Goal: Task Accomplishment & Management: Complete application form

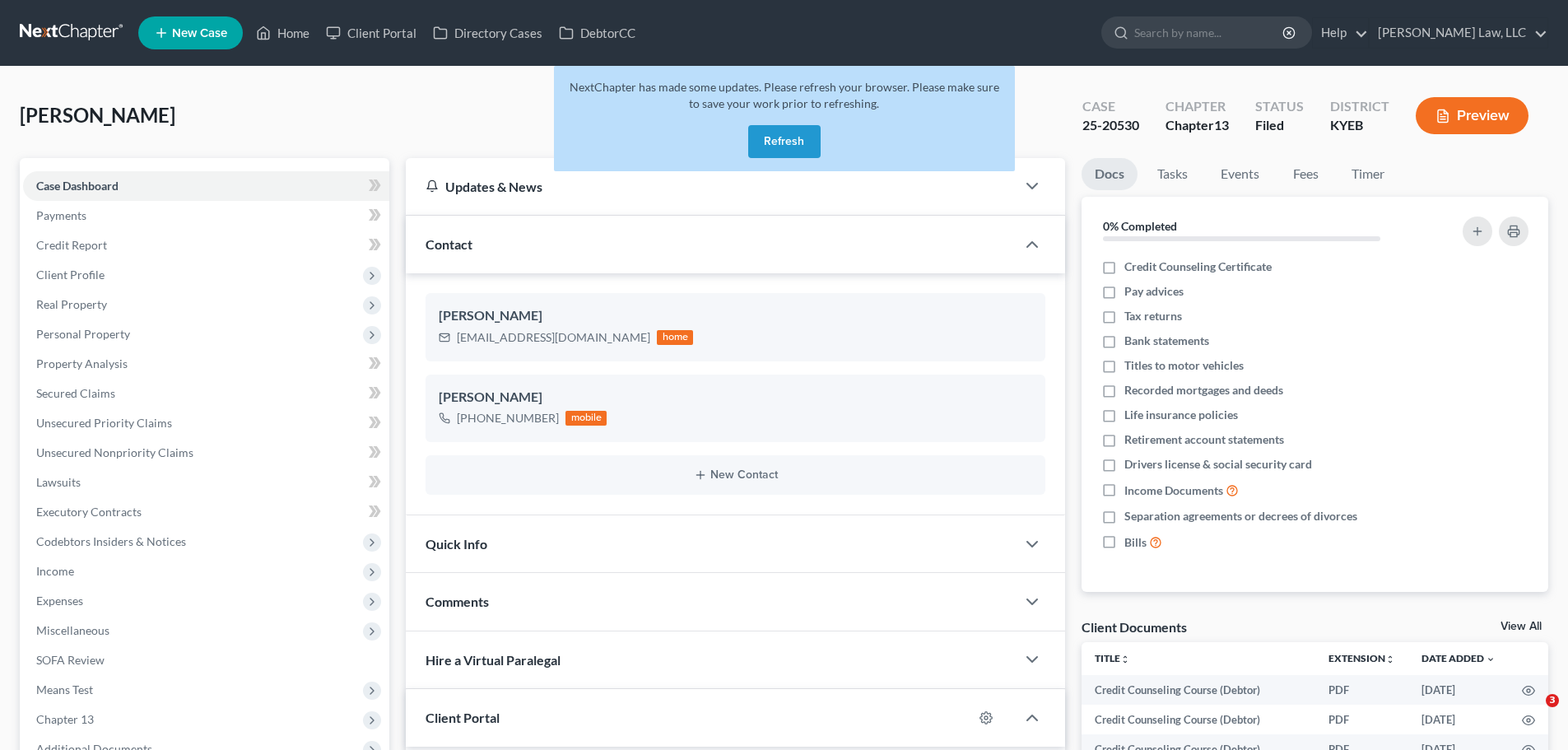
click at [1217, 38] on input "search" at bounding box center [1209, 33] width 150 height 31
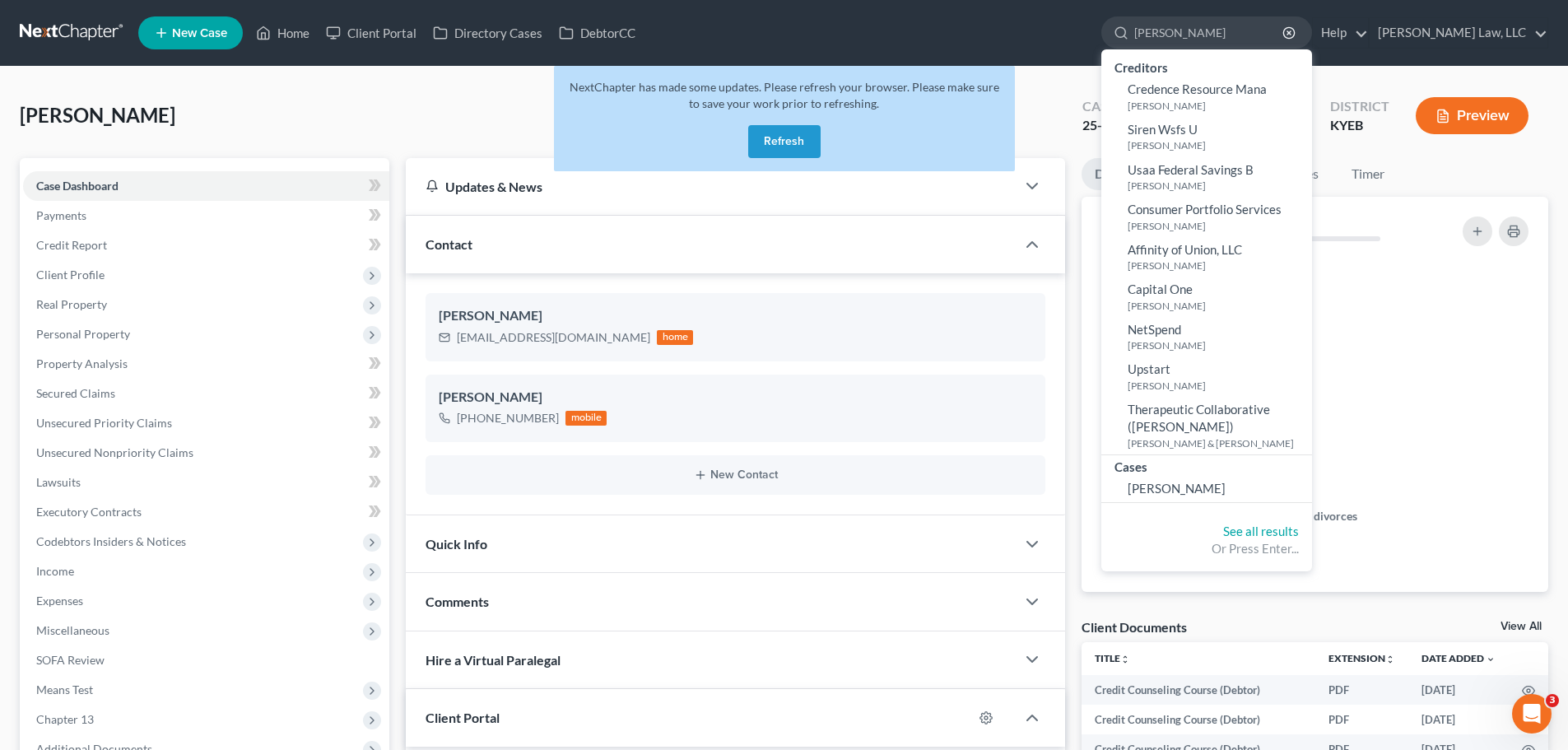
type input "krieg"
click at [1178, 471] on div "Cases" at bounding box center [1207, 466] width 211 height 20
click at [1176, 477] on link "[PERSON_NAME]" at bounding box center [1207, 489] width 211 height 26
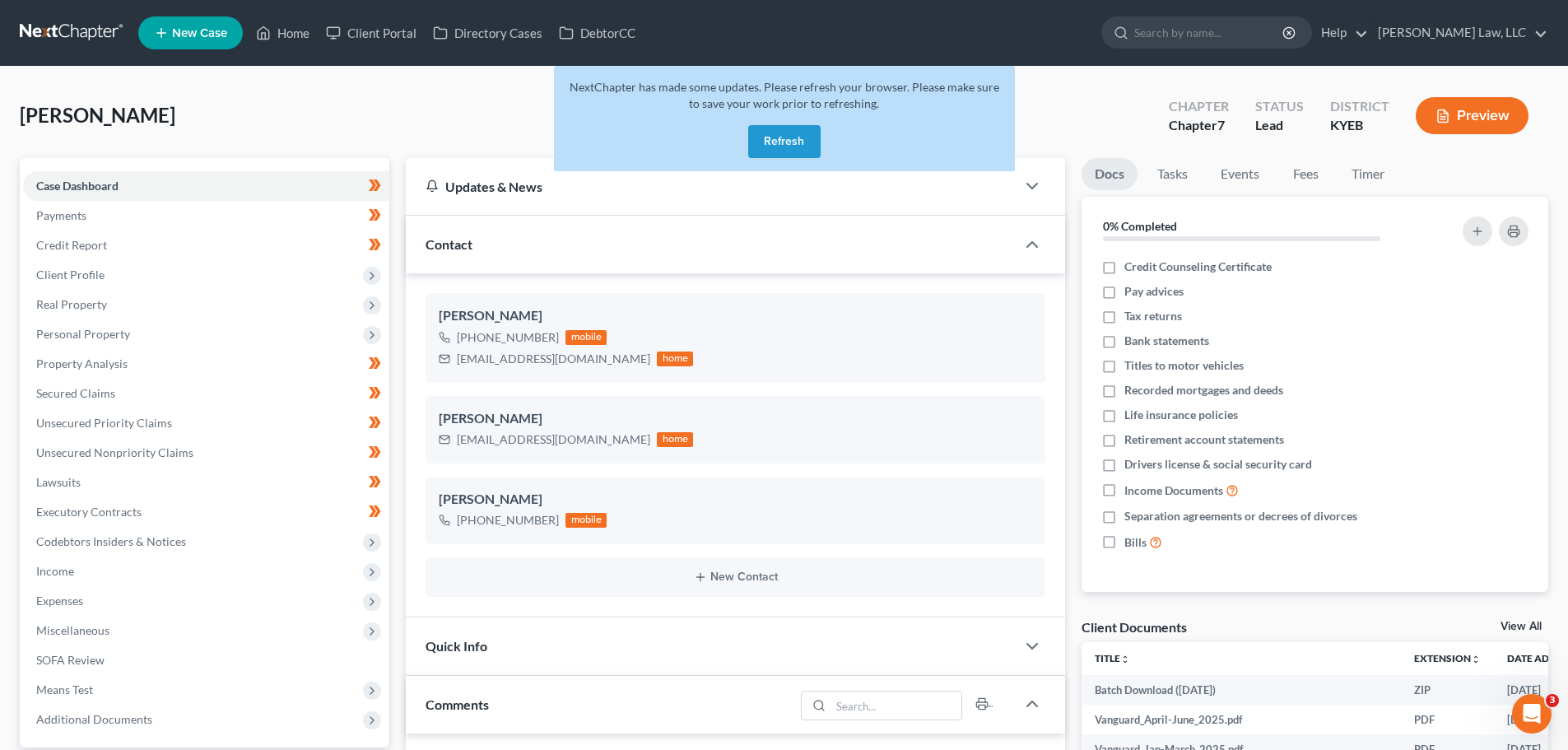
scroll to position [354, 0]
drag, startPoint x: 752, startPoint y: 160, endPoint x: 767, endPoint y: 145, distance: 21.2
click at [753, 160] on div "NextChapter has made some updates. Please refresh your browser. Please make sur…" at bounding box center [785, 119] width 461 height 105
click at [773, 140] on button "Refresh" at bounding box center [785, 142] width 73 height 33
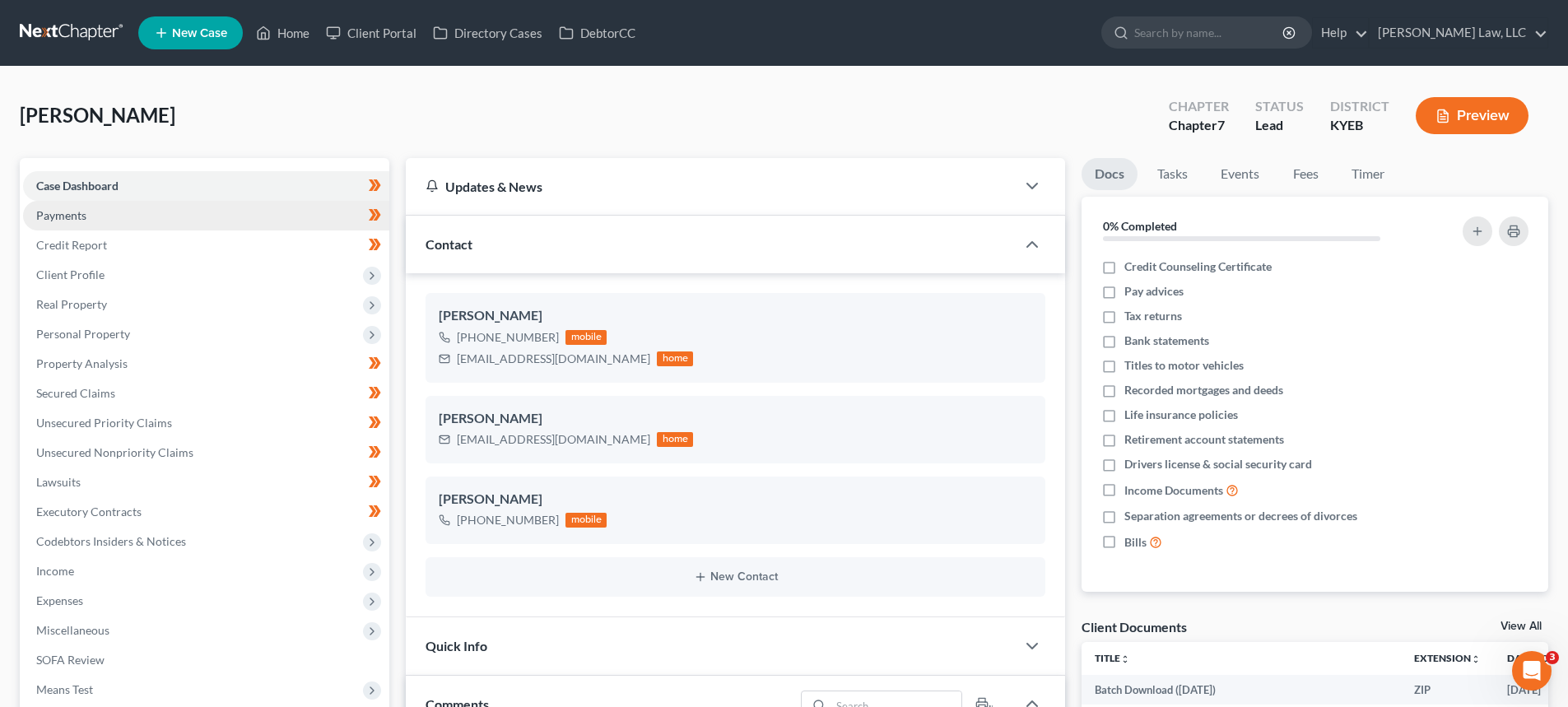
click at [58, 225] on link "Payments" at bounding box center [206, 215] width 367 height 30
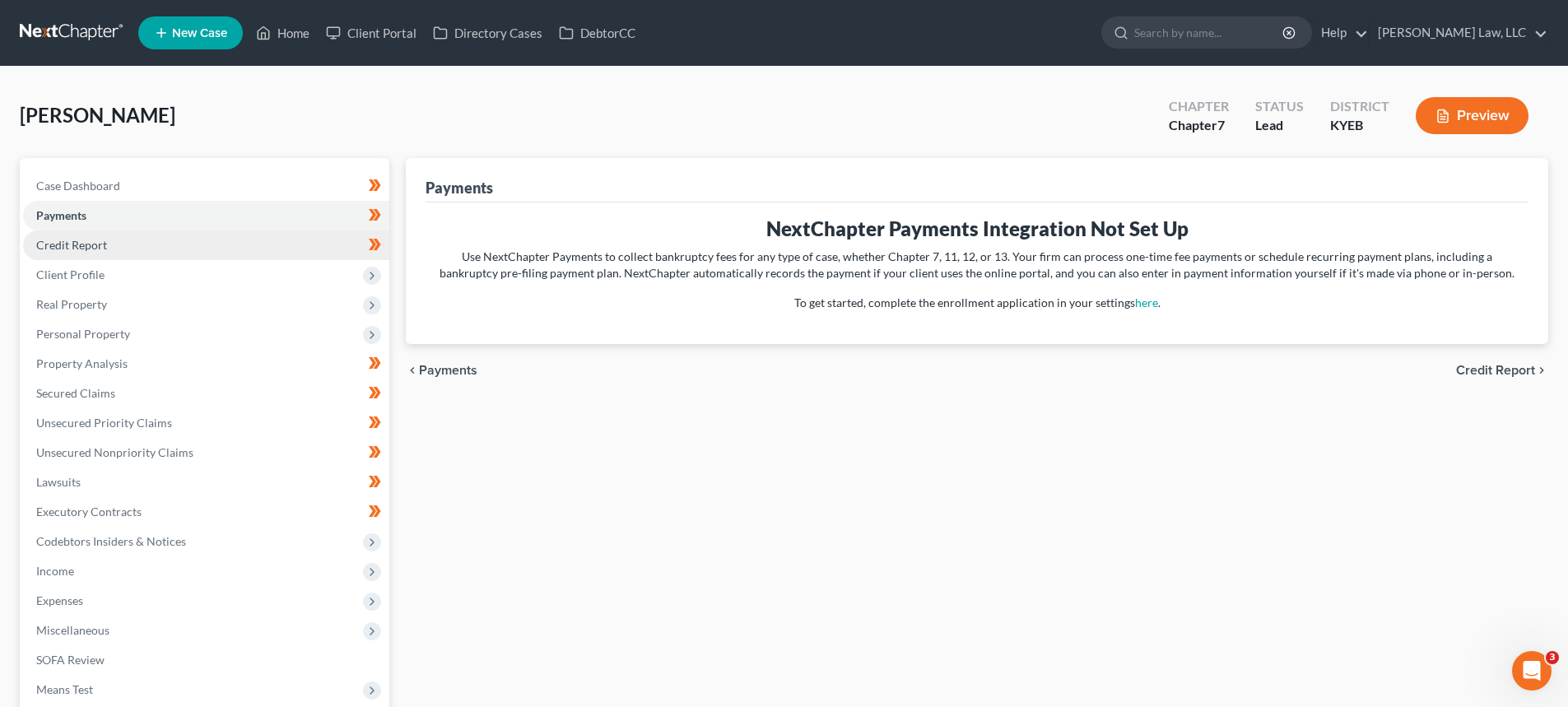
click at [60, 243] on span "Credit Report" at bounding box center [72, 245] width 71 height 14
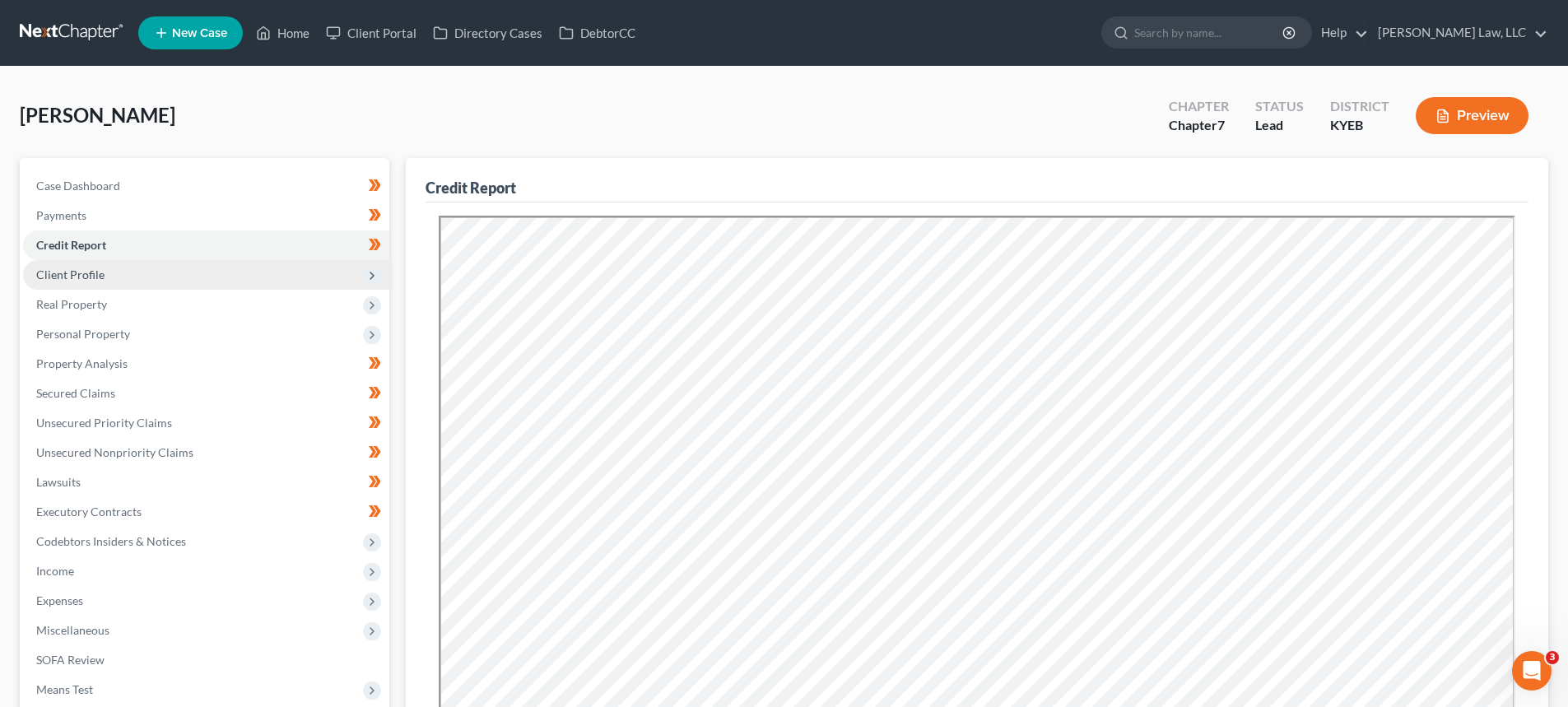
click at [70, 270] on span "Client Profile" at bounding box center [70, 274] width 68 height 14
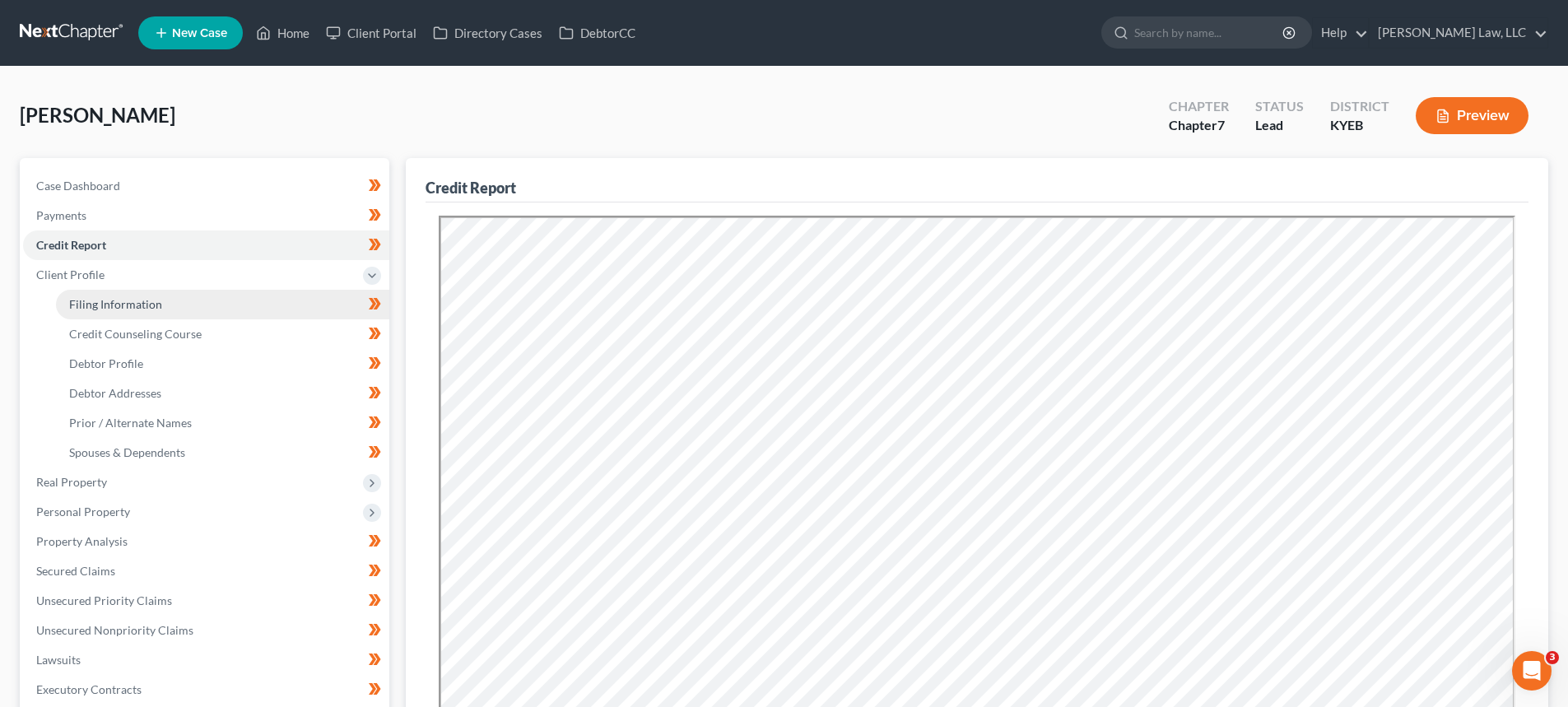
click at [87, 307] on span "Filing Information" at bounding box center [115, 303] width 93 height 14
select select "1"
select select "0"
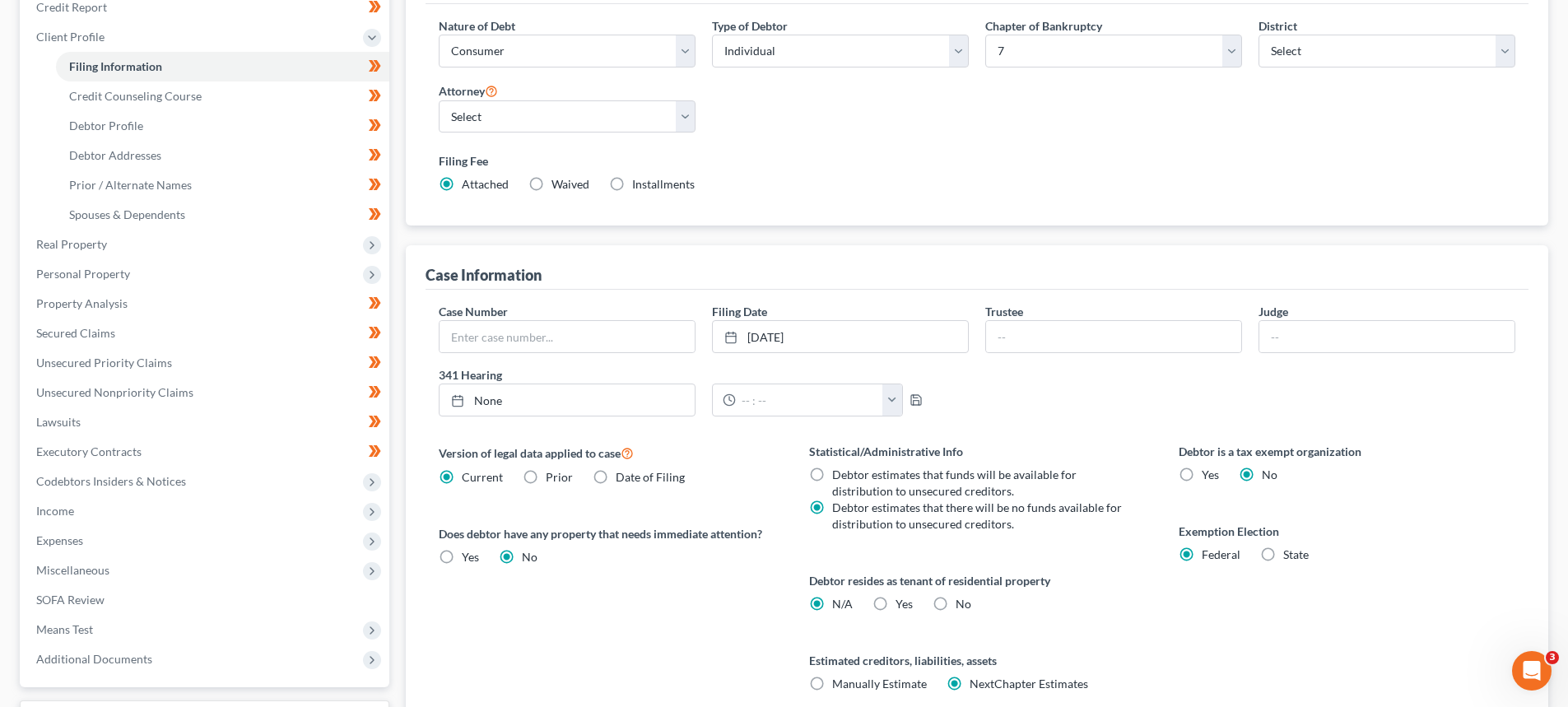
scroll to position [247, 0]
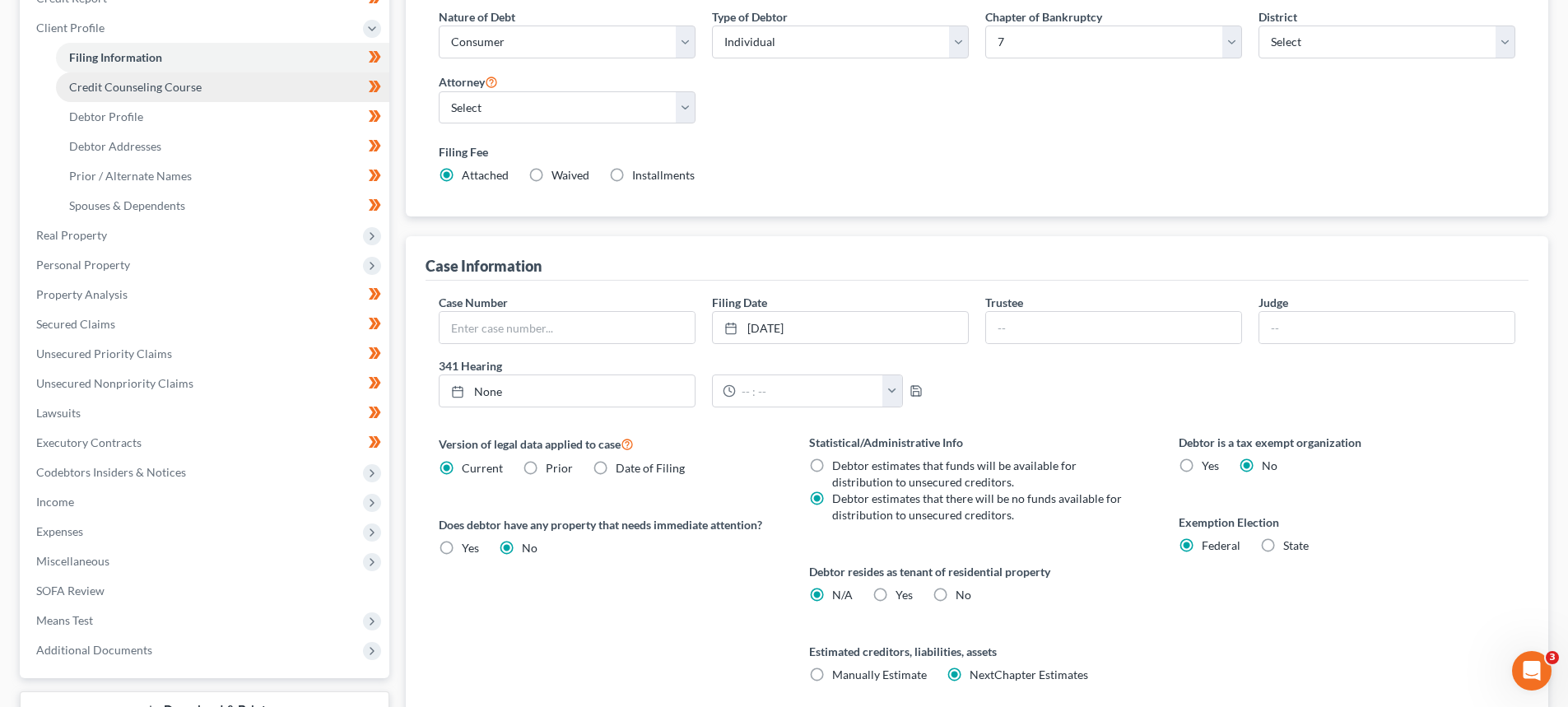
click at [168, 91] on span "Credit Counseling Course" at bounding box center [135, 86] width 132 height 14
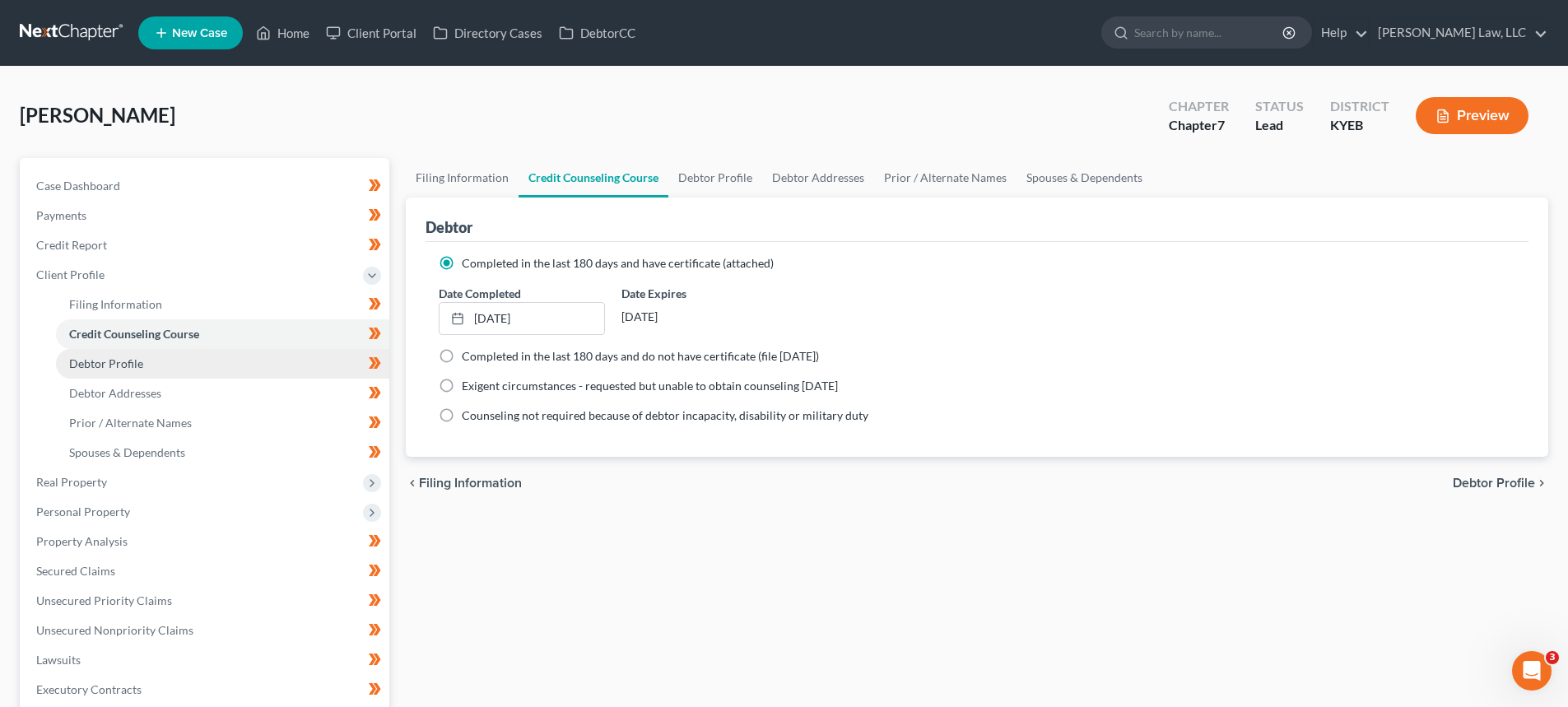
click at [148, 360] on link "Debtor Profile" at bounding box center [222, 364] width 333 height 30
select select "0"
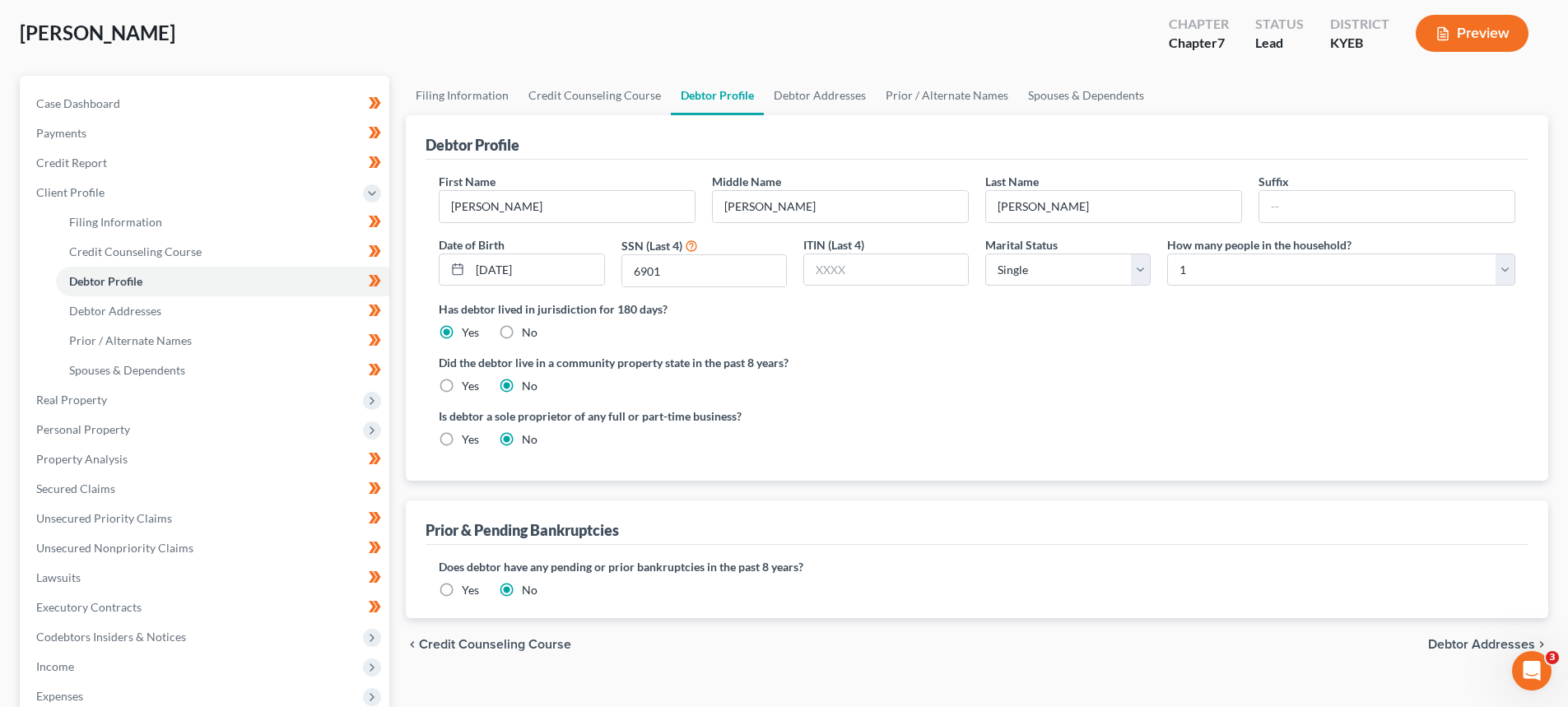
scroll to position [165, 0]
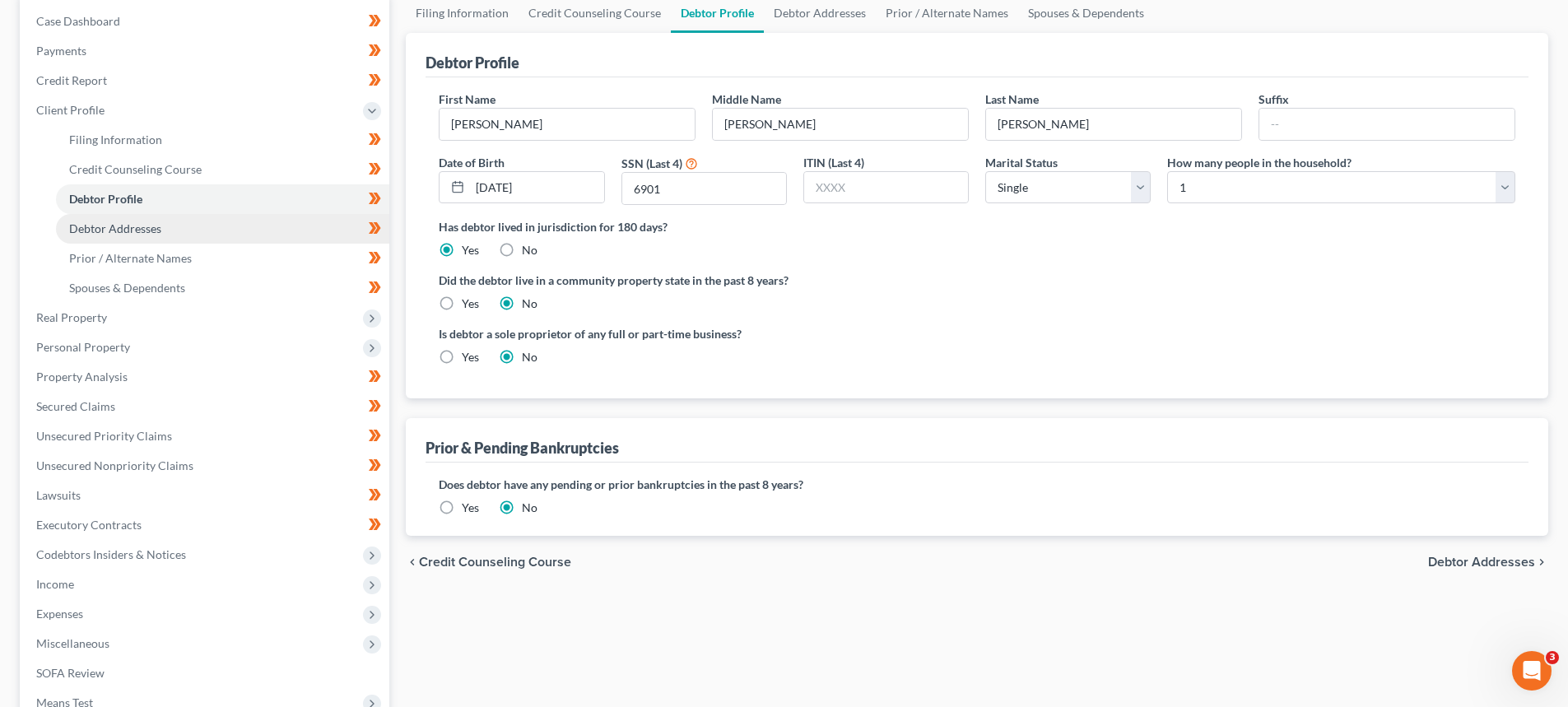
click at [120, 226] on span "Debtor Addresses" at bounding box center [115, 228] width 92 height 14
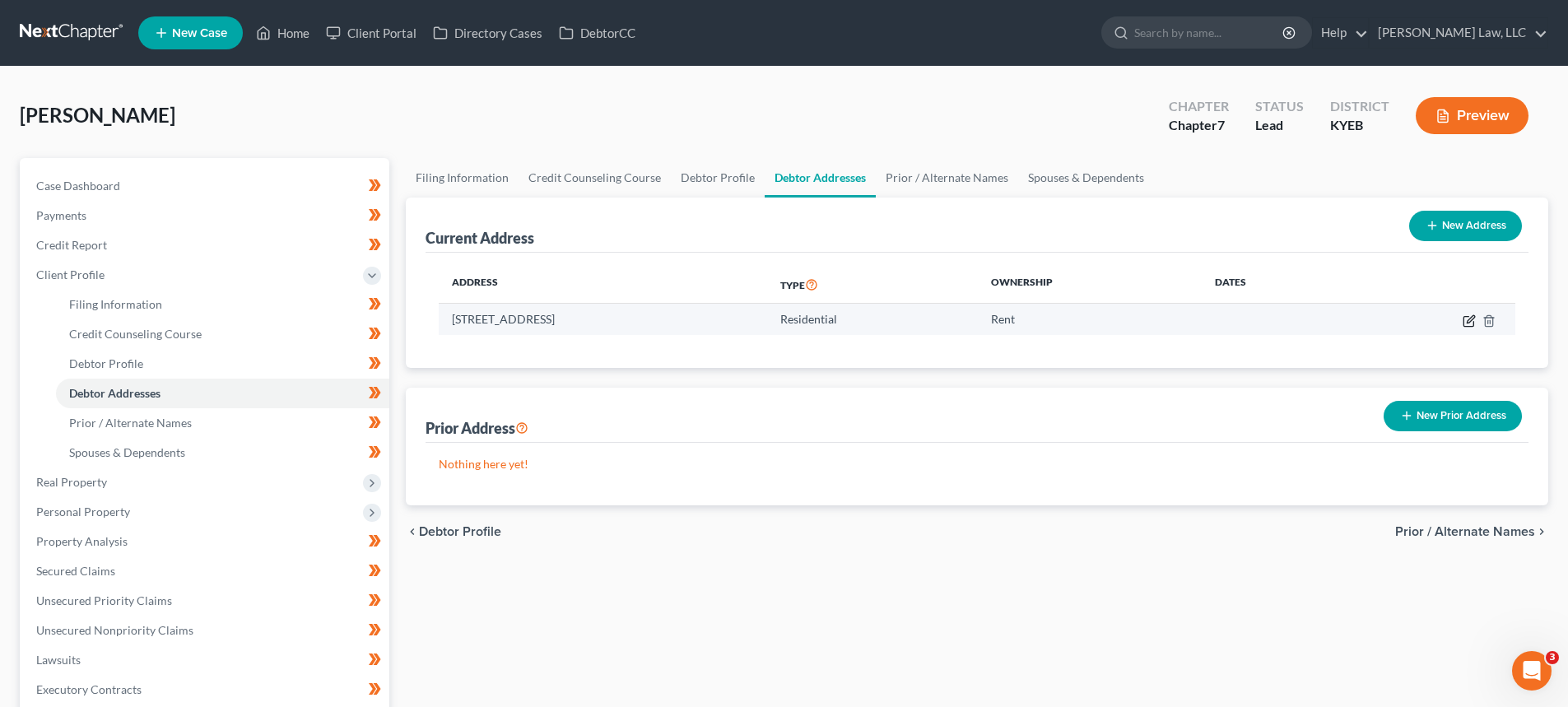
click at [1466, 321] on icon "button" at bounding box center [1469, 320] width 13 height 13
select select "18"
select select "0"
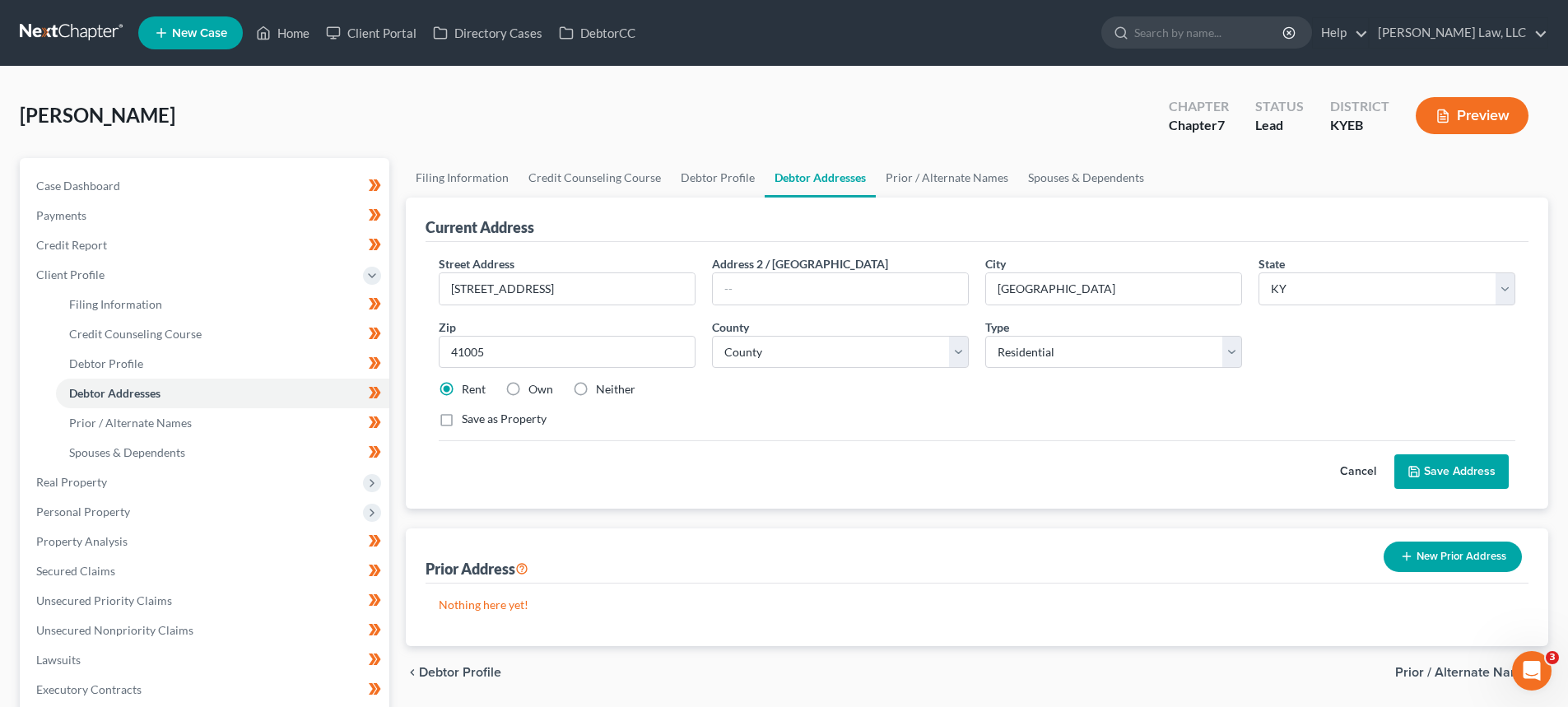
click at [1446, 468] on button "Save Address" at bounding box center [1452, 472] width 115 height 34
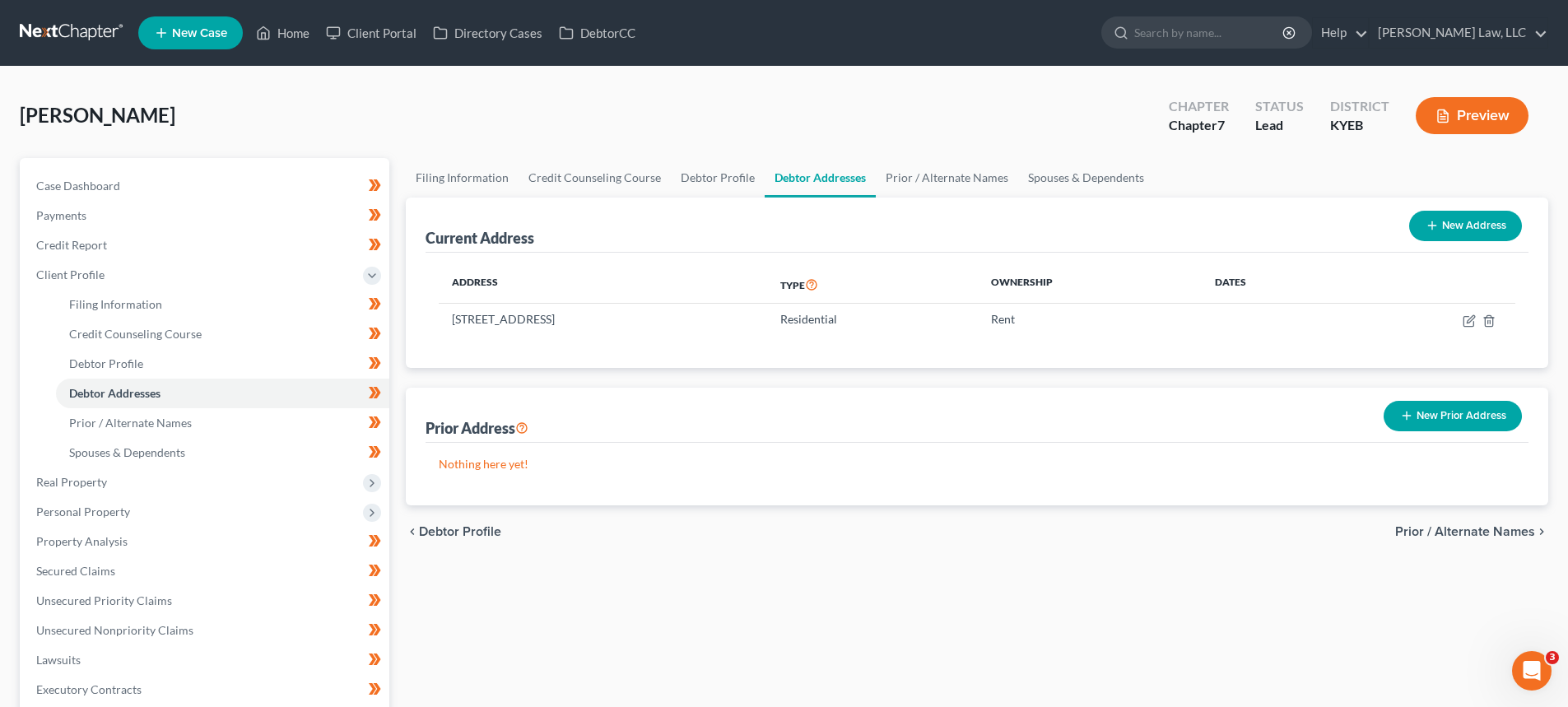
click at [1449, 411] on button "New Prior Address" at bounding box center [1453, 416] width 138 height 31
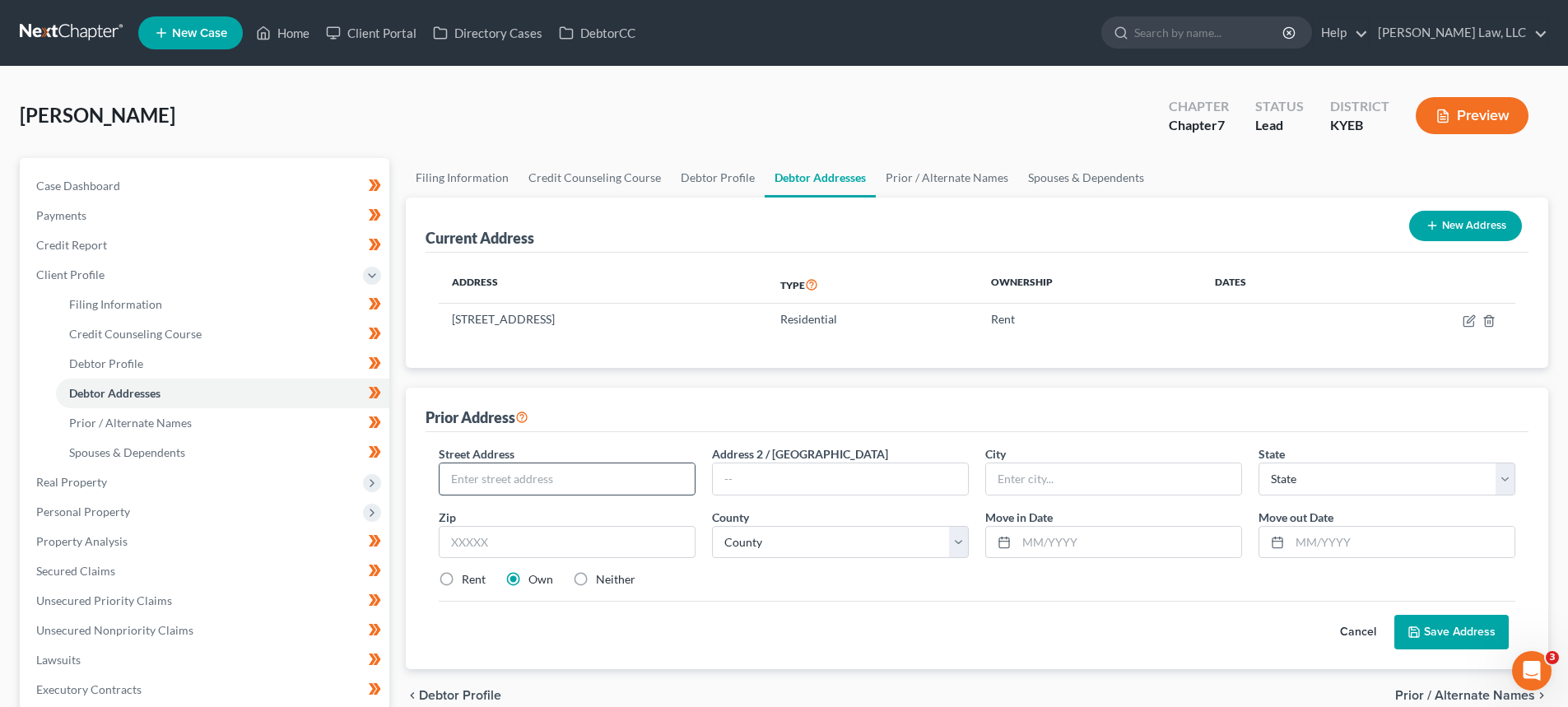
click at [462, 477] on input "text" at bounding box center [567, 478] width 256 height 32
type input "[STREET_ADDRESS]"
type input "Union"
select select "18"
type input "41091"
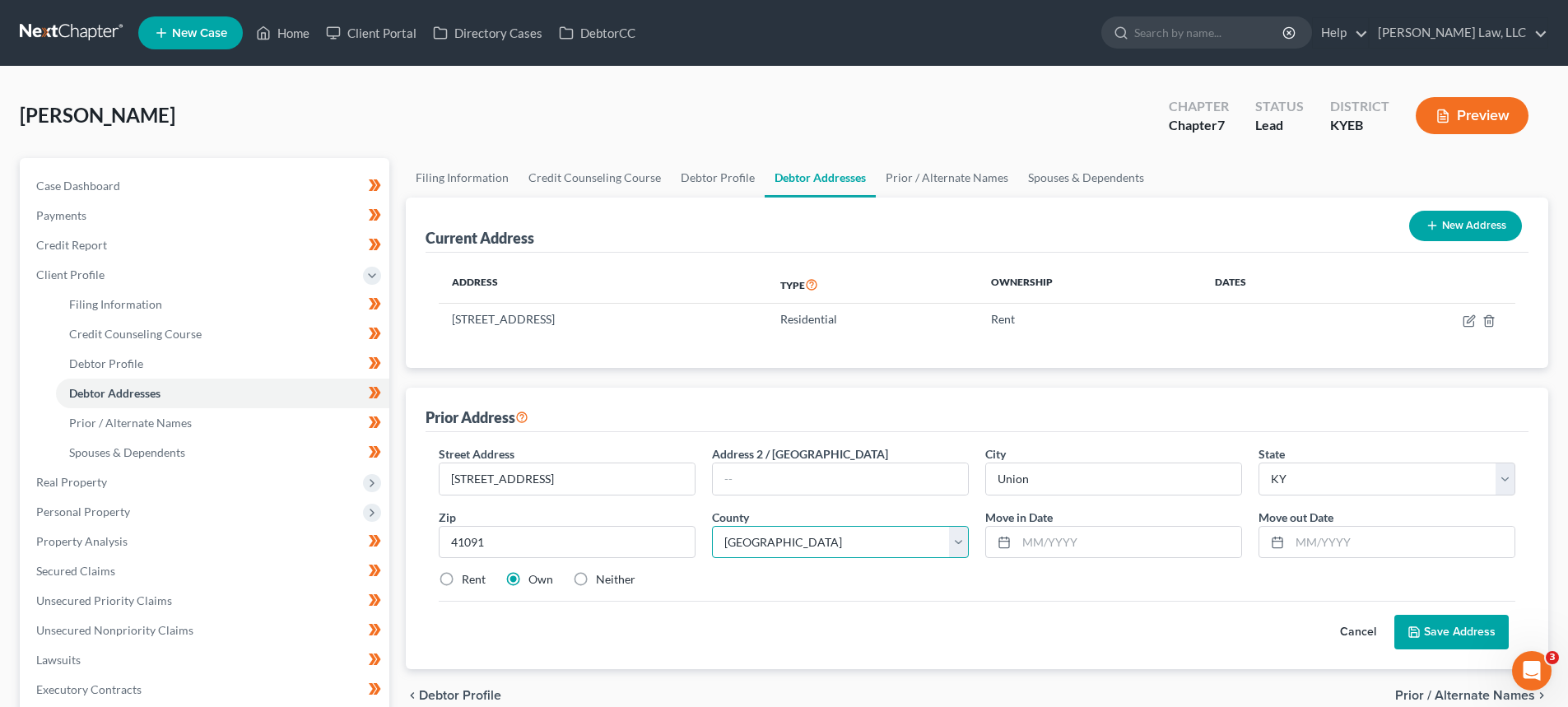
select select "7"
click at [744, 468] on input "text" at bounding box center [840, 478] width 256 height 32
type input "Apt. 90"
click at [1030, 543] on input "text" at bounding box center [1129, 541] width 225 height 32
type input "09/2020"
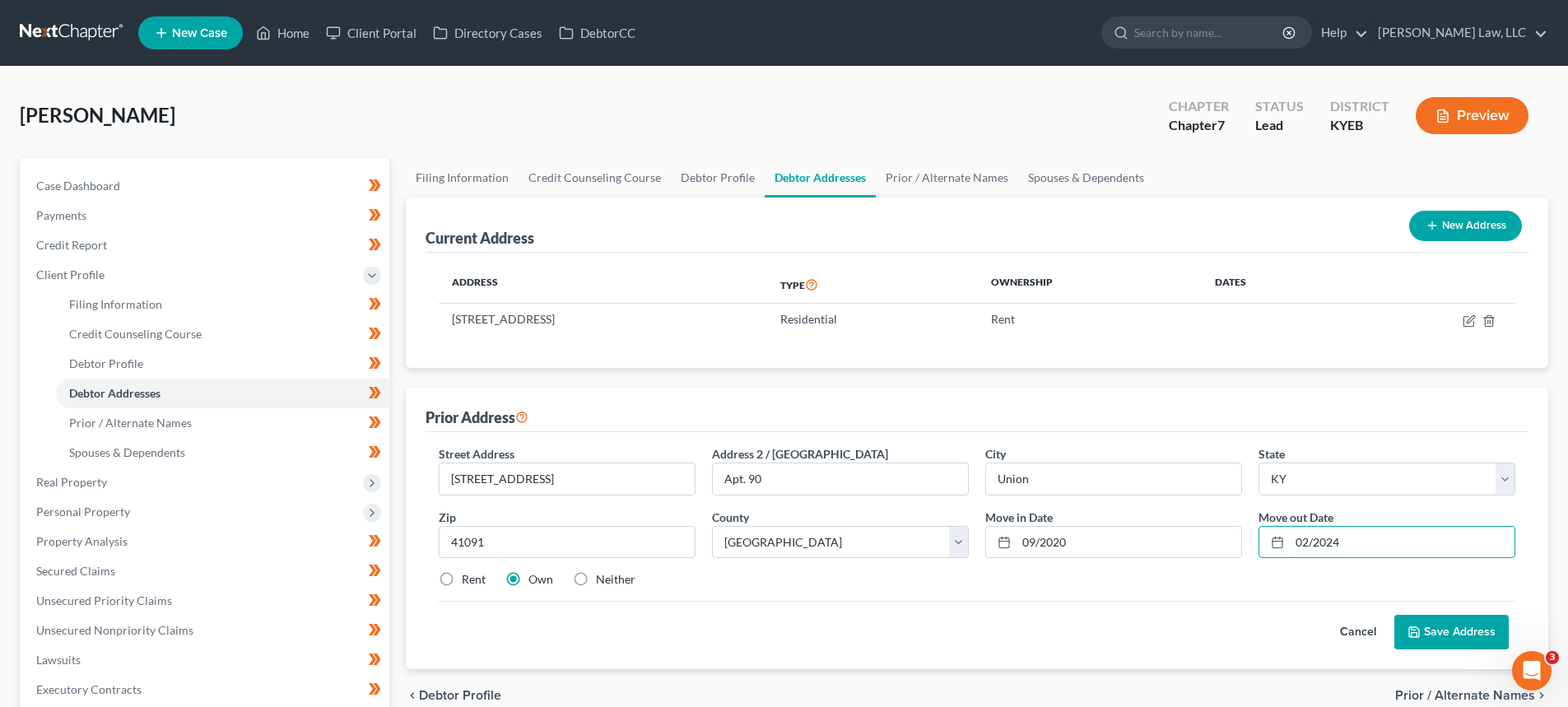
type input "02/2024"
click at [461, 578] on label "Rent" at bounding box center [473, 579] width 24 height 16
click at [468, 578] on input "Rent" at bounding box center [473, 576] width 11 height 11
radio input "true"
click at [1444, 643] on button "Save Address" at bounding box center [1452, 631] width 115 height 34
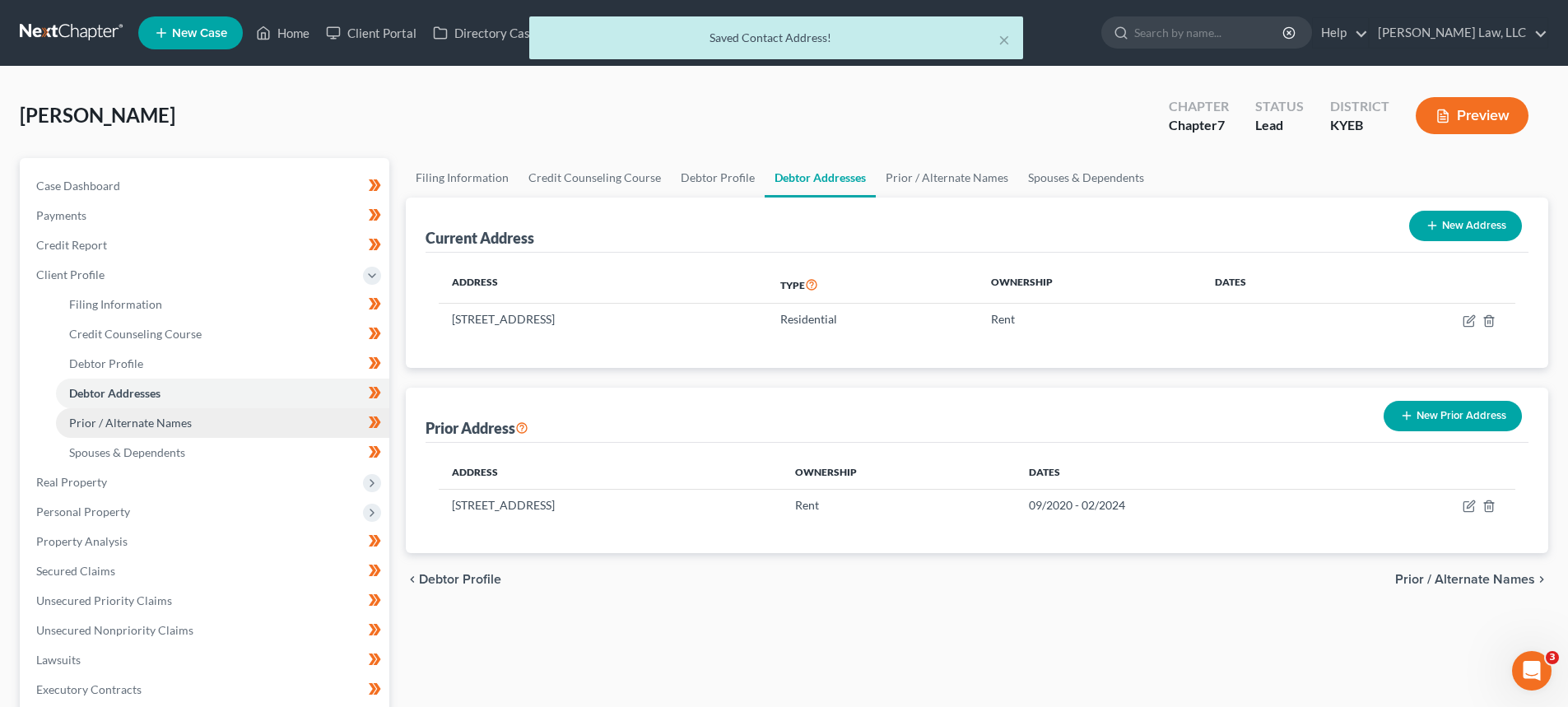
click at [137, 422] on span "Prior / Alternate Names" at bounding box center [130, 422] width 123 height 14
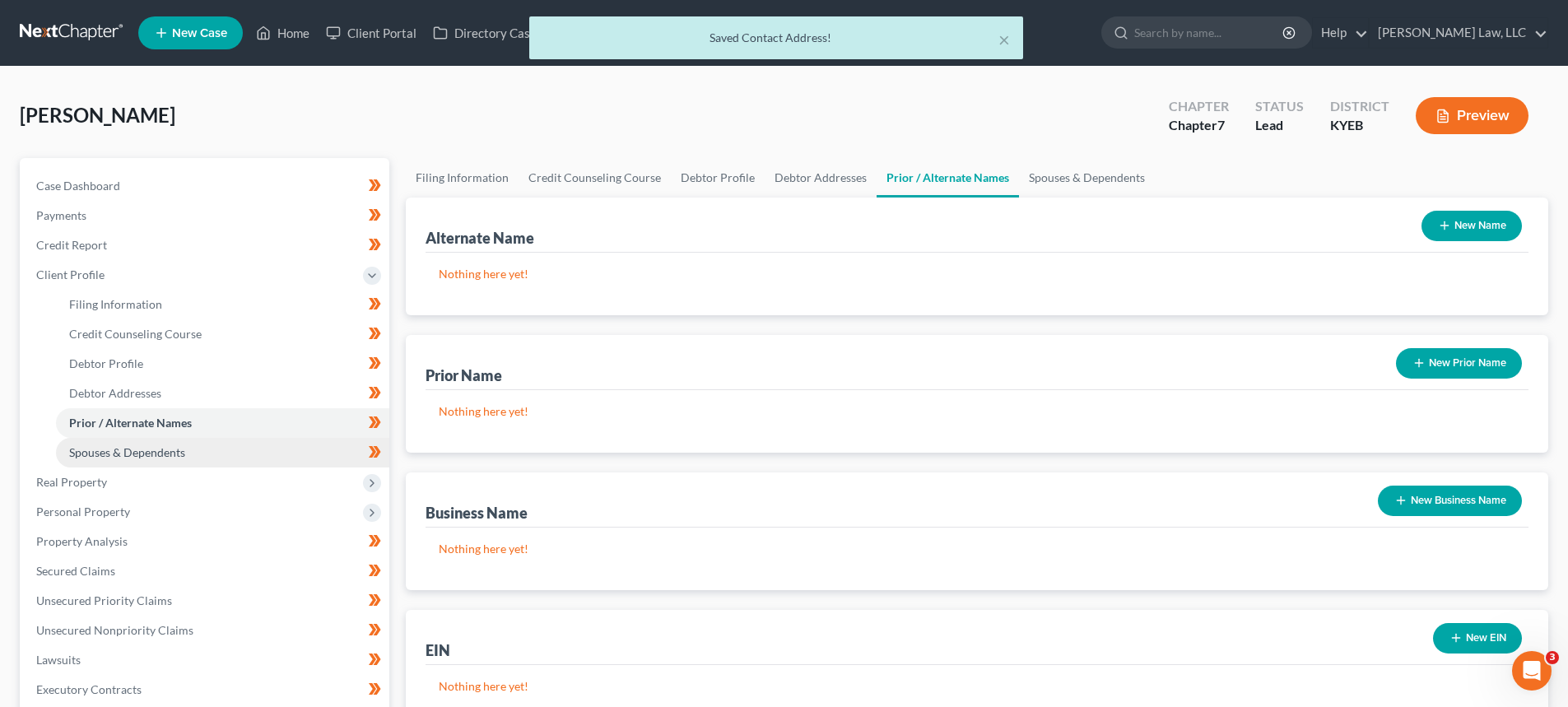
click at [137, 445] on span "Spouses & Dependents" at bounding box center [126, 452] width 116 height 14
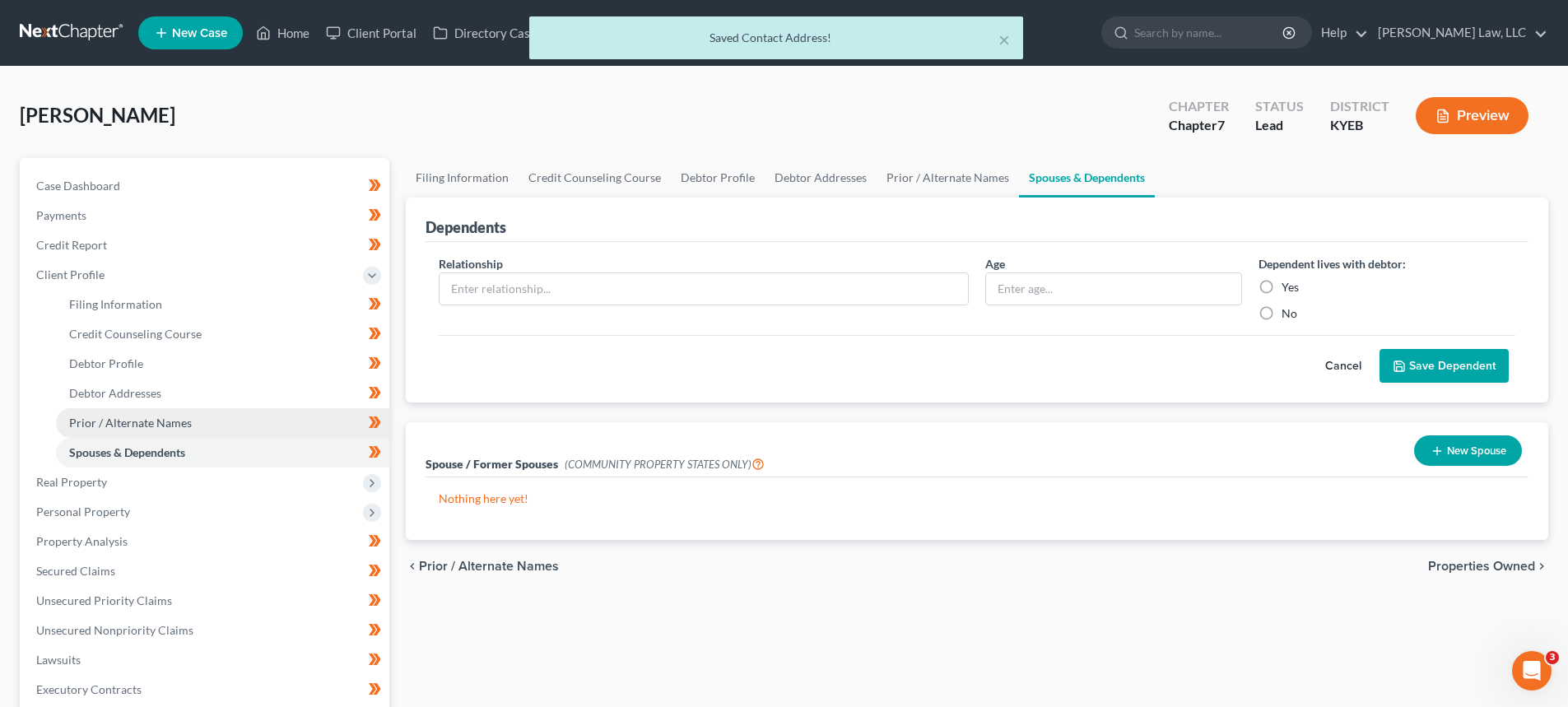
click at [113, 419] on span "Prior / Alternate Names" at bounding box center [130, 422] width 123 height 14
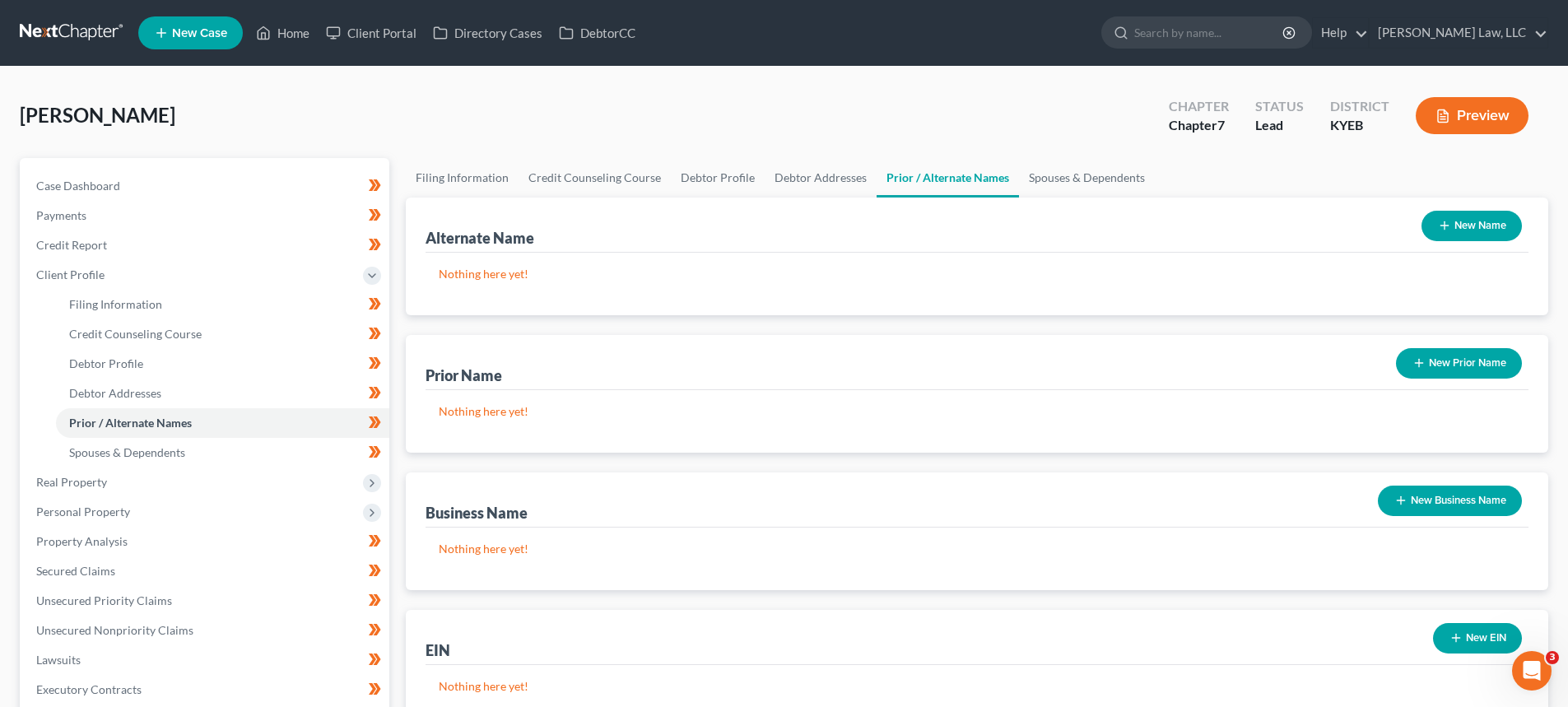
click at [1459, 220] on button "New Name" at bounding box center [1471, 226] width 101 height 31
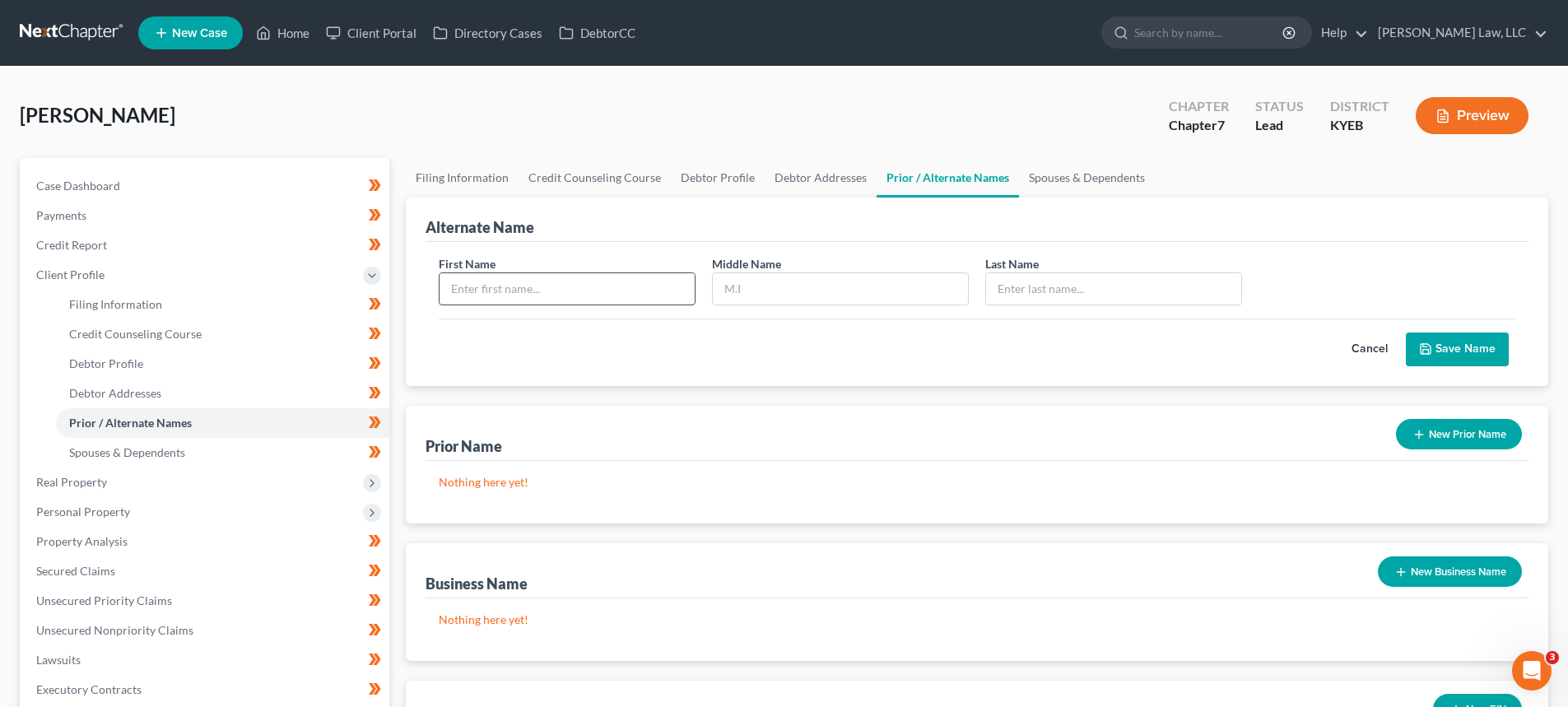
click at [554, 290] on input "text" at bounding box center [567, 288] width 256 height 32
type input "[PERSON_NAME]"
click at [1497, 346] on button "Save Name" at bounding box center [1457, 349] width 102 height 34
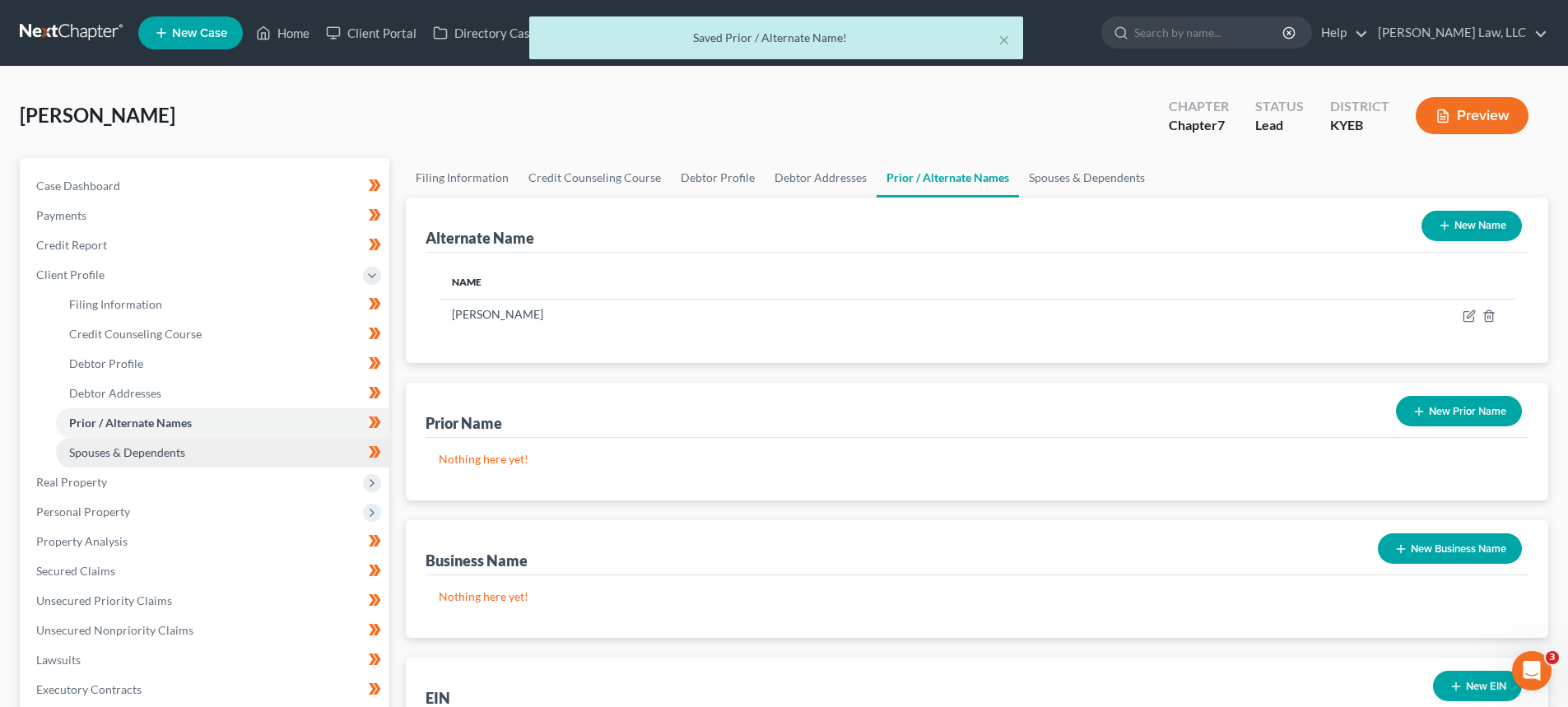
click at [100, 454] on span "Spouses & Dependents" at bounding box center [126, 452] width 116 height 14
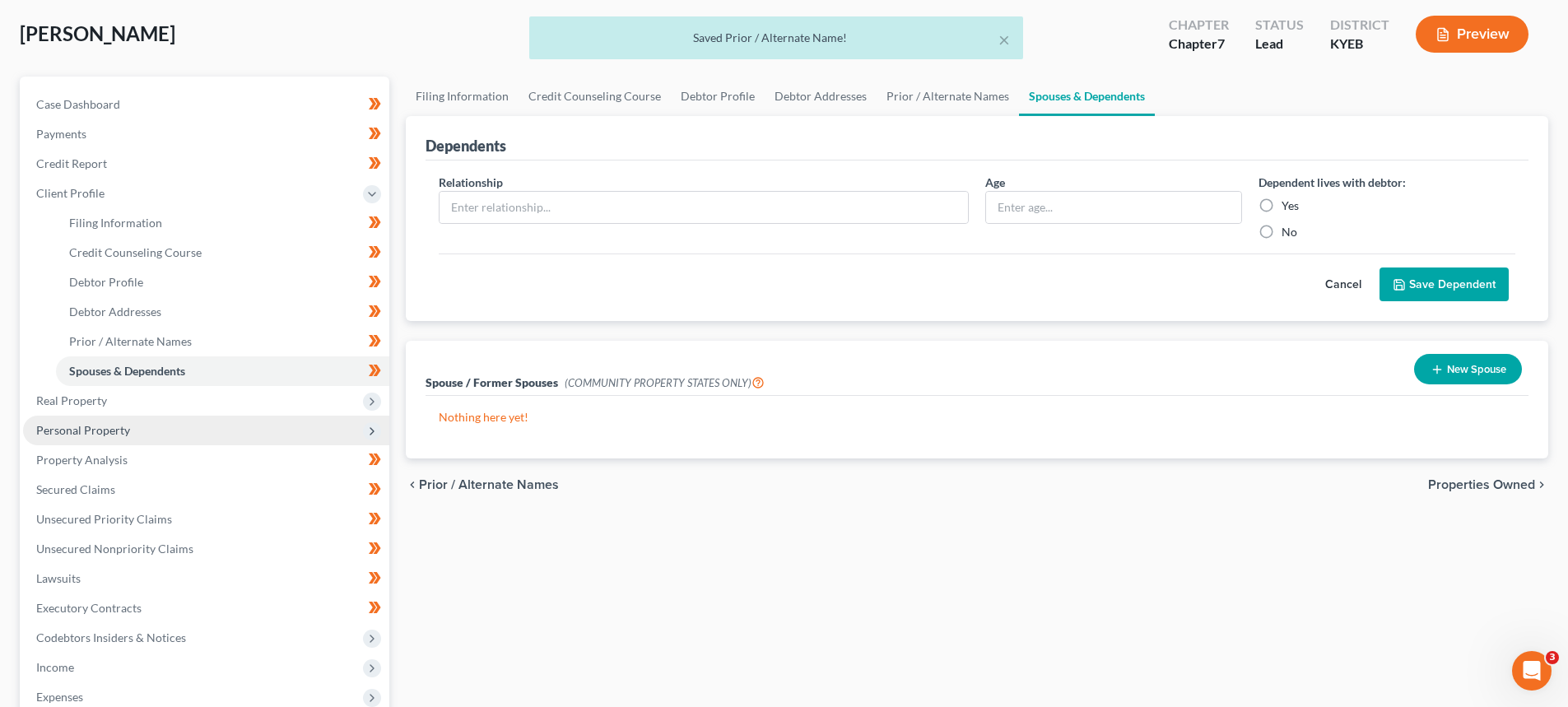
scroll to position [82, 0]
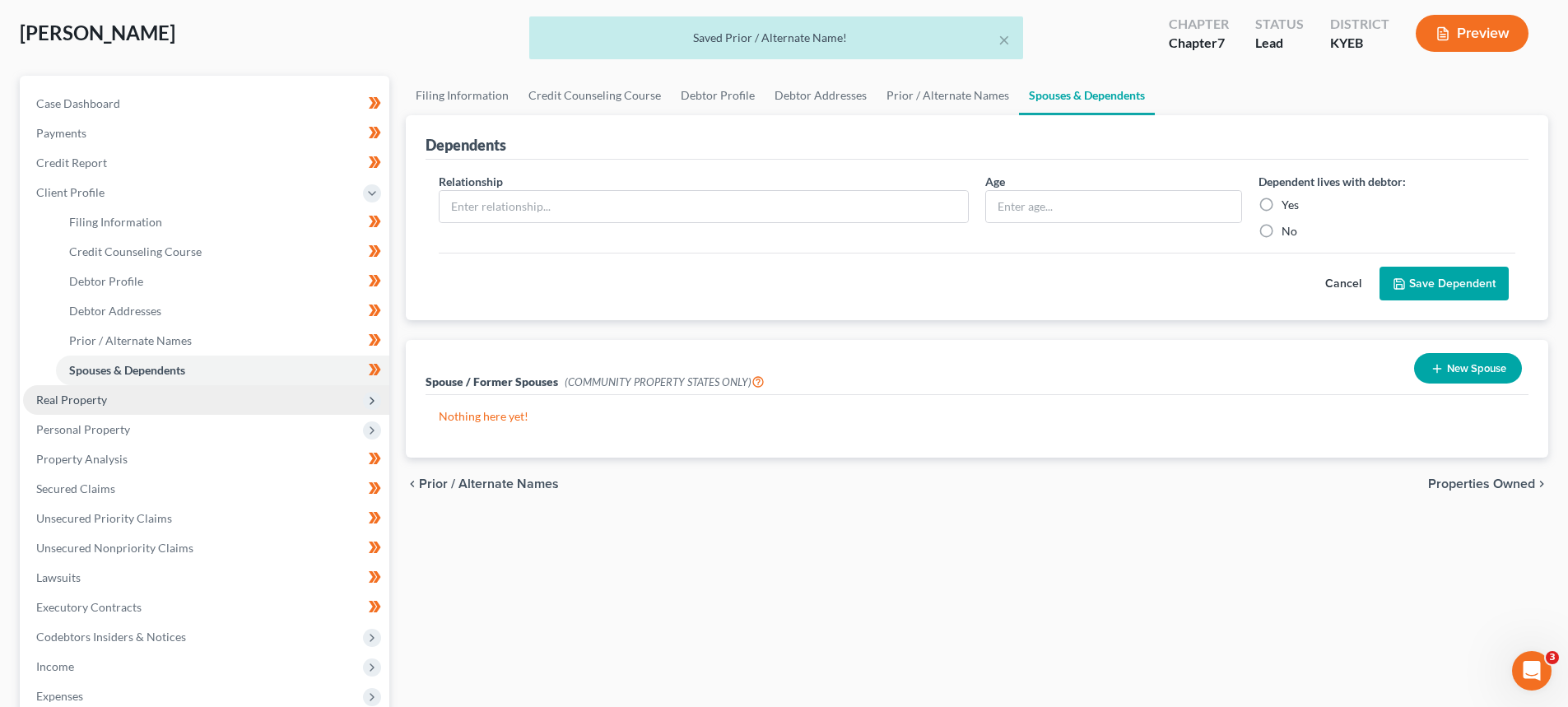
click at [74, 407] on span "Real Property" at bounding box center [206, 399] width 367 height 30
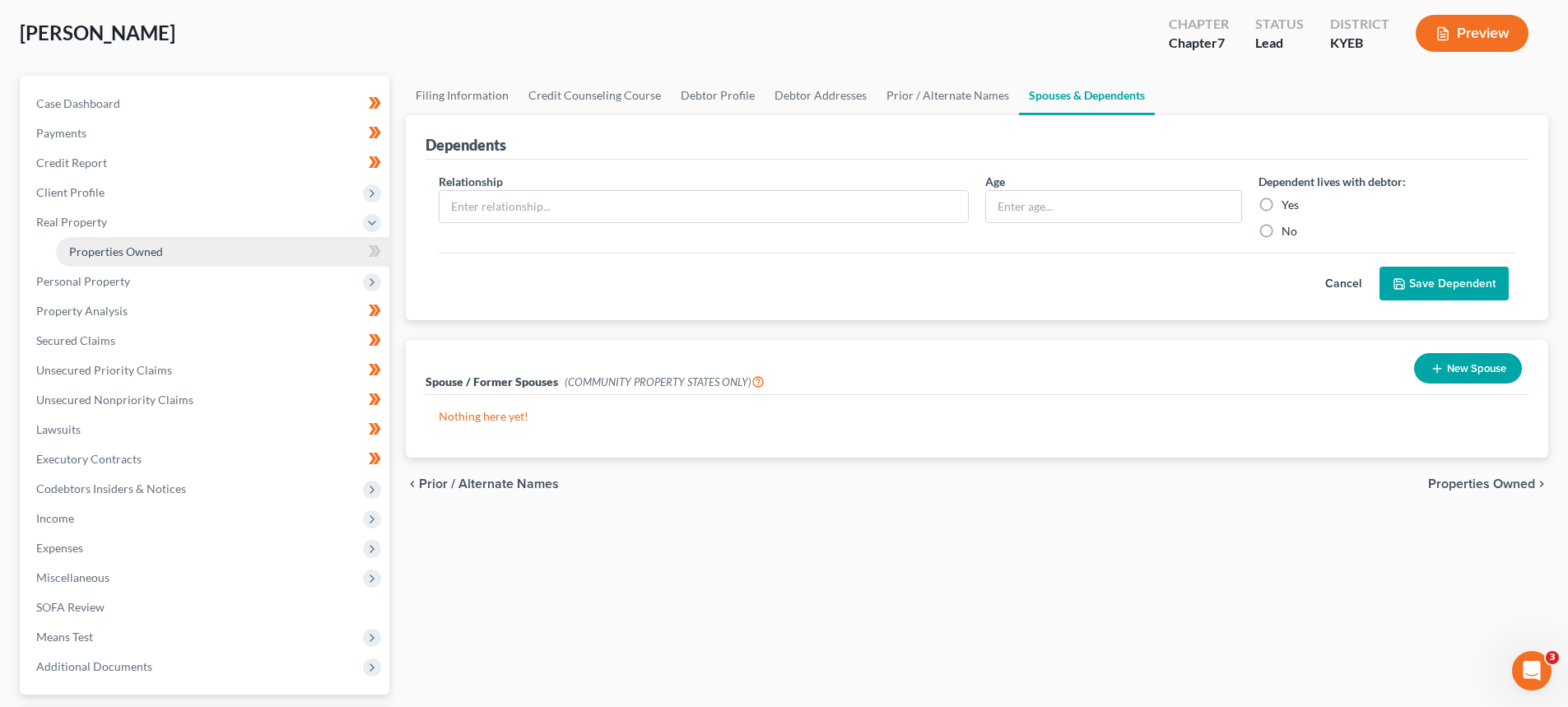
click at [105, 248] on span "Properties Owned" at bounding box center [116, 251] width 94 height 14
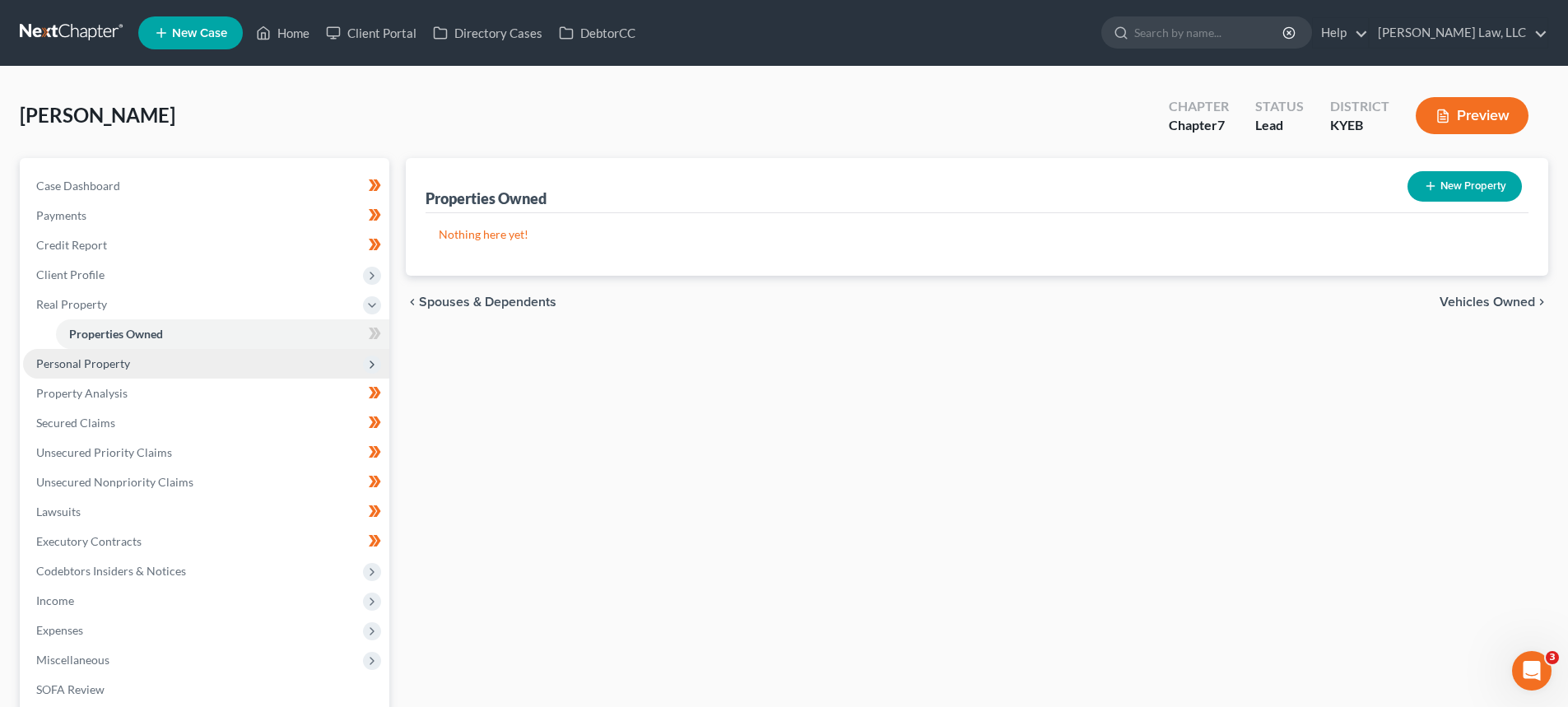
click at [71, 349] on span "Personal Property" at bounding box center [206, 364] width 367 height 30
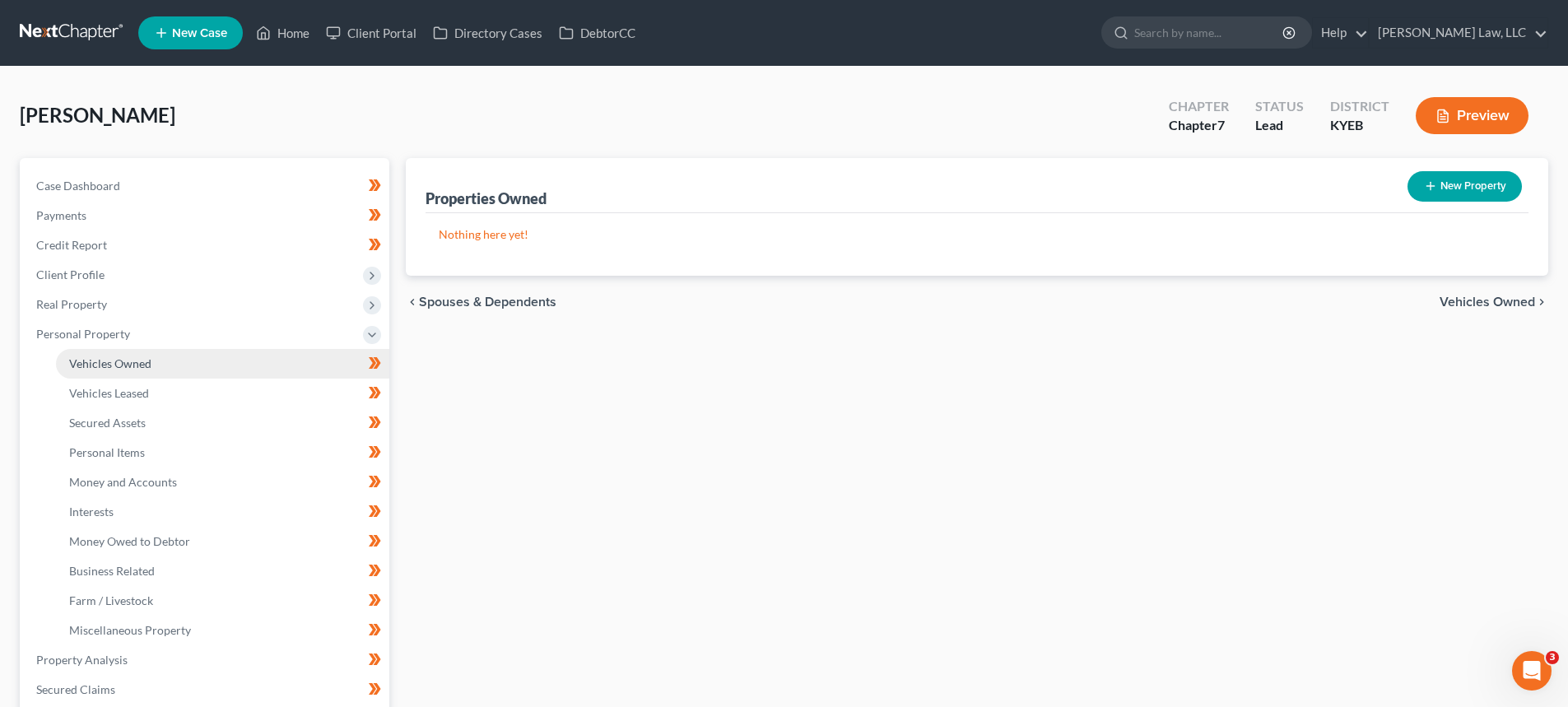
click at [87, 350] on link "Vehicles Owned" at bounding box center [222, 364] width 333 height 30
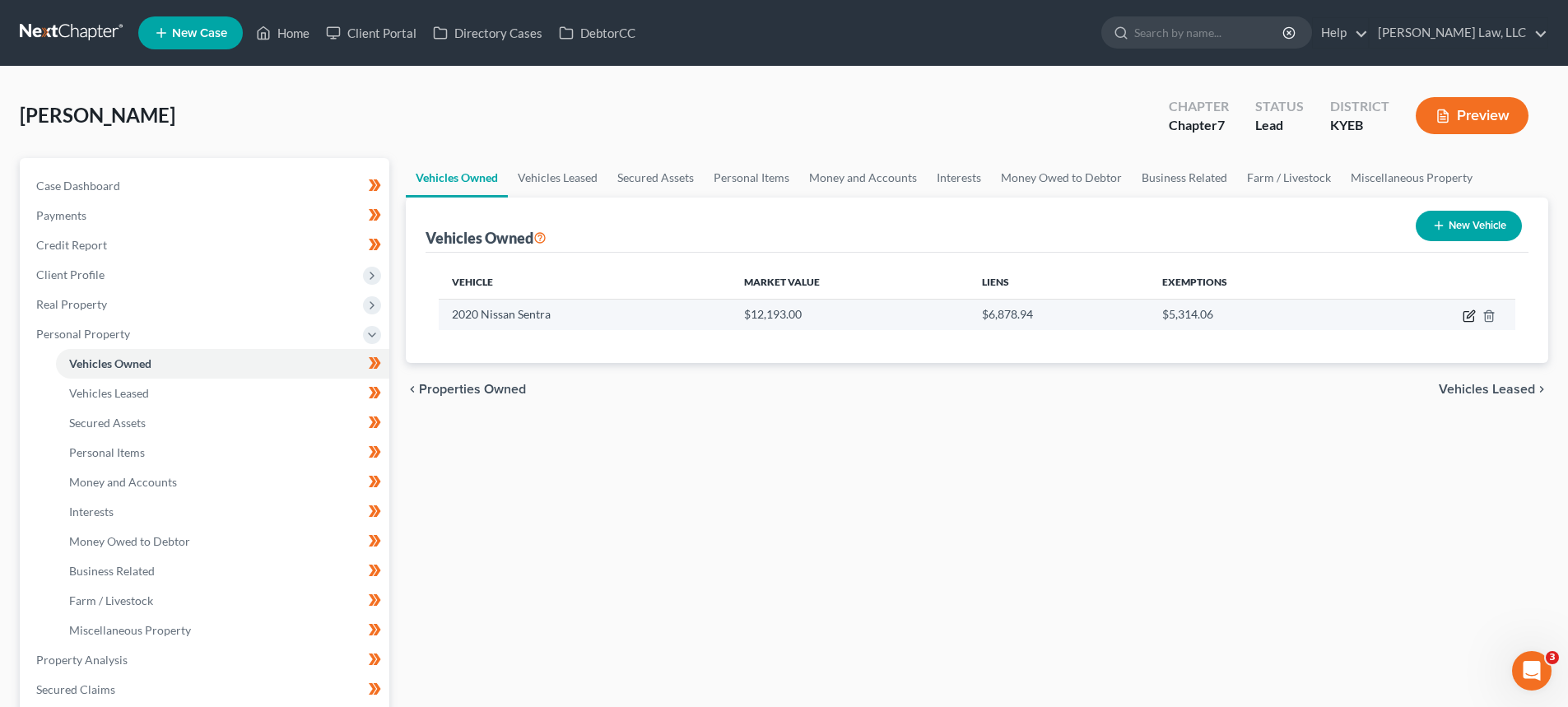
click at [1471, 315] on icon "button" at bounding box center [1470, 314] width 8 height 8
select select "0"
select select "6"
select select "2"
select select "0"
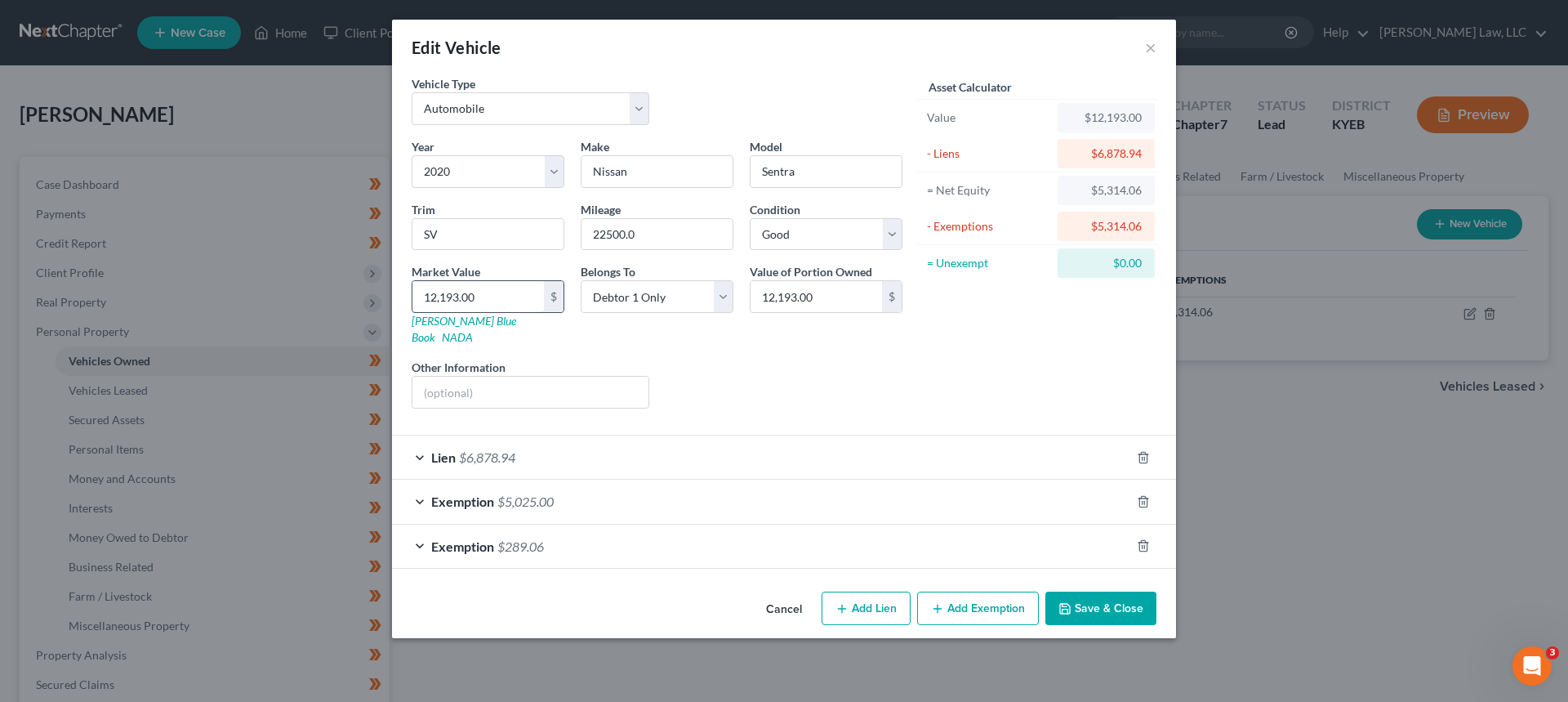
click at [436, 295] on input "12,193.00" at bounding box center [478, 296] width 131 height 31
type input "1,193.00"
type input "10,193.00"
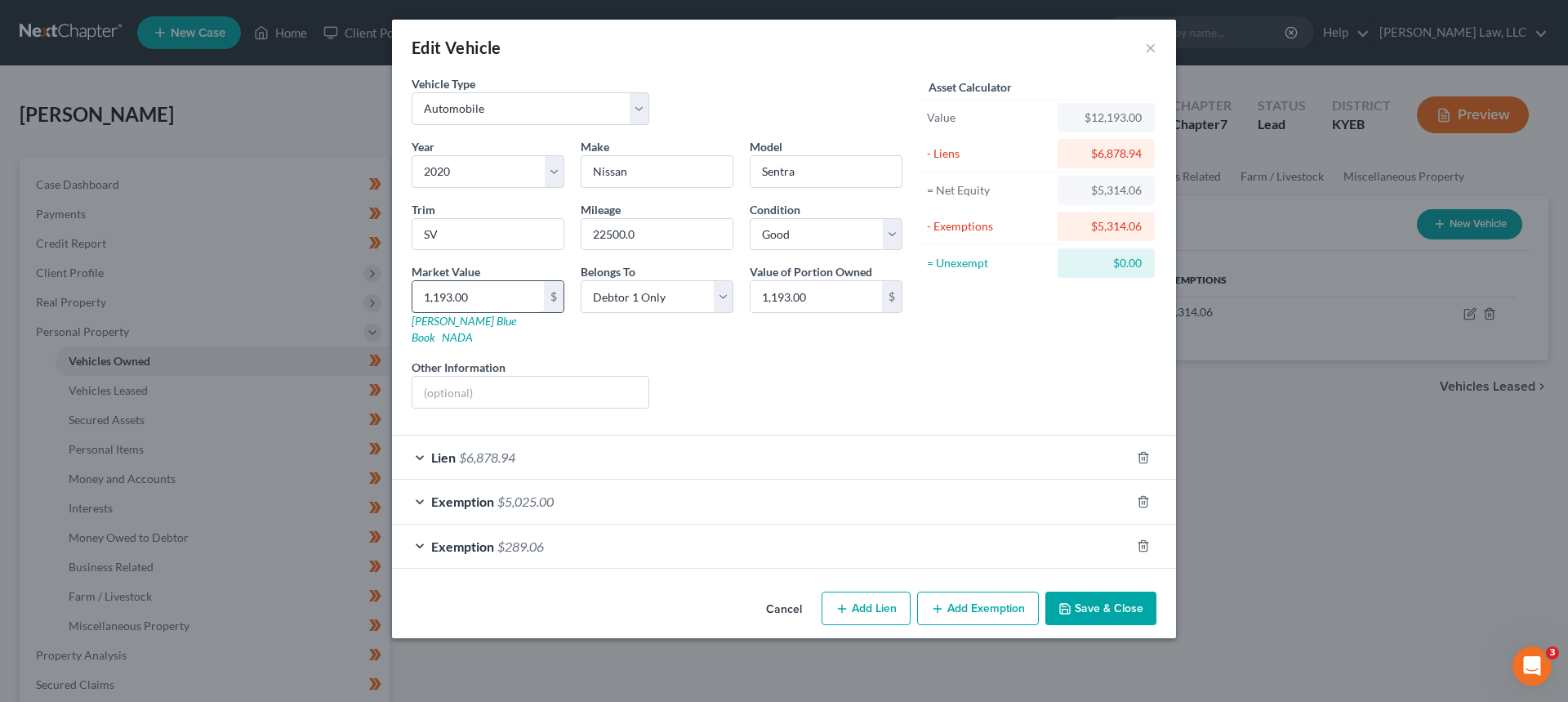
type input "10,193.00"
click at [678, 359] on div "Liens Select" at bounding box center [784, 384] width 254 height 49
click at [1144, 540] on icon "button" at bounding box center [1143, 546] width 13 height 13
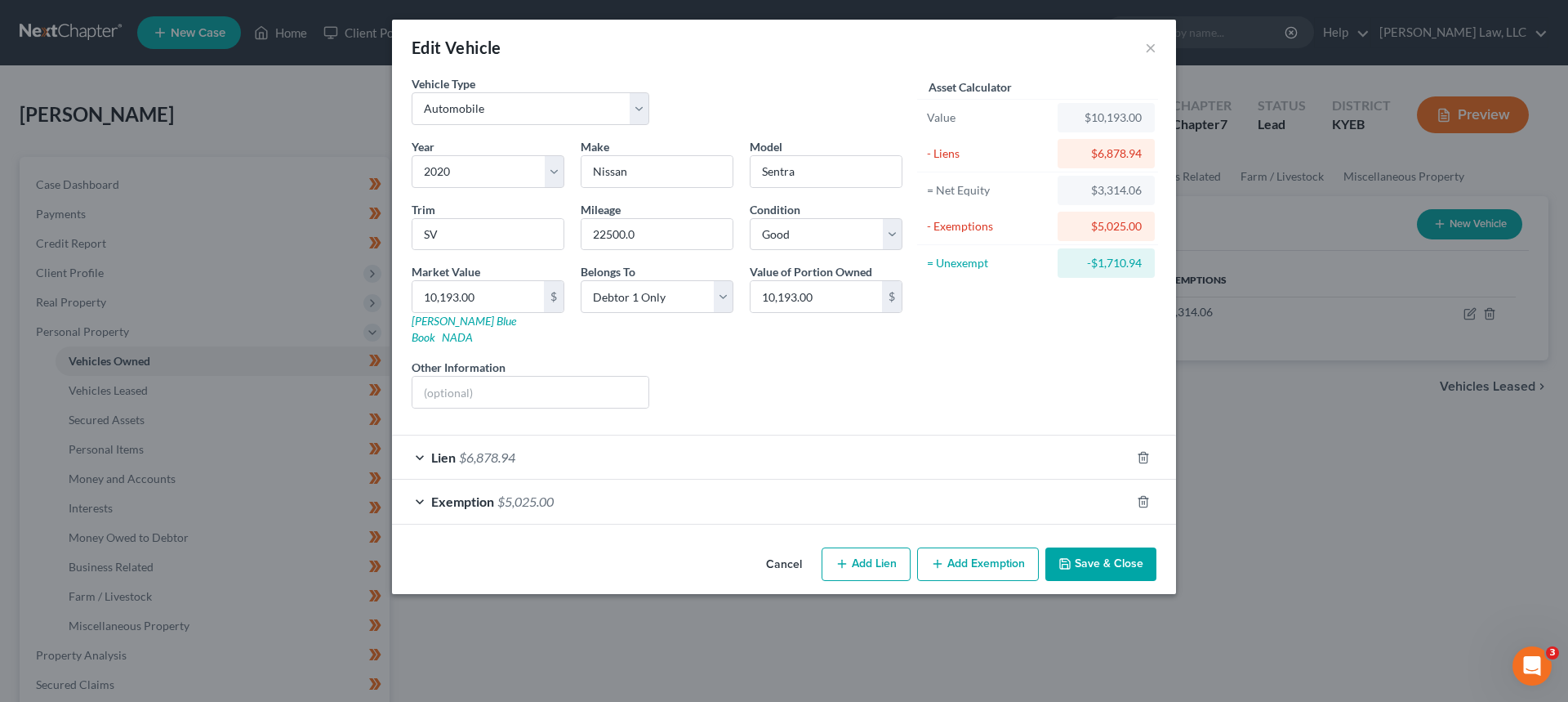
click at [642, 487] on div "Exemption $5,025.00" at bounding box center [761, 502] width 738 height 44
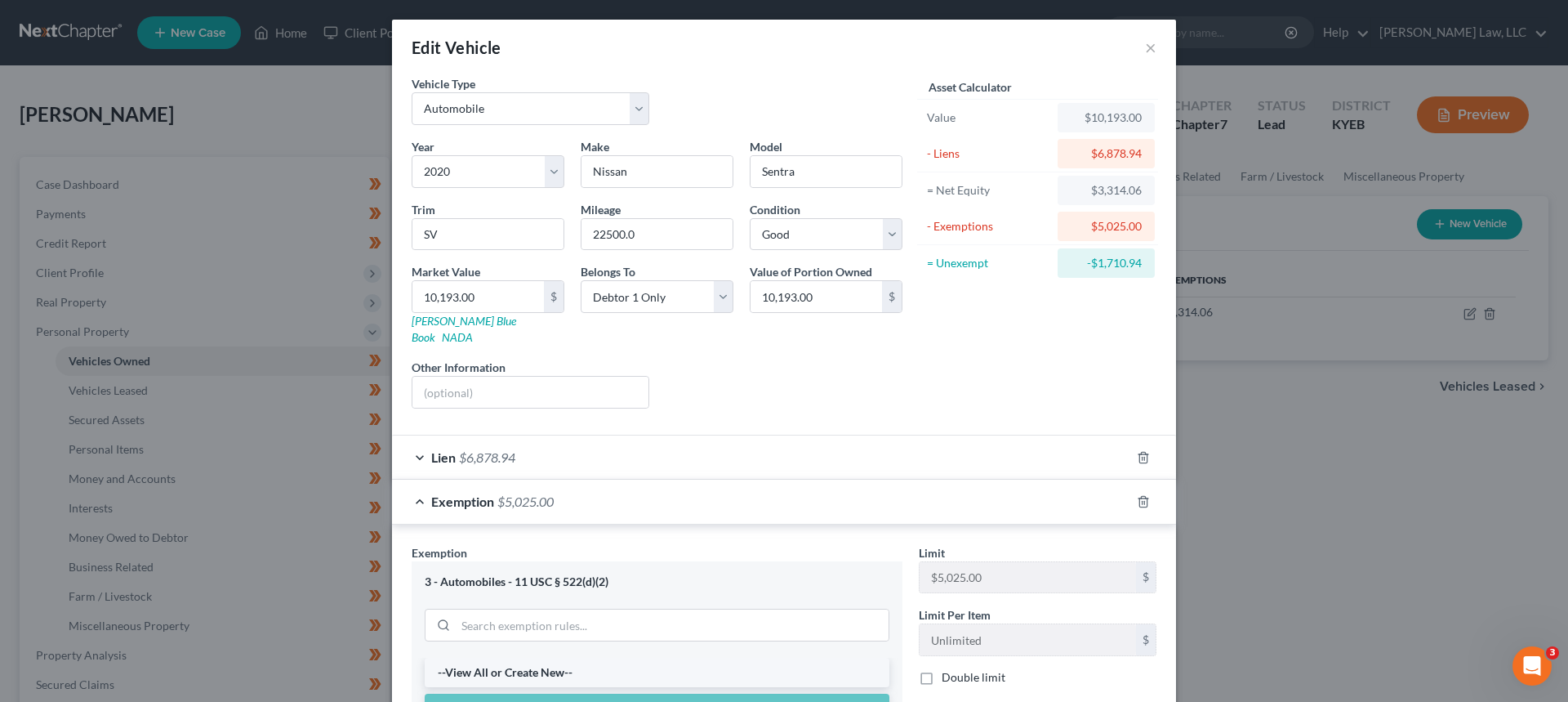
scroll to position [82, 0]
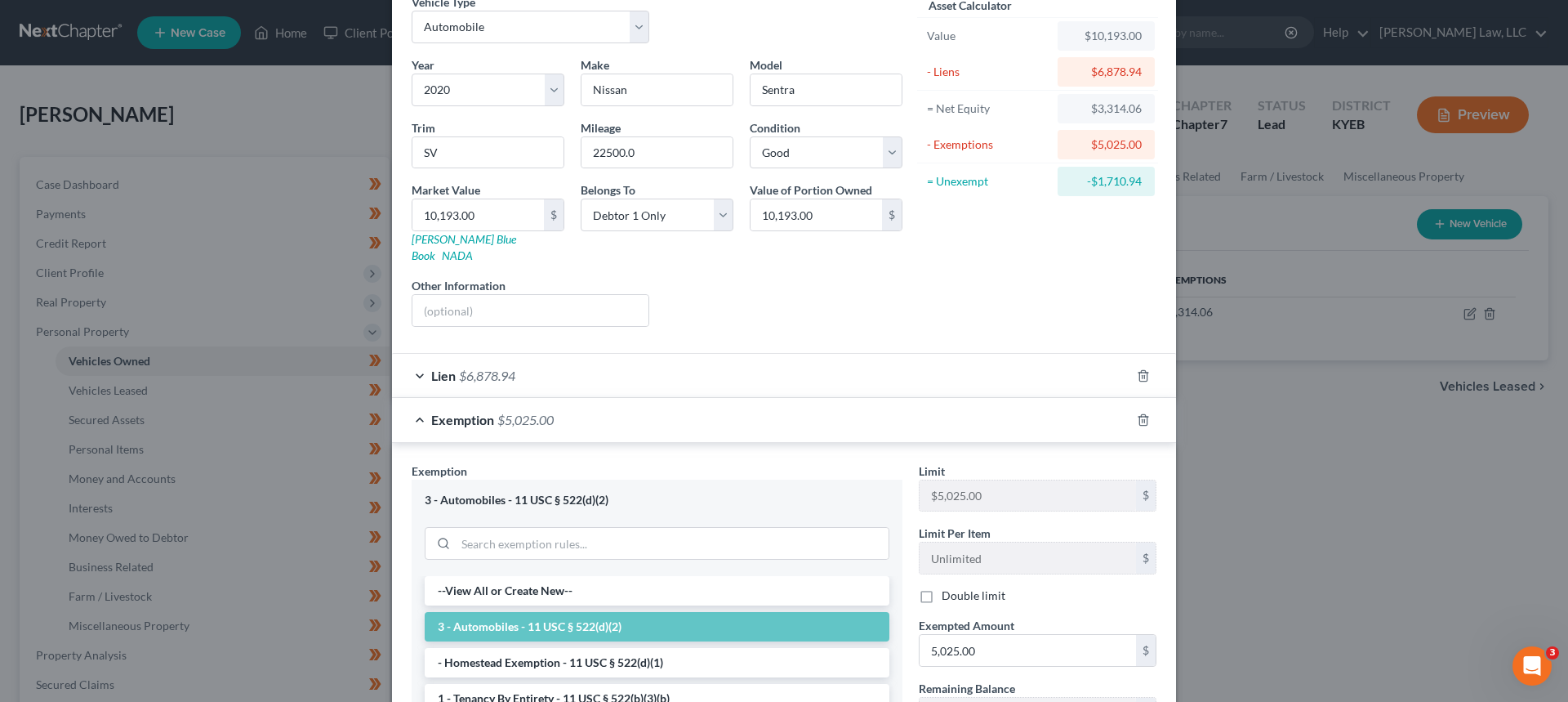
click at [940, 398] on div "Exemption $5,025.00" at bounding box center [761, 420] width 738 height 44
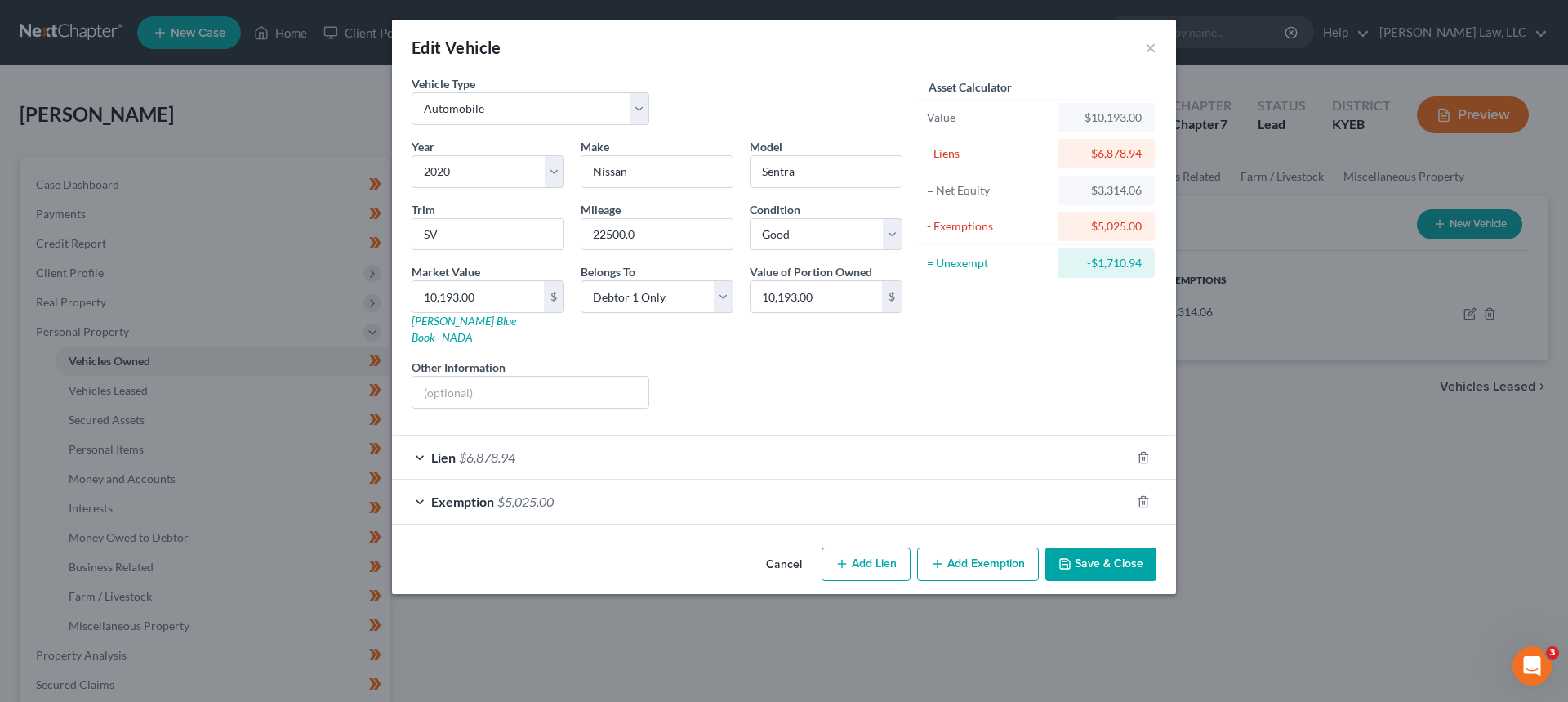
scroll to position [0, 0]
click at [478, 493] on span "Exemption" at bounding box center [463, 501] width 63 height 15
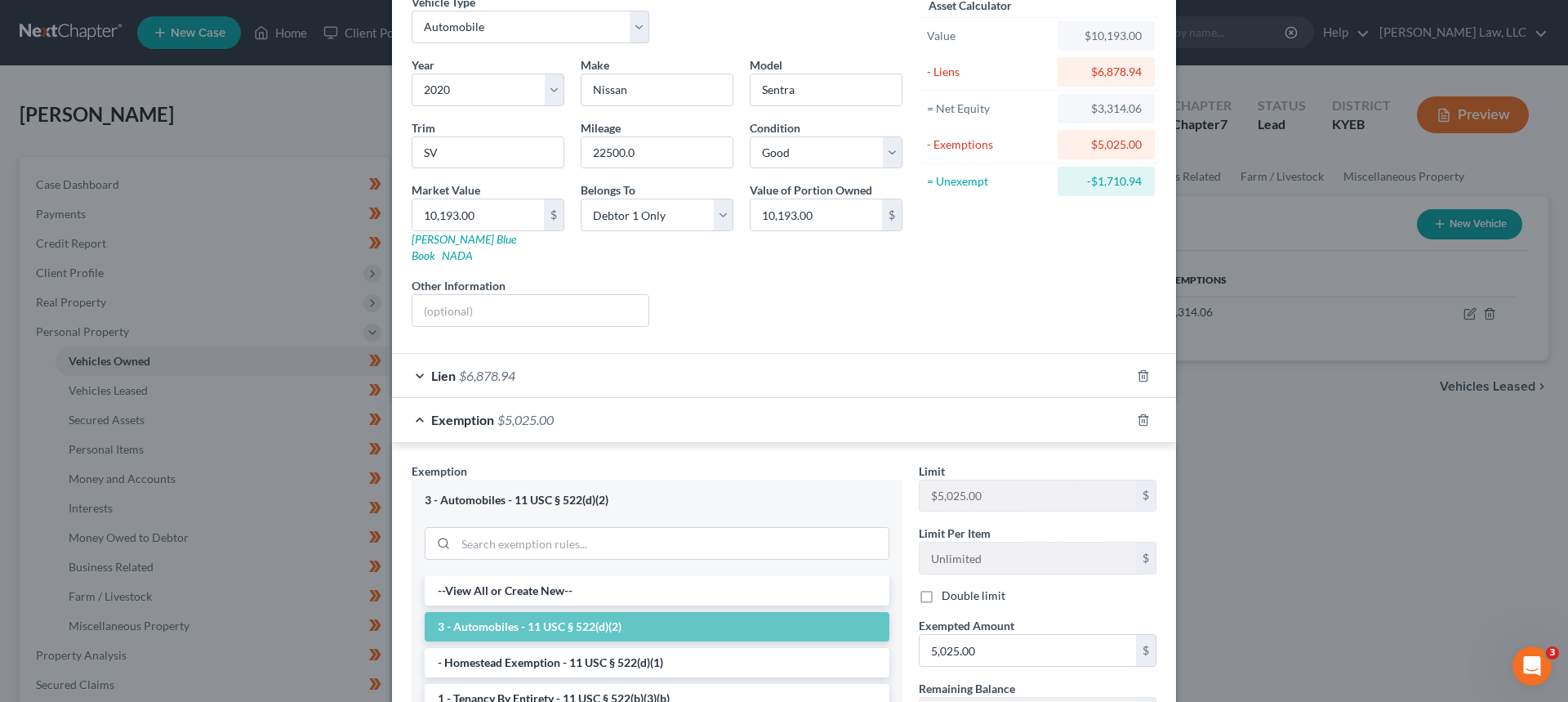
scroll to position [163, 0]
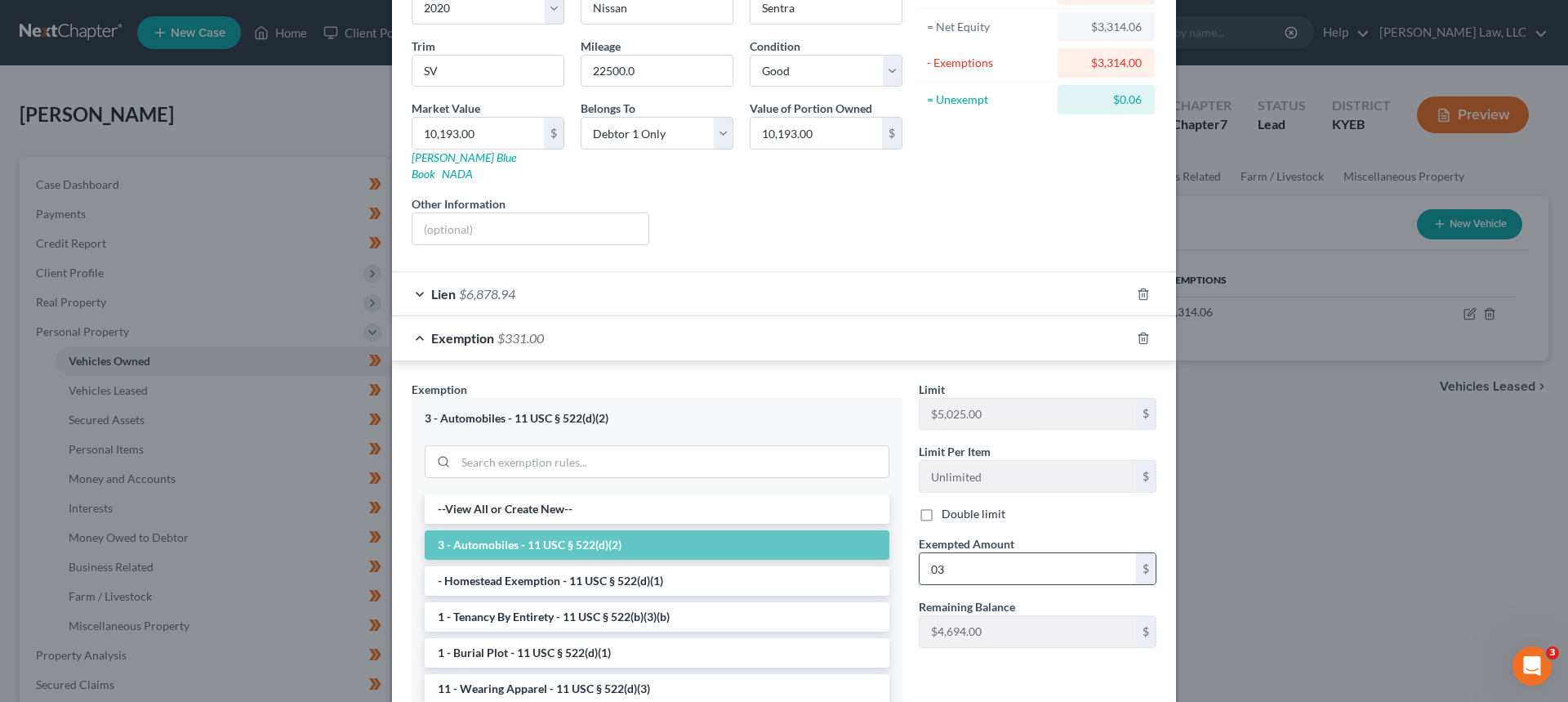
type input "0"
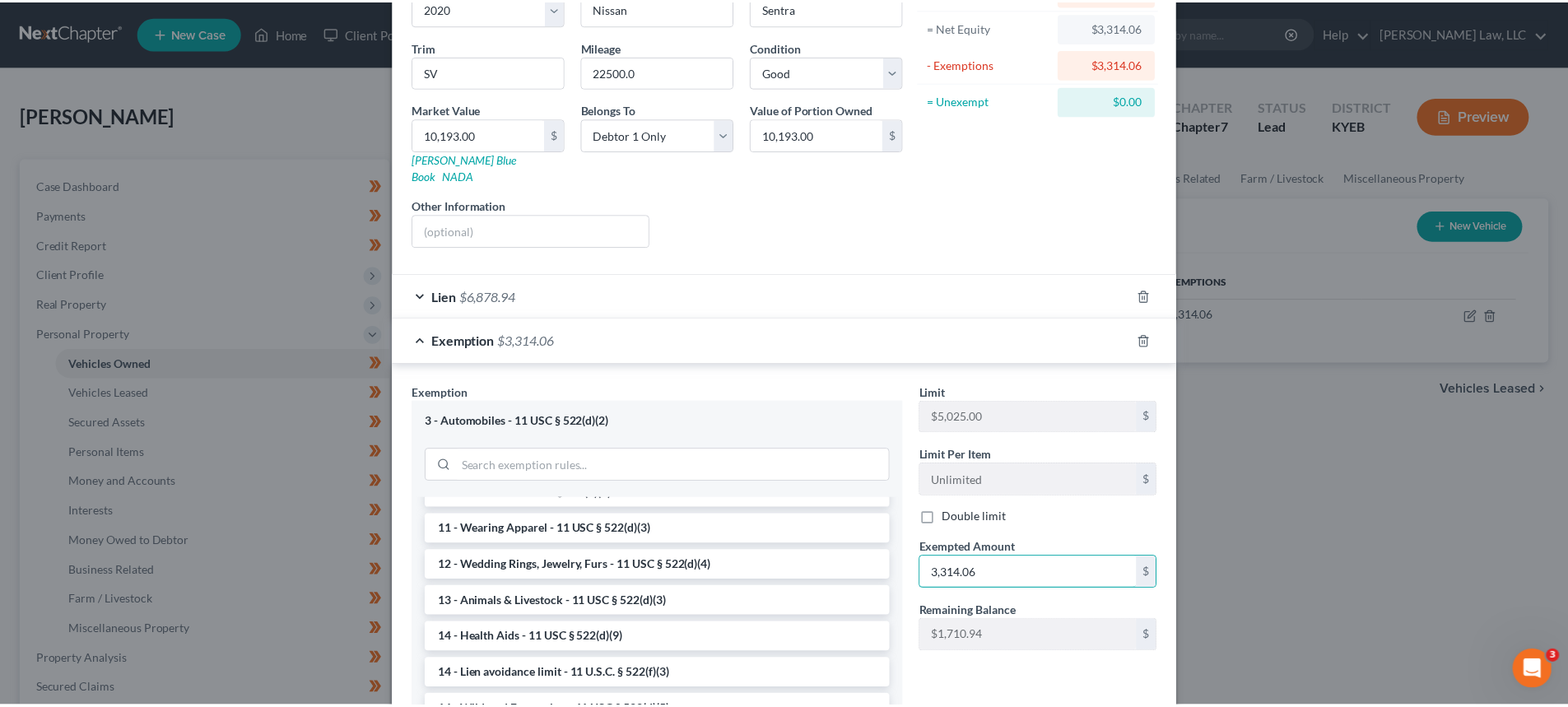
scroll to position [320, 0]
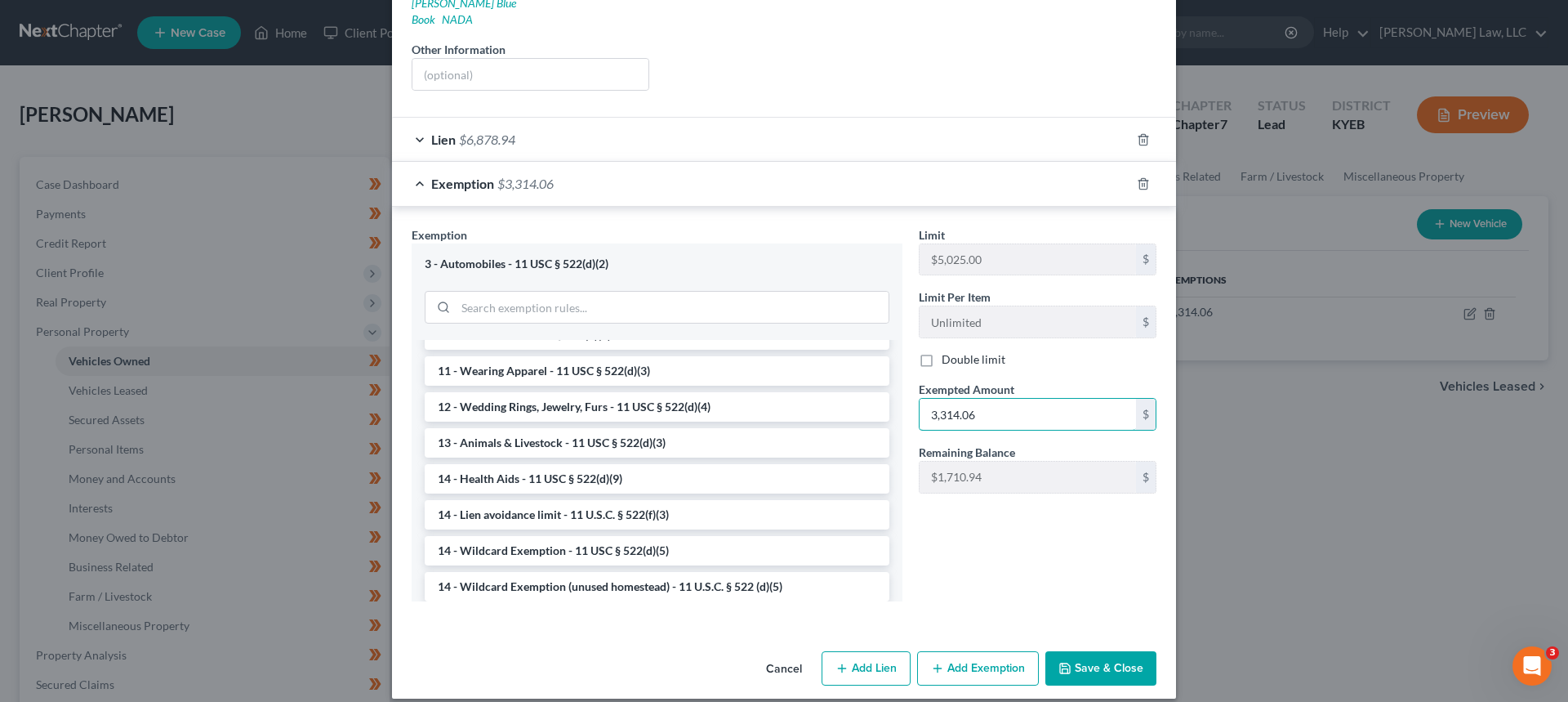
type input "3,314.06"
click at [1082, 651] on button "Save & Close" at bounding box center [1101, 668] width 111 height 34
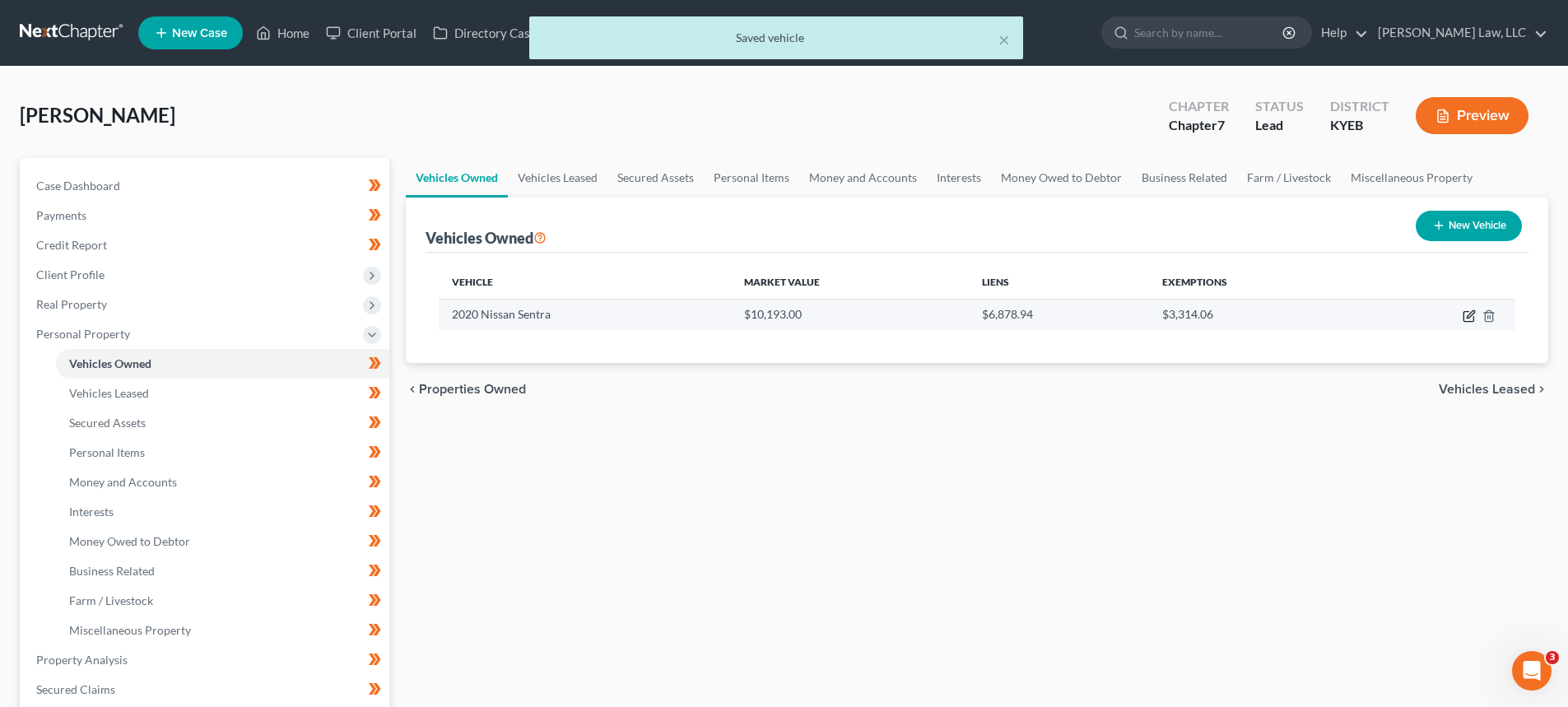
click at [1467, 316] on icon "button" at bounding box center [1469, 316] width 13 height 13
select select "0"
select select "6"
select select "2"
select select "0"
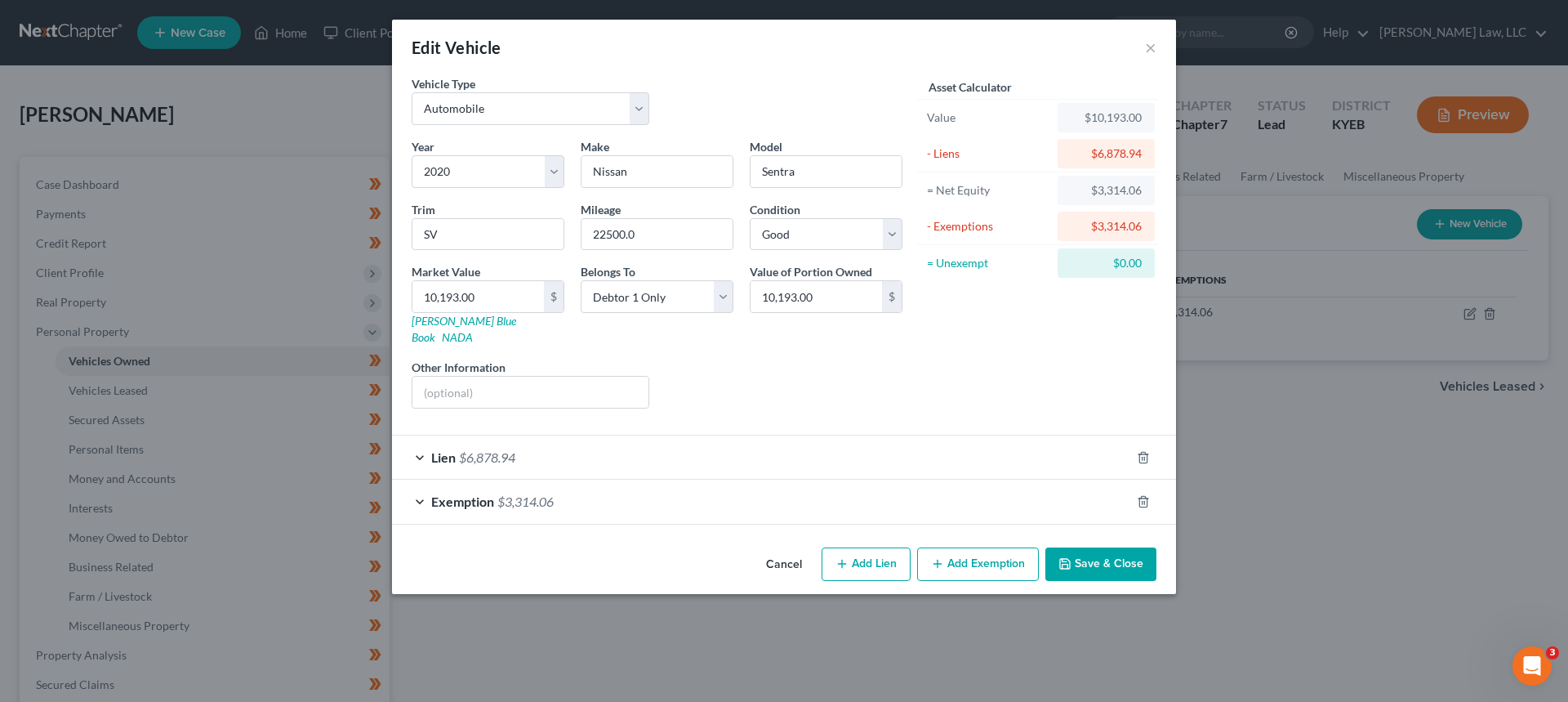
click at [1079, 547] on button "Save & Close" at bounding box center [1101, 564] width 111 height 34
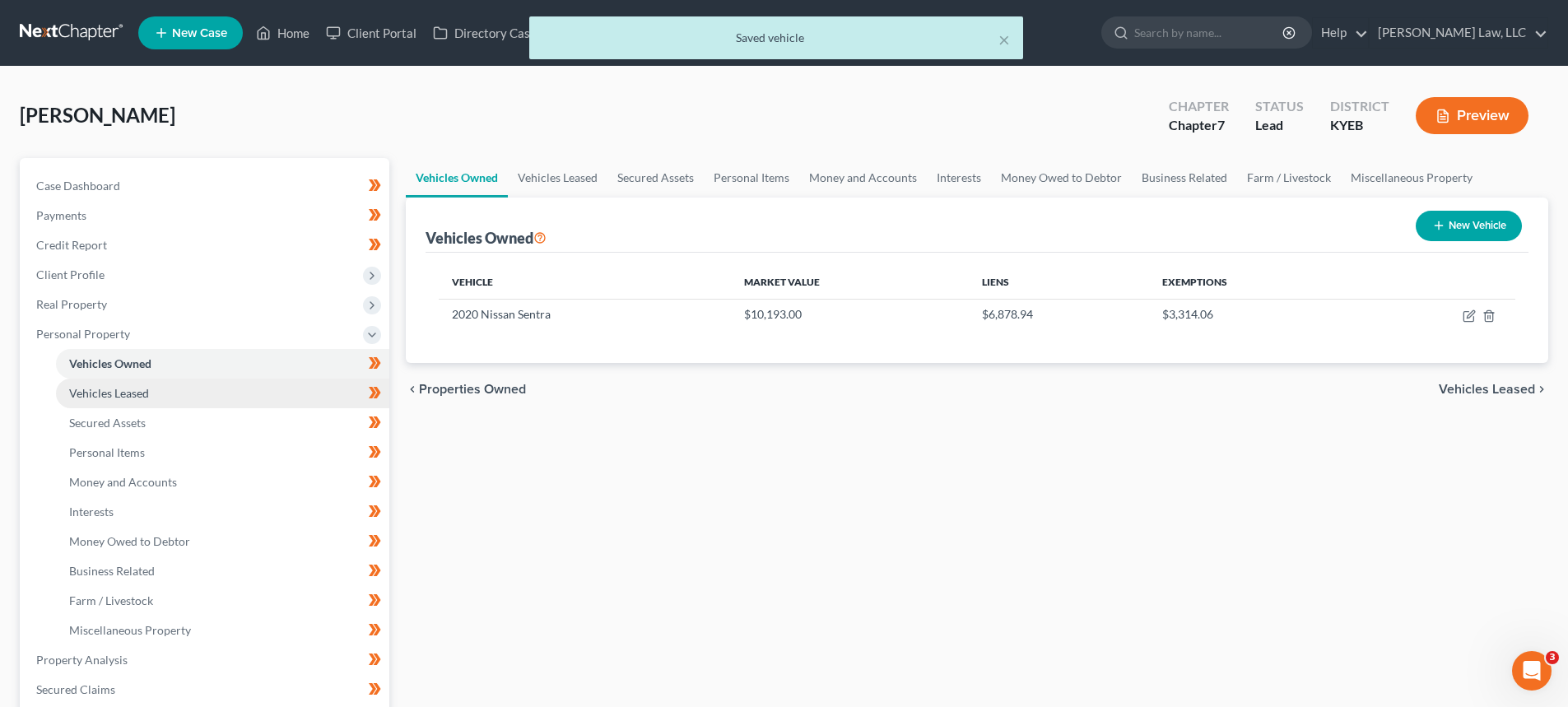
click at [100, 386] on span "Vehicles Leased" at bounding box center [108, 392] width 79 height 14
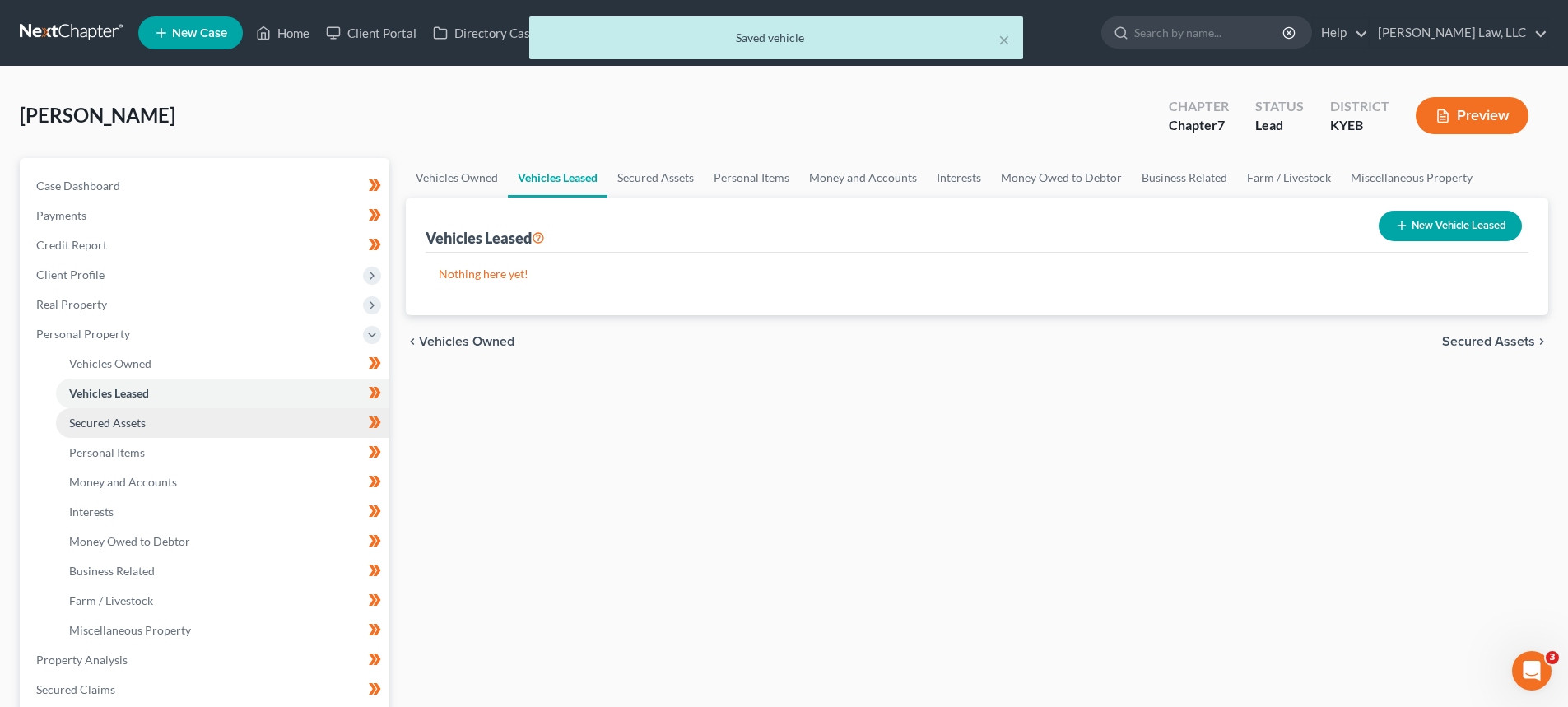
click at [103, 422] on span "Secured Assets" at bounding box center [107, 422] width 77 height 14
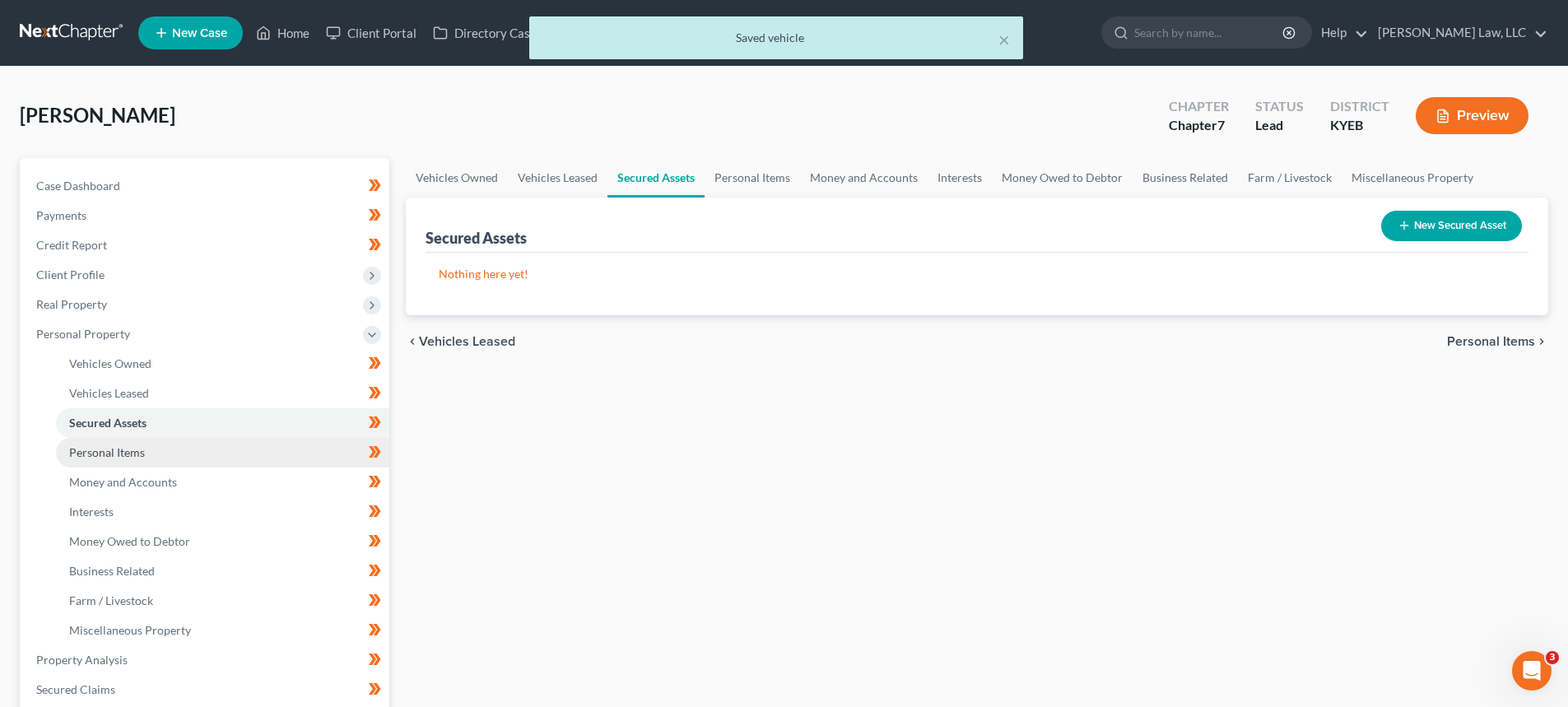
click at [101, 443] on link "Personal Items" at bounding box center [222, 452] width 333 height 30
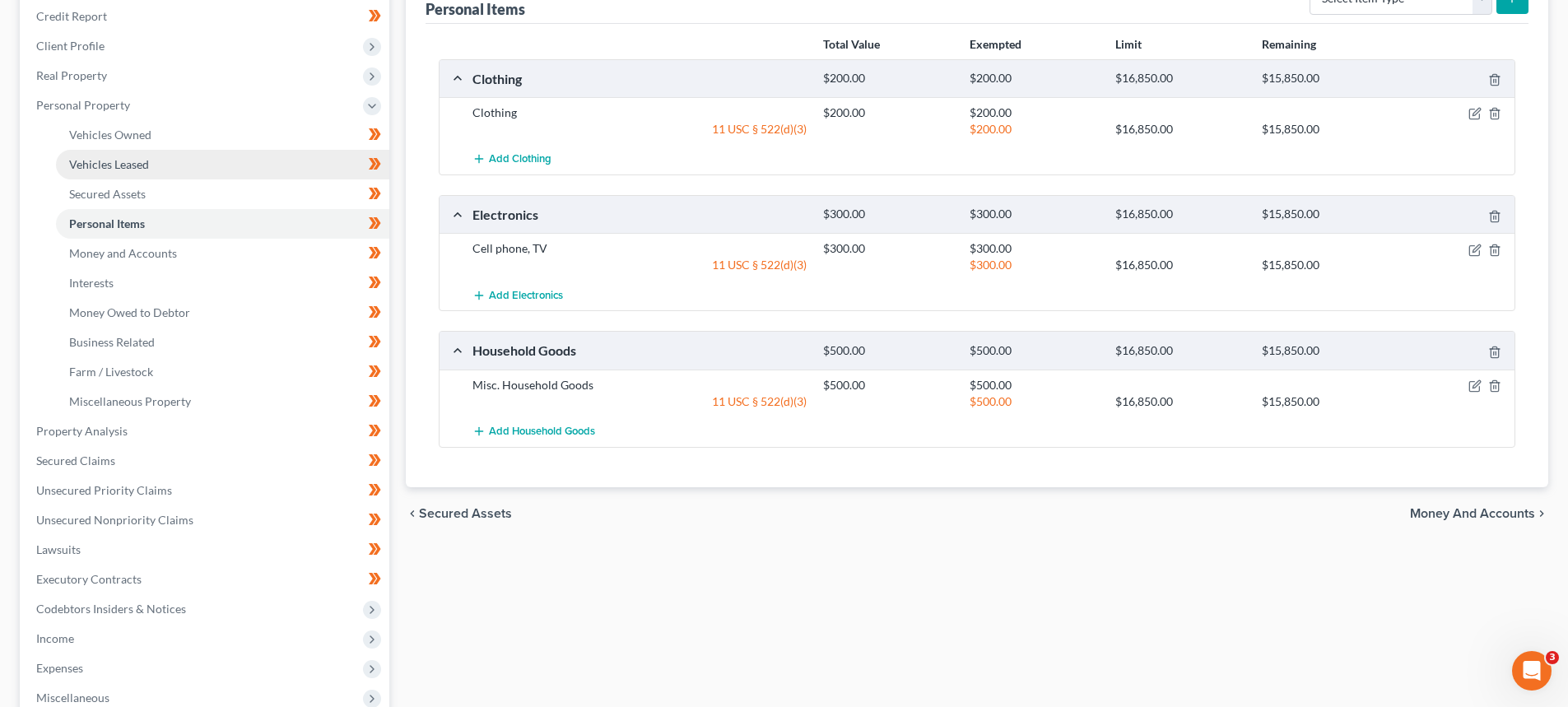
scroll to position [247, 0]
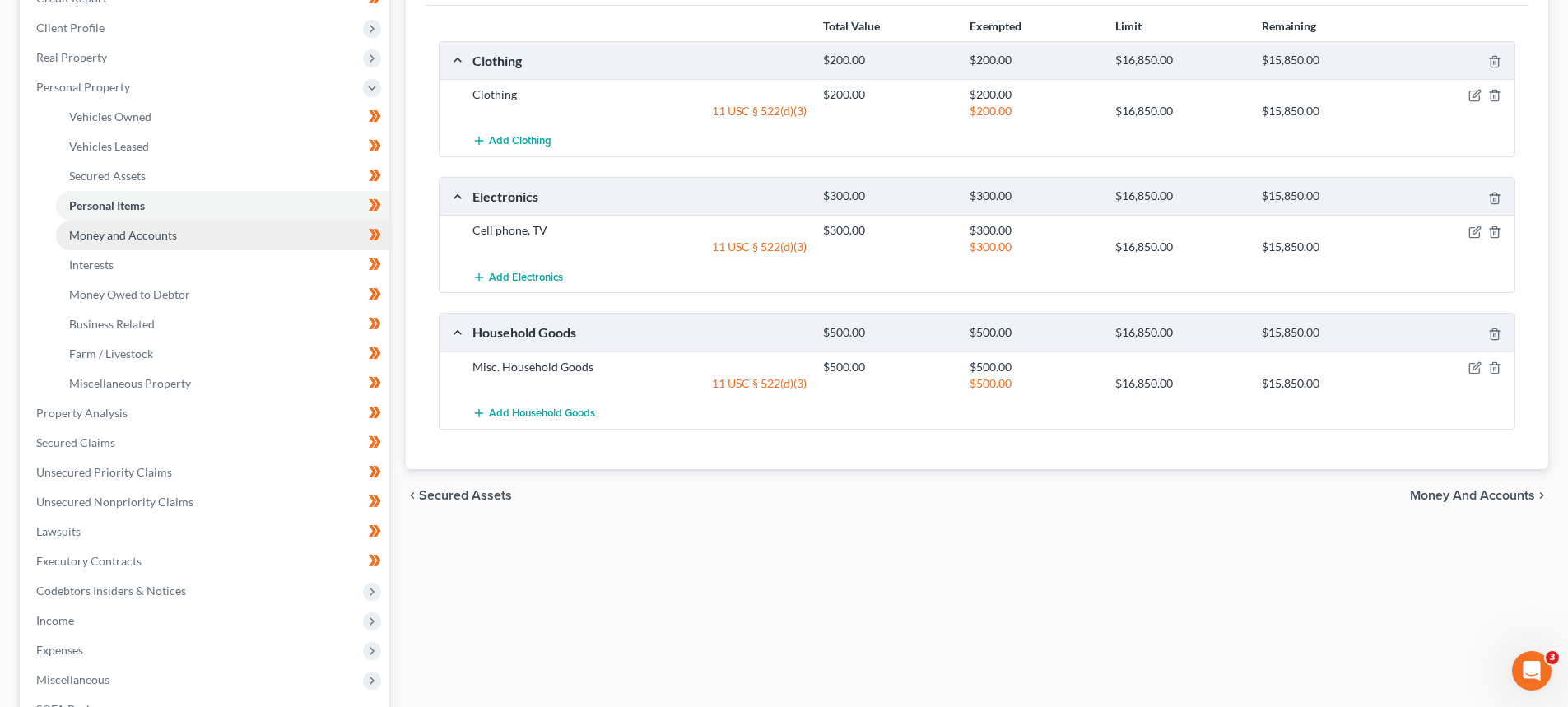
click at [88, 239] on span "Money and Accounts" at bounding box center [123, 234] width 108 height 14
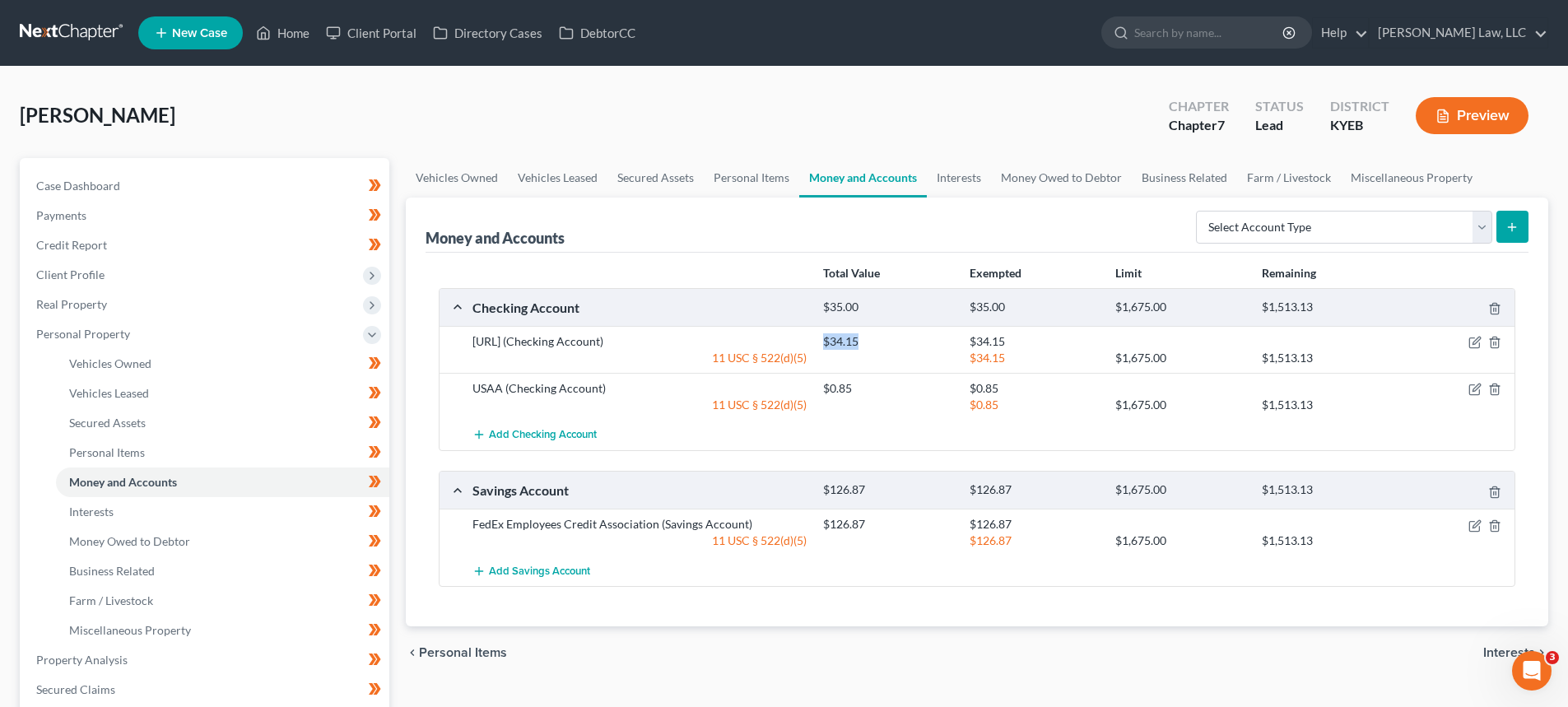
drag, startPoint x: 860, startPoint y: 343, endPoint x: 824, endPoint y: 343, distance: 36.0
click at [824, 343] on div "$34.15" at bounding box center [887, 341] width 146 height 16
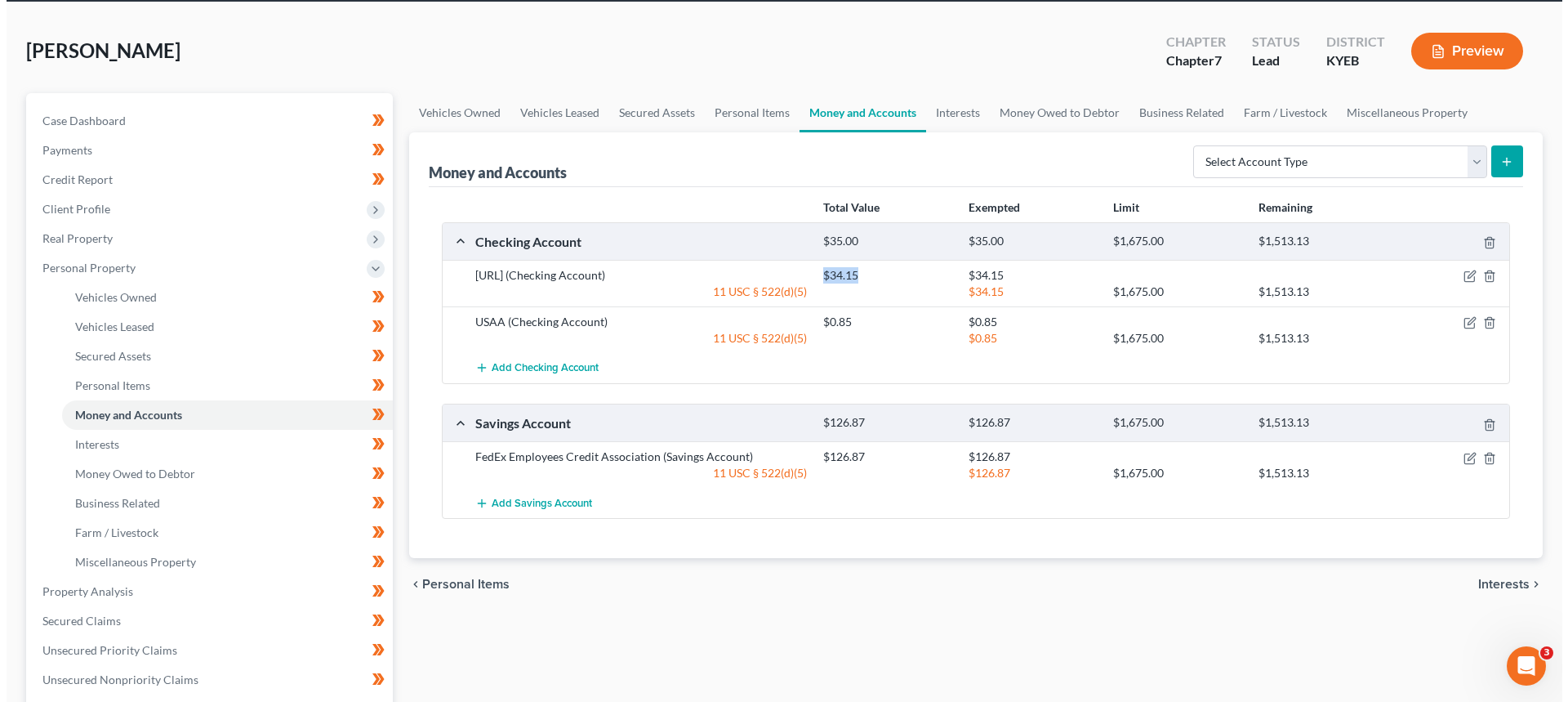
scroll to position [82, 0]
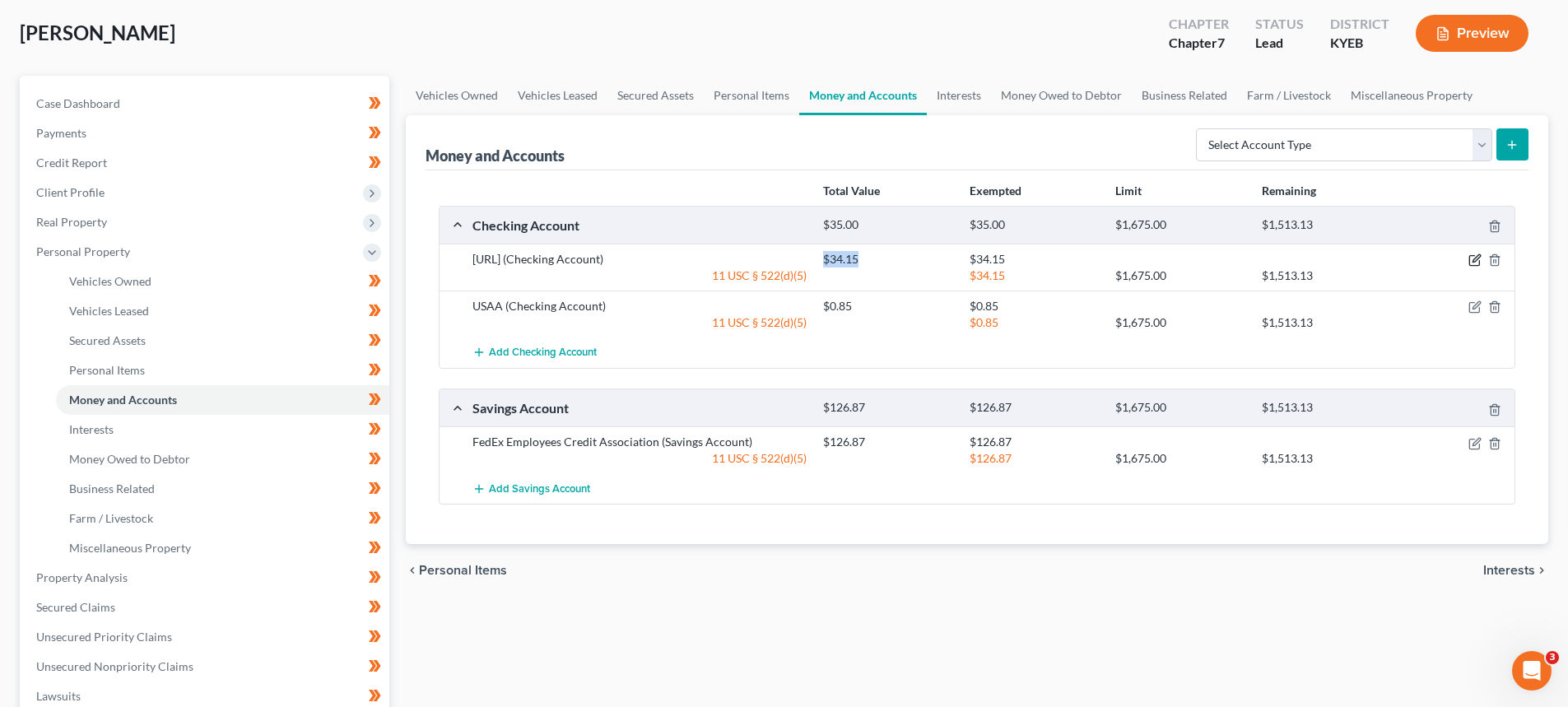
click at [1478, 261] on icon "button" at bounding box center [1475, 260] width 13 height 13
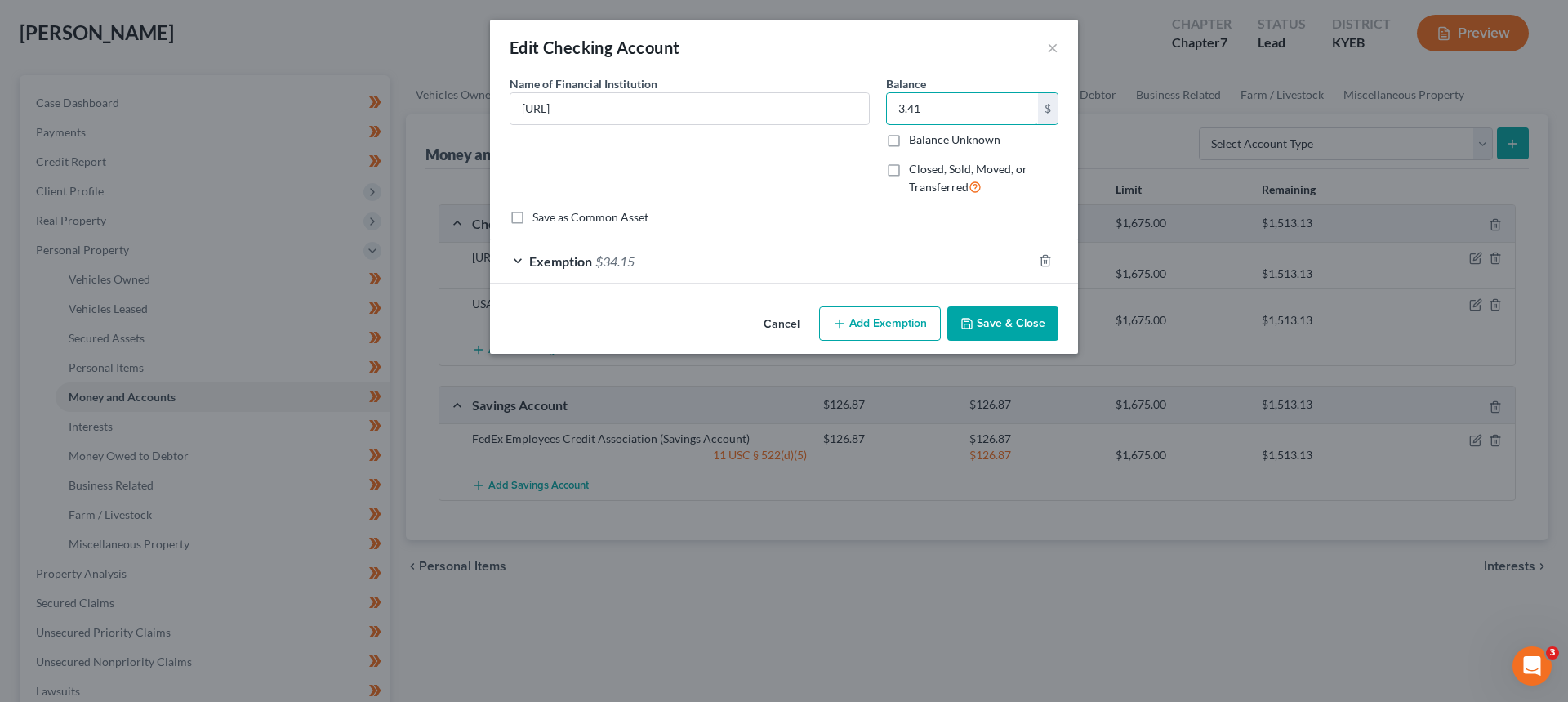
type input "3.41"
click at [603, 263] on span "$34.15" at bounding box center [614, 261] width 39 height 15
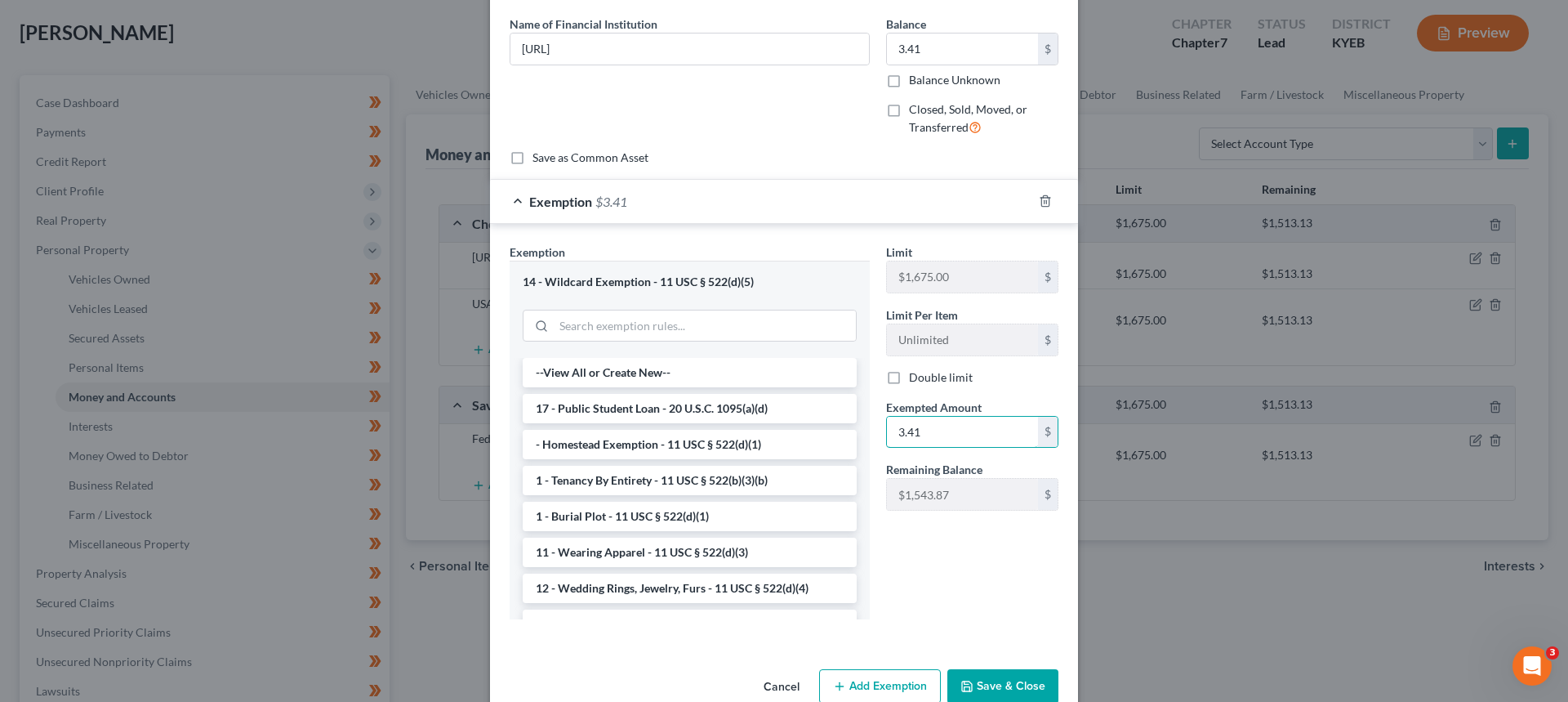
scroll to position [94, 0]
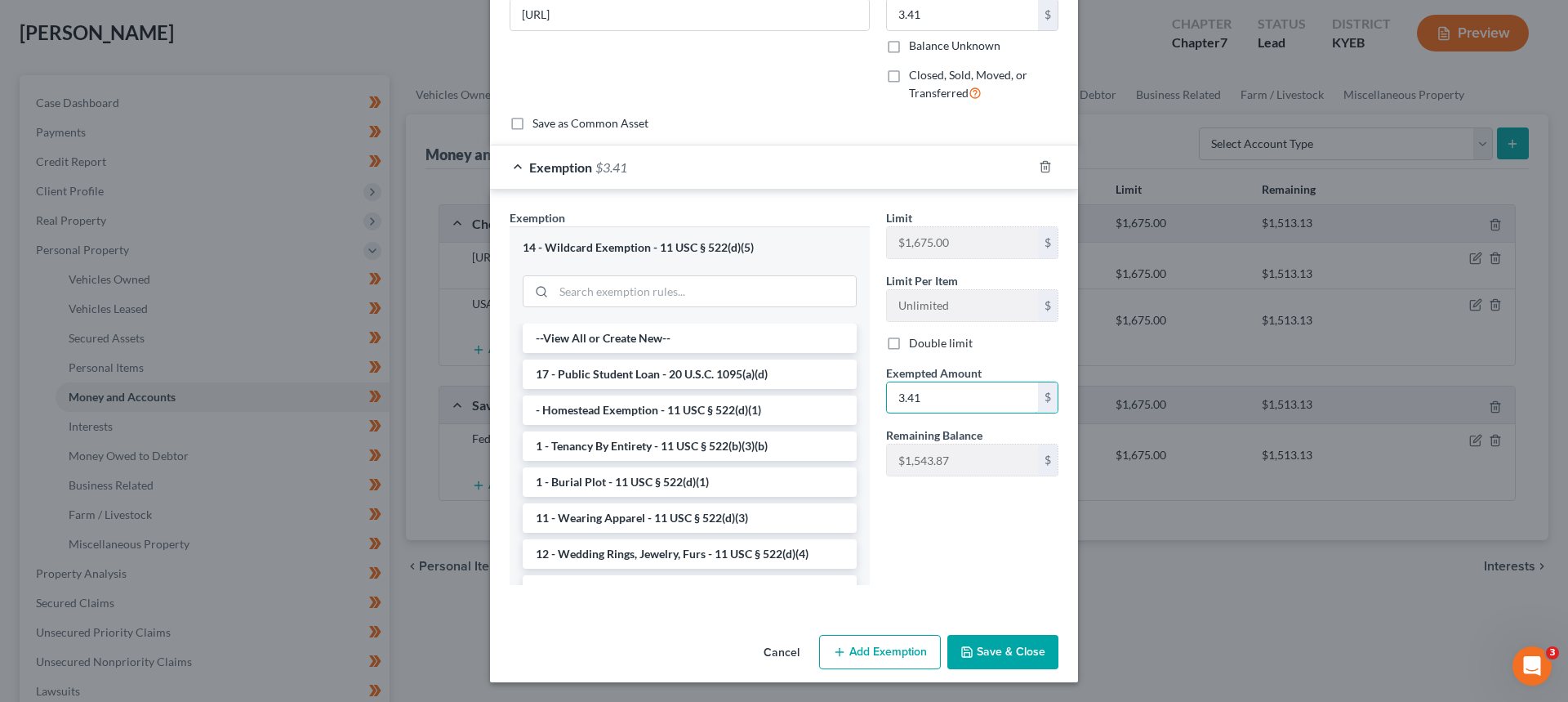
type input "3.41"
click at [980, 650] on button "Save & Close" at bounding box center [1003, 652] width 111 height 34
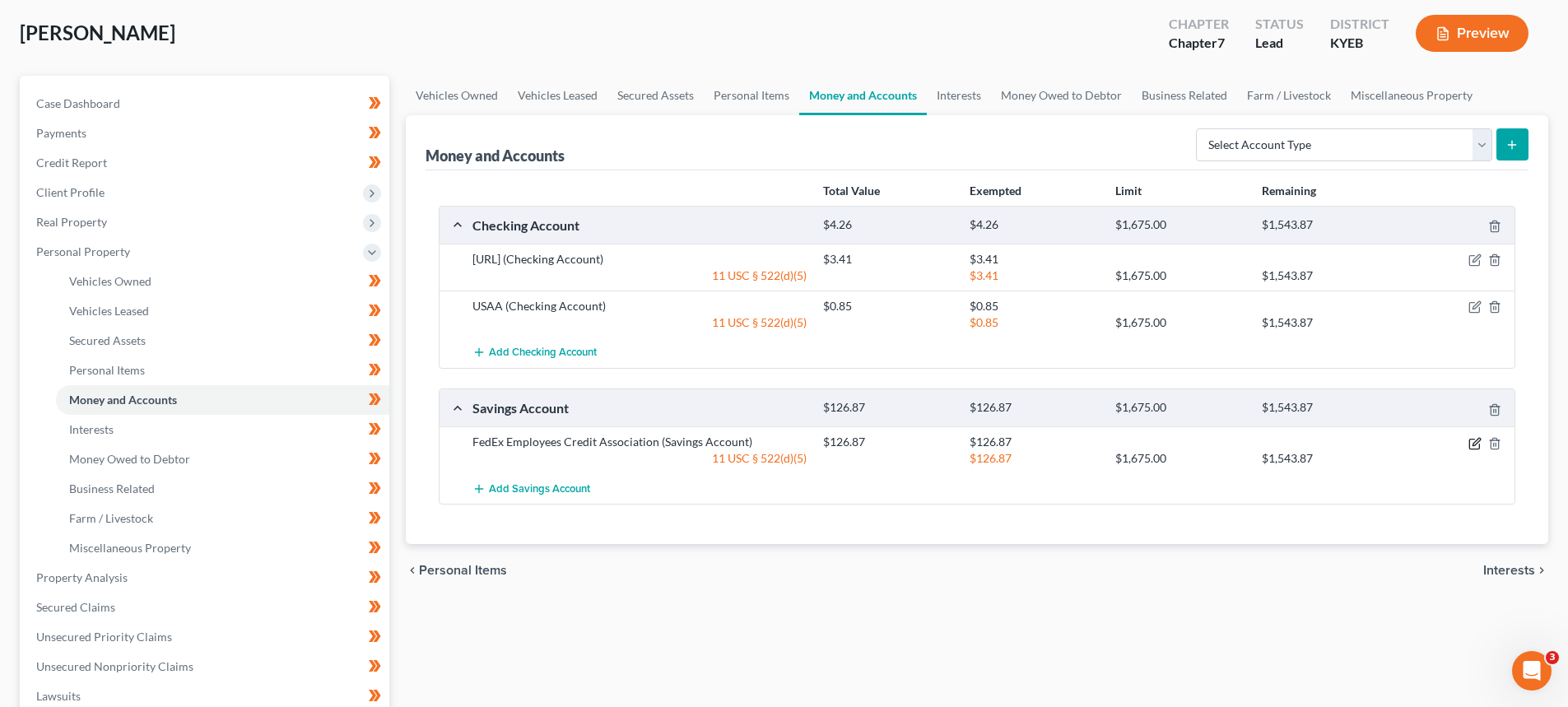
click at [1470, 448] on icon "button" at bounding box center [1475, 444] width 13 height 13
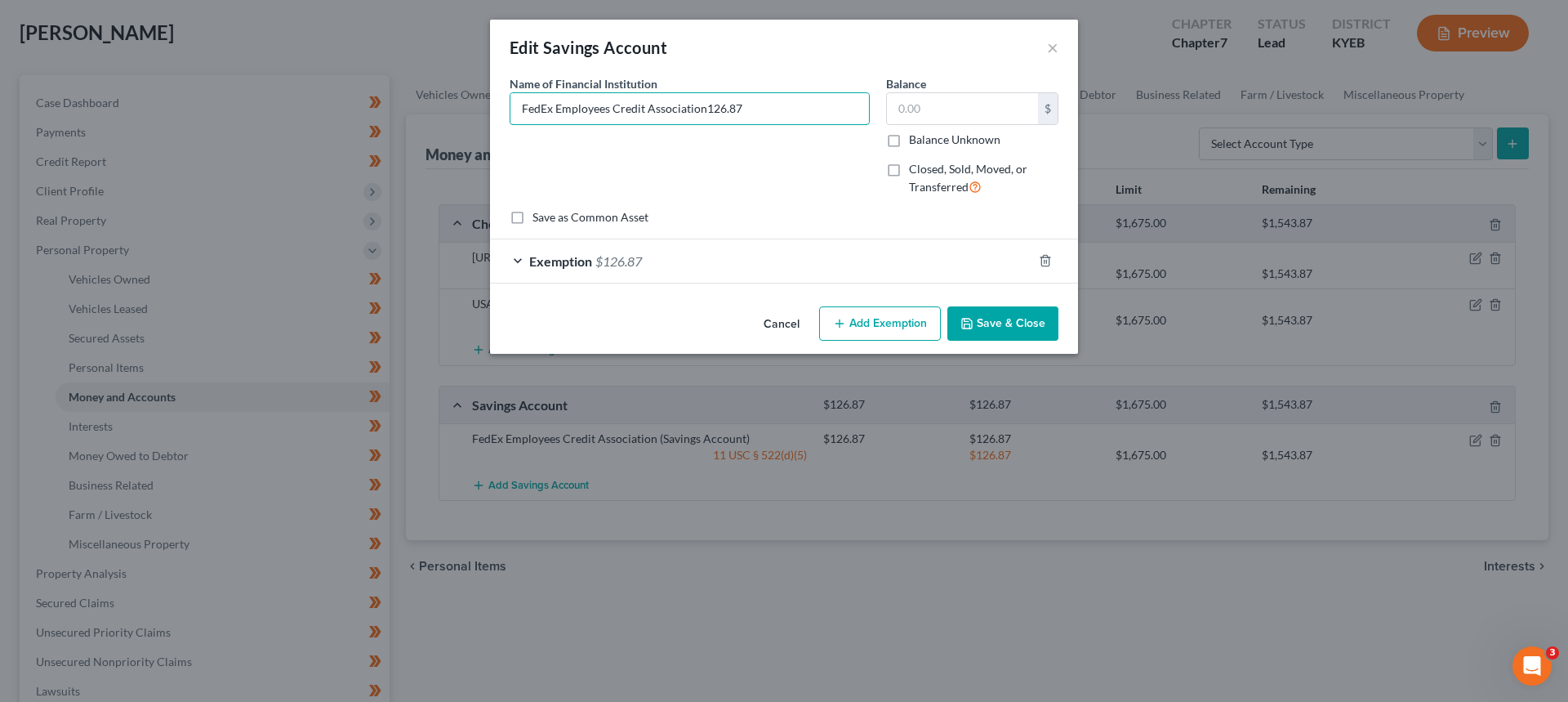
type input "FedEx Employees Credit Association"
click at [960, 99] on input "text" at bounding box center [962, 108] width 151 height 31
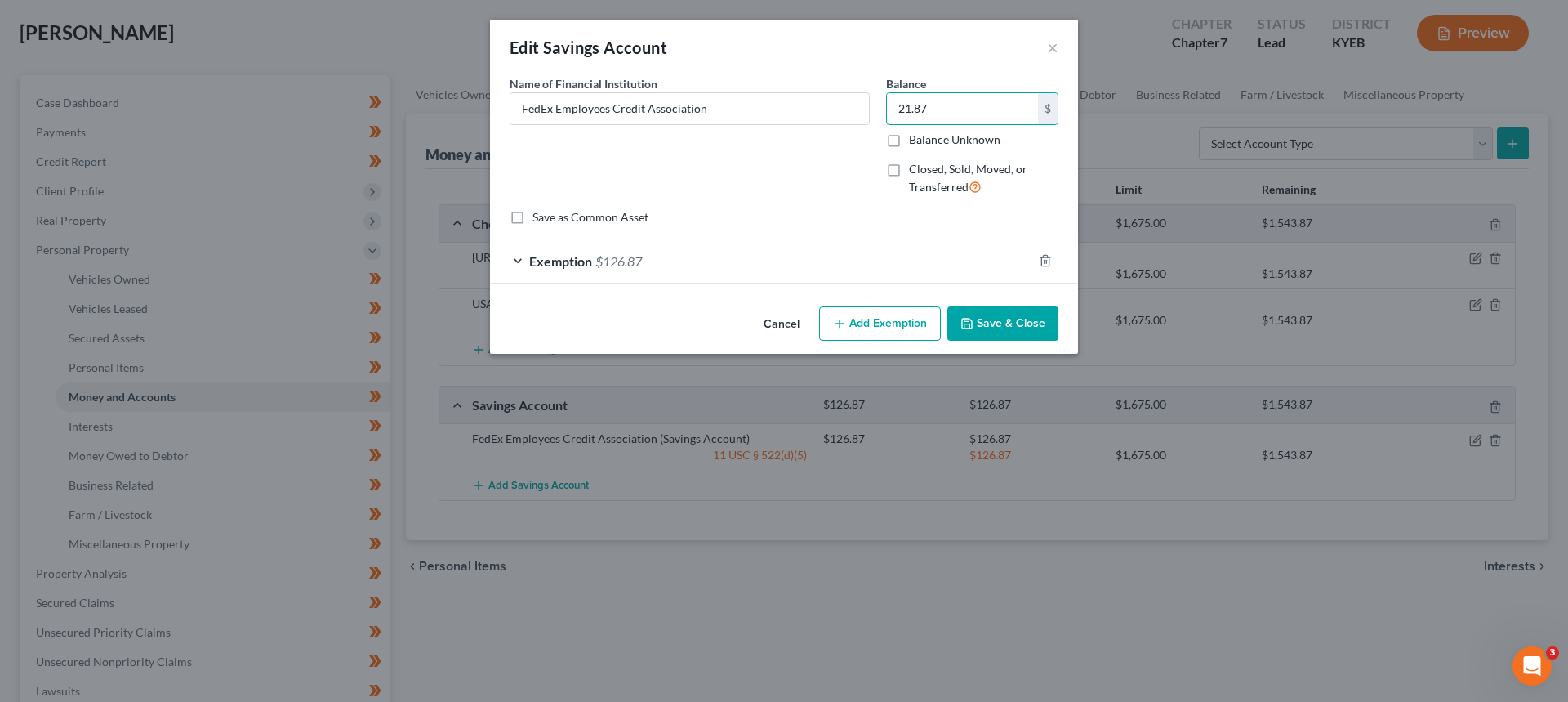
type input "21.87"
click at [596, 256] on span "$126.87" at bounding box center [618, 261] width 47 height 15
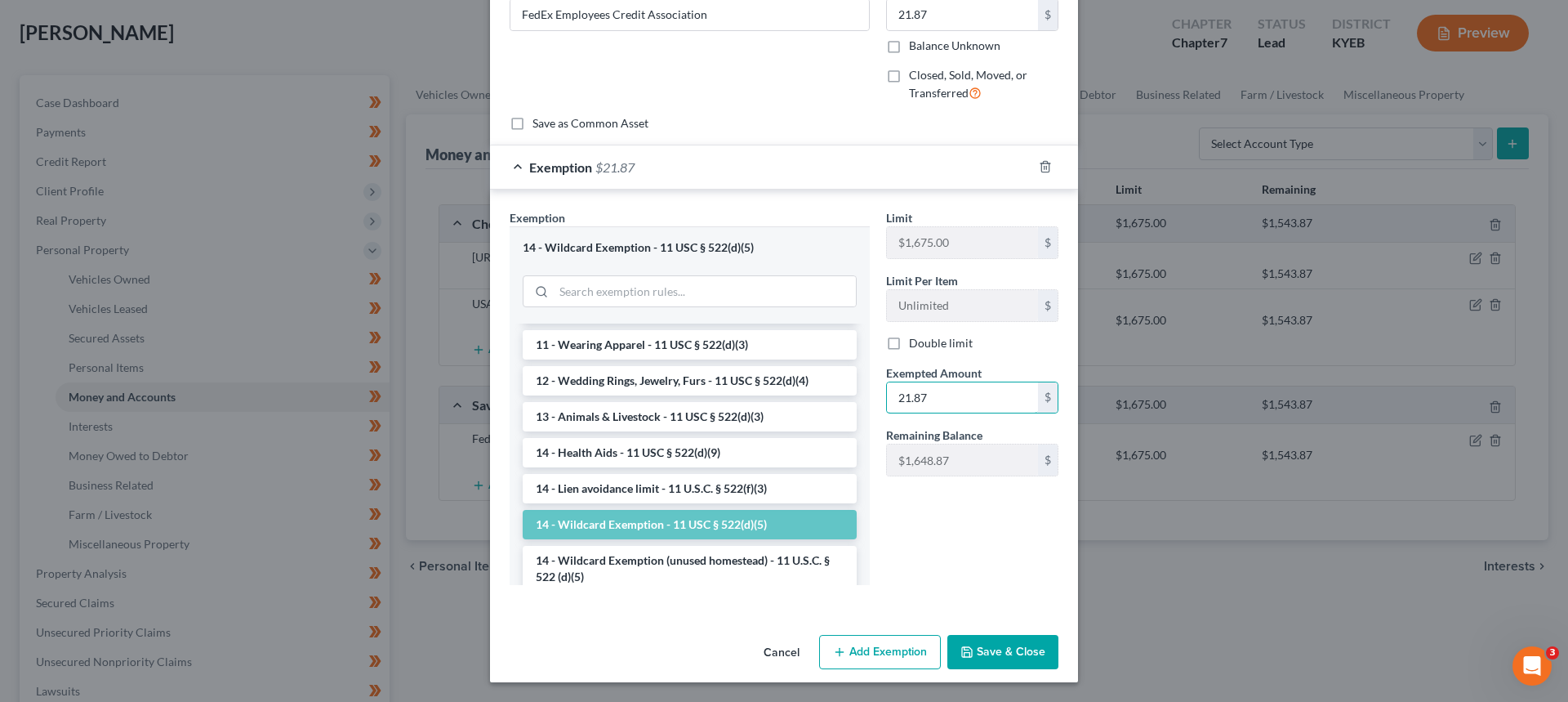
type input "21.87"
click at [1036, 653] on button "Save & Close" at bounding box center [1003, 652] width 111 height 34
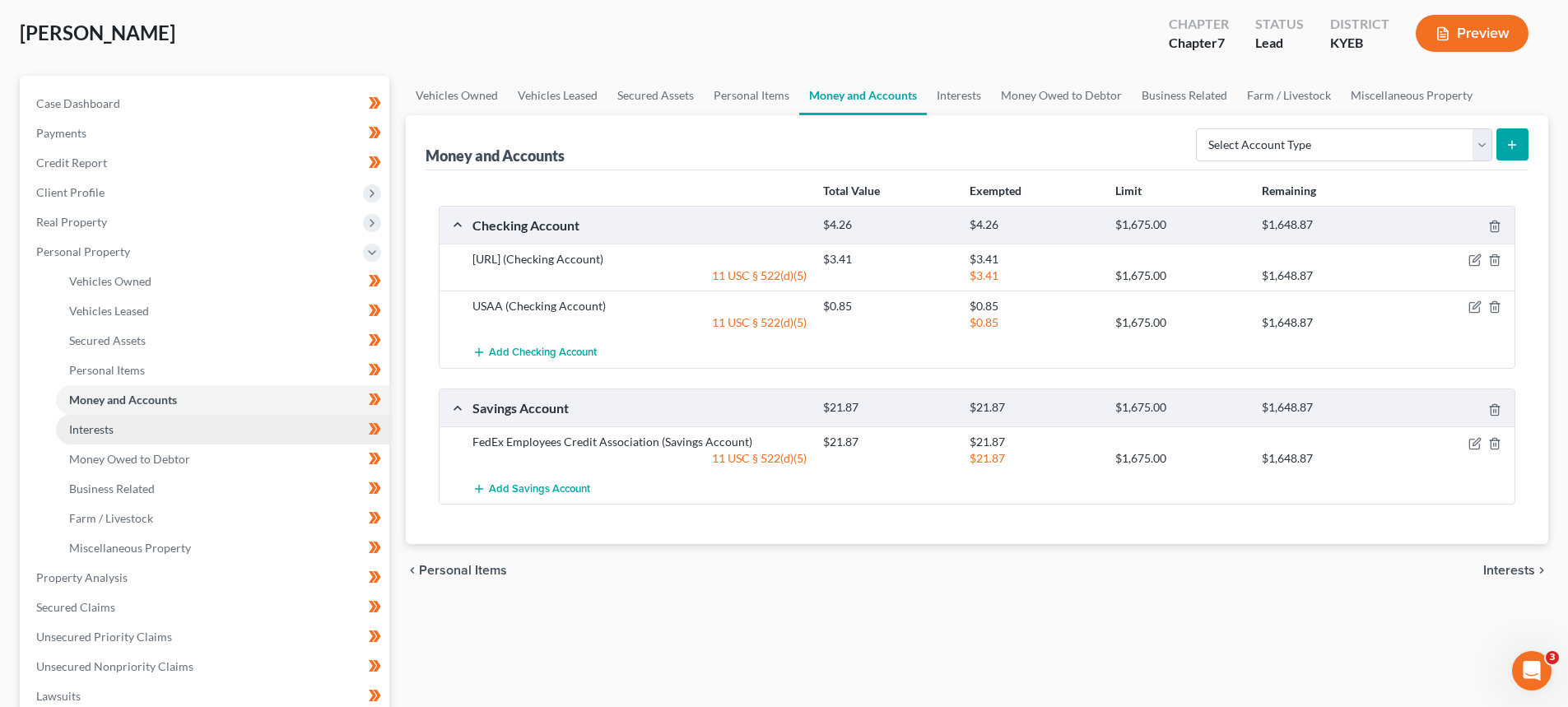
click at [72, 432] on span "Interests" at bounding box center [91, 429] width 44 height 14
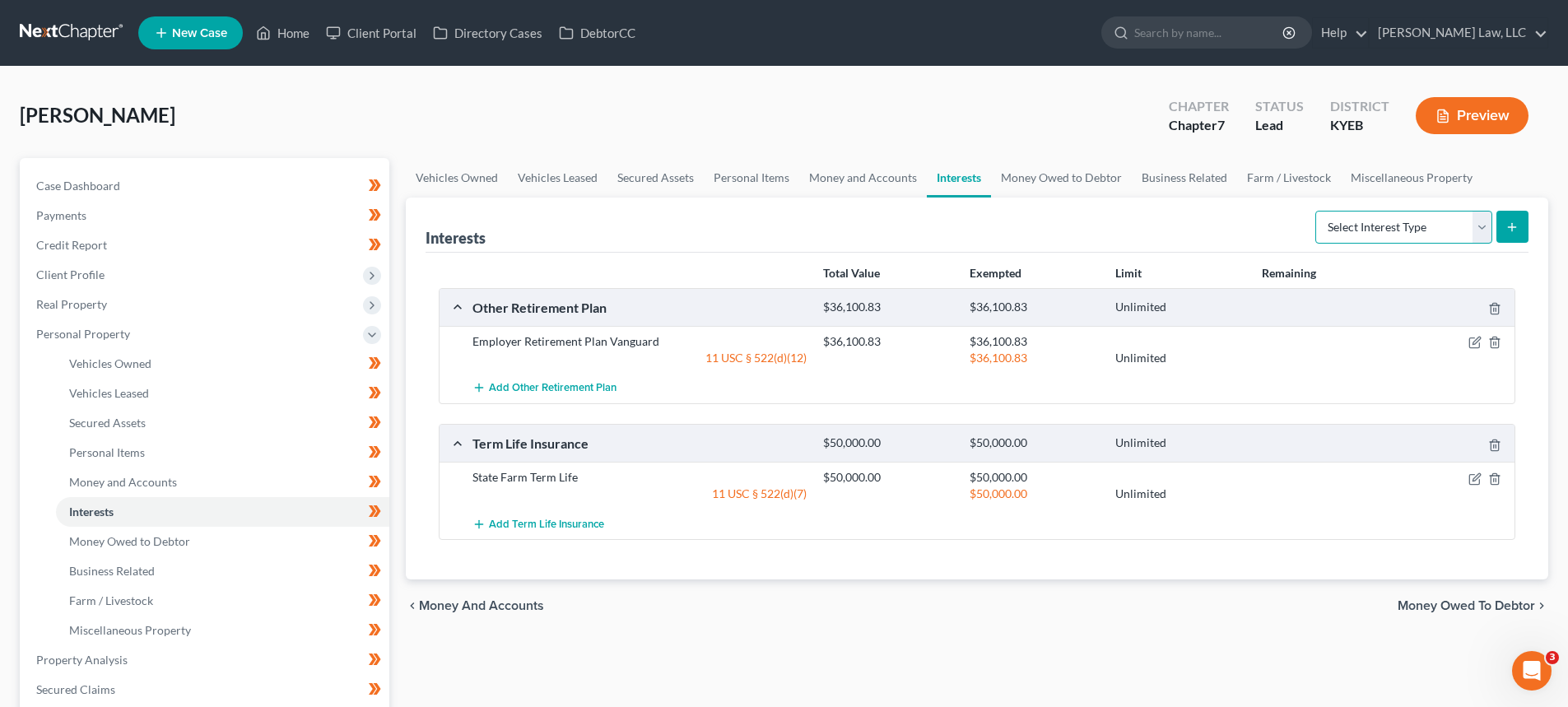
click at [1460, 225] on select "Select Interest Type 401K Annuity Bond Education IRA Government Bond Government…" at bounding box center [1403, 227] width 177 height 33
select select "401k"
click at [1317, 210] on select "Select Interest Type 401K Annuity Bond Education IRA Government Bond Government…" at bounding box center [1403, 227] width 177 height 33
click at [1510, 234] on button "submit" at bounding box center [1512, 227] width 33 height 33
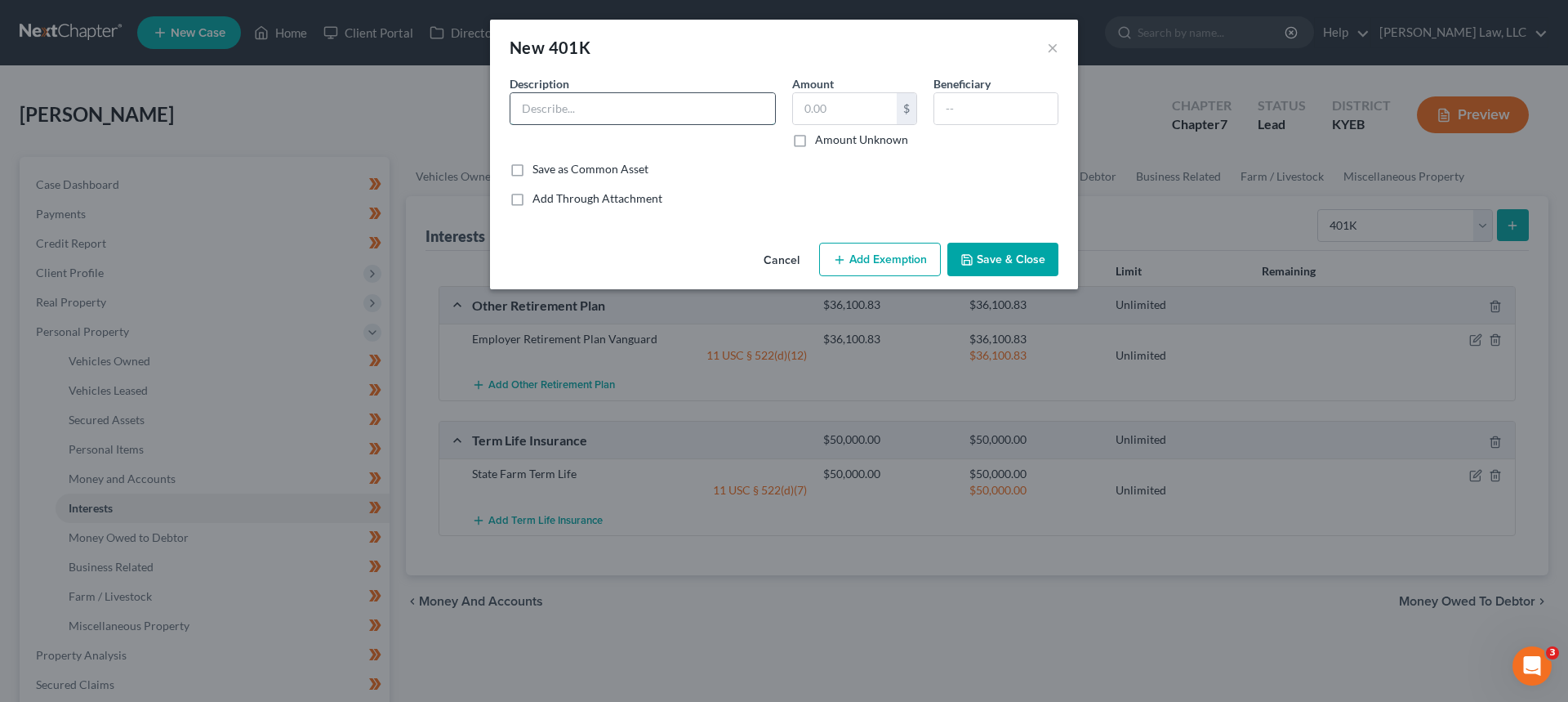
drag, startPoint x: 667, startPoint y: 108, endPoint x: 751, endPoint y: 121, distance: 85.0
click at [667, 108] on input "text" at bounding box center [642, 108] width 265 height 31
type input "Employer Retirement Plan Vanguarg"
type input "36,100.83"
click at [905, 245] on button "Add Exemption" at bounding box center [880, 259] width 122 height 34
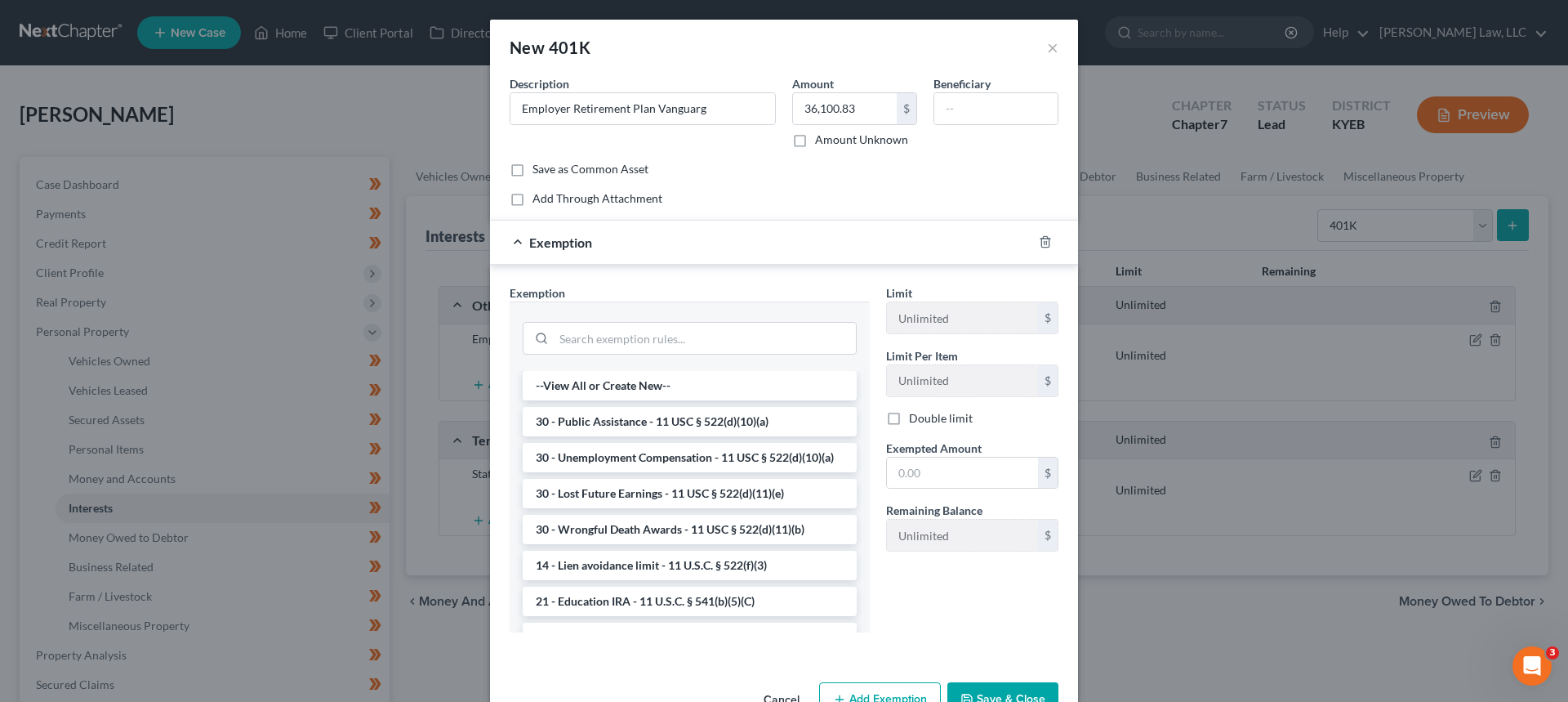
click at [679, 356] on div at bounding box center [690, 336] width 334 height 43
click at [683, 344] on input "search" at bounding box center [705, 338] width 302 height 31
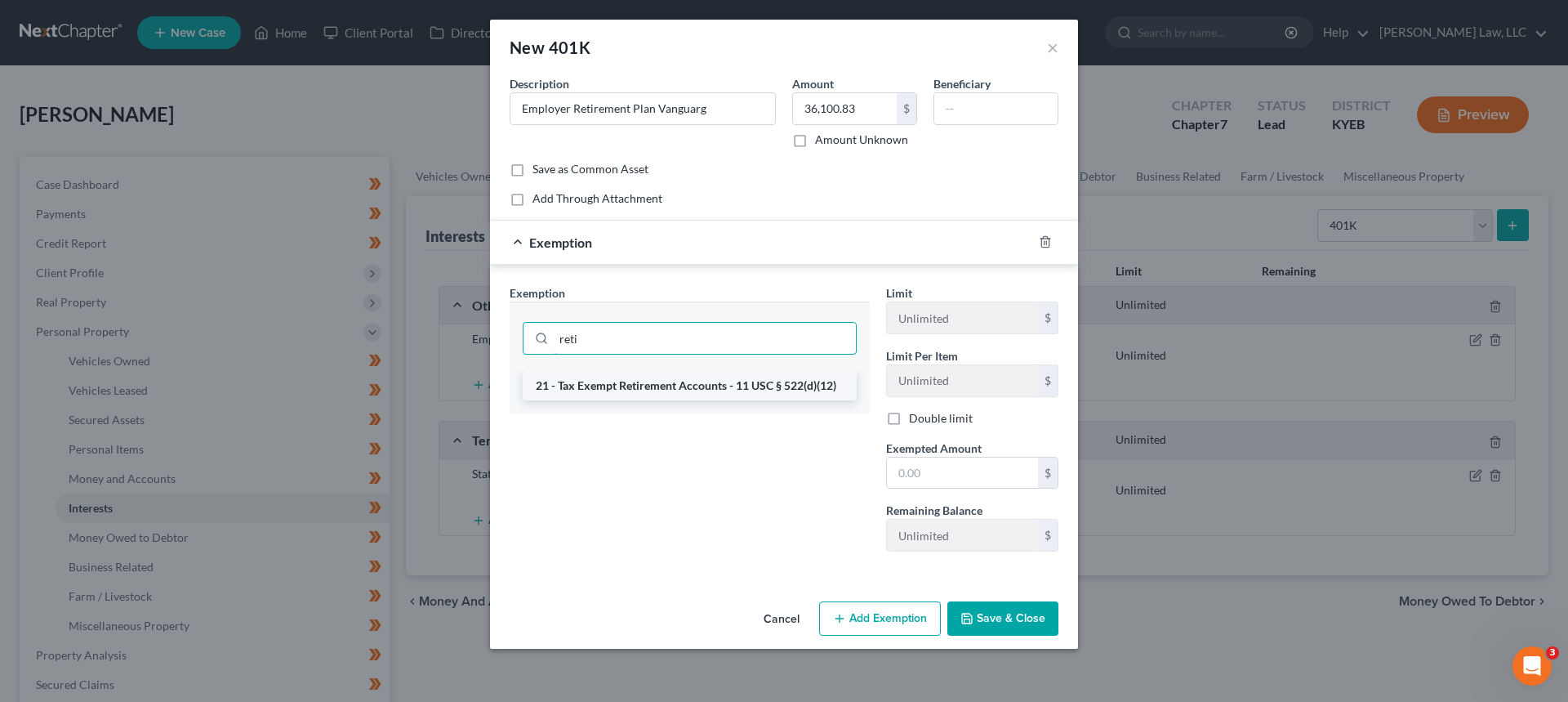
type input "reti"
click at [685, 388] on li "21 - Tax Exempt Retirement Accounts - 11 USC § 522(d)(12)" at bounding box center [690, 385] width 334 height 29
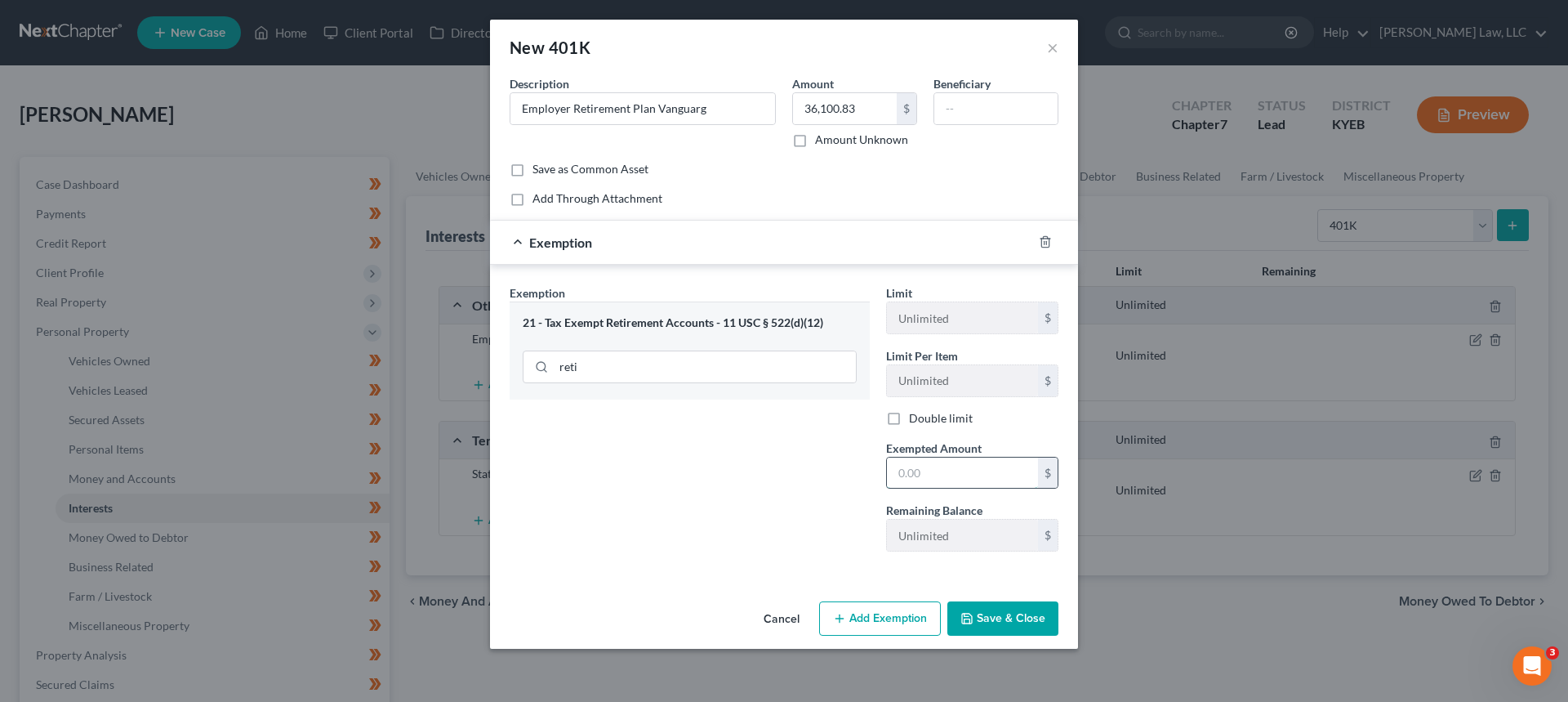
click at [945, 475] on input "text" at bounding box center [962, 473] width 151 height 31
click at [738, 106] on input "Employer Retirement Plan Vanguarg" at bounding box center [642, 108] width 265 height 31
type input "Employer Retirement Plan Vanguard"
click at [993, 480] on input "text" at bounding box center [962, 473] width 151 height 31
type input "36,100.83"
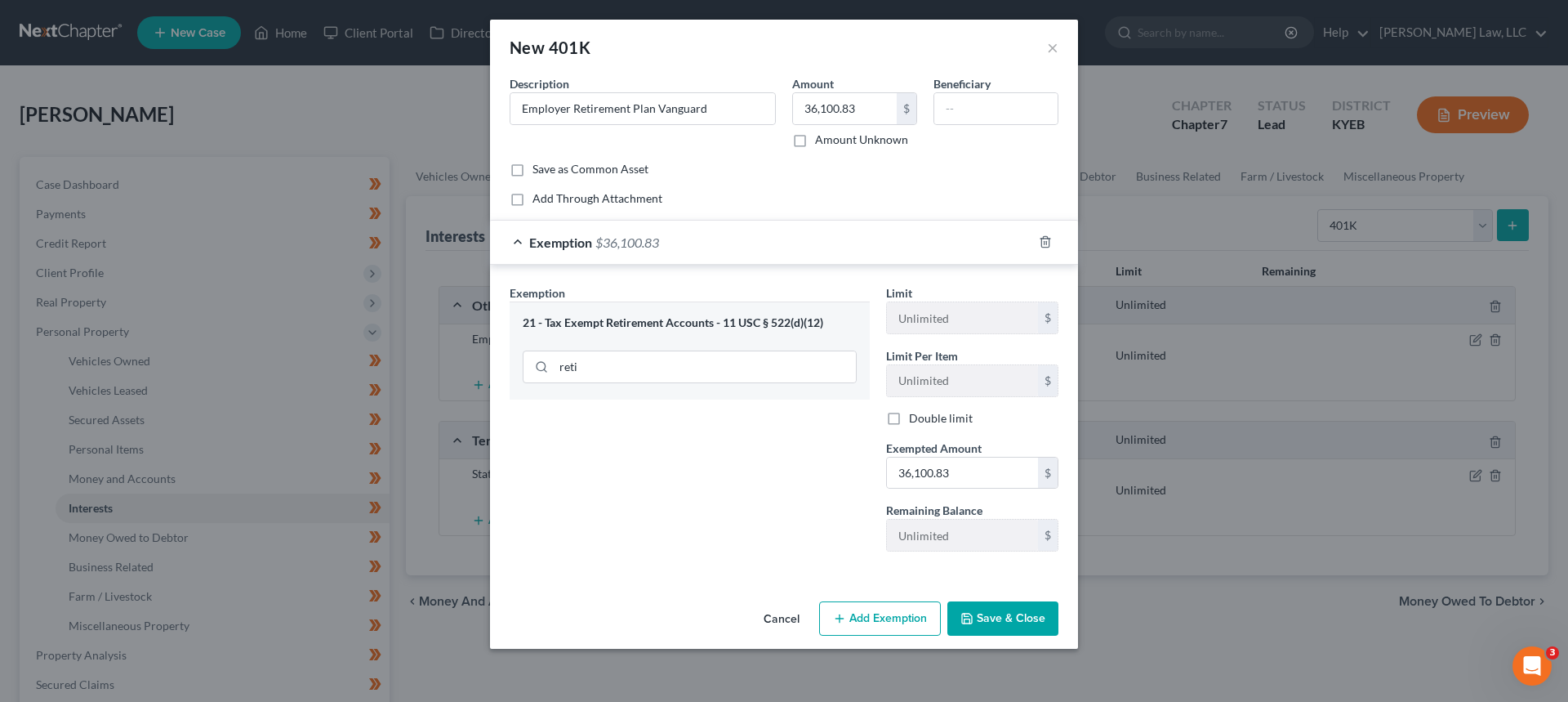
click at [991, 621] on button "Save & Close" at bounding box center [1003, 618] width 111 height 34
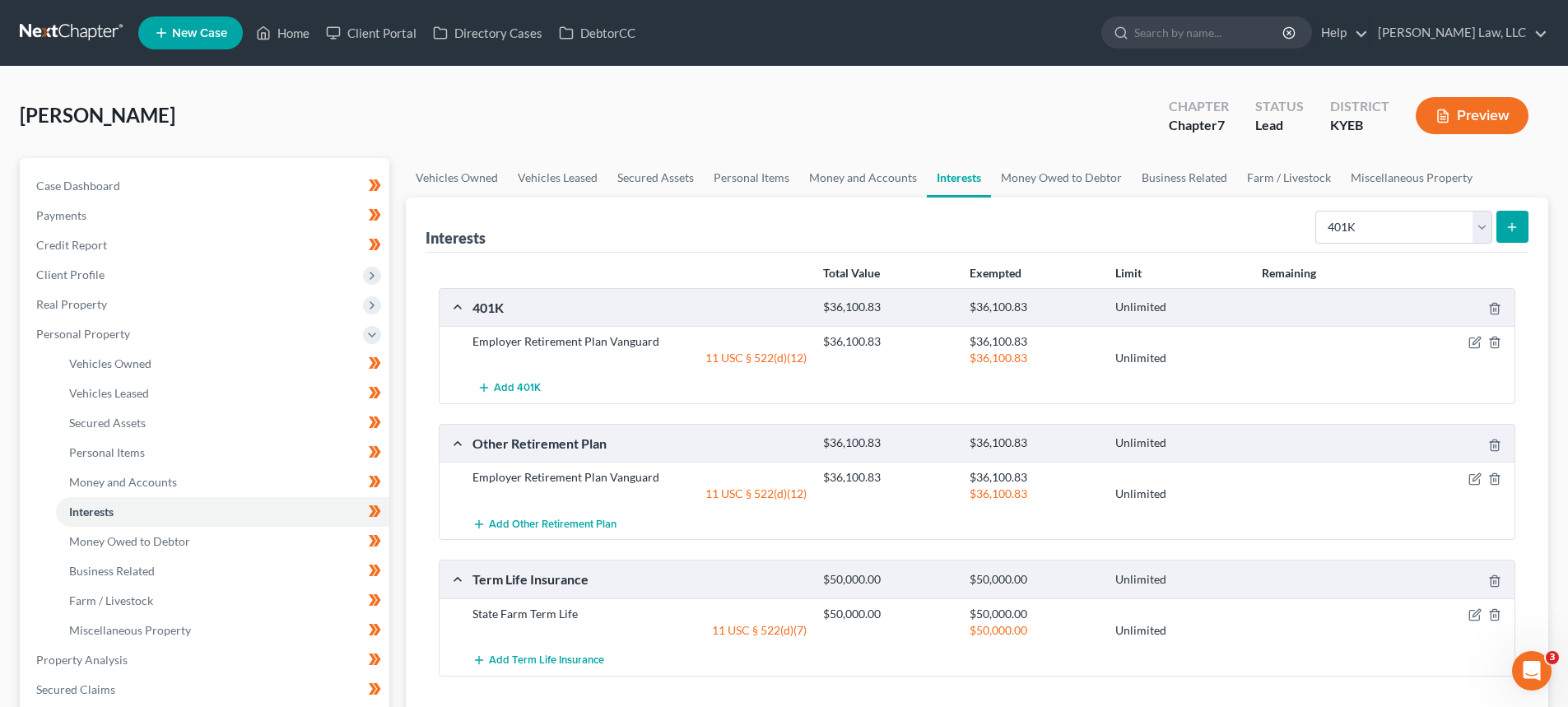
scroll to position [82, 0]
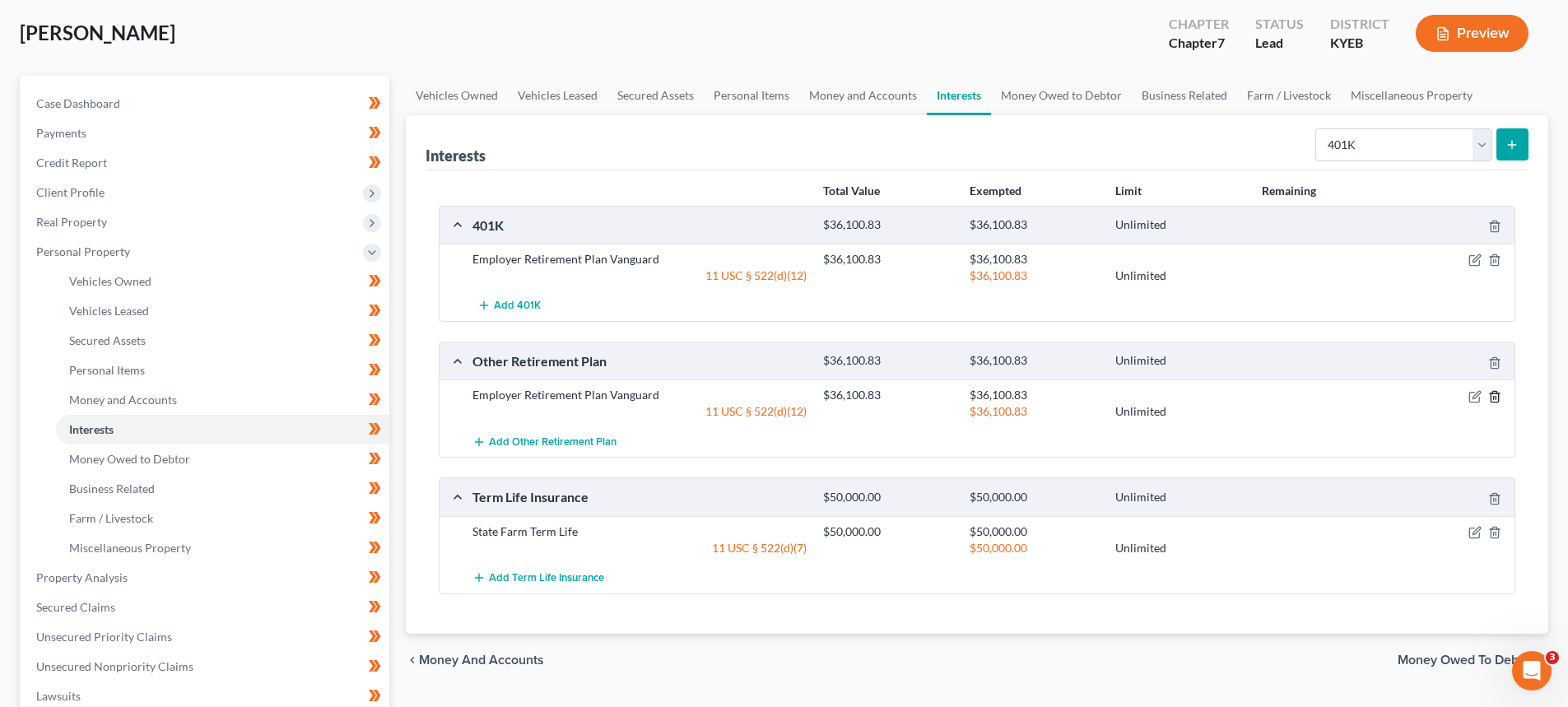
click at [1495, 396] on line "button" at bounding box center [1495, 397] width 0 height 3
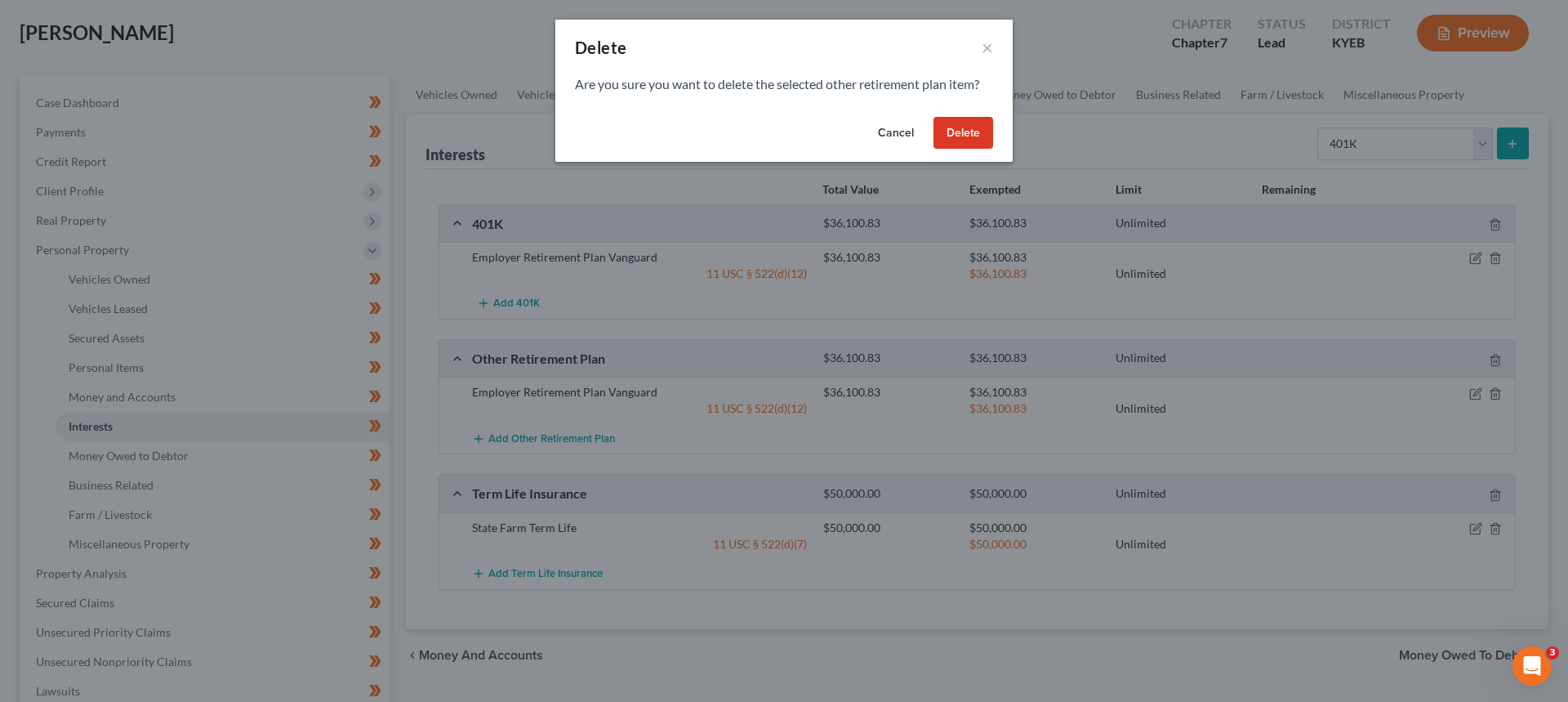
click at [948, 140] on button "Delete" at bounding box center [963, 133] width 60 height 32
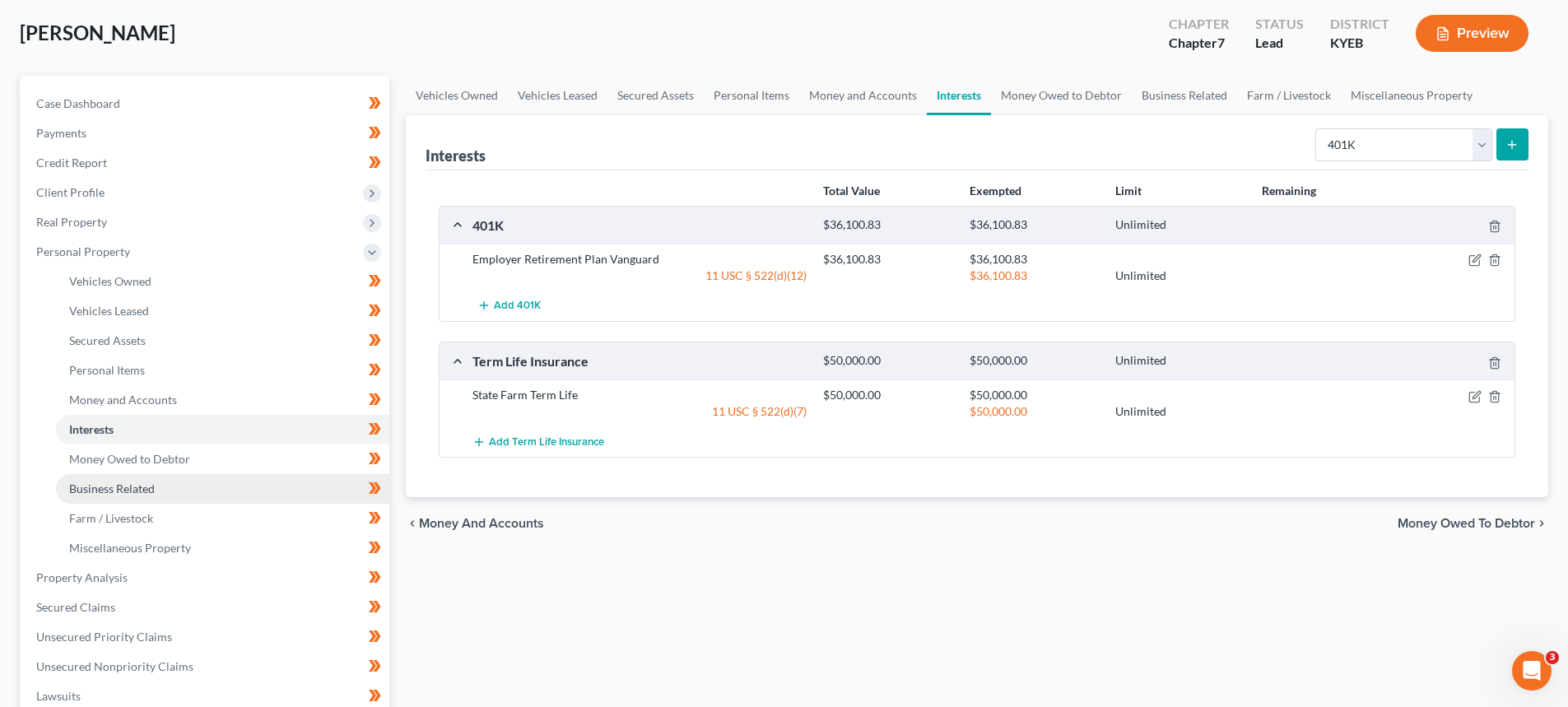
scroll to position [165, 0]
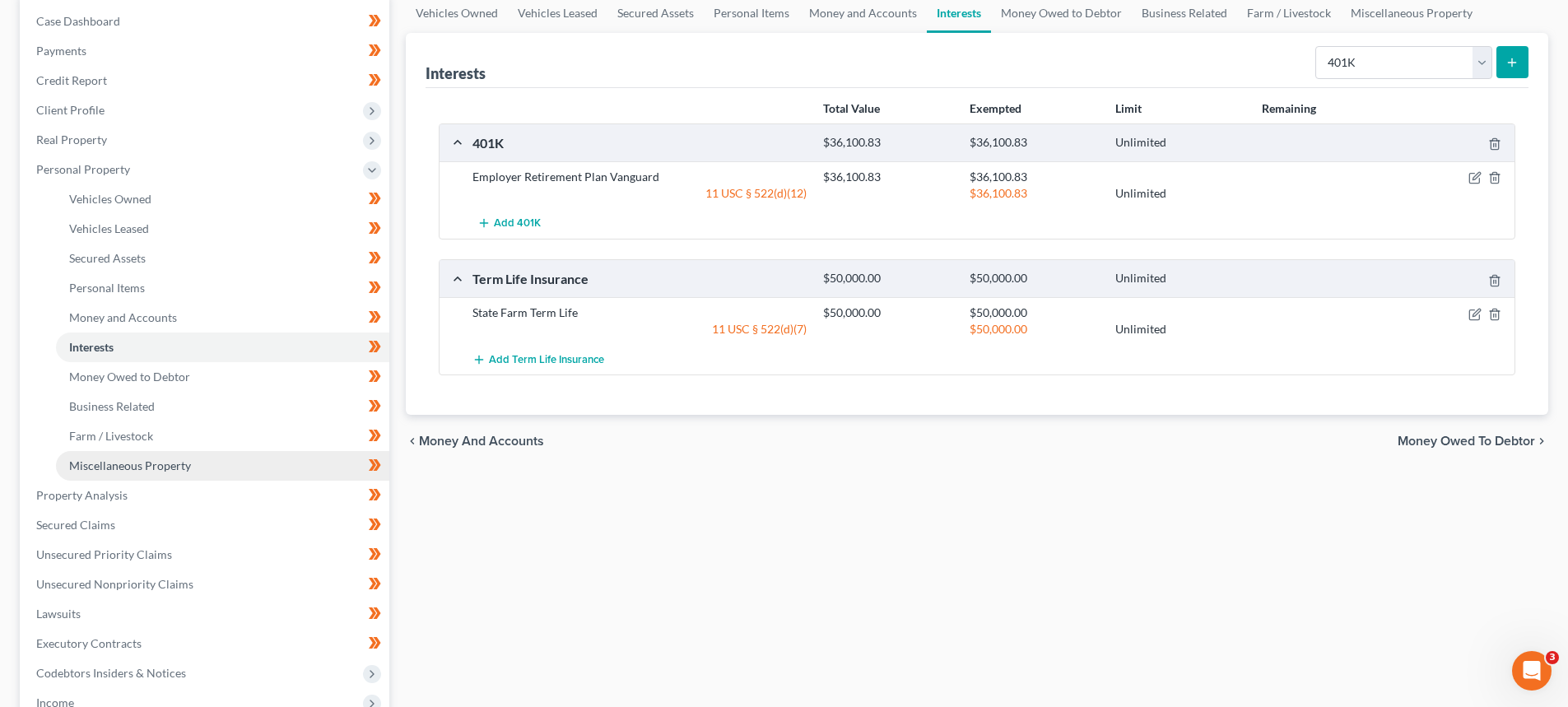
click at [106, 462] on span "Miscellaneous Property" at bounding box center [129, 465] width 122 height 14
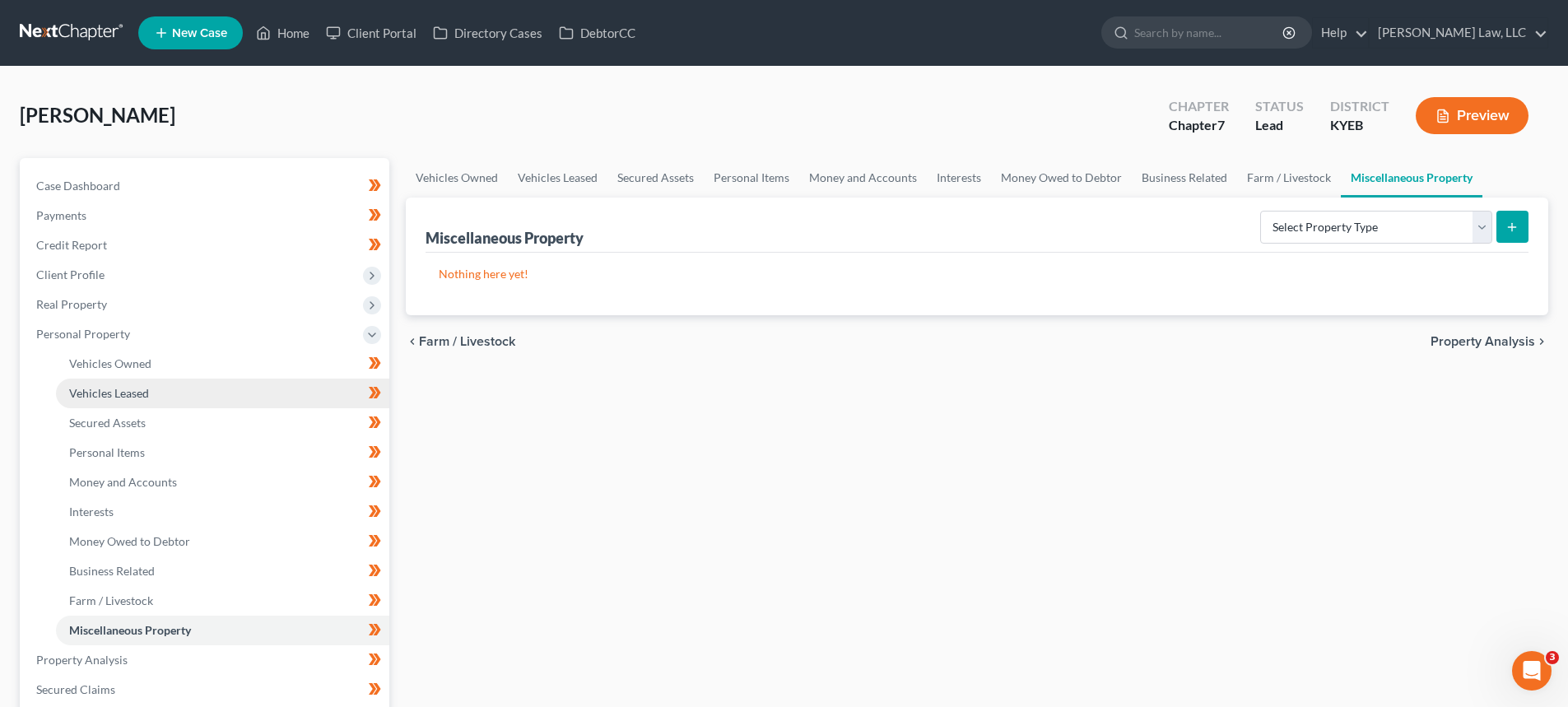
click at [121, 385] on link "Vehicles Leased" at bounding box center [222, 393] width 333 height 30
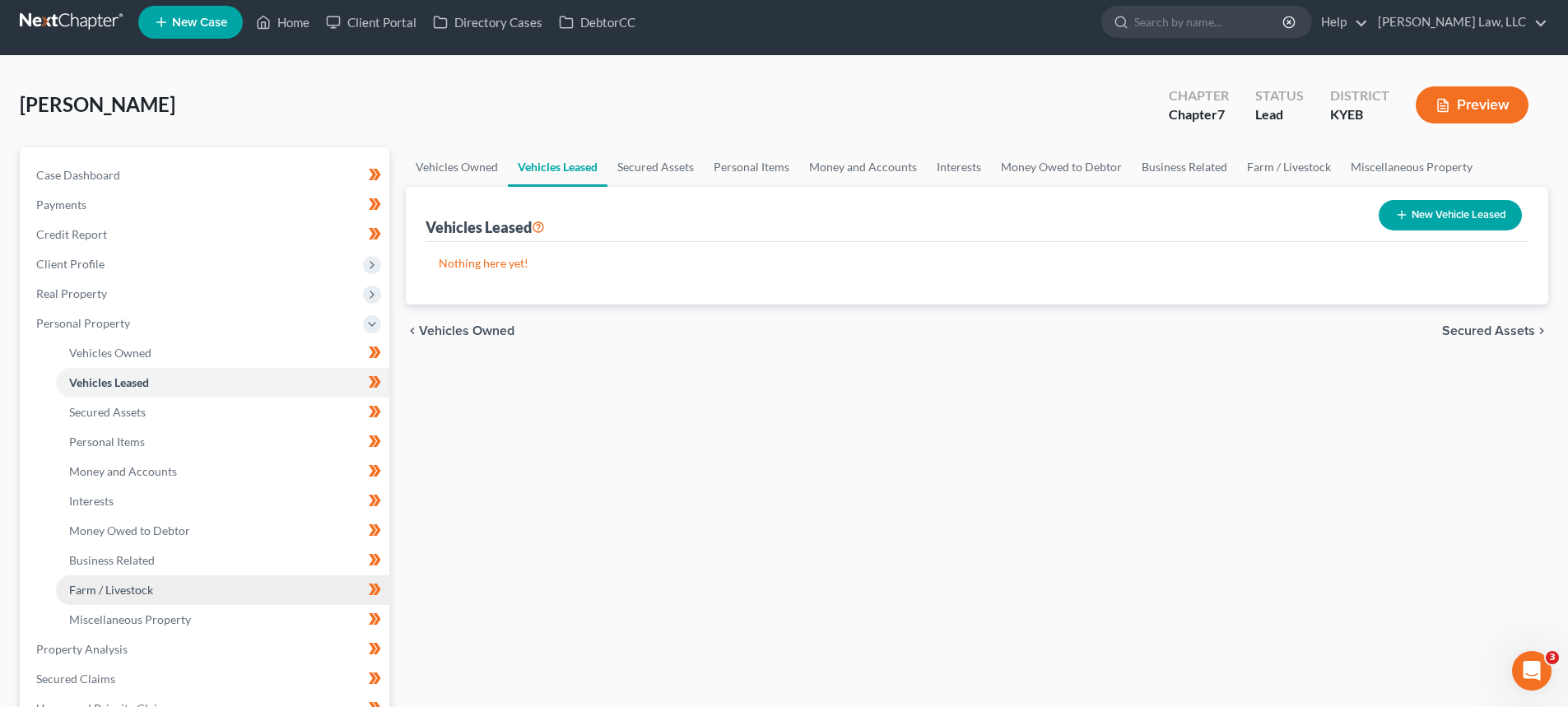
scroll to position [82, 0]
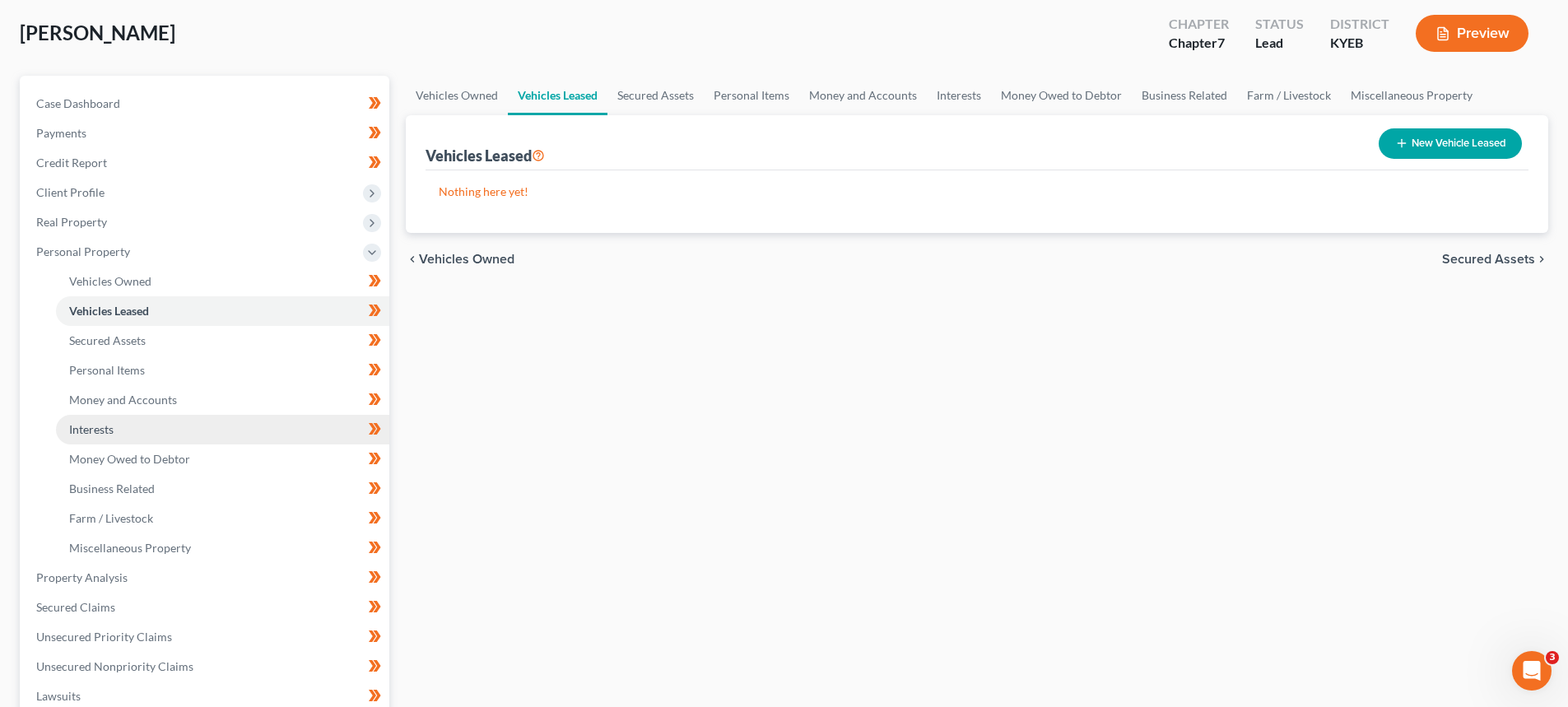
click at [126, 443] on link "Interests" at bounding box center [222, 429] width 333 height 30
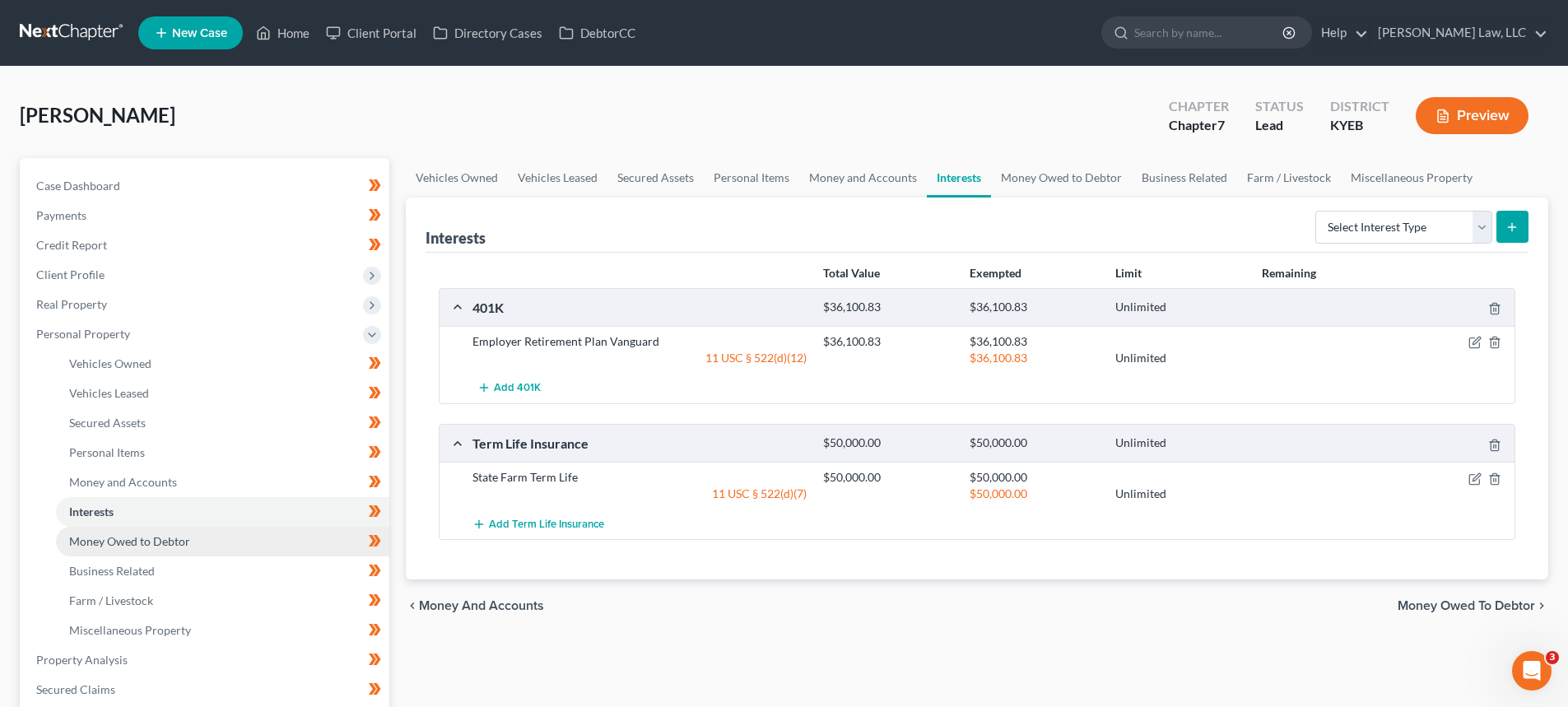
click at [111, 546] on span "Money Owed to Debtor" at bounding box center [129, 541] width 121 height 14
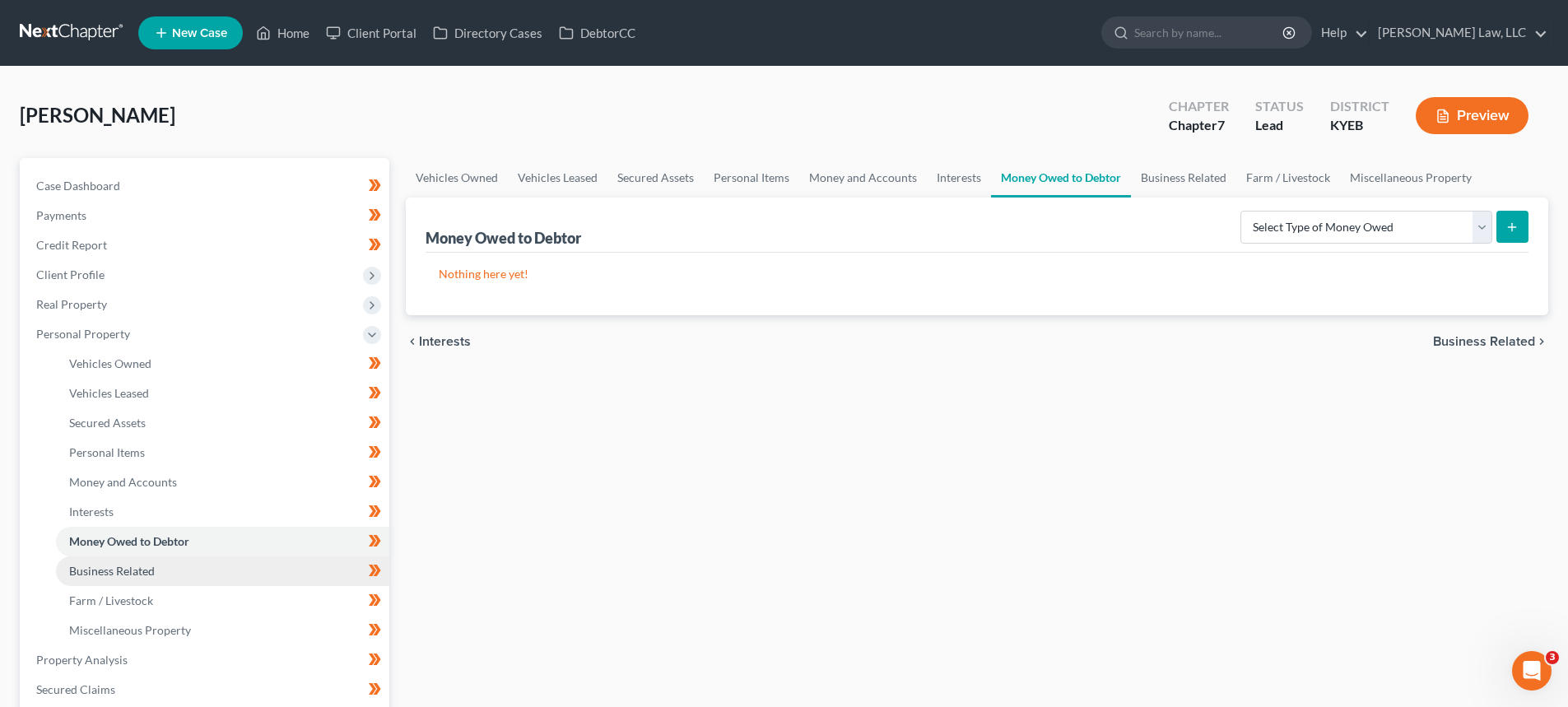
click at [88, 569] on span "Business Related" at bounding box center [111, 570] width 85 height 14
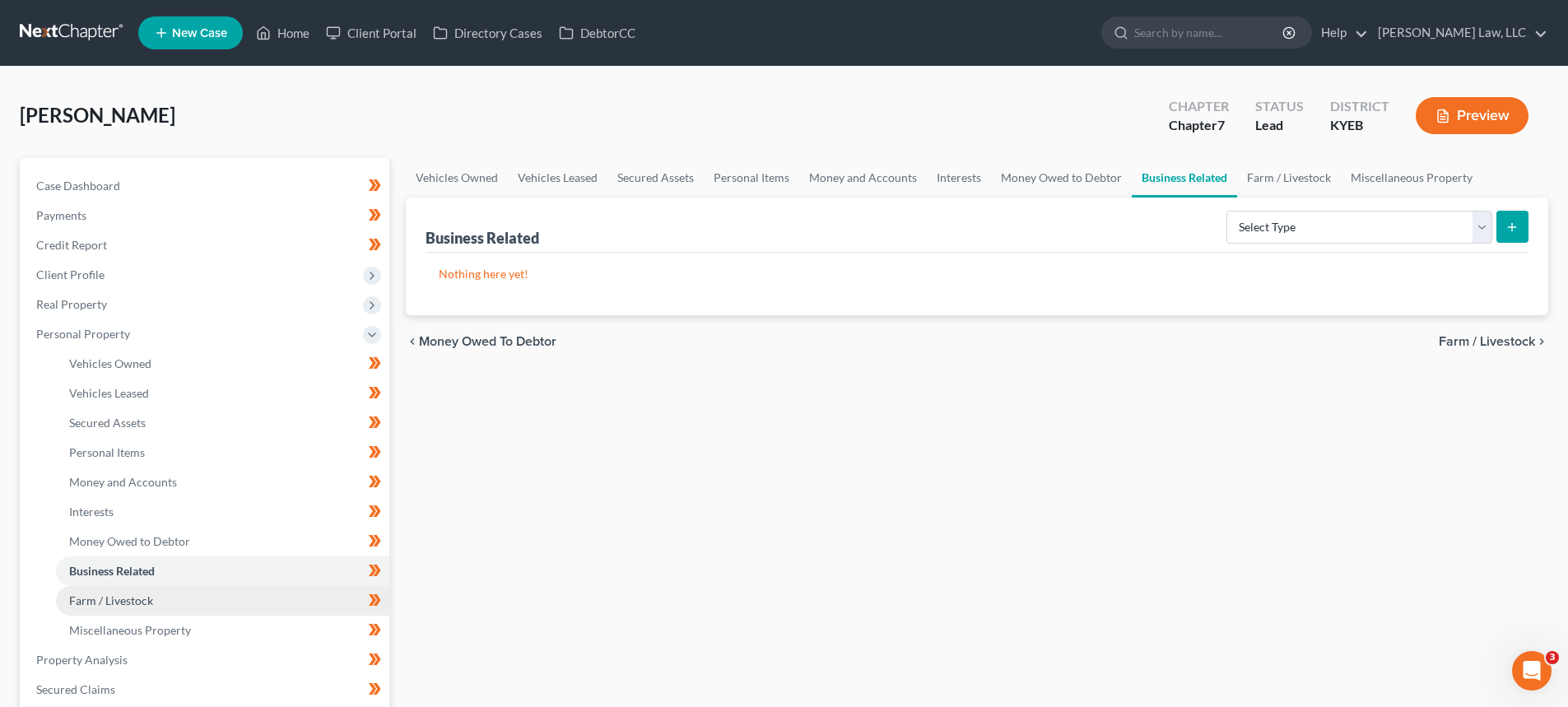
click at [97, 597] on span "Farm / Livestock" at bounding box center [111, 600] width 84 height 14
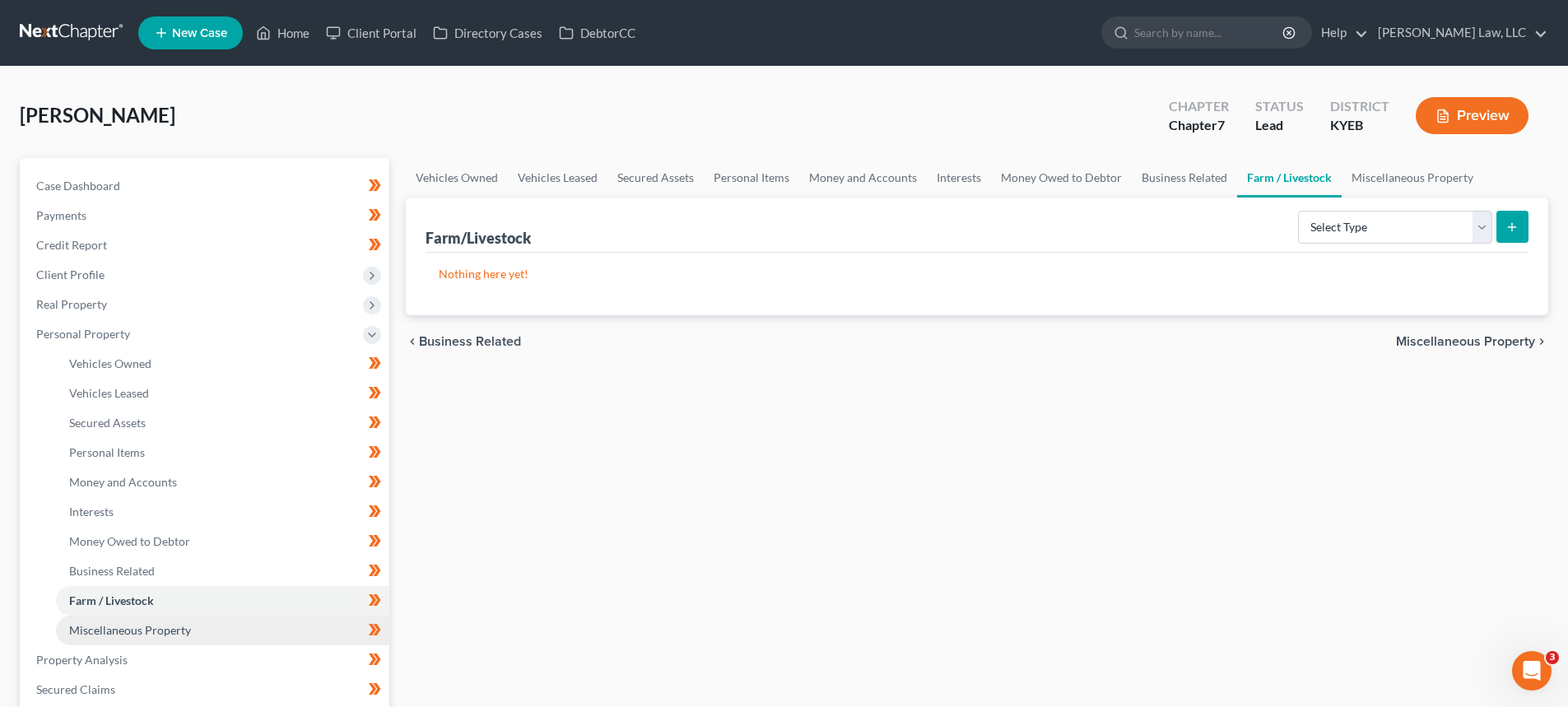
click at [96, 626] on span "Miscellaneous Property" at bounding box center [129, 630] width 122 height 14
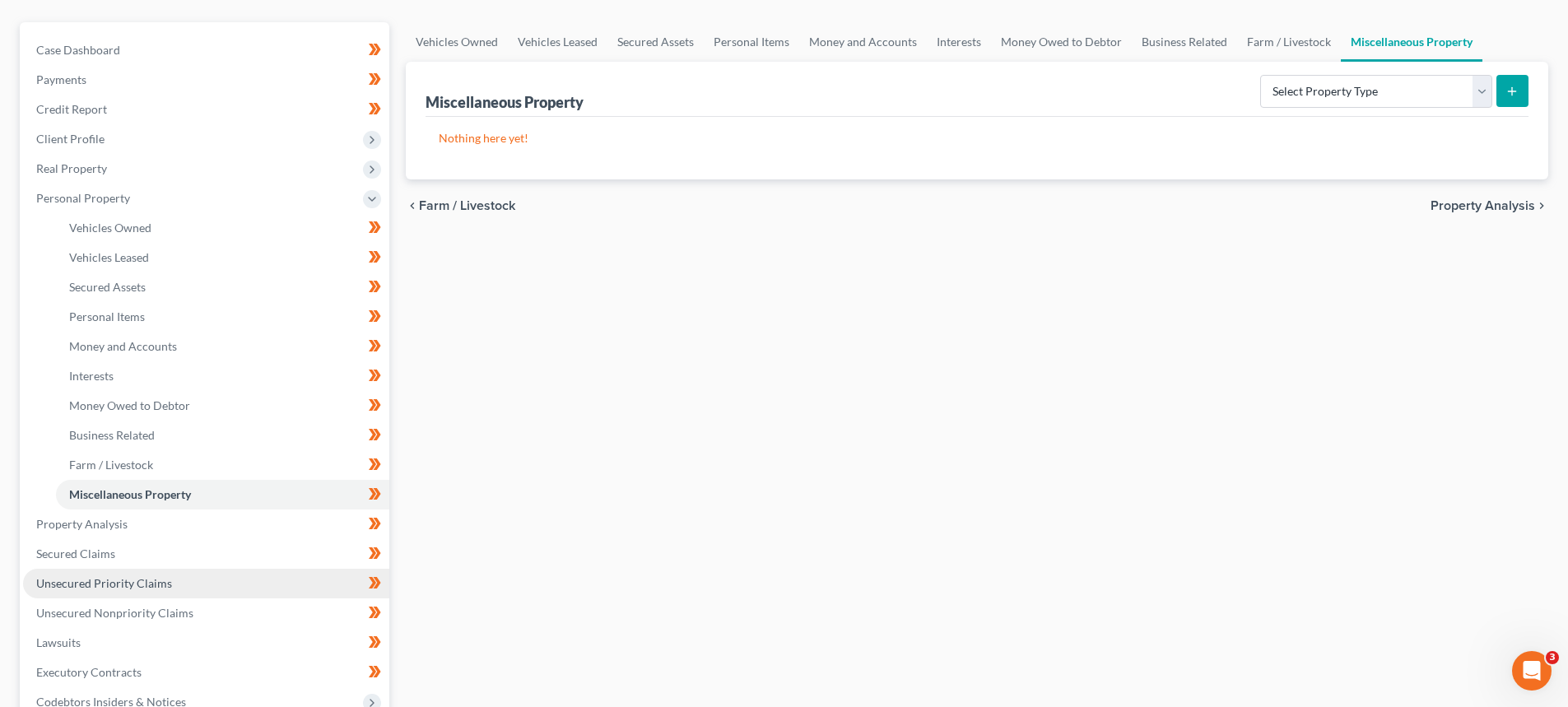
scroll to position [165, 0]
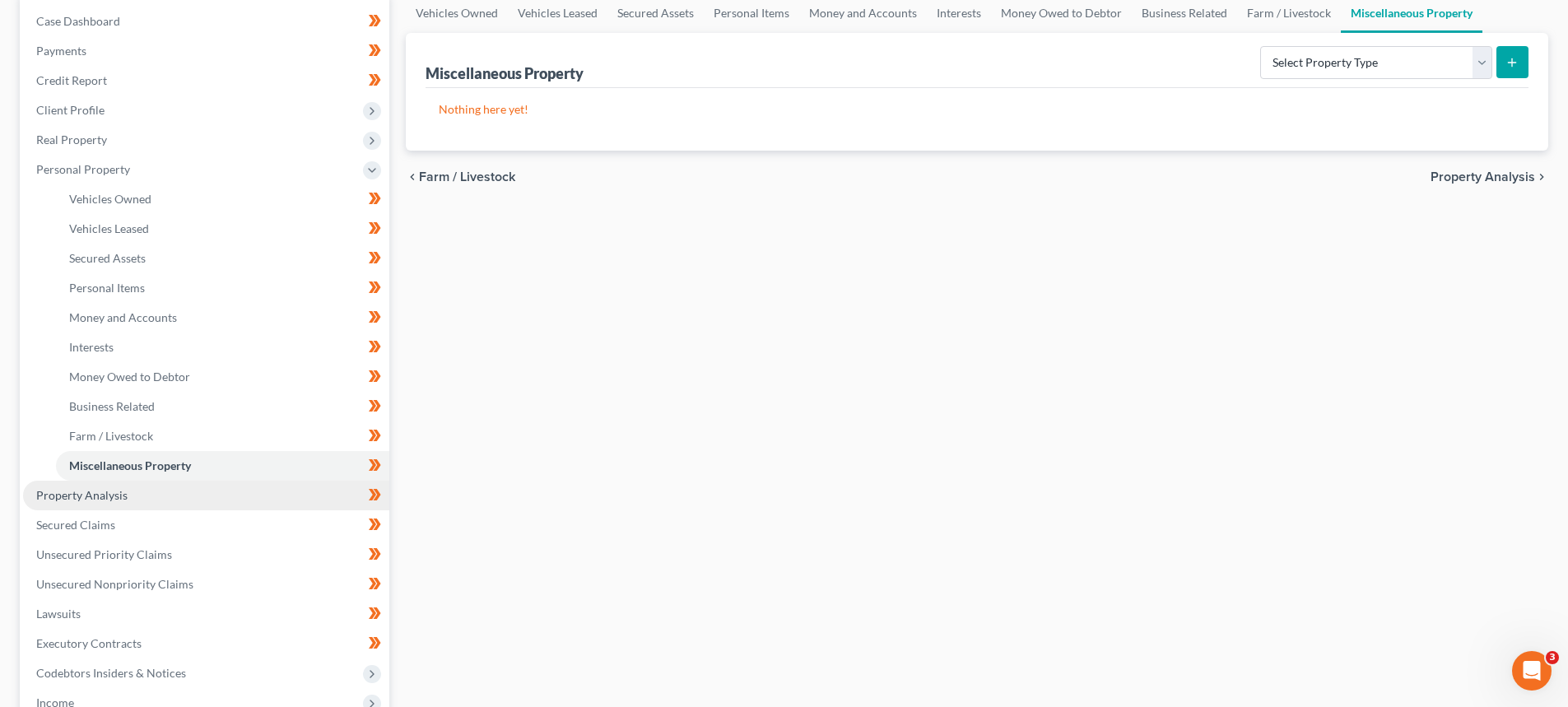
click at [78, 497] on span "Property Analysis" at bounding box center [81, 495] width 91 height 14
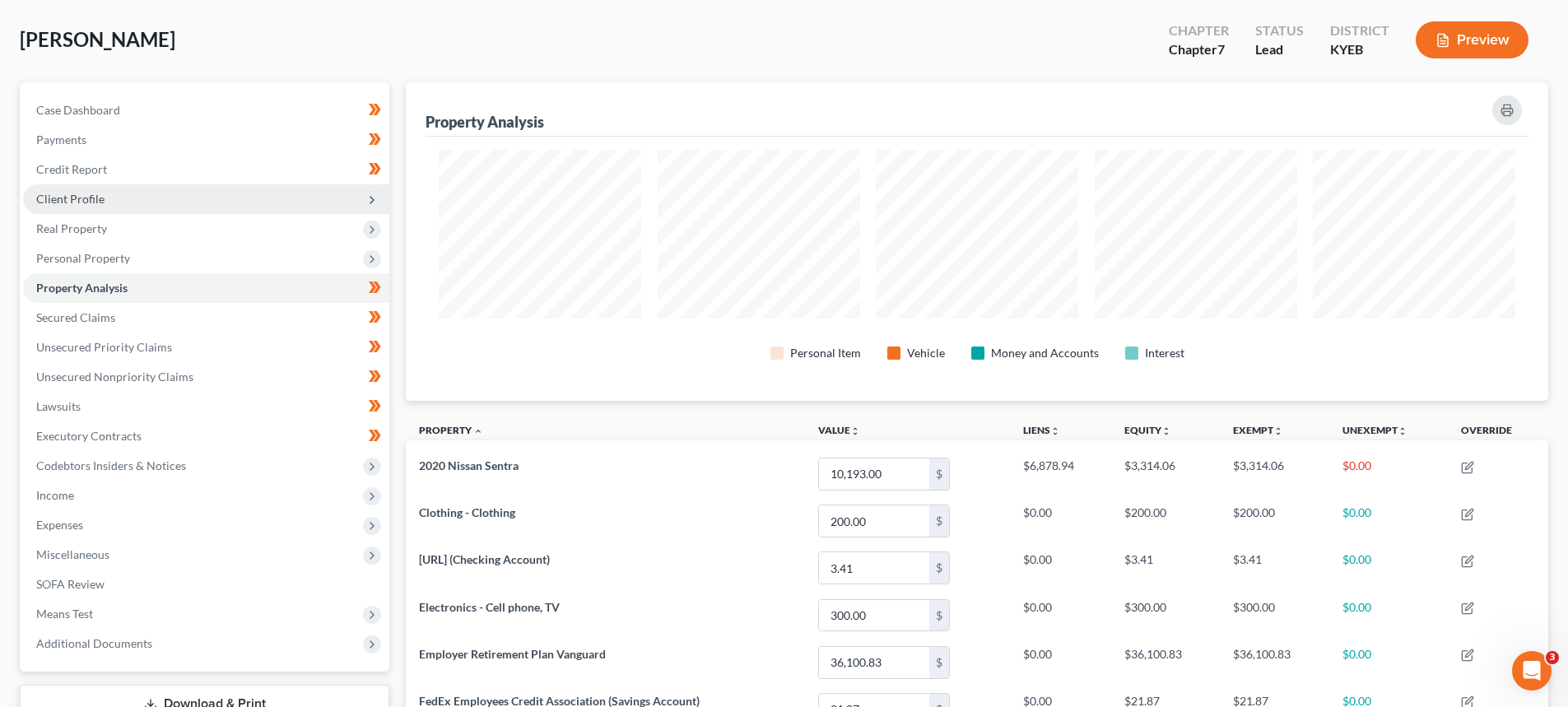
scroll to position [75, 0]
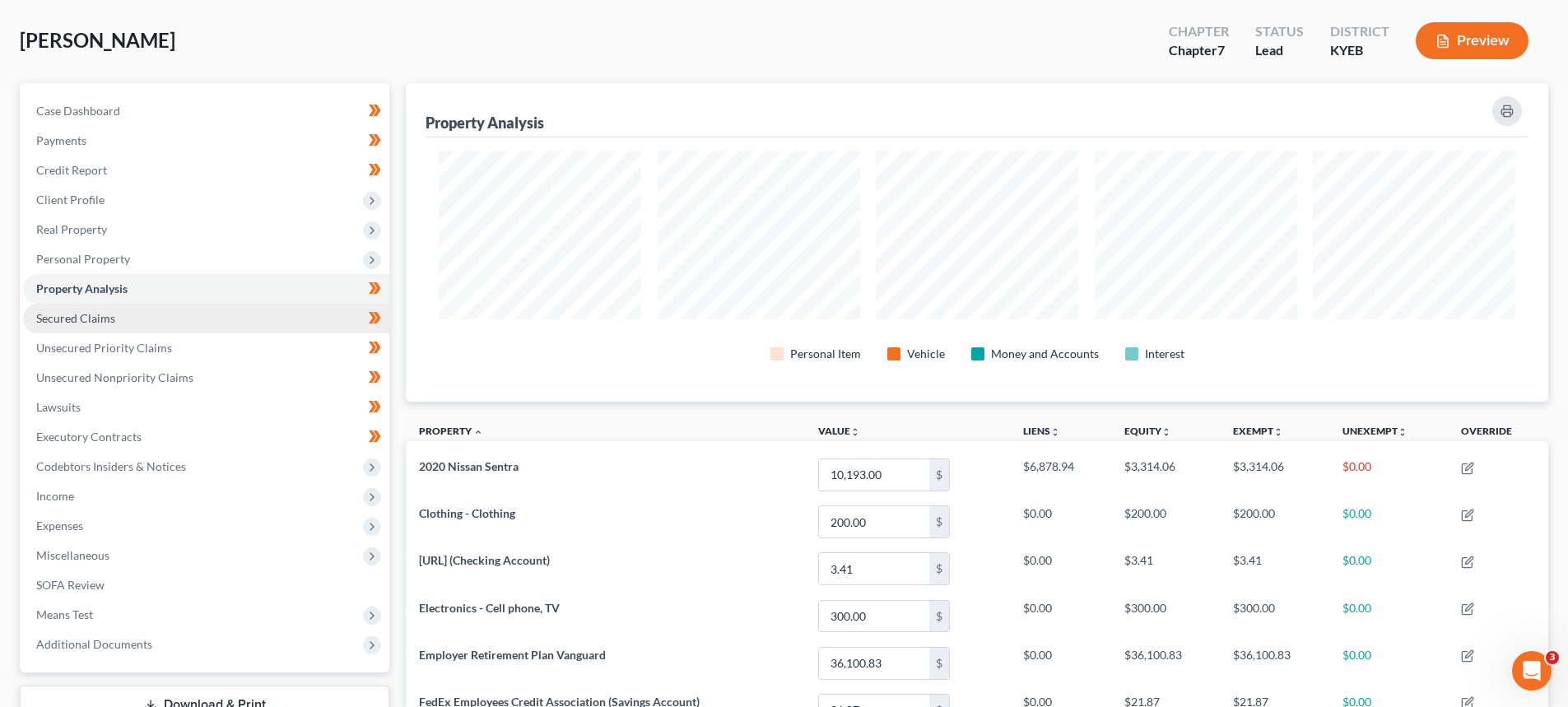
click at [60, 318] on span "Secured Claims" at bounding box center [76, 318] width 79 height 14
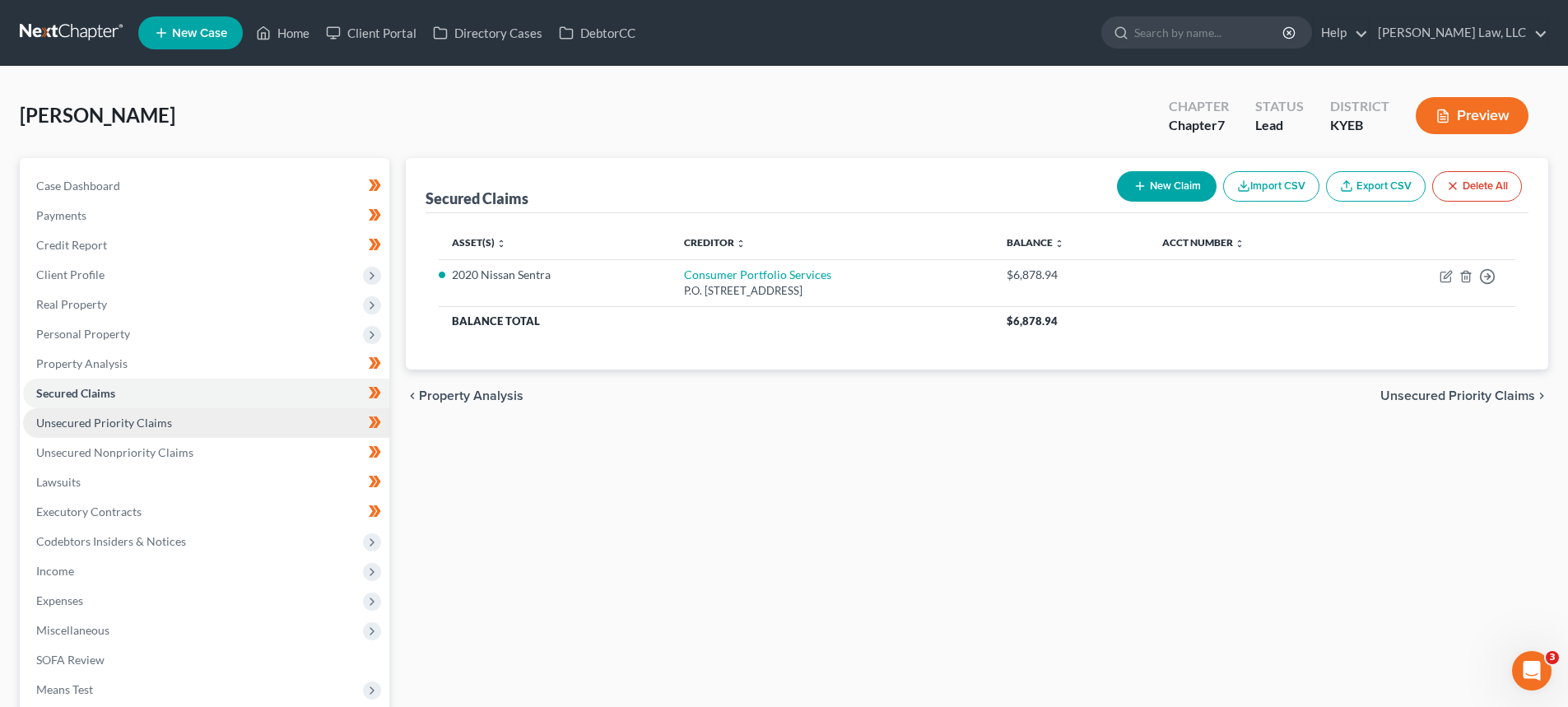
click at [60, 424] on span "Unsecured Priority Claims" at bounding box center [104, 422] width 136 height 14
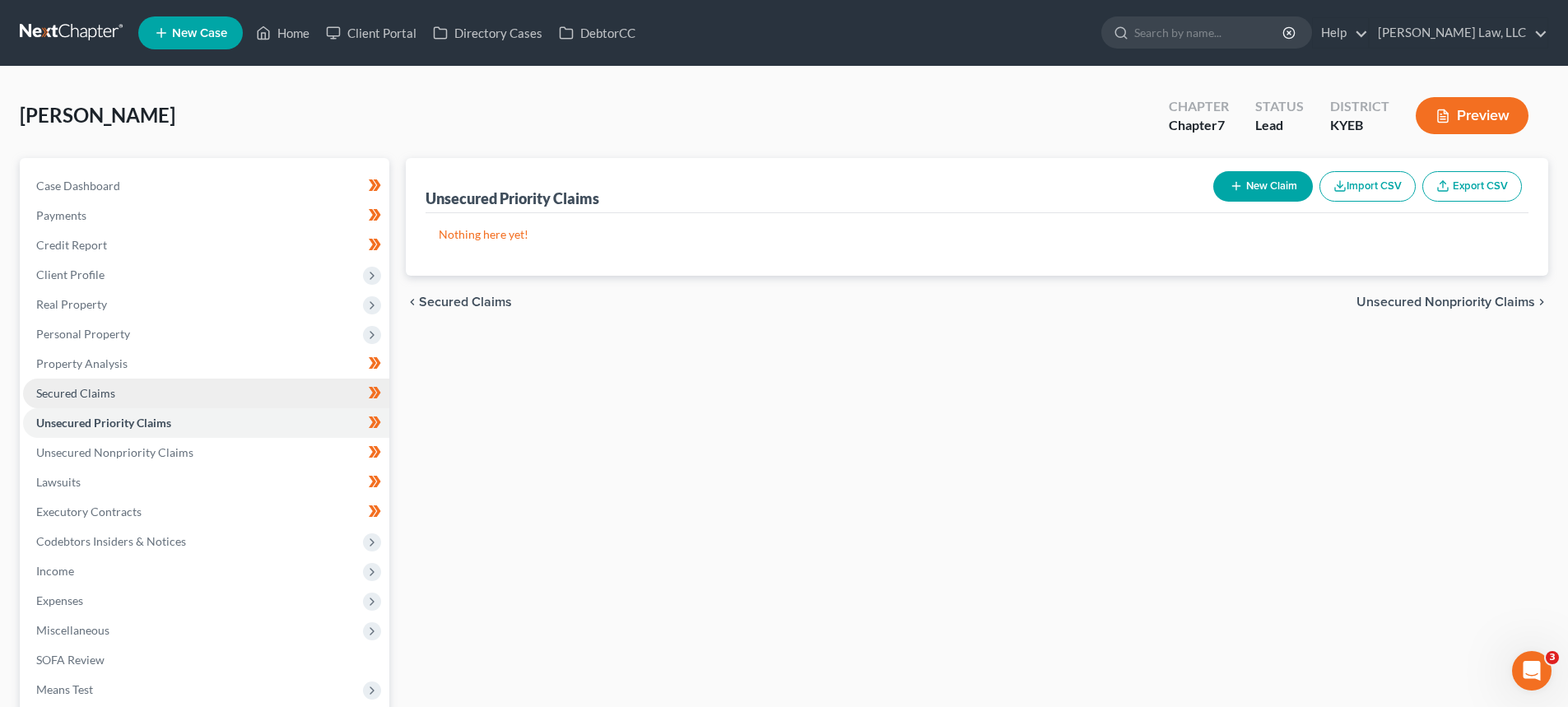
click at [74, 398] on span "Secured Claims" at bounding box center [76, 392] width 79 height 14
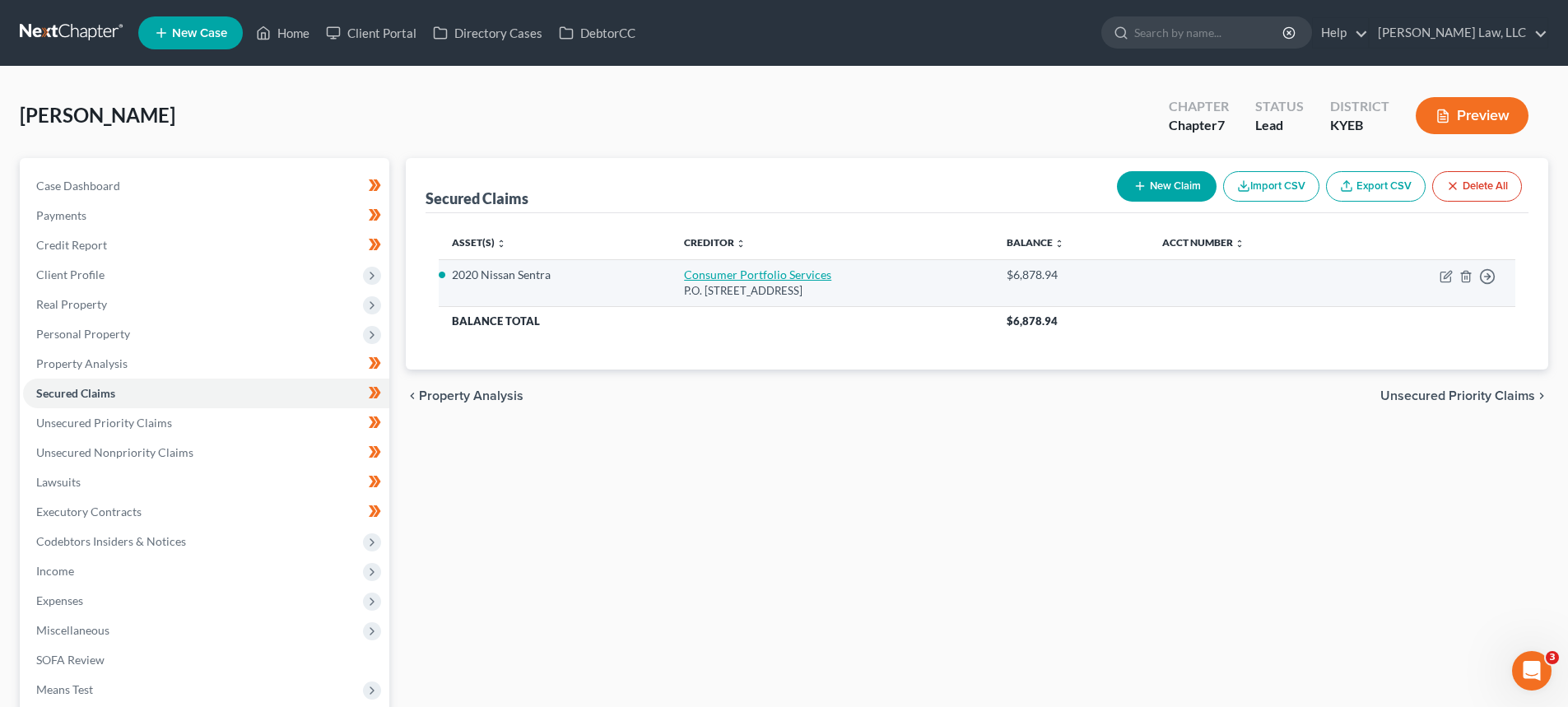
click at [684, 273] on link "Consumer Portfolio Services" at bounding box center [758, 274] width 147 height 14
select select "4"
select select "0"
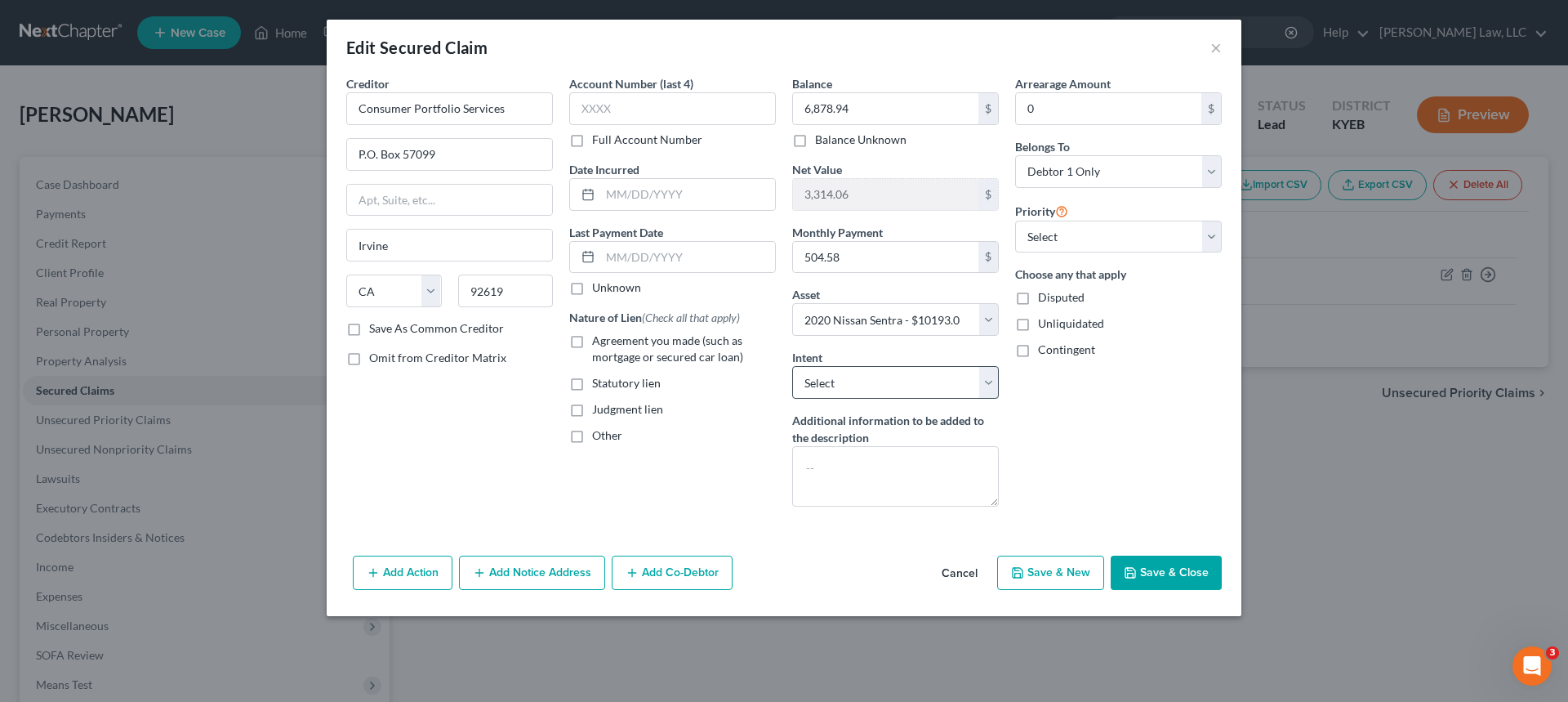
click at [895, 404] on div "Balance 6,878.94 $ Balance Unknown Balance Undetermined 6,878.94 $ Balance Unkn…" at bounding box center [896, 297] width 223 height 445
click at [880, 379] on select "Select Surrender Redeem Reaffirm Avoid Other" at bounding box center [896, 382] width 207 height 32
select select "2"
click at [792, 366] on select "Select Surrender Redeem Reaffirm Avoid Other" at bounding box center [896, 382] width 207 height 32
click at [1093, 241] on select "Select 1st 2nd 3rd 4th 5th 6th 7th 8th 9th 10th 11th 12th 13th 14th 15th 16th 1…" at bounding box center [1119, 237] width 207 height 32
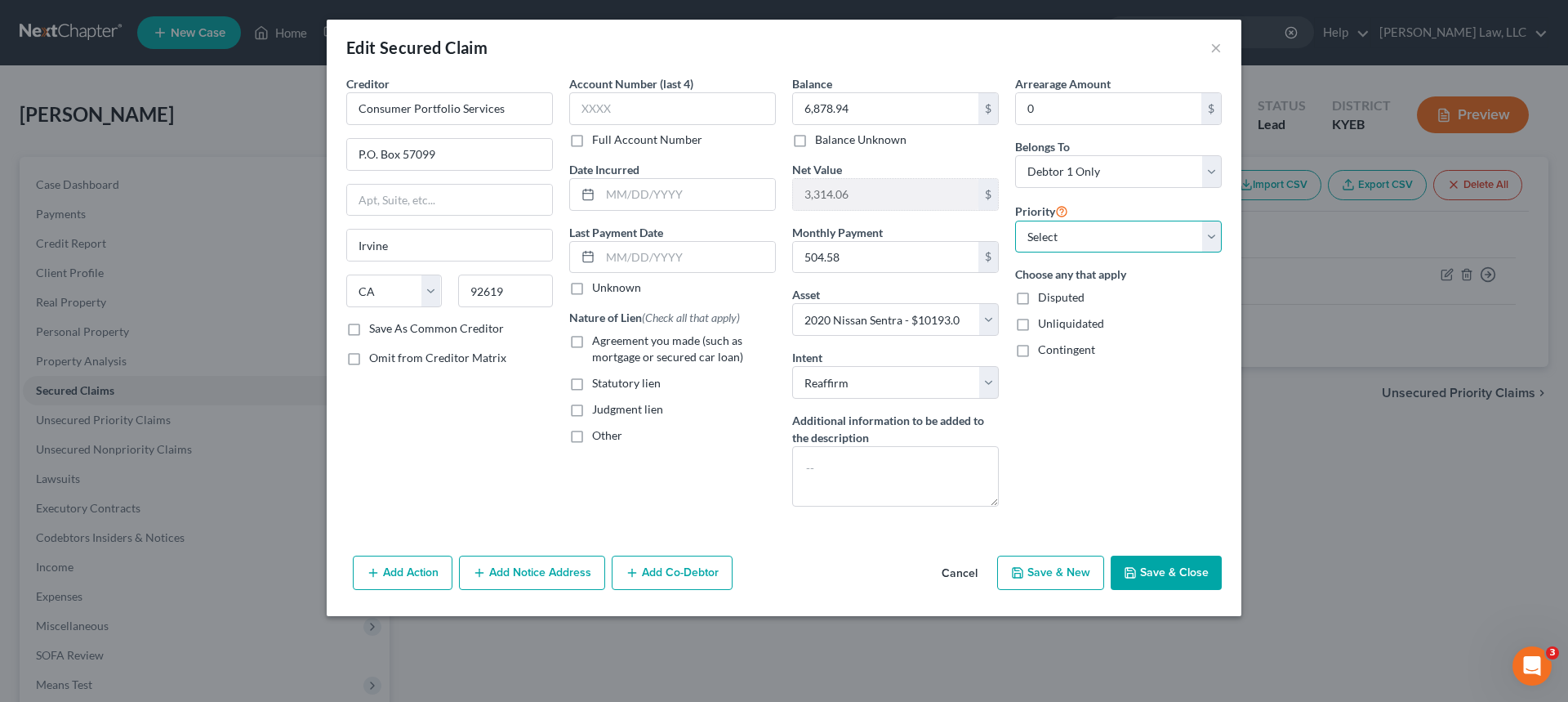
select select "0"
click at [1015, 220] on select "Select 1st 2nd 3rd 4th 5th 6th 7th 8th 9th 10th 11th 12th 13th 14th 15th 16th 1…" at bounding box center [1119, 237] width 207 height 32
click at [1093, 469] on div "Arrearage Amount 0 $ Belongs To * Select Debtor 1 Only Debtor 2 Only Debtor 1 A…" at bounding box center [1118, 297] width 223 height 445
click at [1144, 567] on button "Save & Close" at bounding box center [1165, 573] width 111 height 34
select select
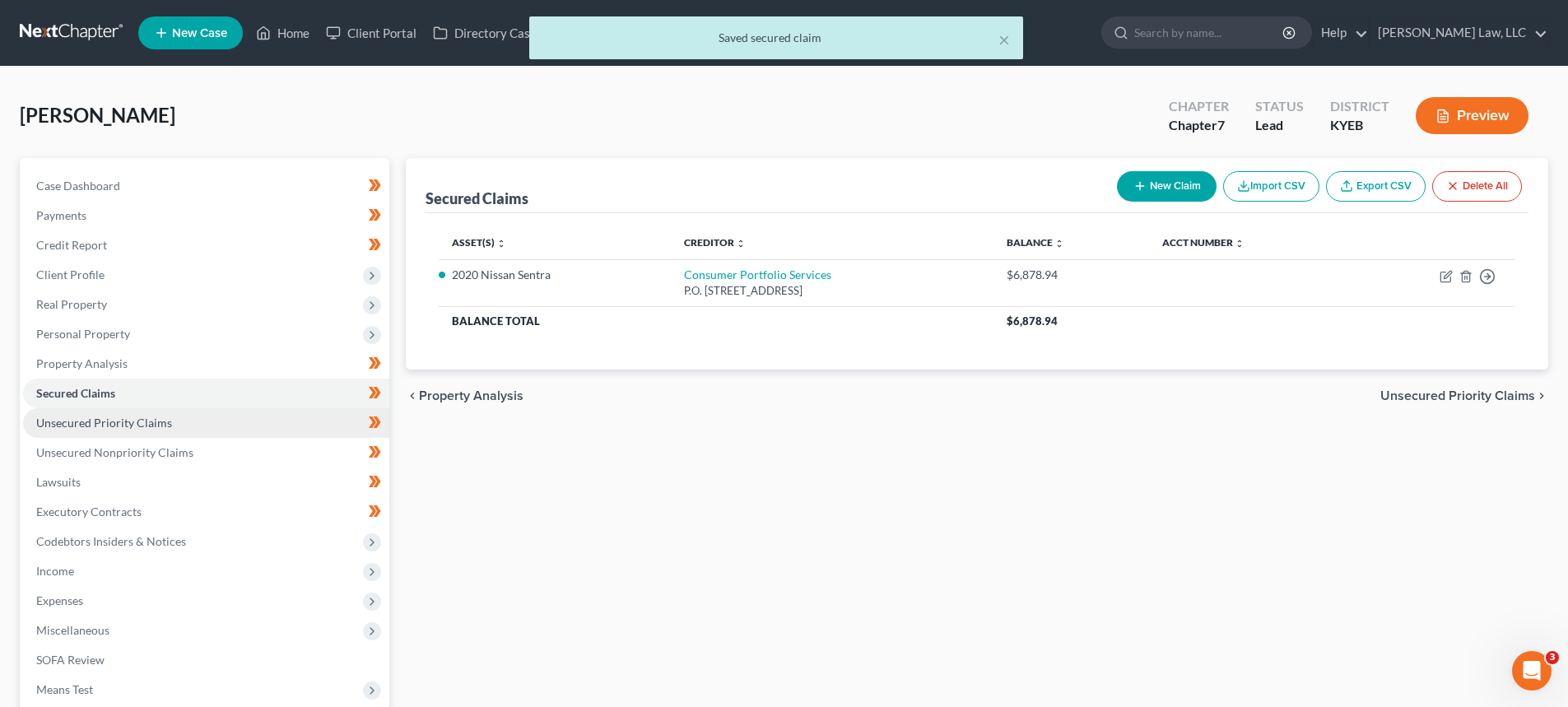
click at [75, 424] on span "Unsecured Priority Claims" at bounding box center [104, 422] width 136 height 14
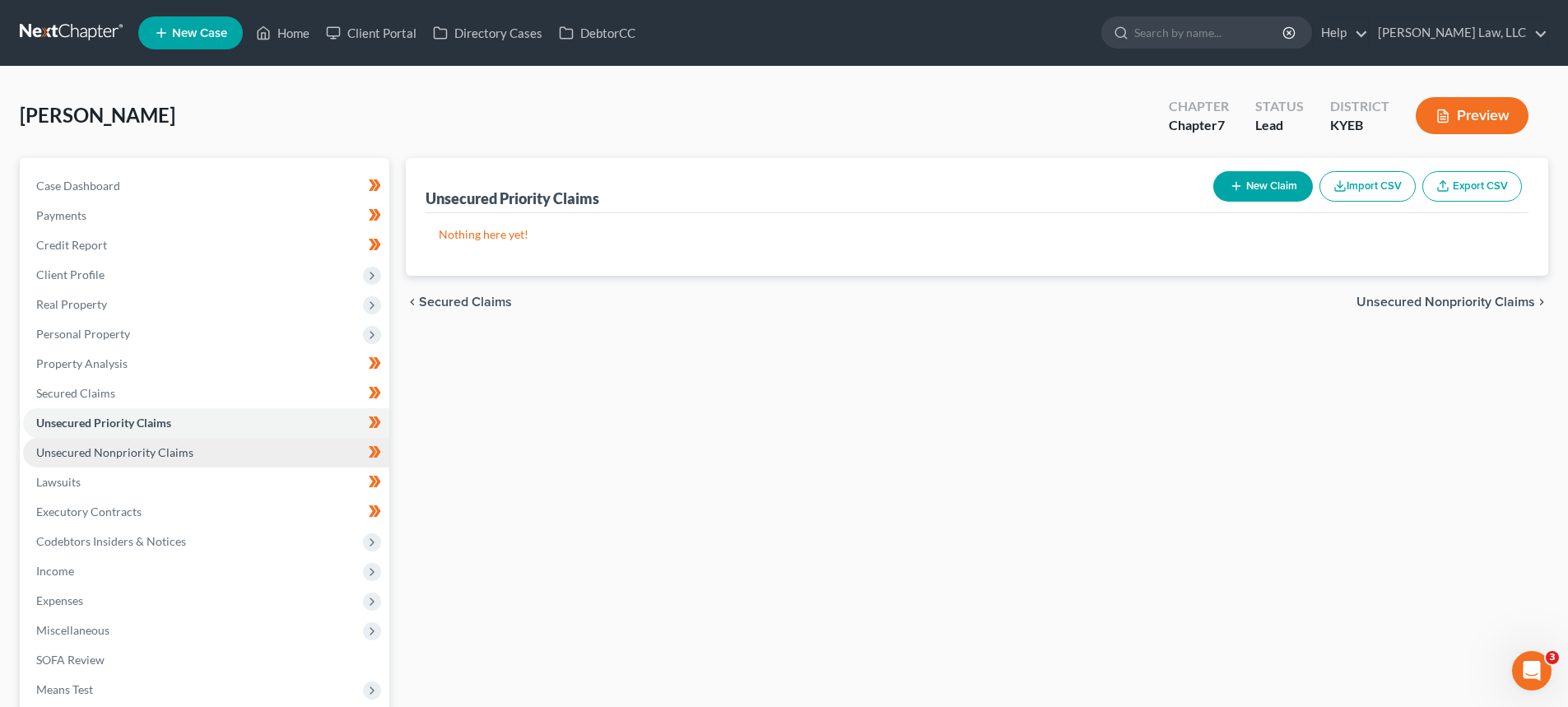
click at [117, 450] on span "Unsecured Nonpriority Claims" at bounding box center [115, 452] width 157 height 14
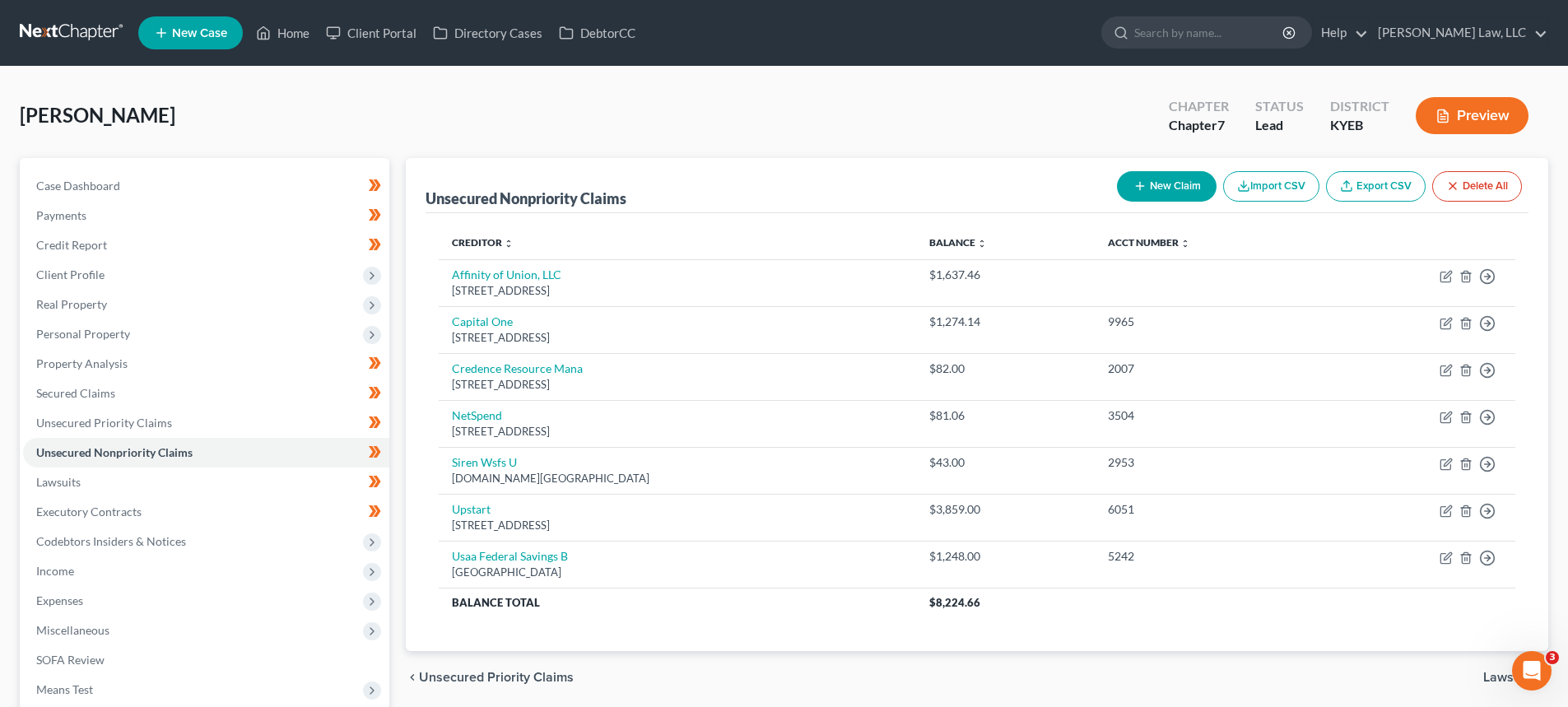
click at [1165, 179] on button "New Claim" at bounding box center [1167, 187] width 100 height 31
select select "0"
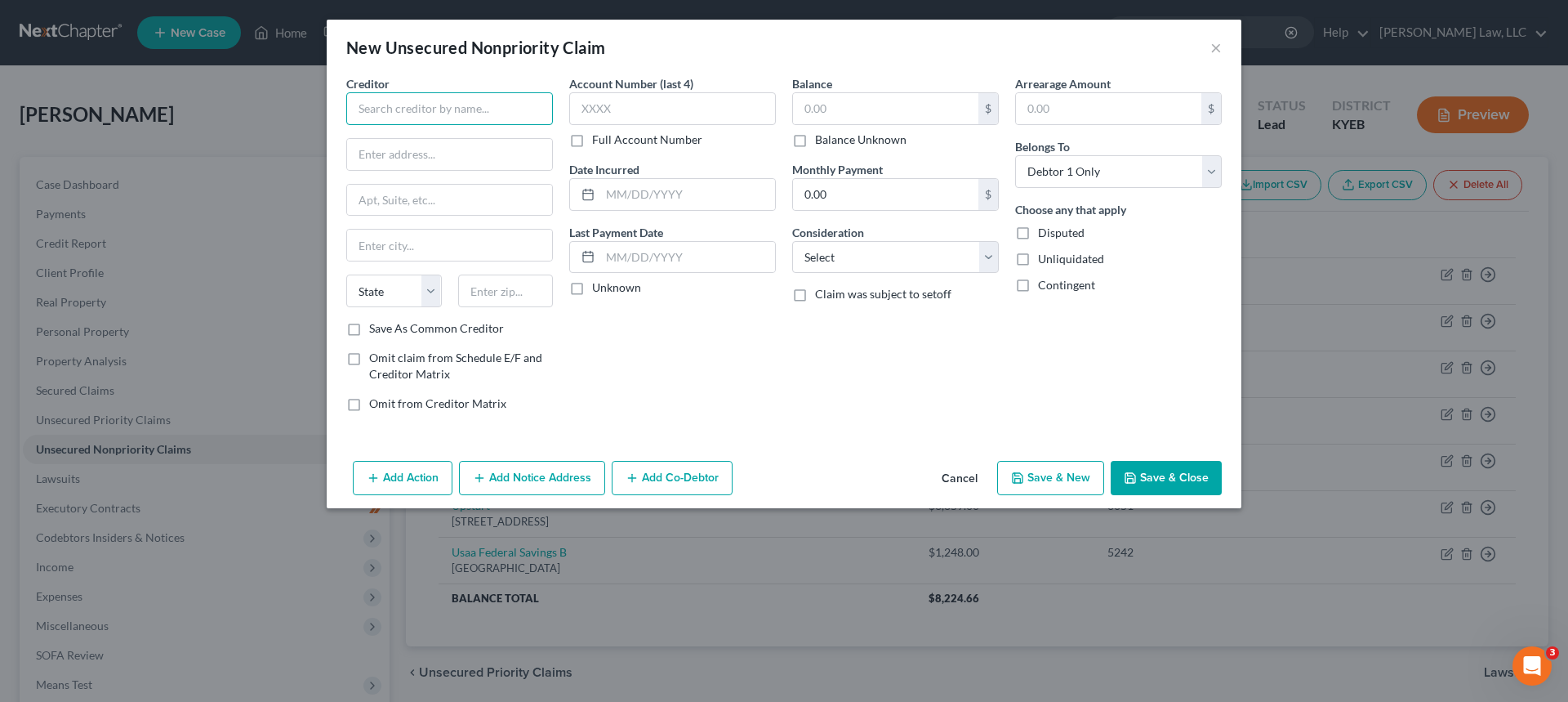
click at [490, 102] on input "text" at bounding box center [450, 108] width 207 height 32
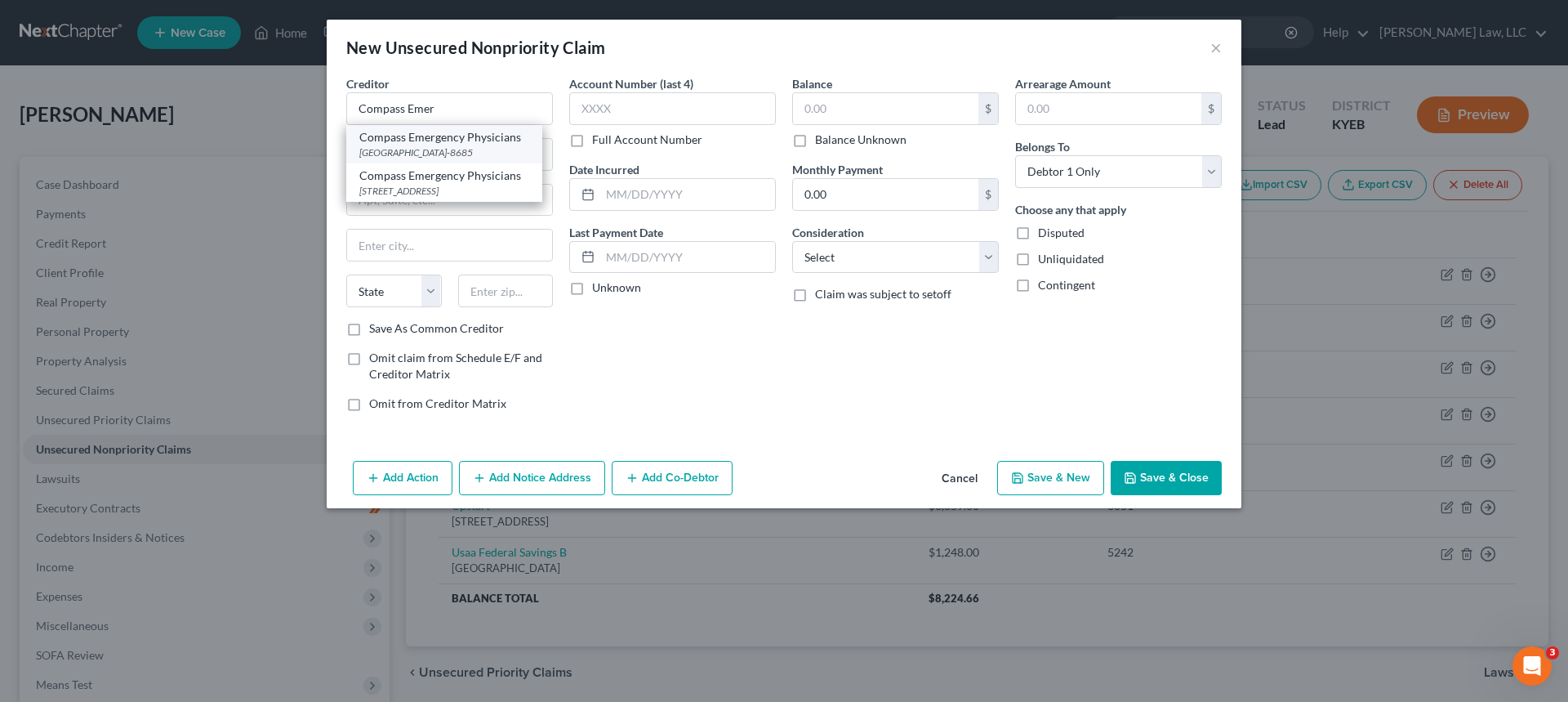
click at [471, 148] on div "[GEOGRAPHIC_DATA]-8685" at bounding box center [444, 152] width 170 height 14
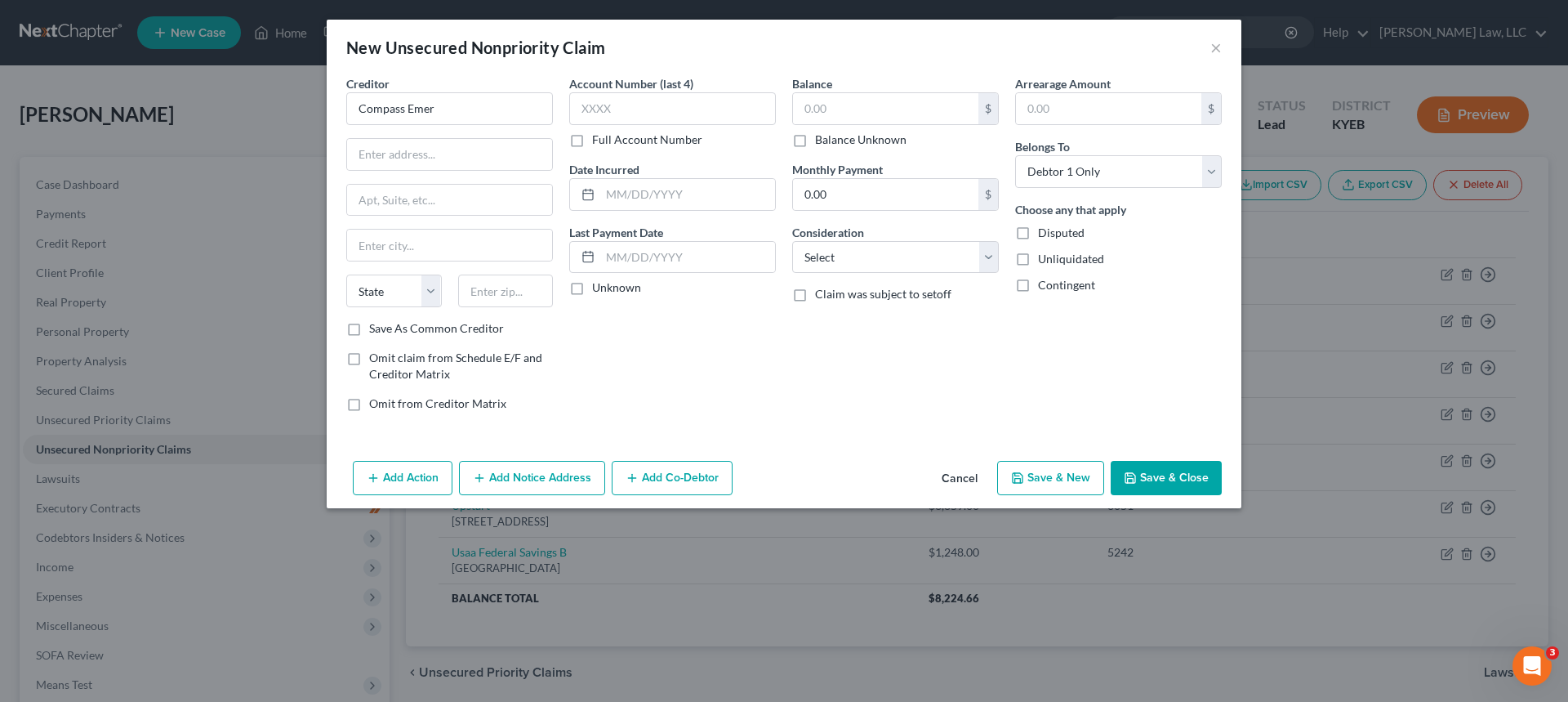
type input "Compass Emergency Physicians"
type input "PO Box 638685"
type input "[GEOGRAPHIC_DATA]"
select select "36"
type input "45263-8685"
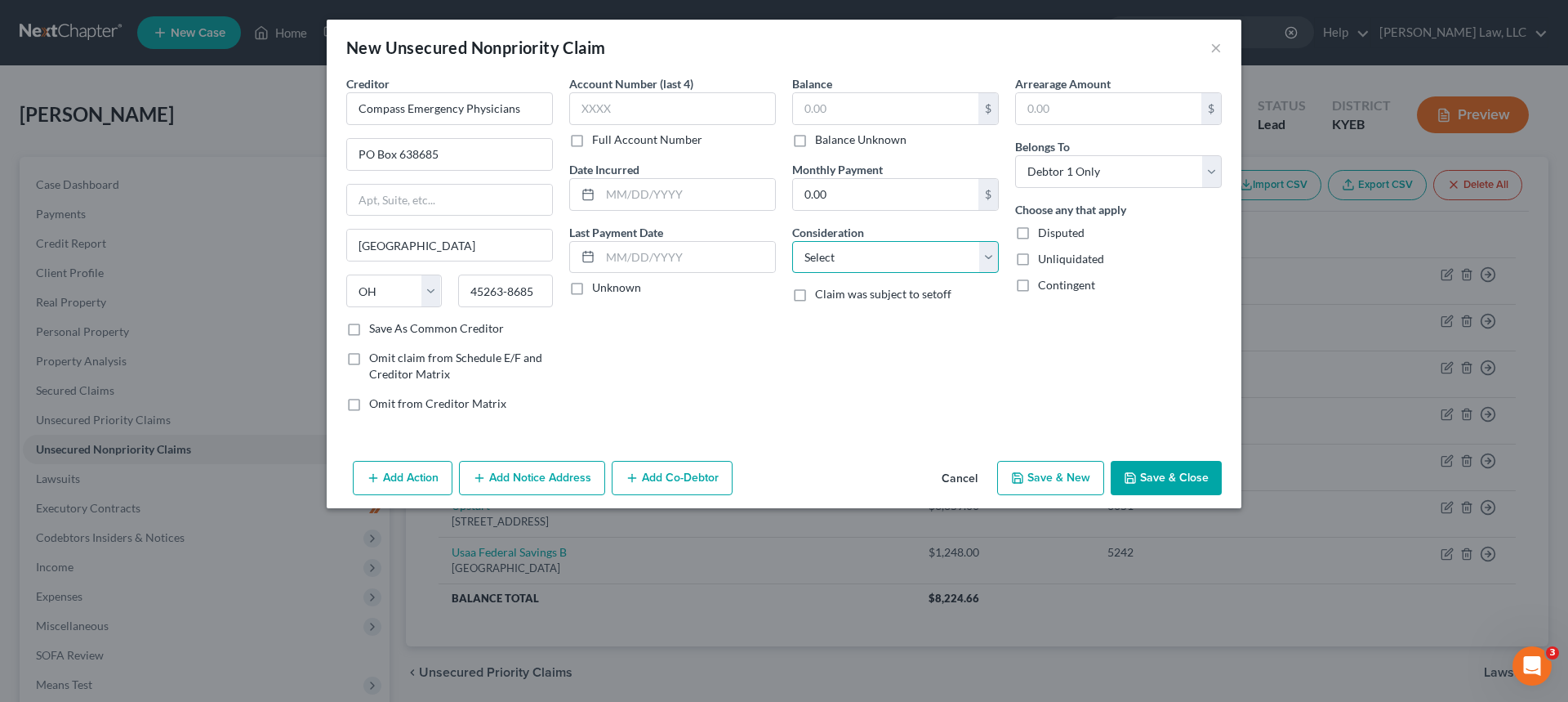
click at [837, 266] on select "Select Cable / Satellite Services Collection Agency Credit Card Debt Debt Couns…" at bounding box center [896, 257] width 207 height 32
select select "9"
click at [792, 241] on select "Select Cable / Satellite Services Collection Agency Credit Card Debt Debt Couns…" at bounding box center [896, 257] width 207 height 32
click at [807, 367] on div "Balance $ Balance Unknown Balance Undetermined $ Balance Unknown Monthly Paymen…" at bounding box center [896, 250] width 223 height 350
click at [815, 137] on label "Balance Unknown" at bounding box center [860, 139] width 91 height 16
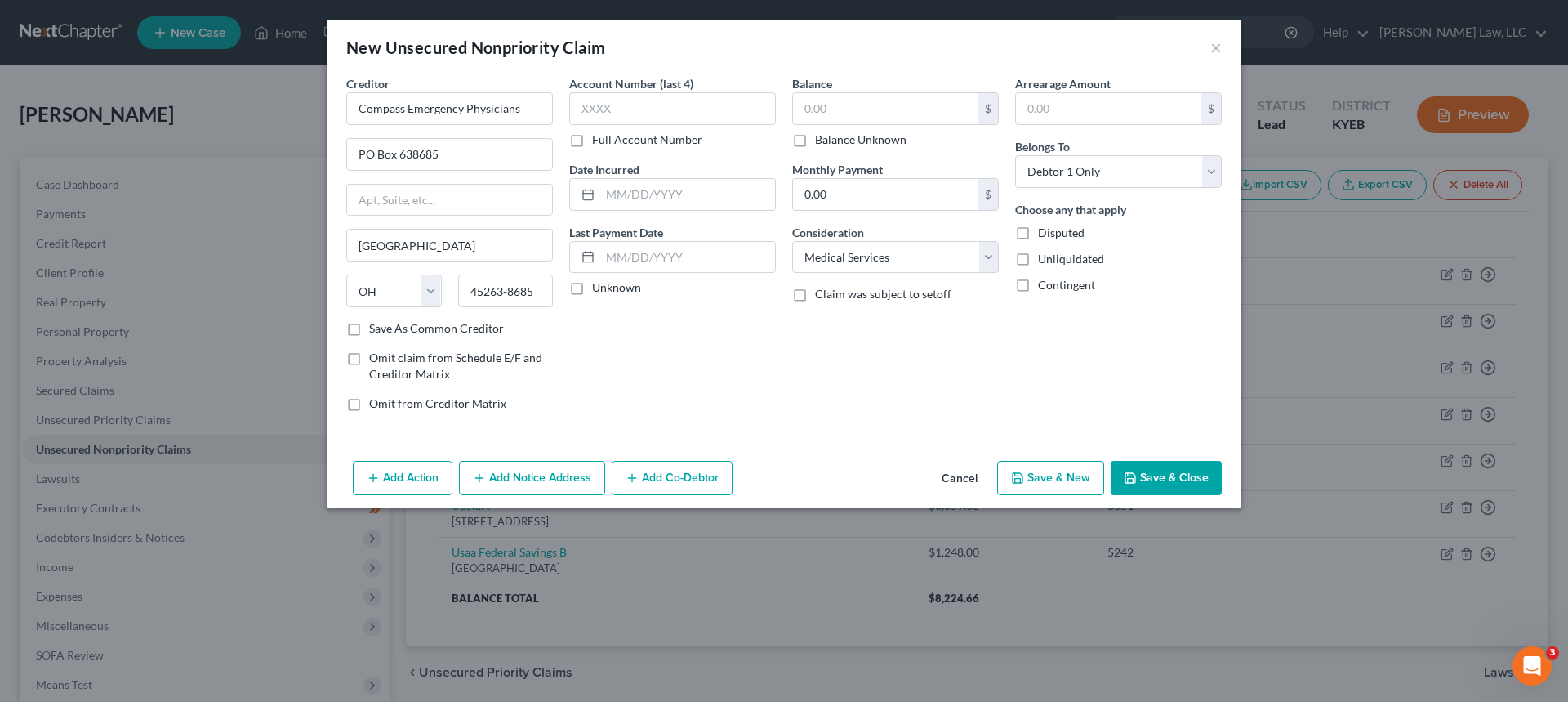
click at [822, 137] on input "Balance Unknown" at bounding box center [826, 136] width 10 height 10
checkbox input "true"
type input "0.00"
click at [1154, 490] on button "Save & Close" at bounding box center [1165, 478] width 111 height 34
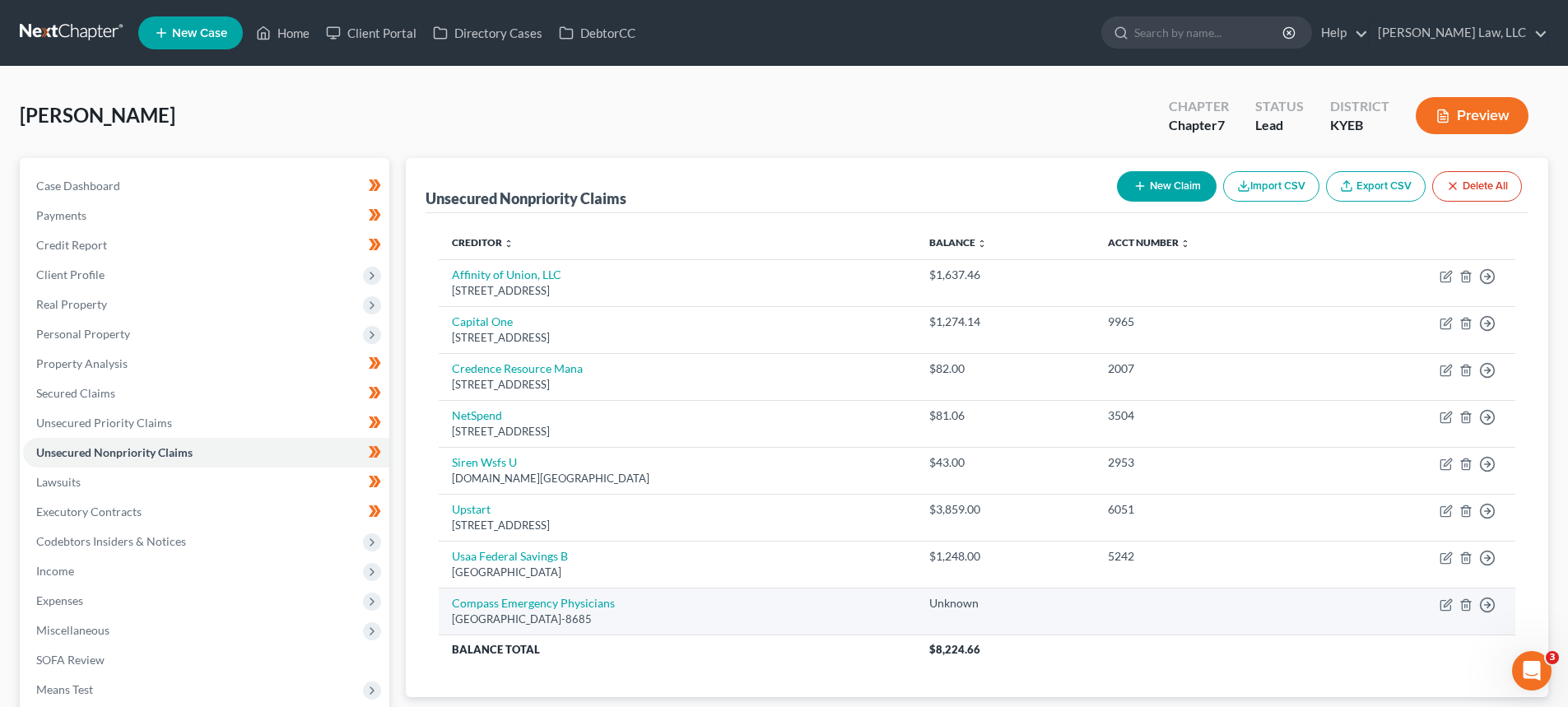
scroll to position [82, 0]
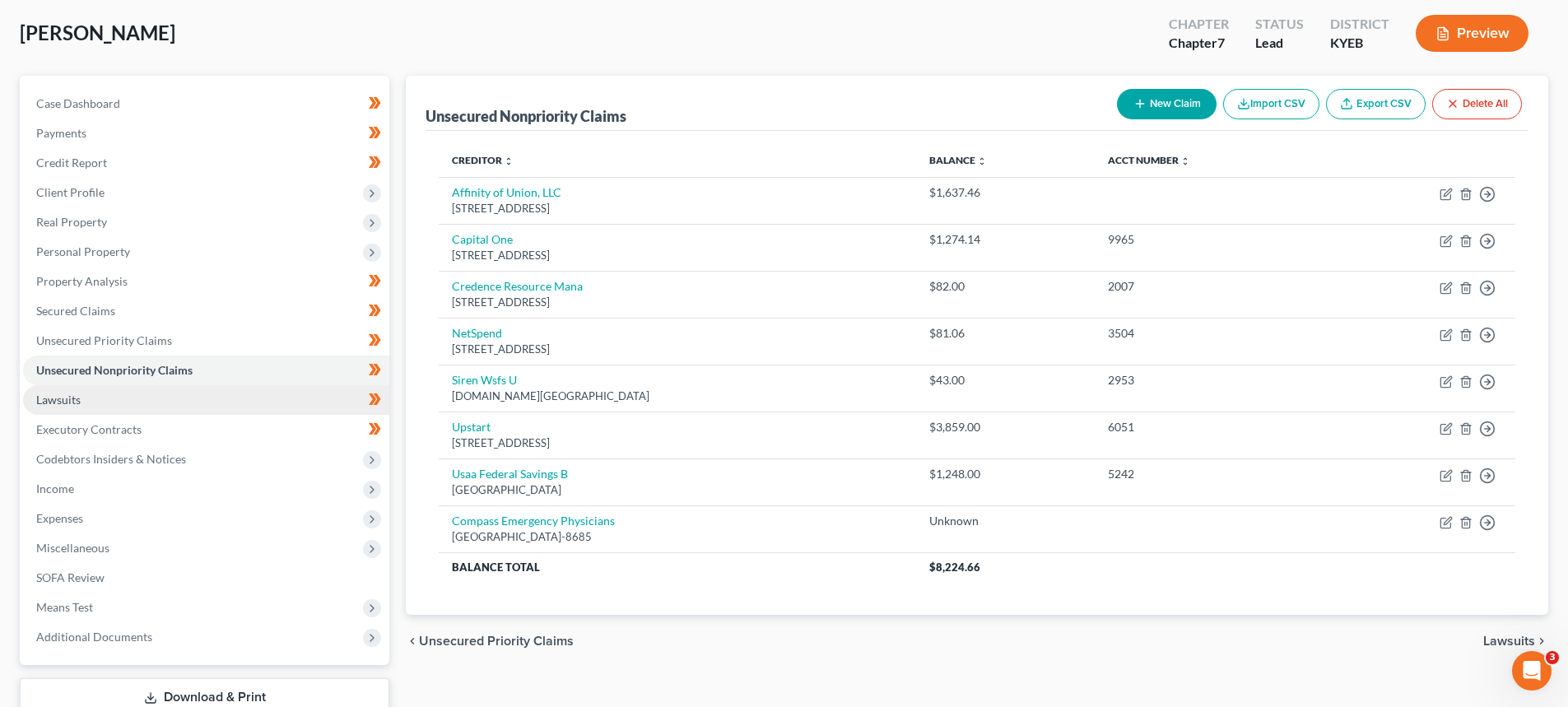
click at [45, 399] on span "Lawsuits" at bounding box center [58, 399] width 44 height 14
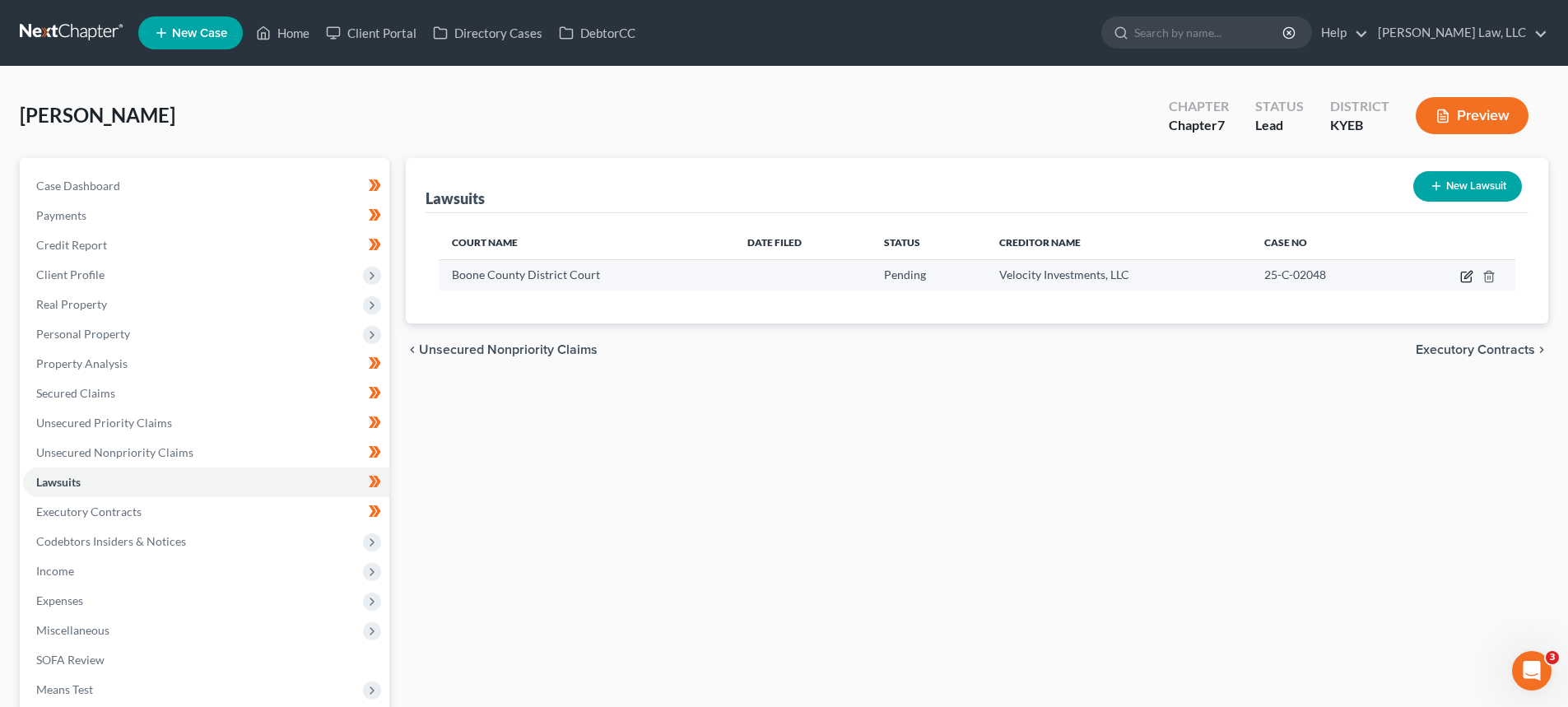
click at [1464, 273] on icon "button" at bounding box center [1466, 277] width 10 height 10
select select "18"
select select "0"
select select "1"
select select "33"
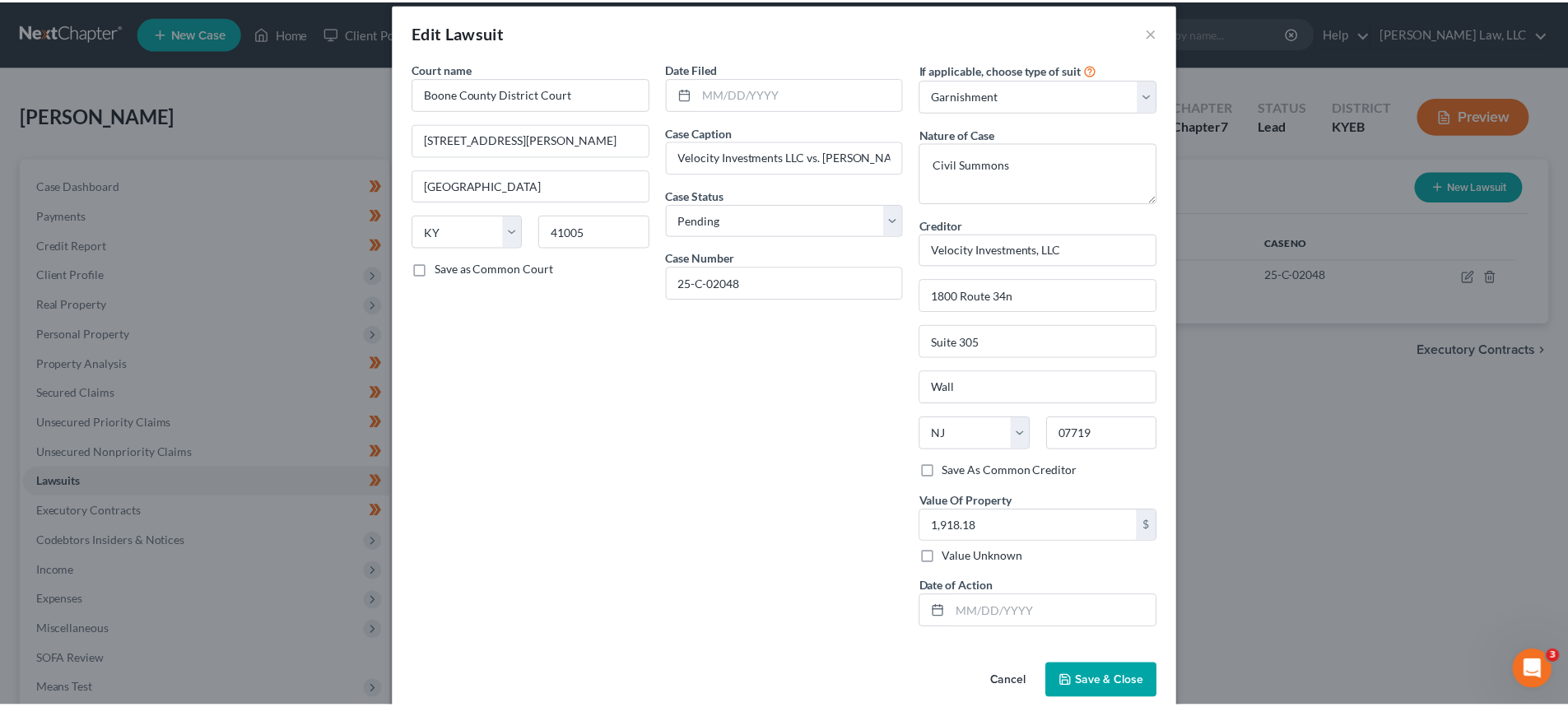
scroll to position [41, 0]
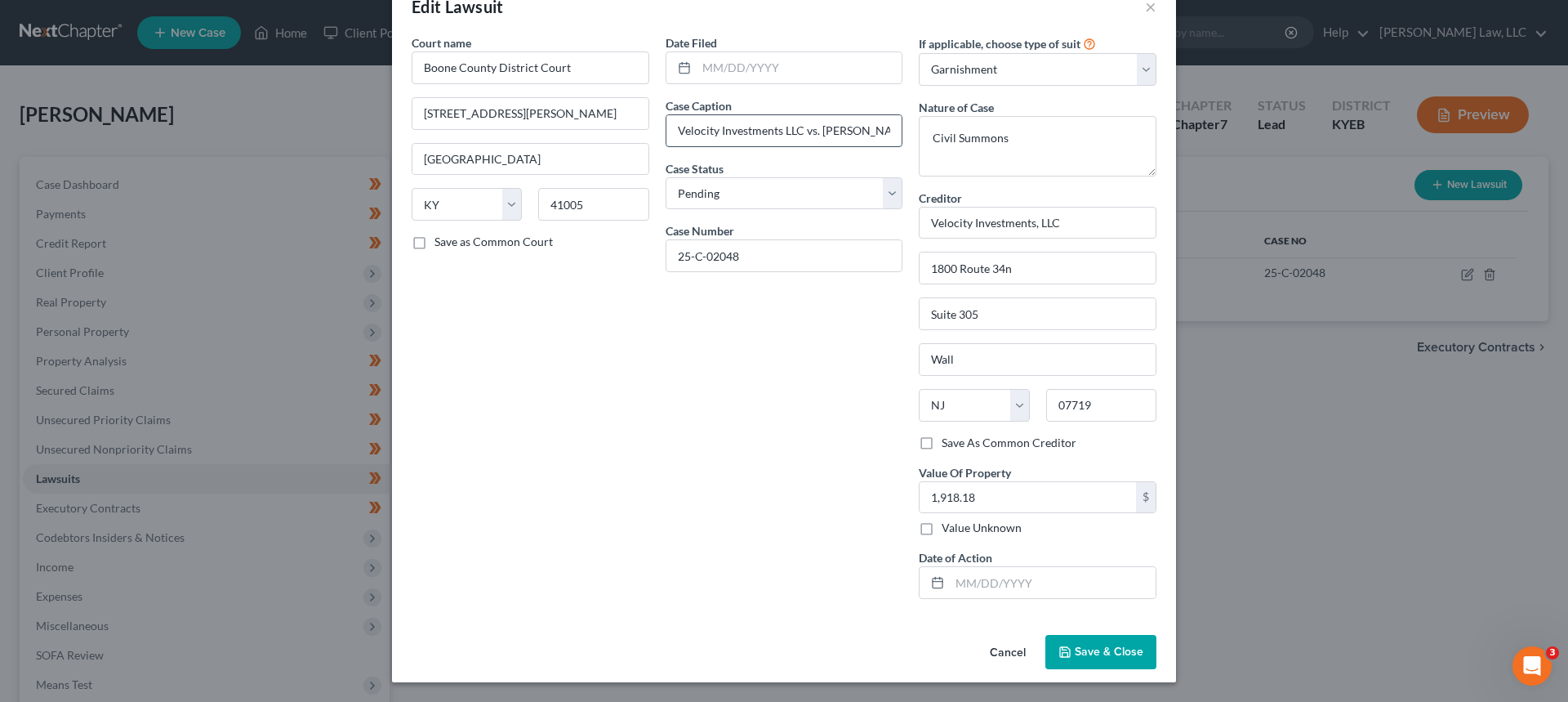
click at [766, 128] on input "Velocity Investments LLC vs. [PERSON_NAME]" at bounding box center [784, 130] width 236 height 31
click at [765, 128] on input "Velocity Investments LLC vs. [PERSON_NAME]" at bounding box center [784, 130] width 236 height 31
click at [941, 444] on label "Save As Common Creditor" at bounding box center [1009, 442] width 135 height 16
click at [948, 444] on input "Save As Common Creditor" at bounding box center [953, 439] width 10 height 10
checkbox input "true"
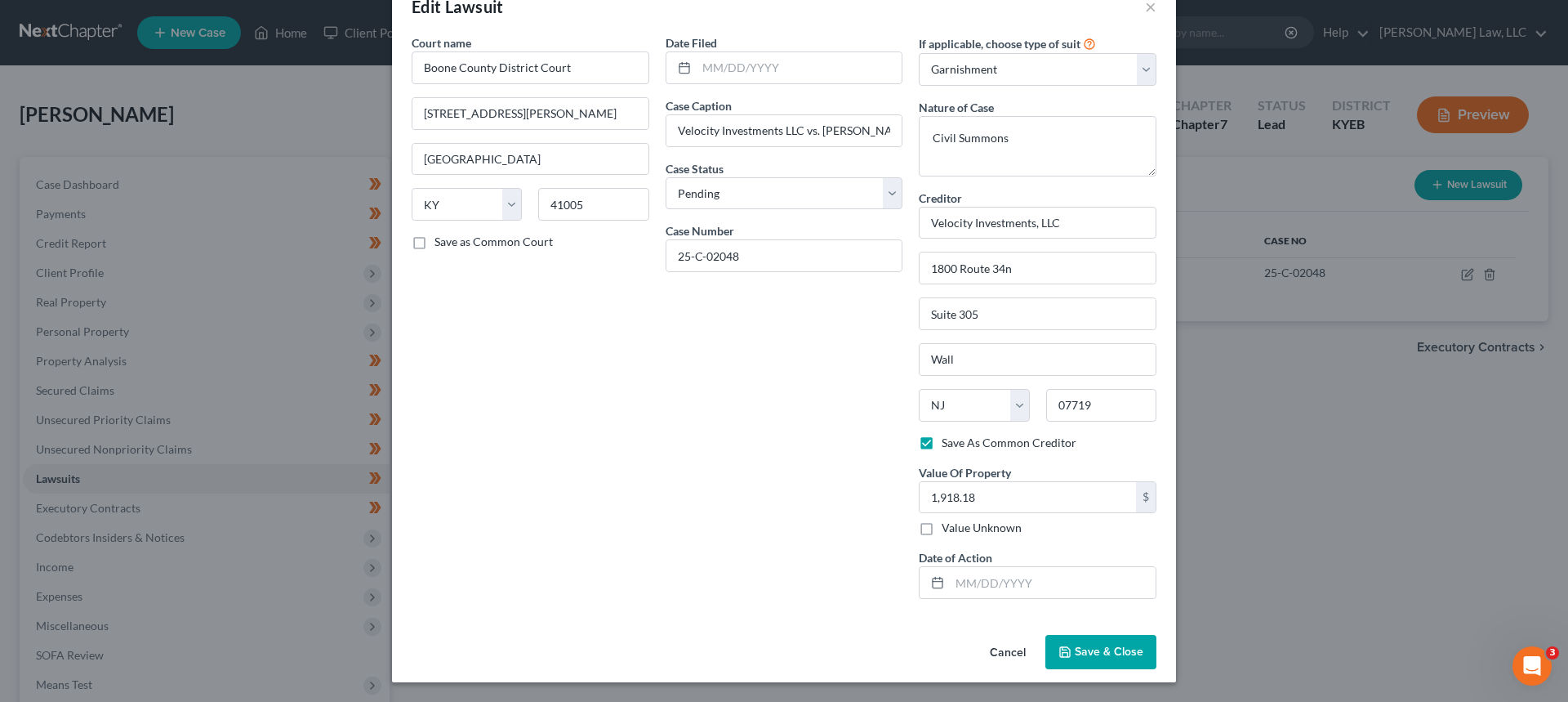
click at [1111, 655] on span "Save & Close" at bounding box center [1109, 651] width 68 height 14
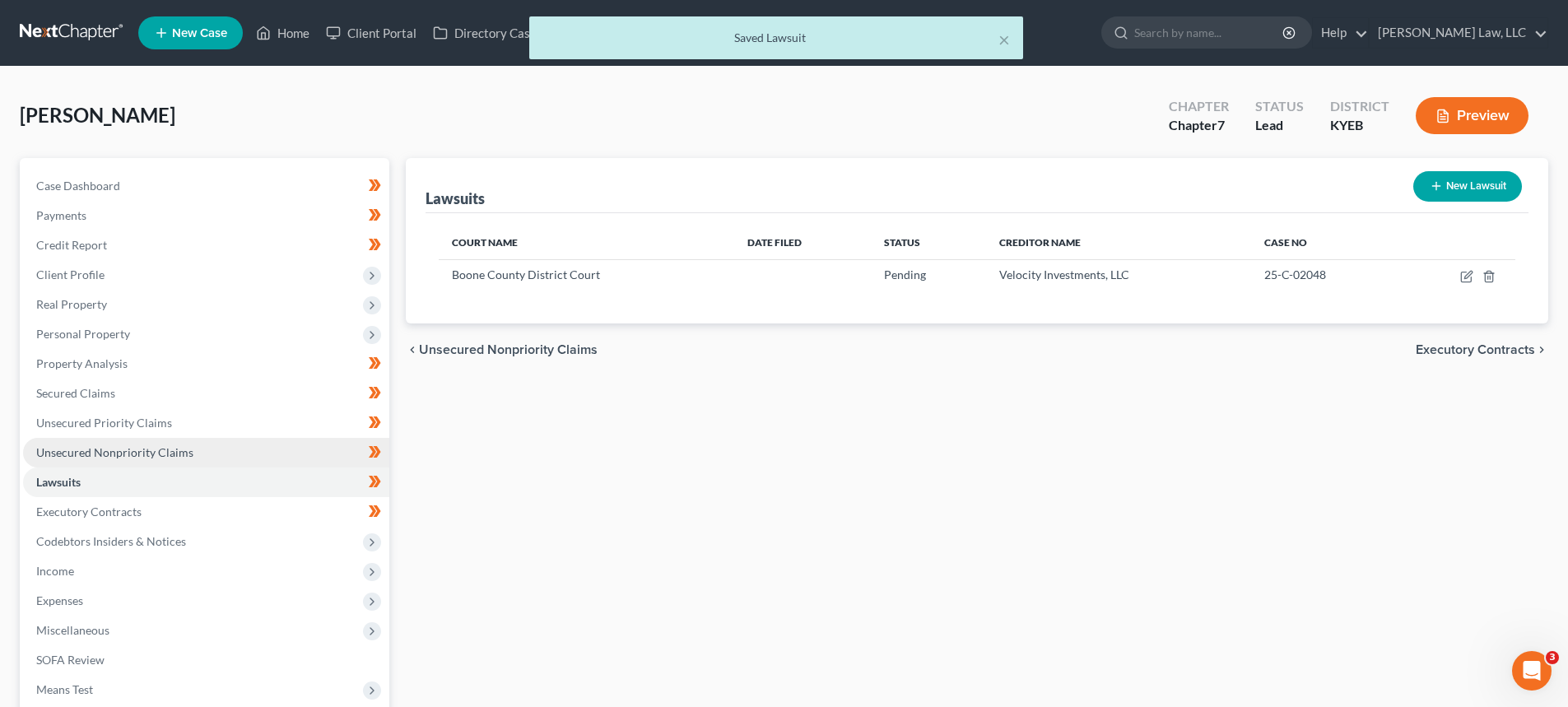
click at [129, 451] on span "Unsecured Nonpriority Claims" at bounding box center [115, 452] width 157 height 14
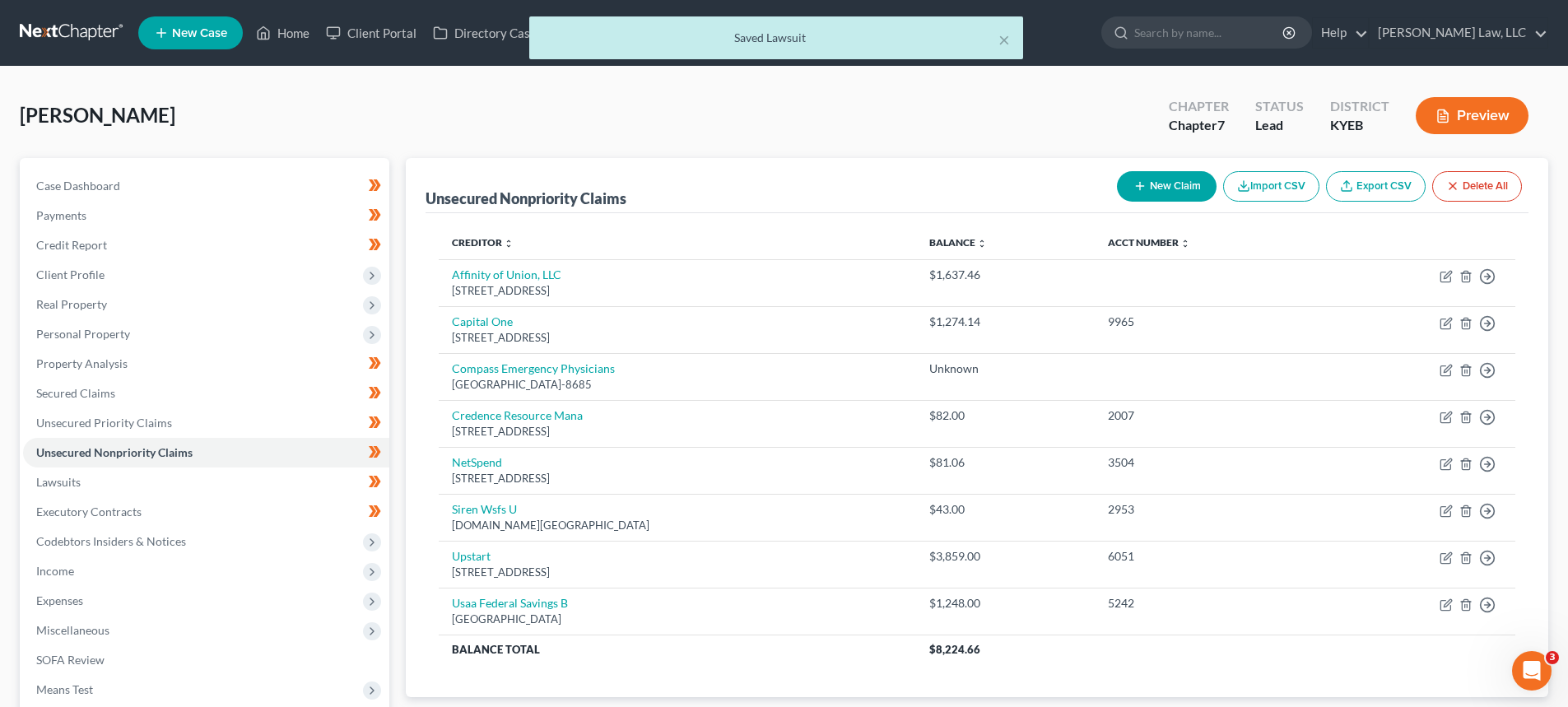
click at [1171, 189] on button "New Claim" at bounding box center [1167, 187] width 100 height 31
select select "0"
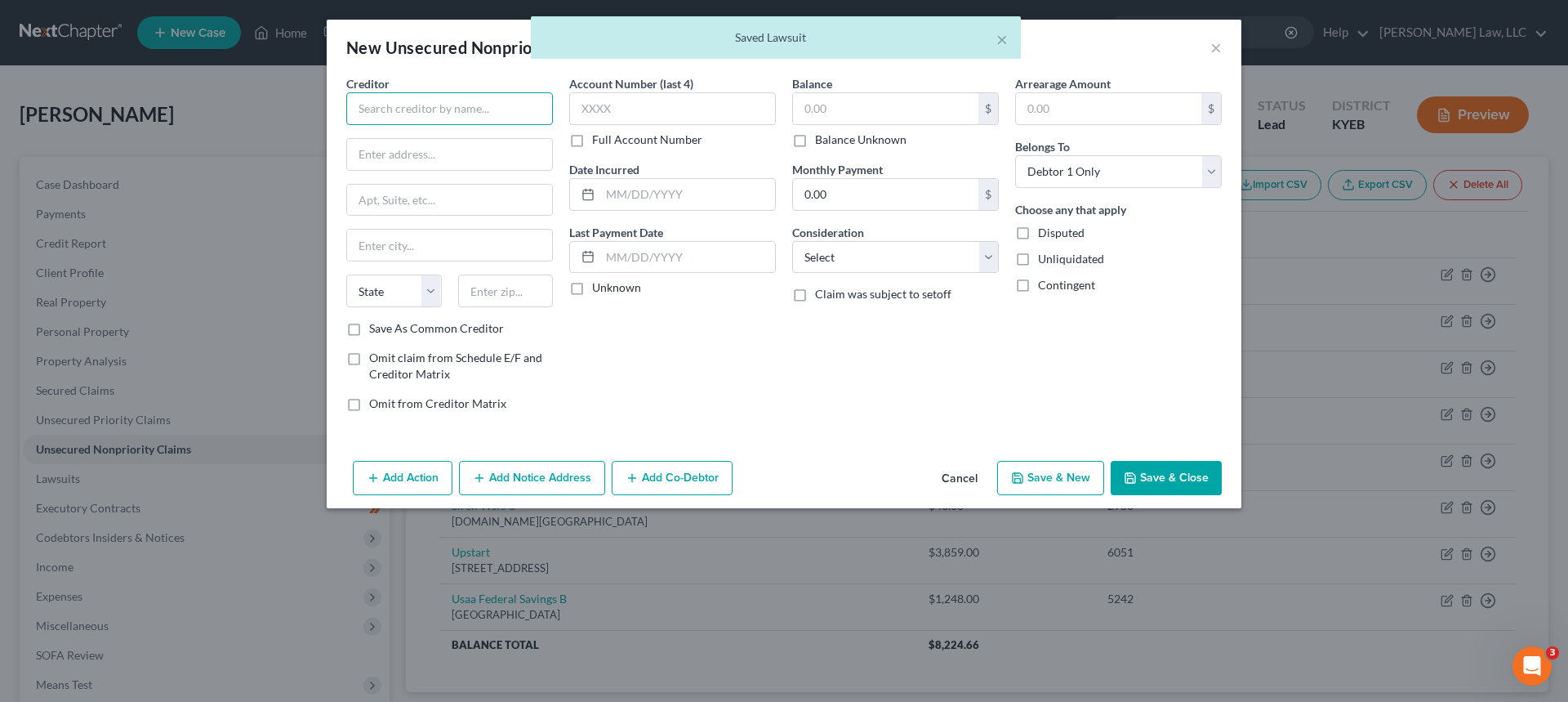
click at [359, 113] on input "text" at bounding box center [450, 108] width 207 height 32
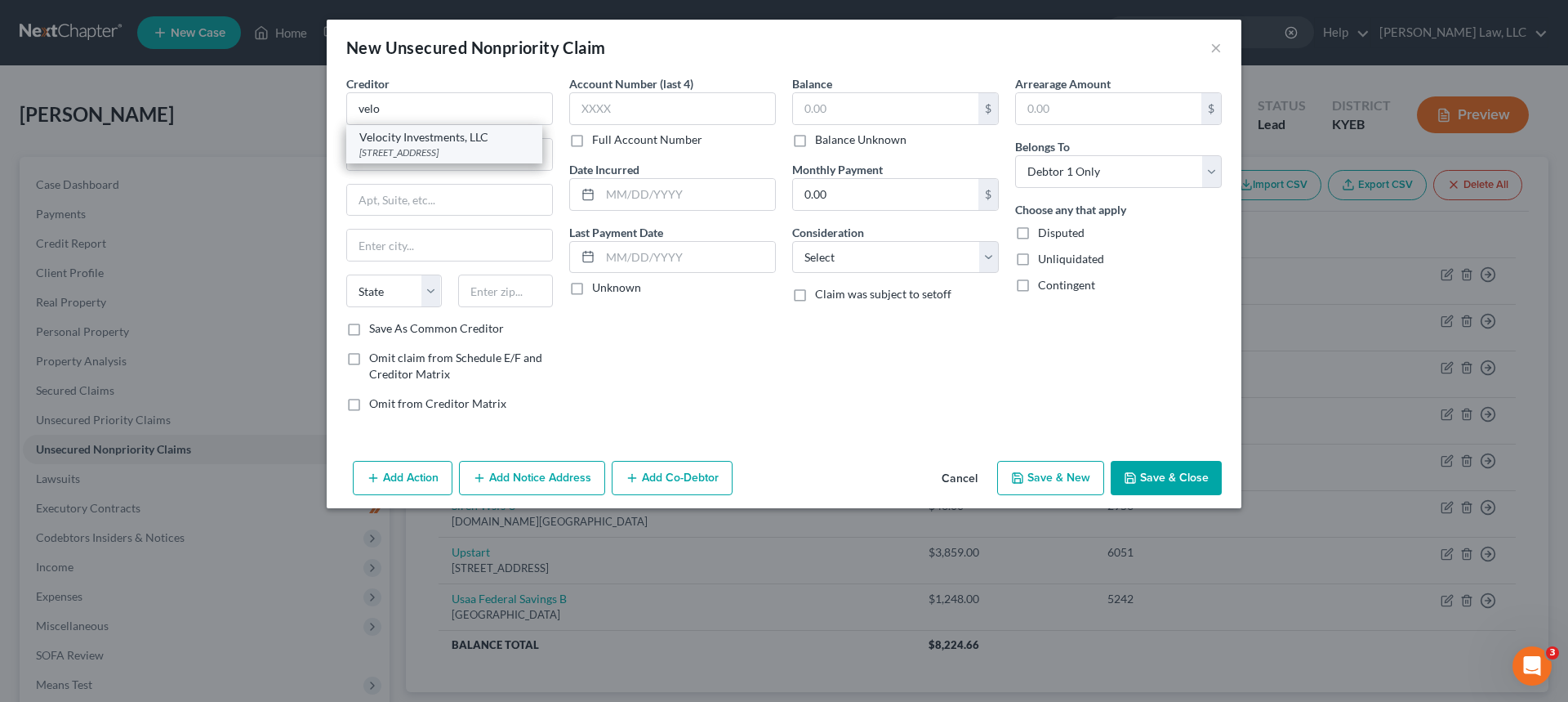
click at [405, 152] on div "[STREET_ADDRESS]" at bounding box center [444, 152] width 170 height 14
type input "Velocity Investments, LLC"
type input "1800 Route 34n"
type input "Suite 305"
type input "Wall"
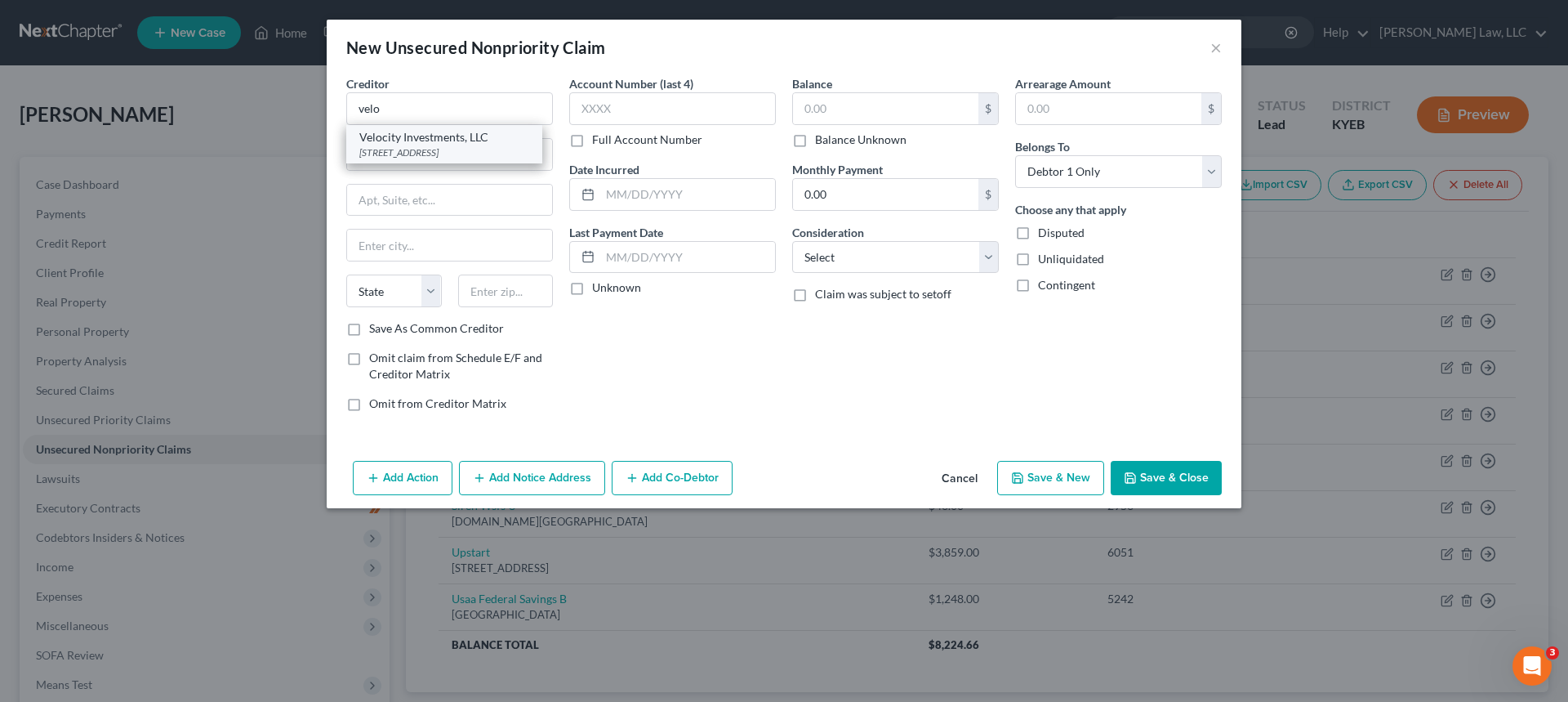
select select "33"
type input "07719"
click at [1167, 475] on button "Save & Close" at bounding box center [1165, 478] width 111 height 34
type input "0.00"
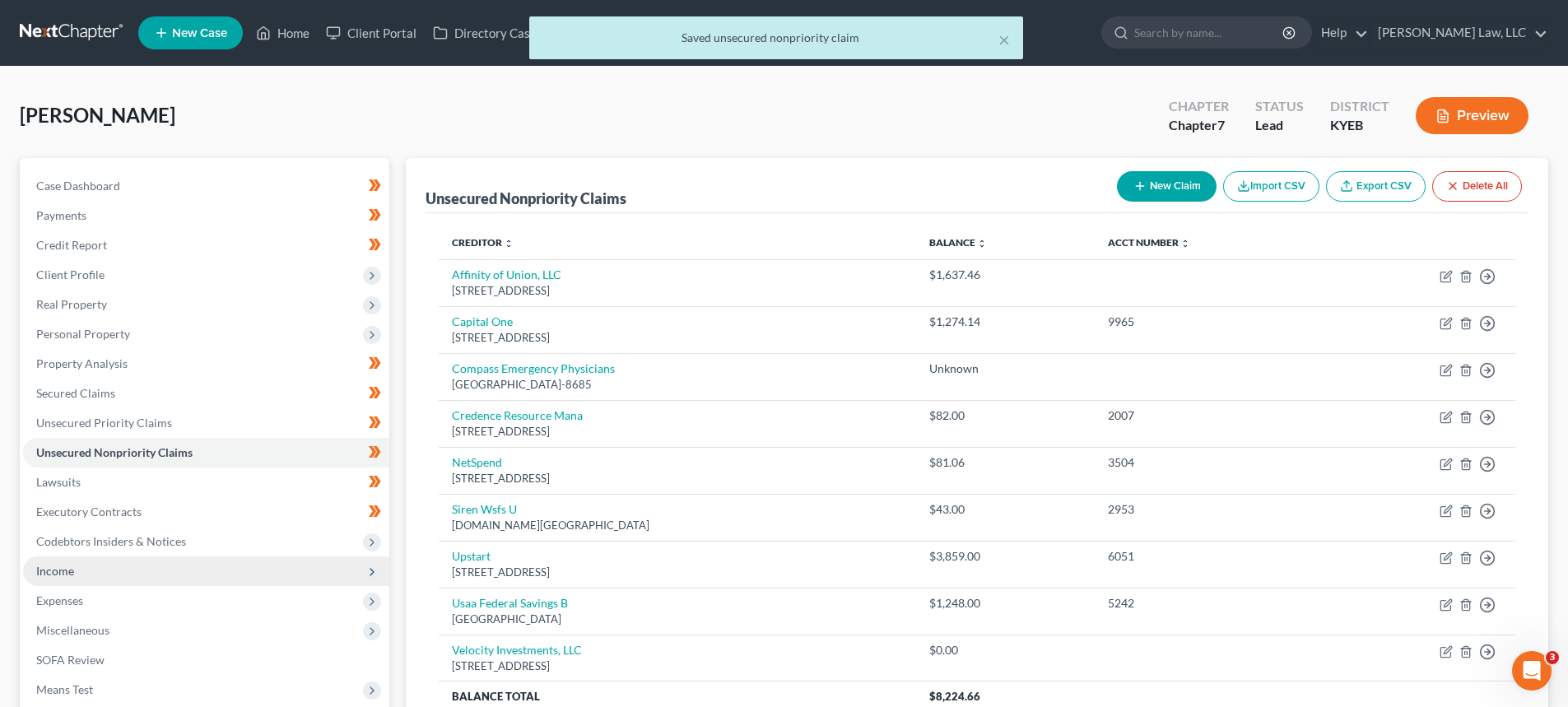
scroll to position [165, 0]
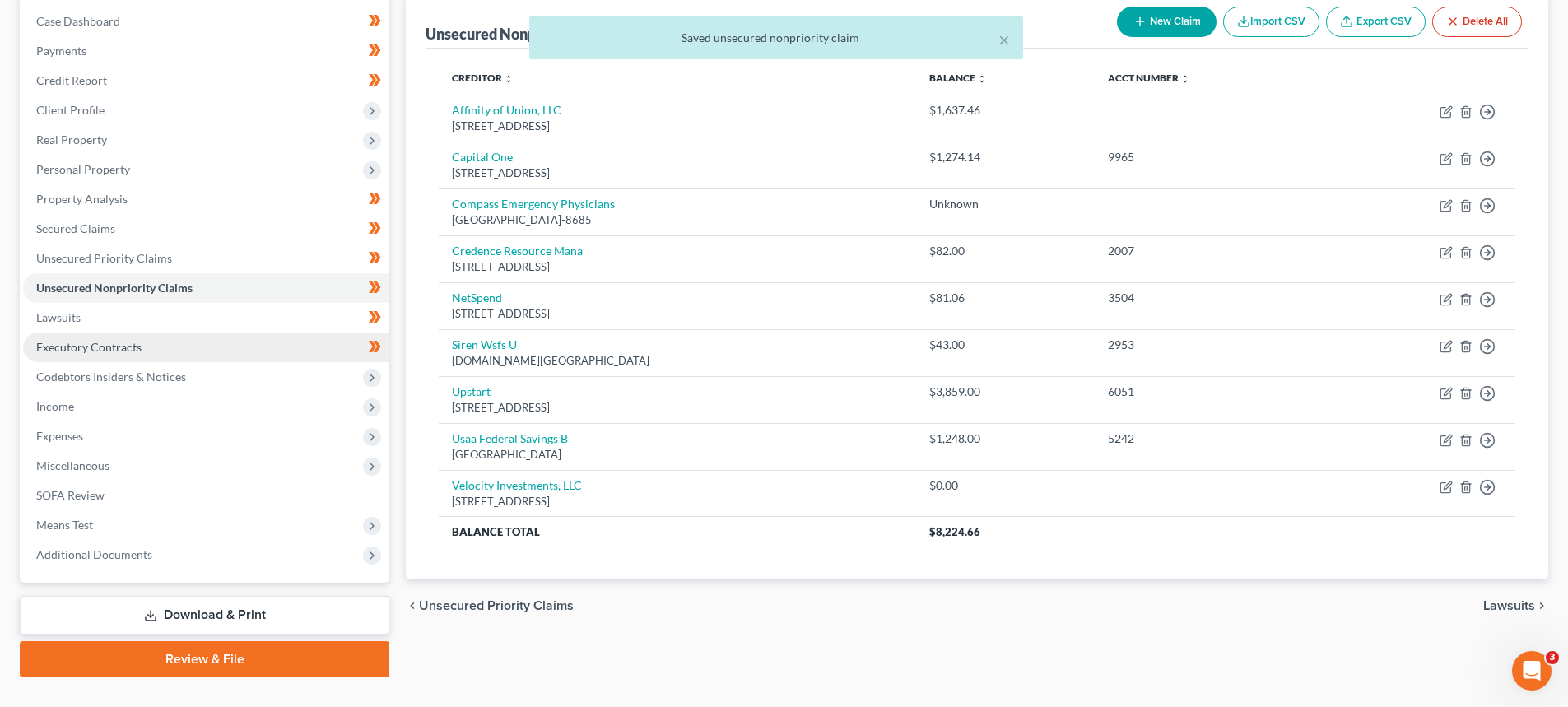
click at [71, 354] on link "Executory Contracts" at bounding box center [206, 346] width 367 height 30
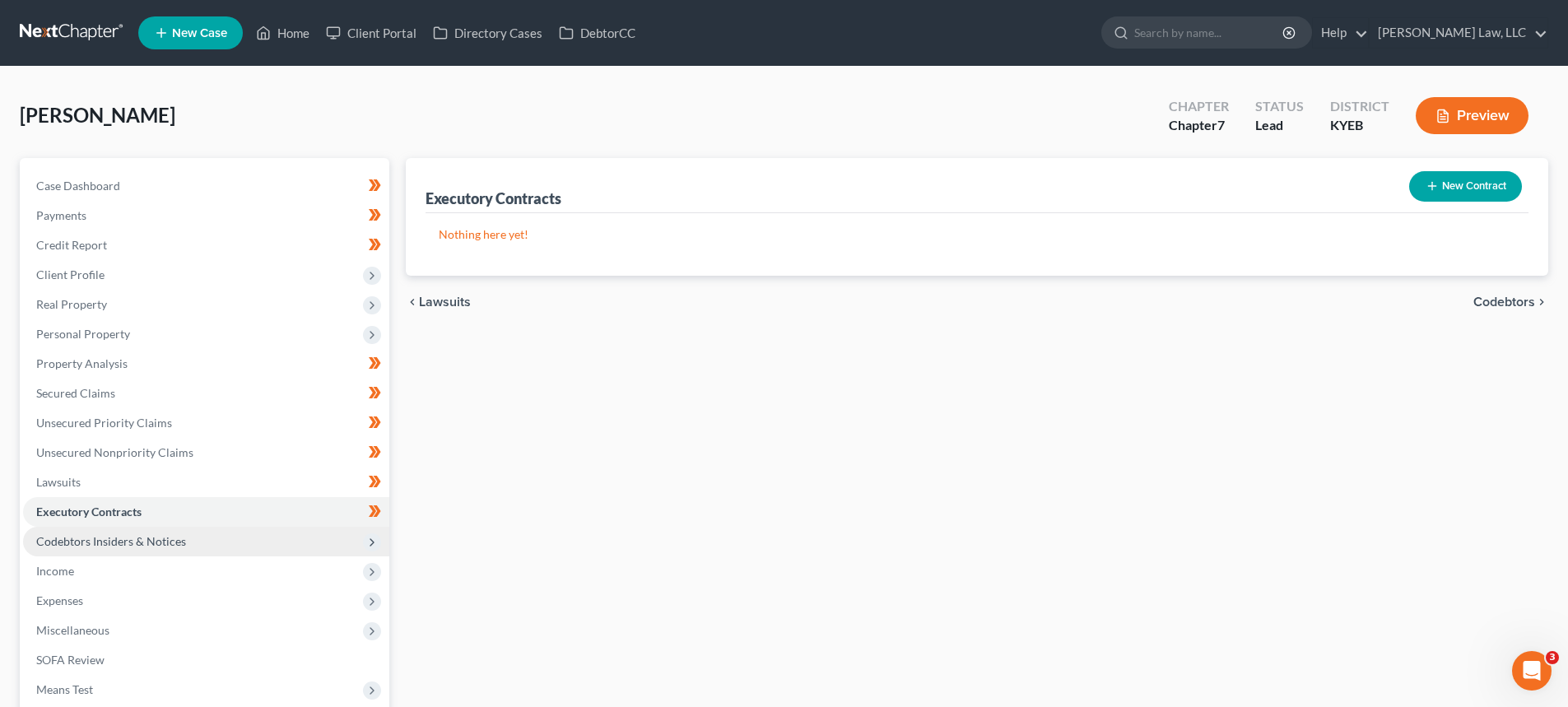
click at [98, 532] on span "Codebtors Insiders & Notices" at bounding box center [206, 541] width 367 height 30
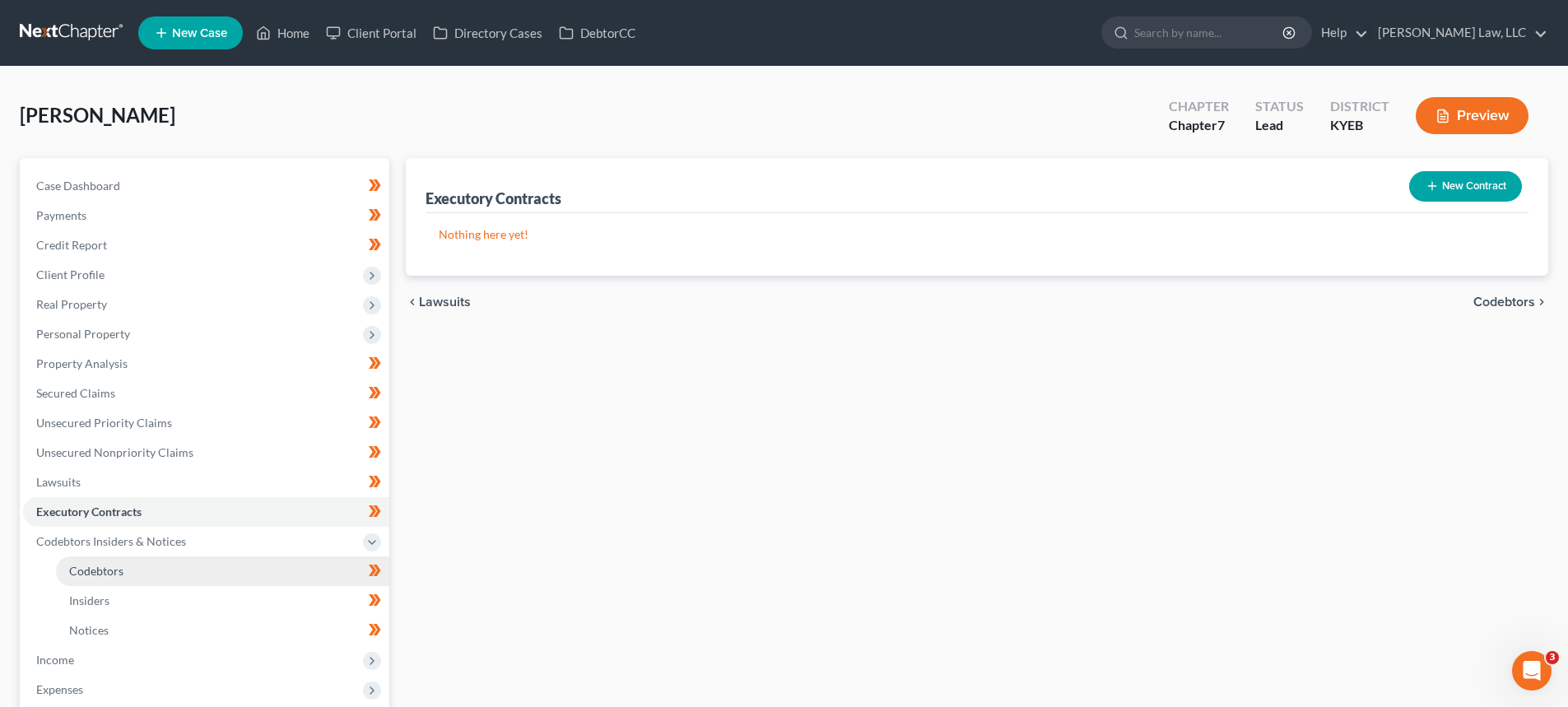
click at [101, 561] on link "Codebtors" at bounding box center [222, 570] width 333 height 30
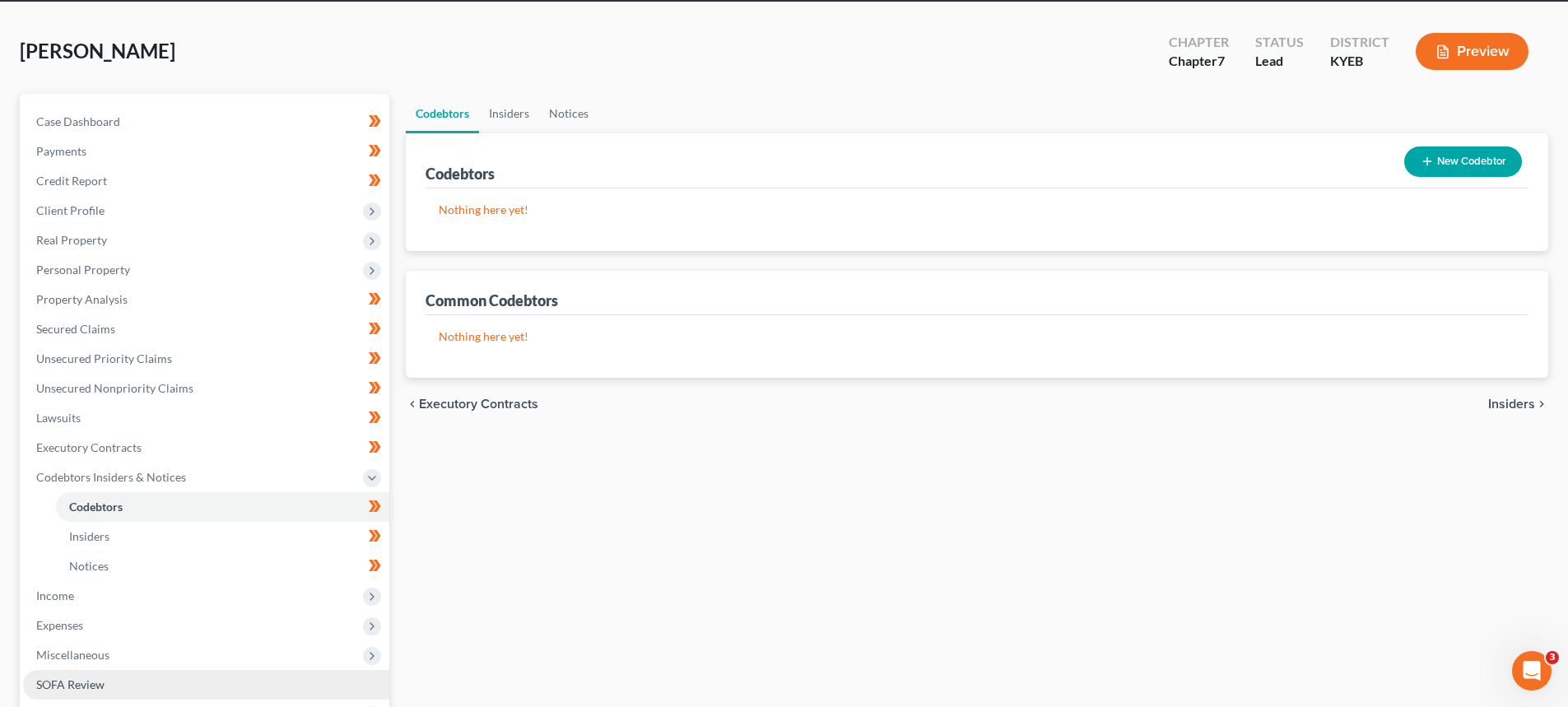
scroll to position [165, 0]
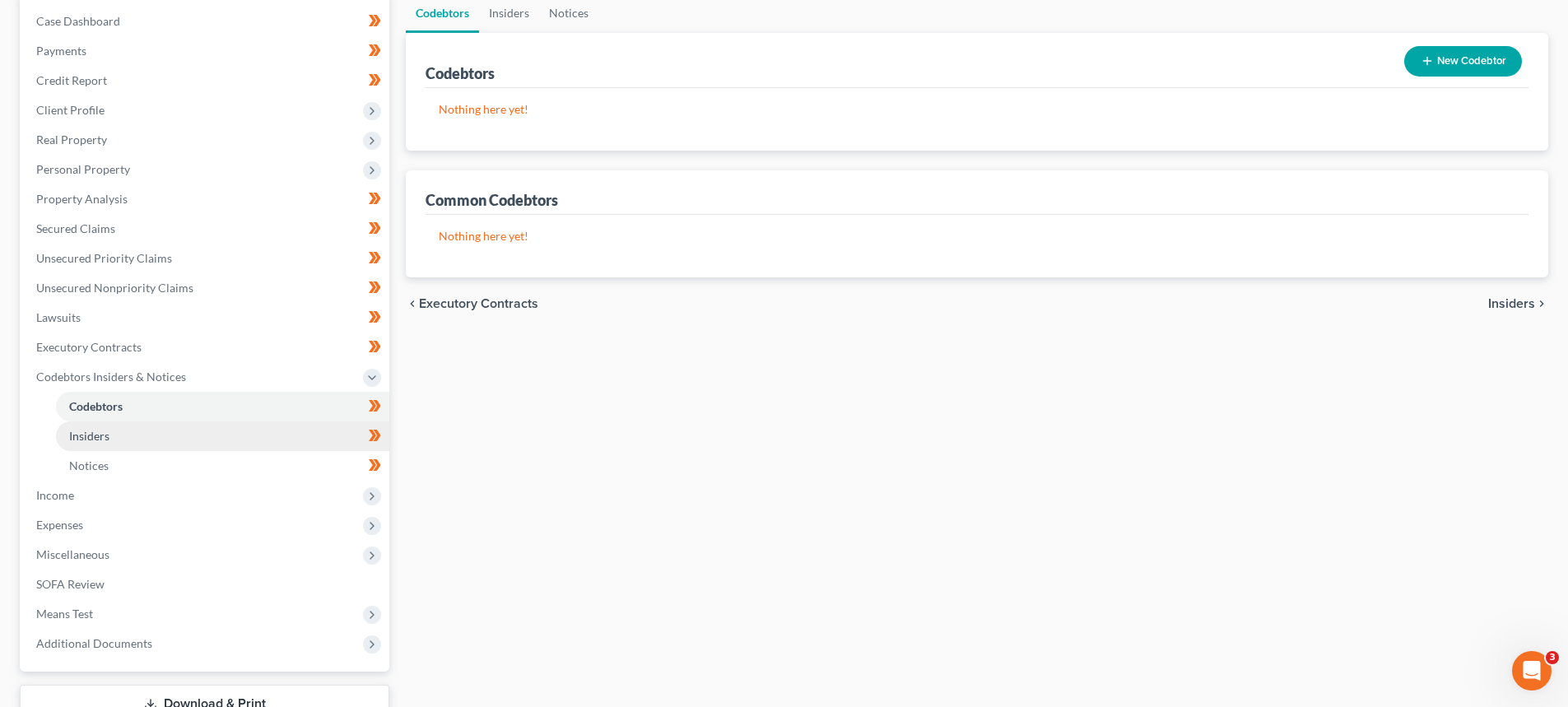
click at [86, 444] on link "Insiders" at bounding box center [222, 435] width 333 height 30
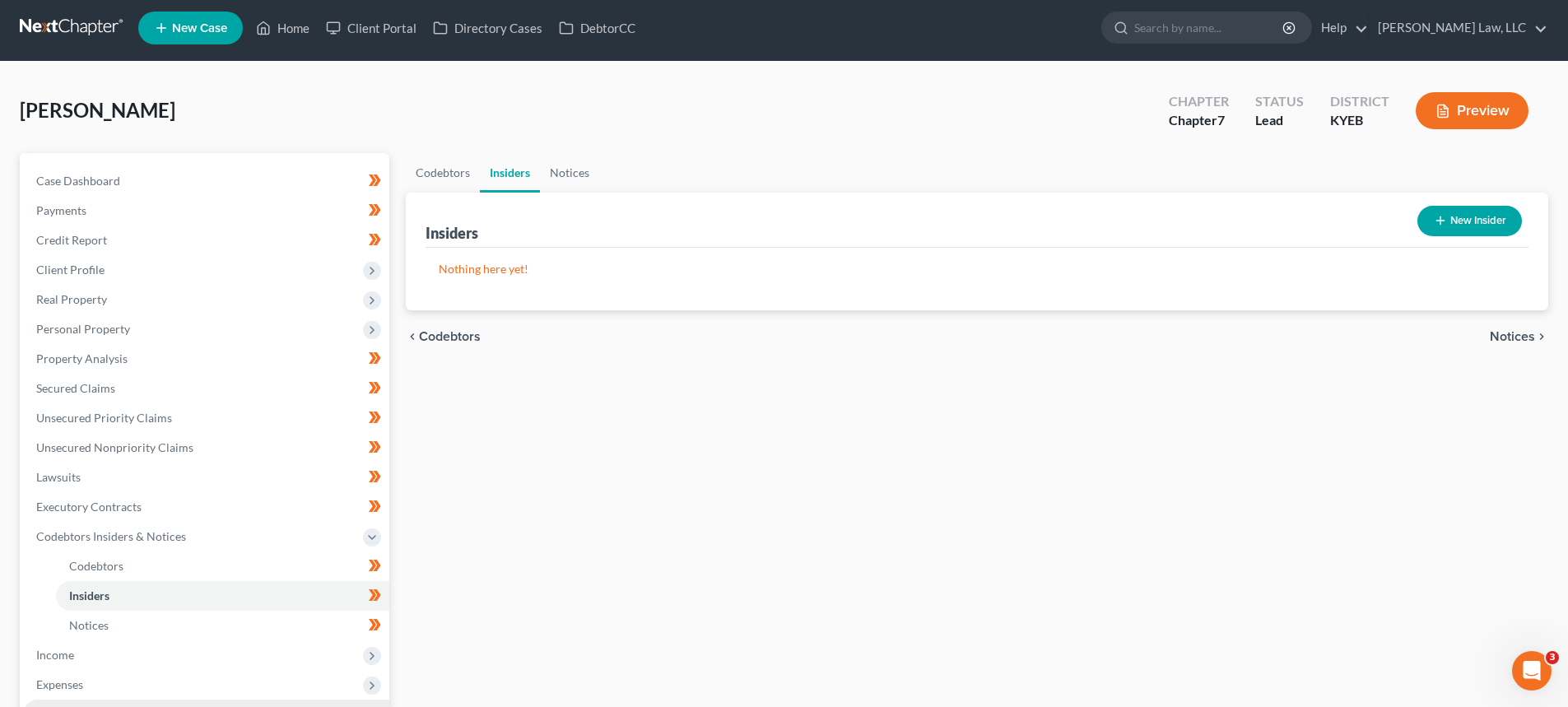
scroll to position [165, 0]
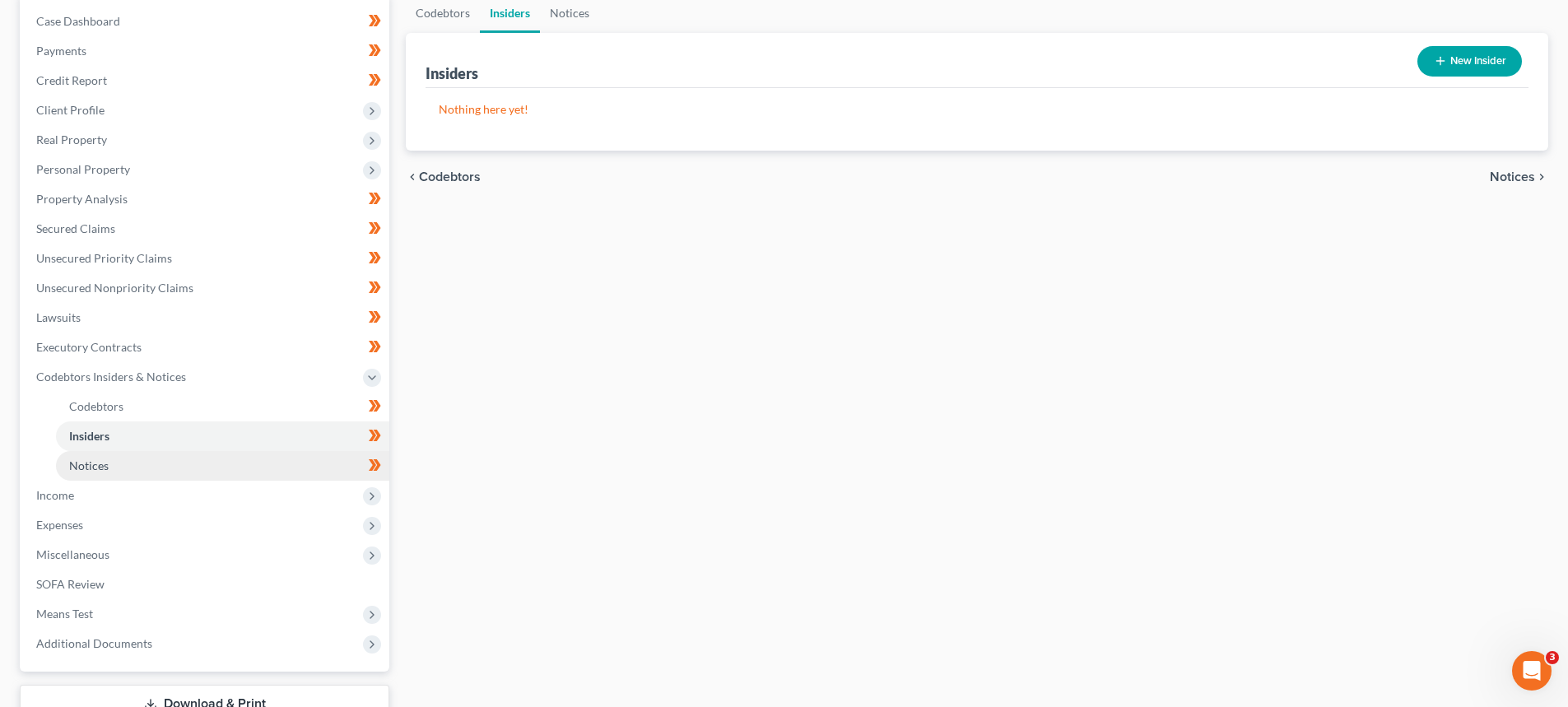
click at [98, 459] on span "Notices" at bounding box center [88, 465] width 39 height 14
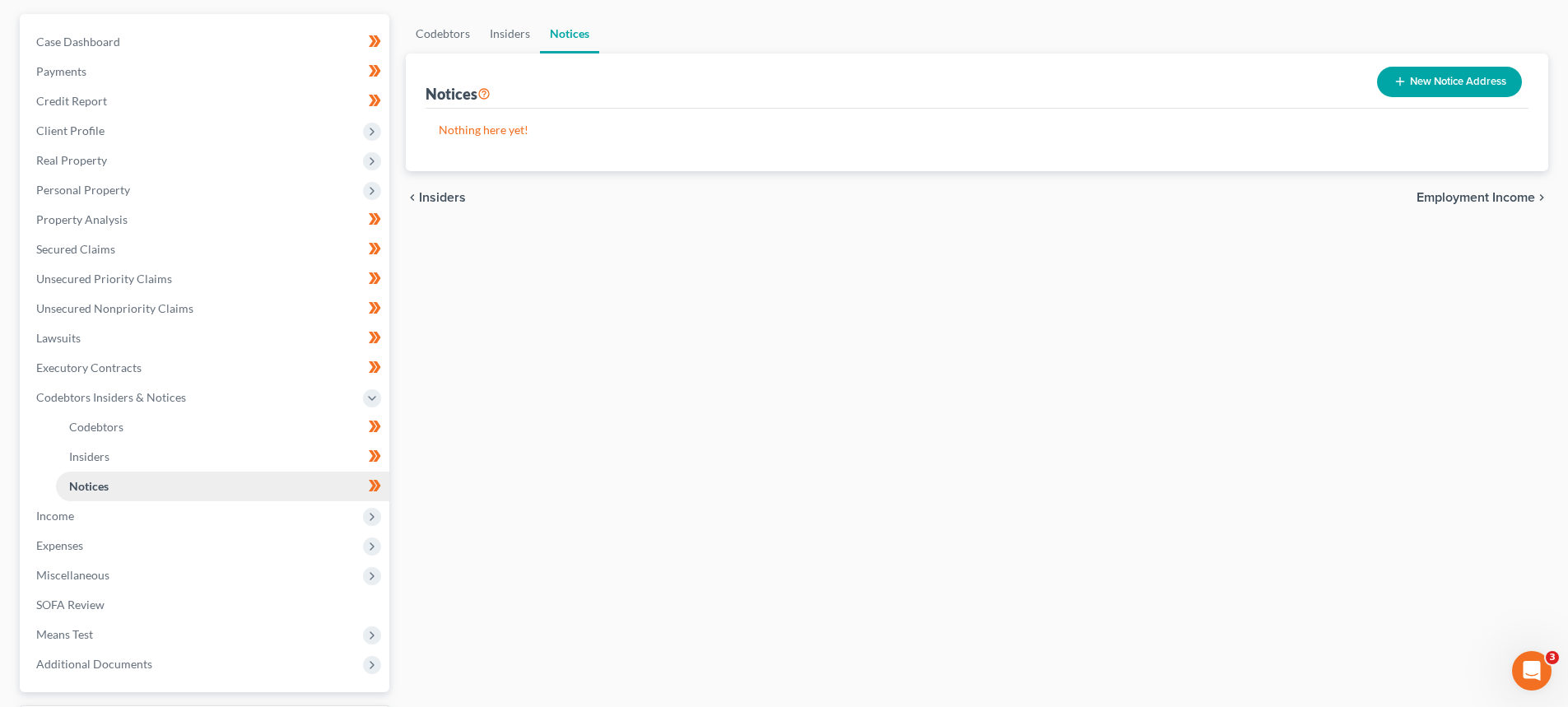
scroll to position [165, 0]
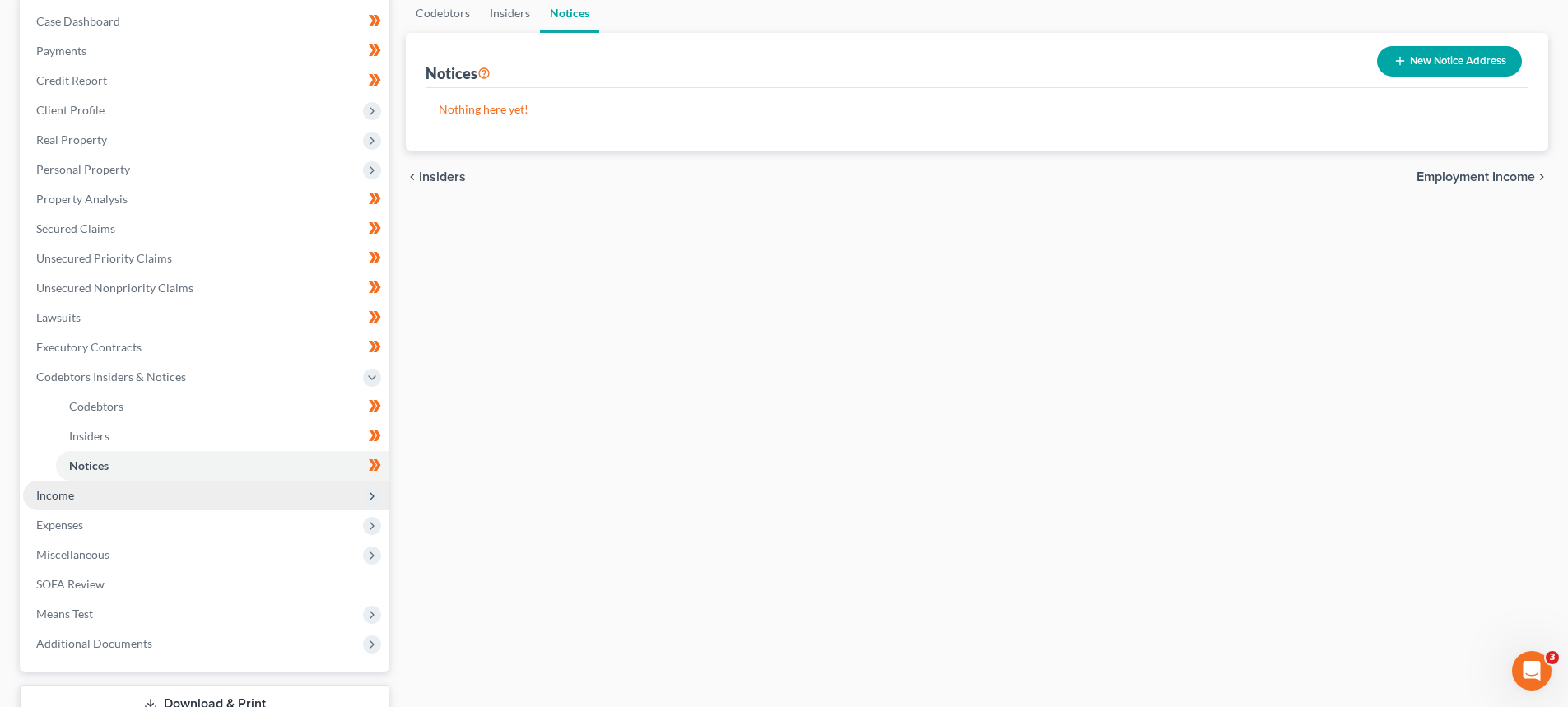
click at [56, 482] on span "Income" at bounding box center [206, 495] width 367 height 30
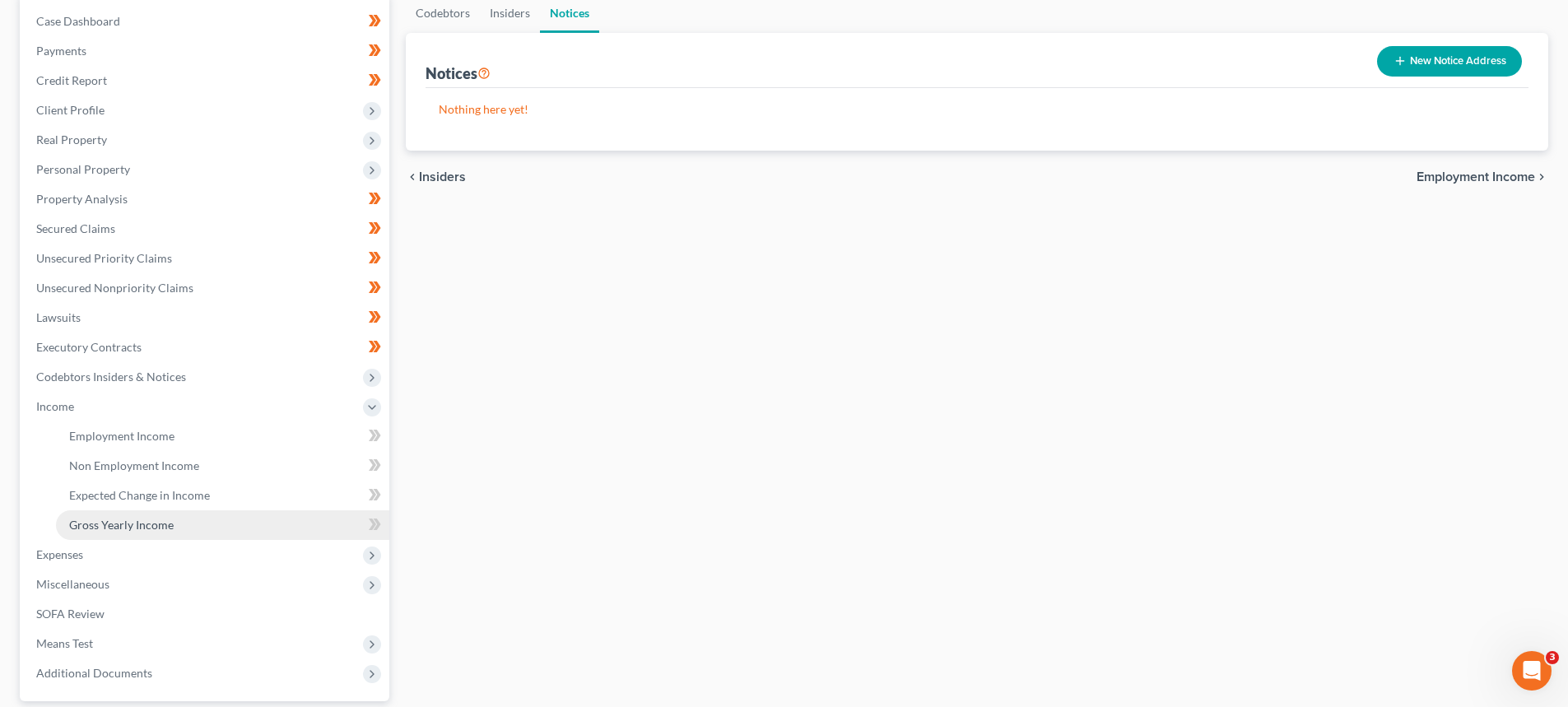
click at [65, 518] on link "Gross Yearly Income" at bounding box center [222, 524] width 333 height 30
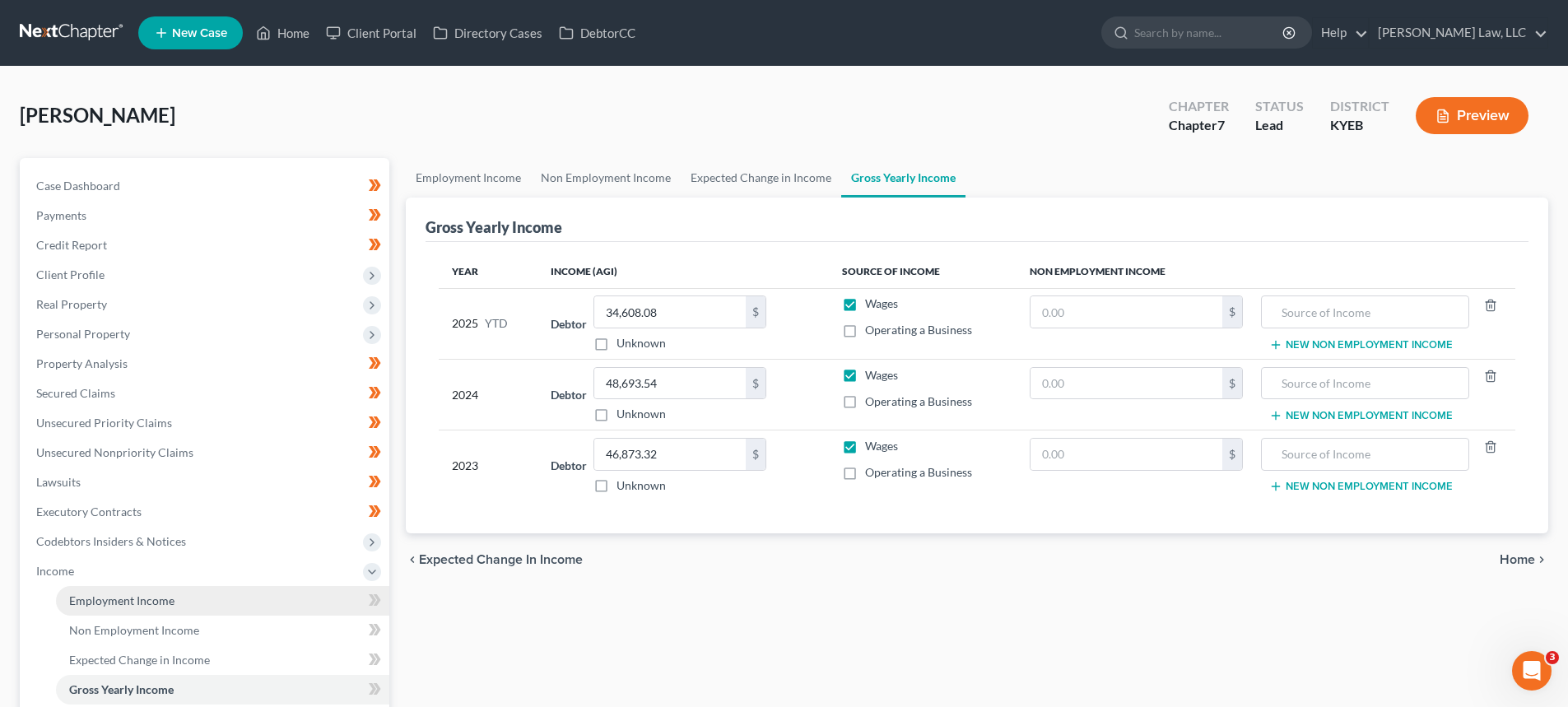
click at [78, 591] on link "Employment Income" at bounding box center [222, 600] width 333 height 30
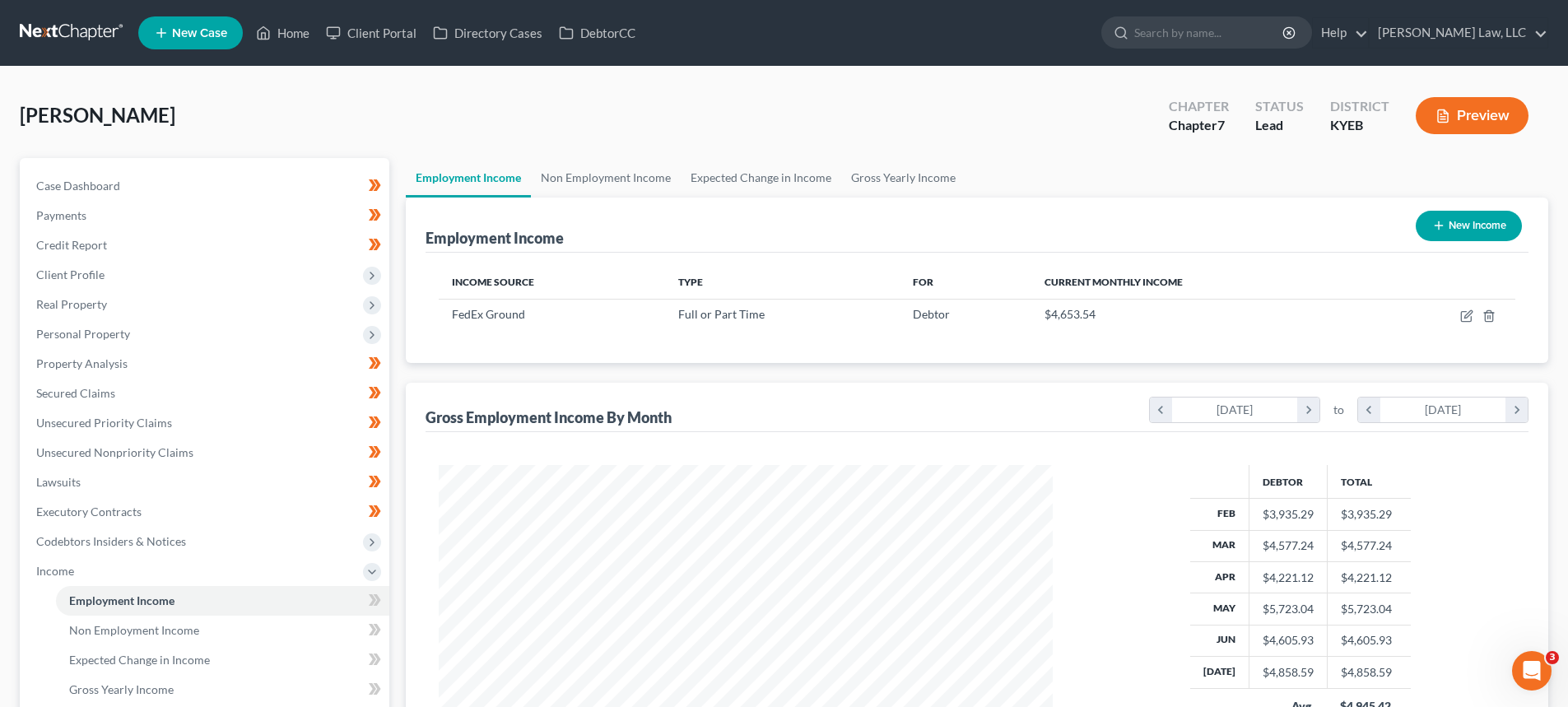
scroll to position [307, 647]
click at [83, 538] on span "Codebtors Insiders & Notices" at bounding box center [111, 541] width 150 height 14
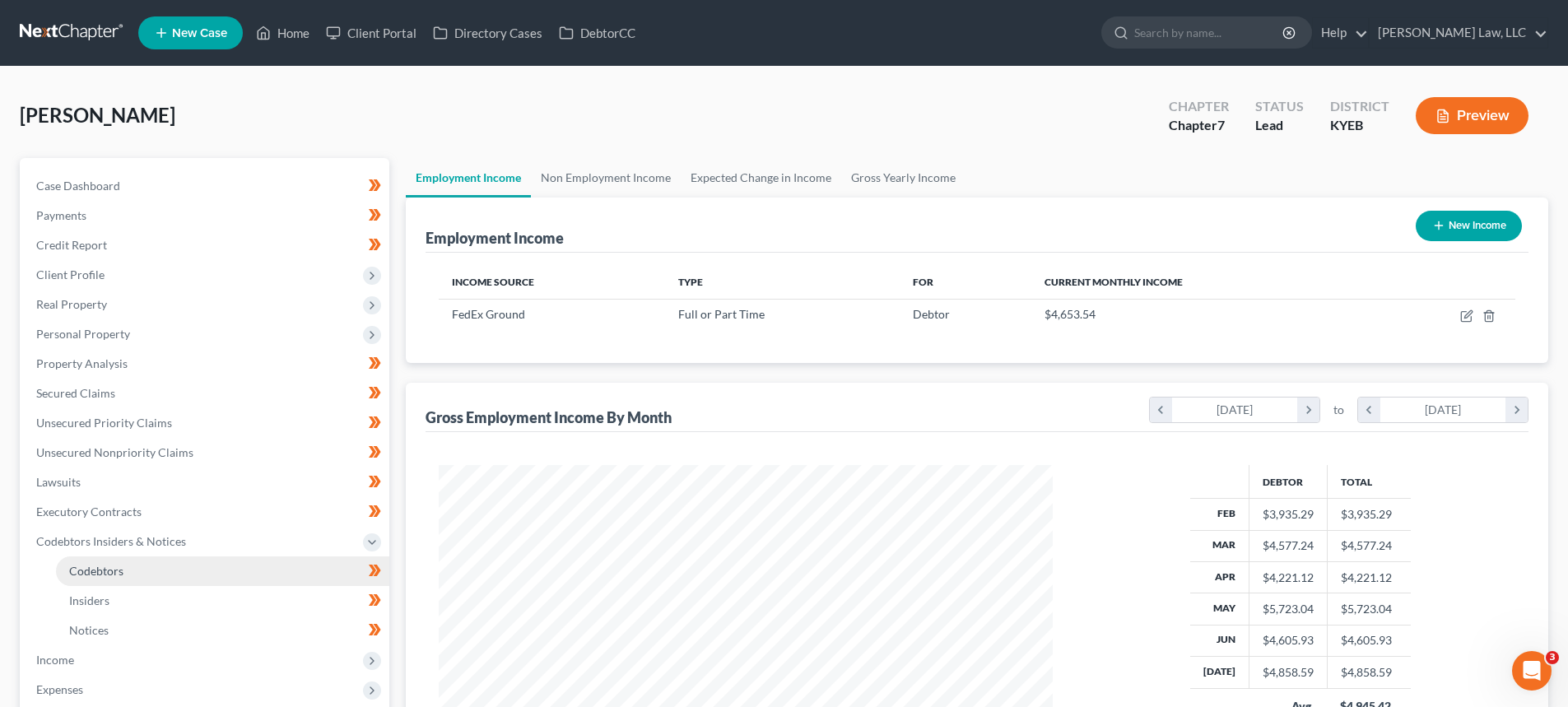
click at [120, 565] on span "Codebtors" at bounding box center [96, 570] width 55 height 14
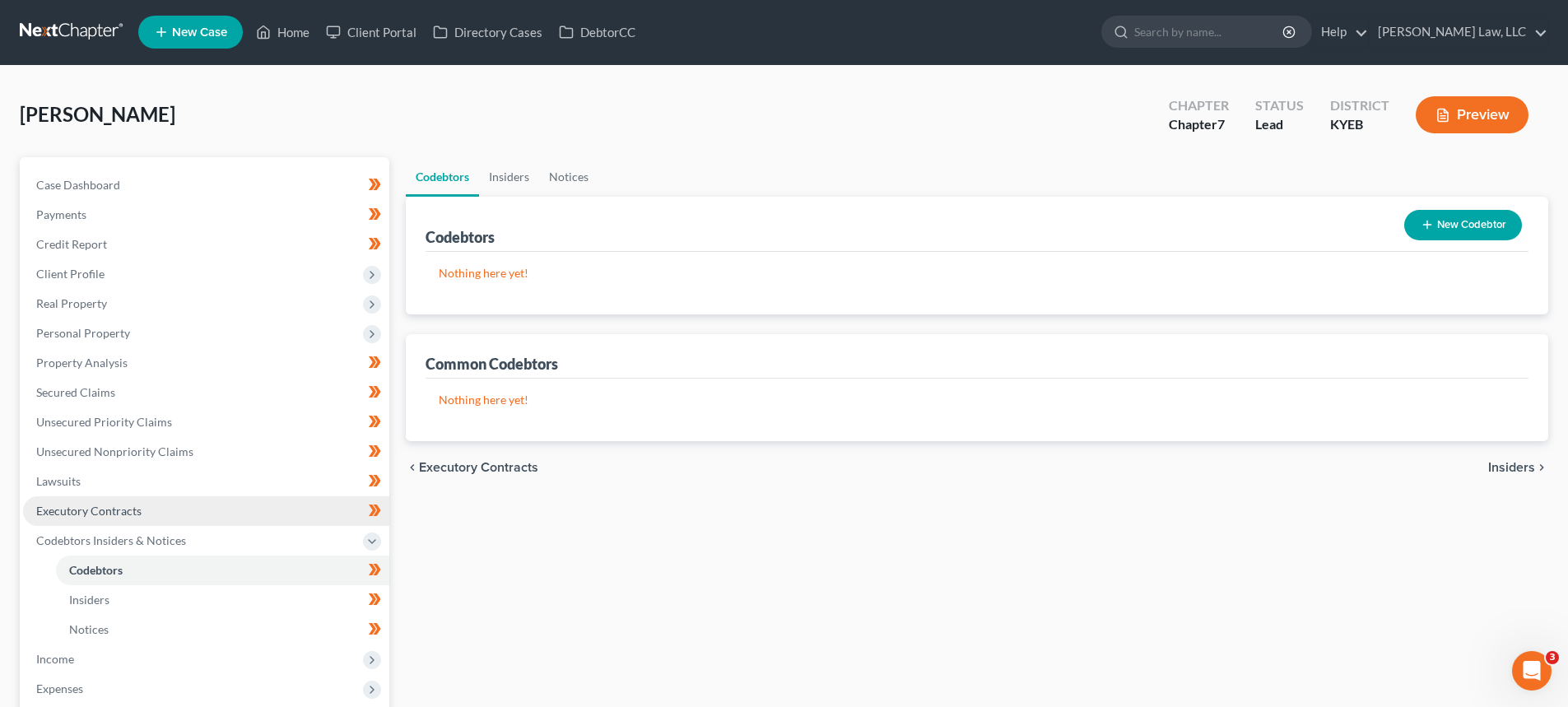
scroll to position [82, 0]
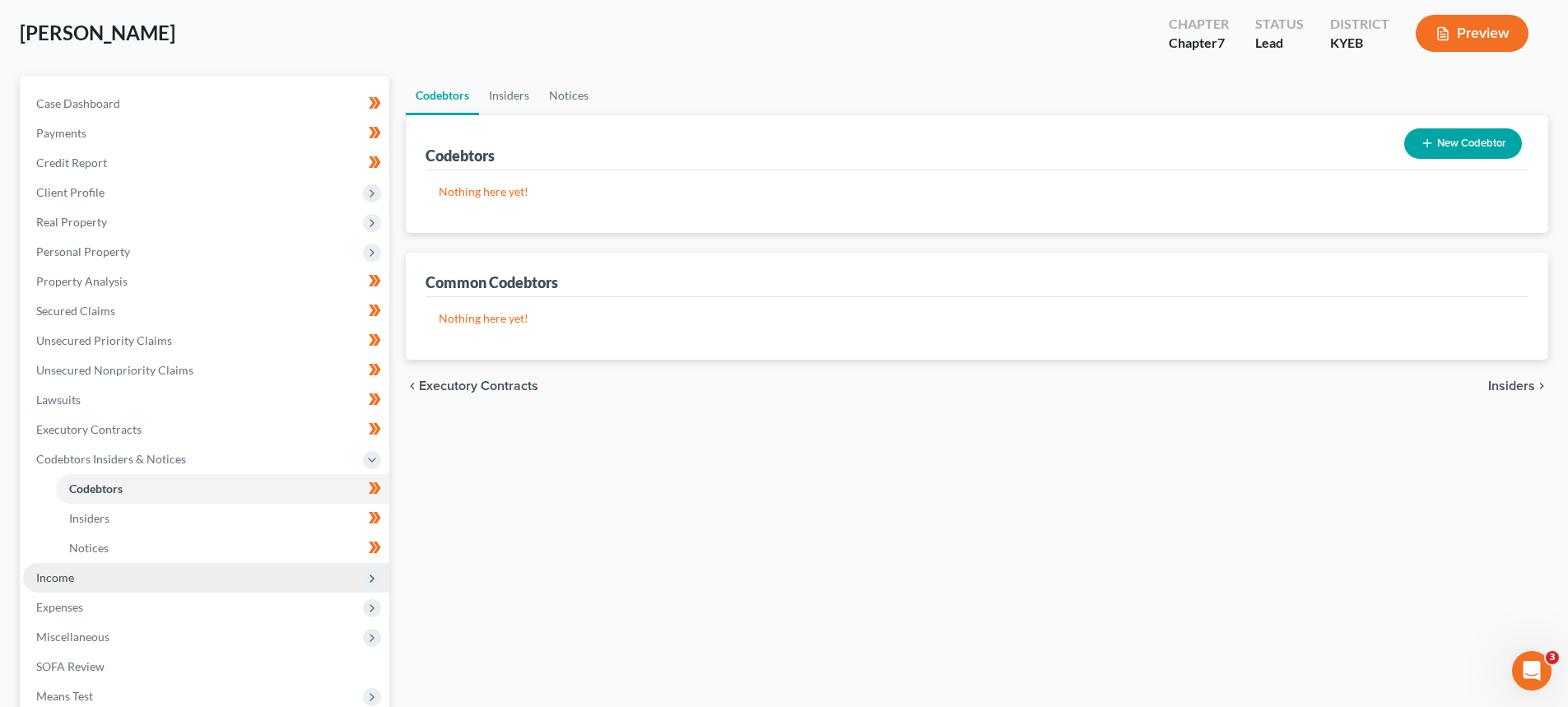
click at [48, 573] on span "Income" at bounding box center [56, 577] width 38 height 14
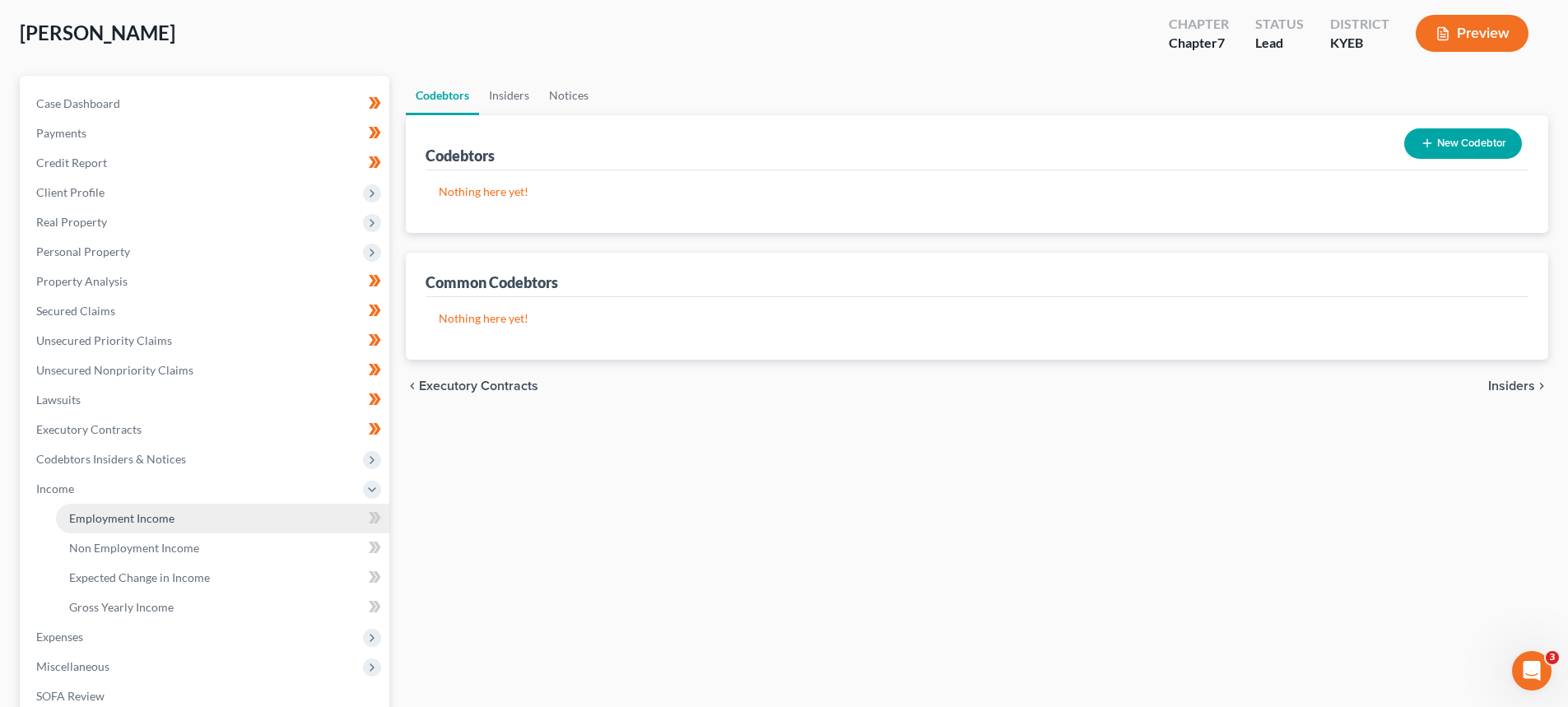
click at [89, 509] on link "Employment Income" at bounding box center [222, 518] width 333 height 30
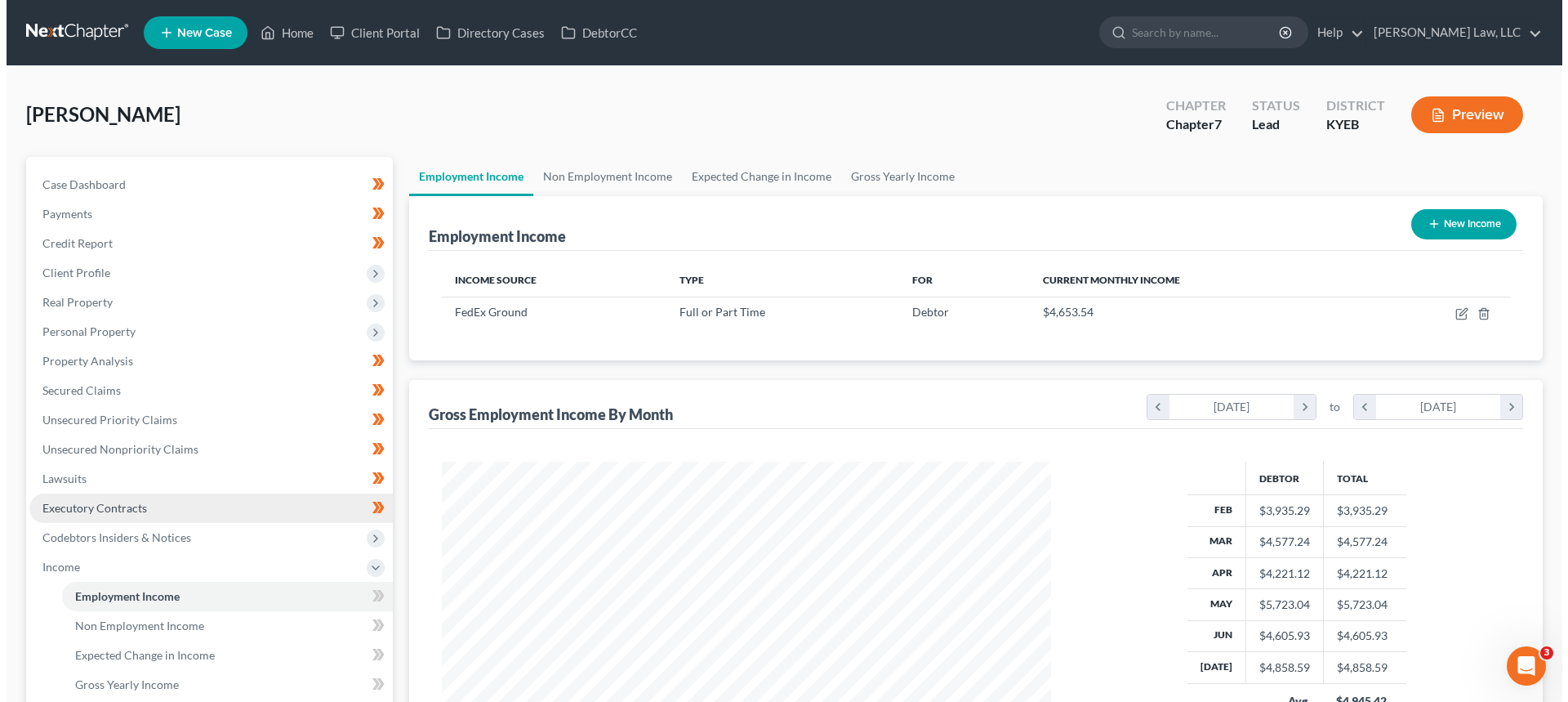
scroll to position [305, 642]
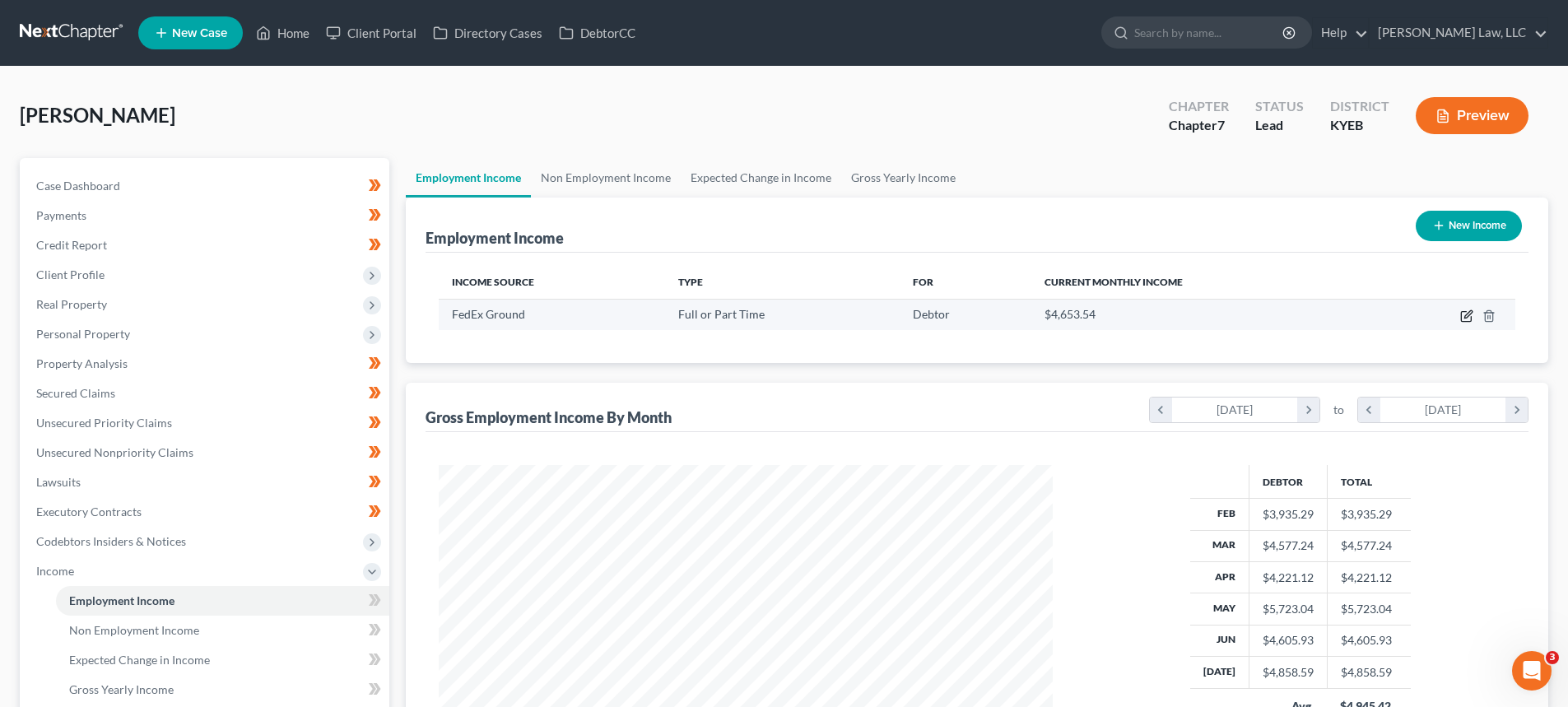
click at [1463, 315] on icon "button" at bounding box center [1467, 316] width 13 height 13
select select "0"
select select "44"
select select "3"
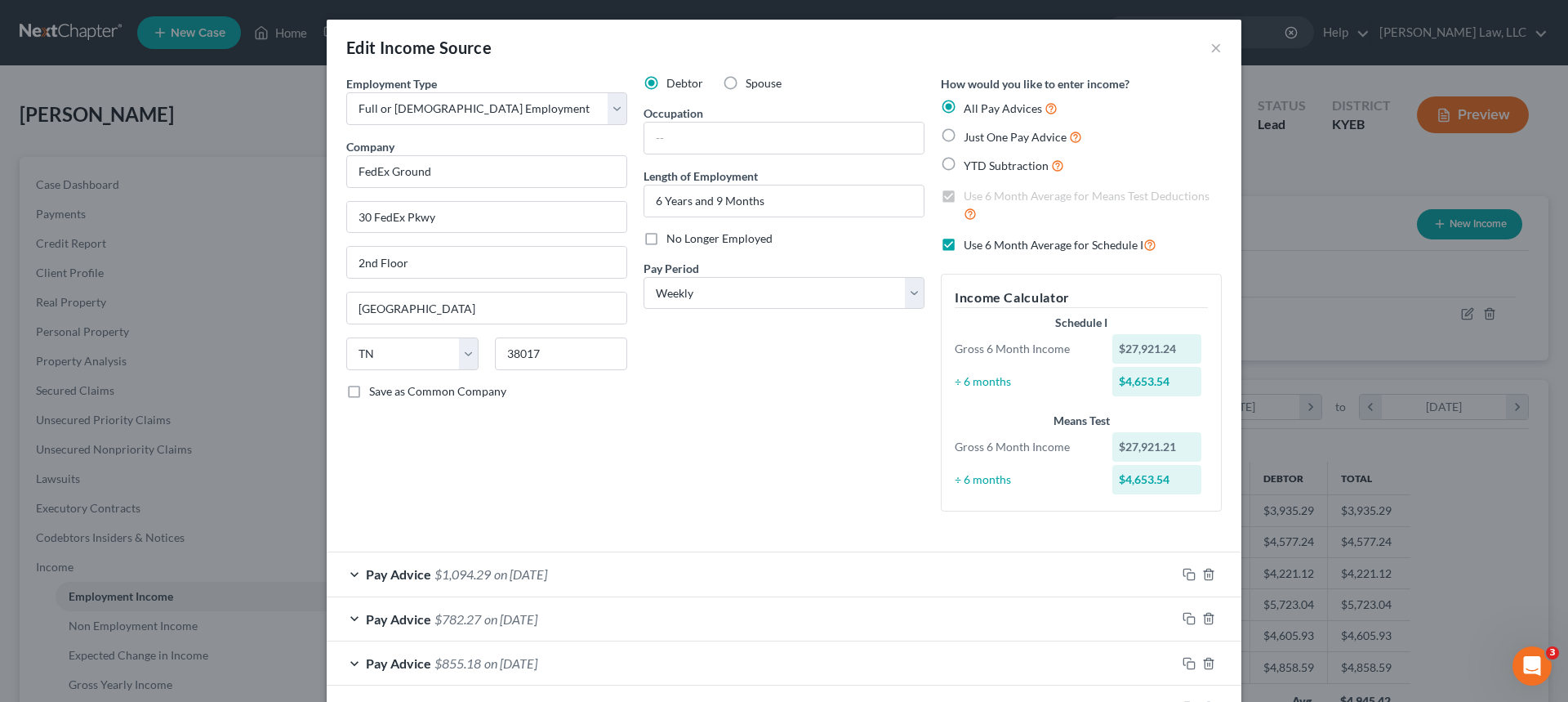
scroll to position [163, 0]
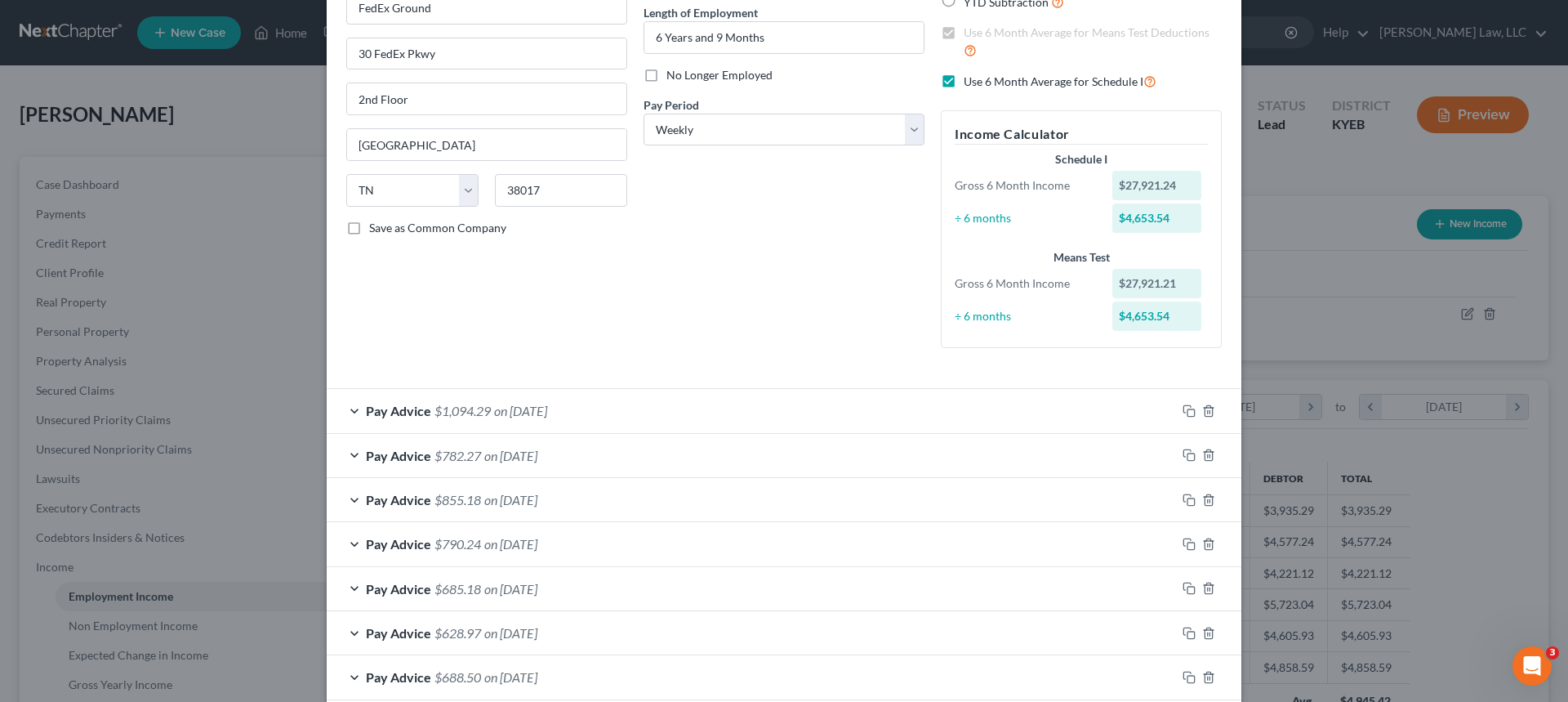
click at [467, 411] on span "$1,094.29" at bounding box center [462, 410] width 56 height 15
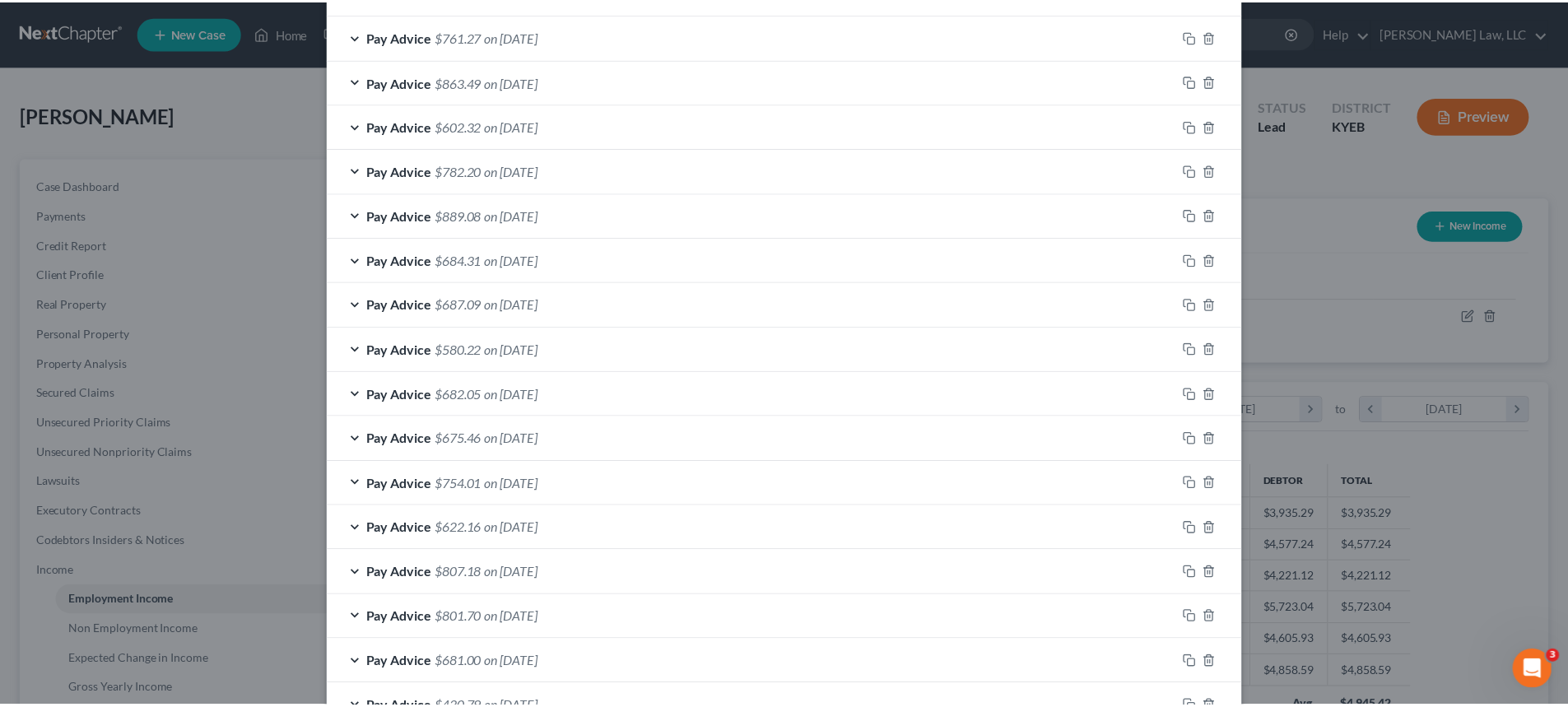
scroll to position [1679, 0]
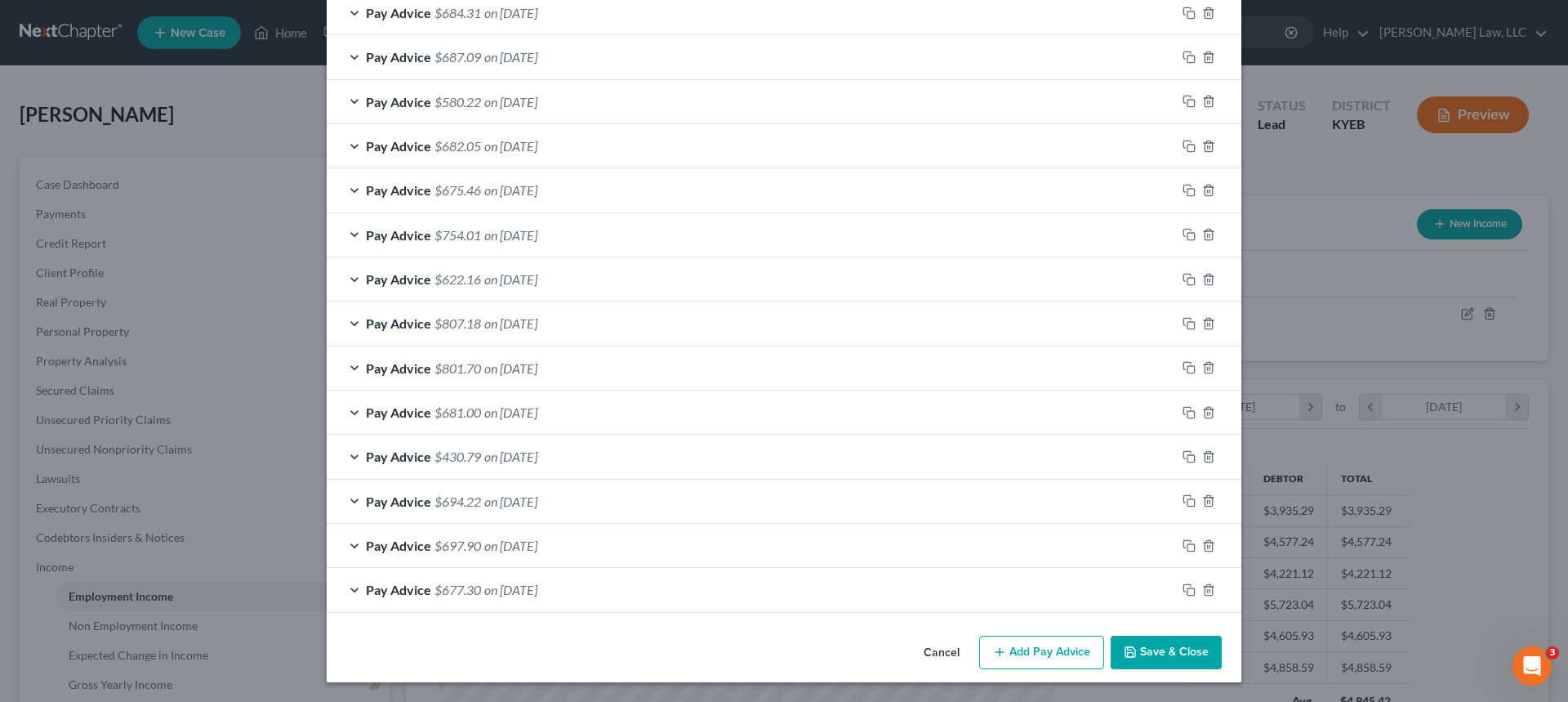
click at [1188, 644] on button "Save & Close" at bounding box center [1165, 653] width 111 height 34
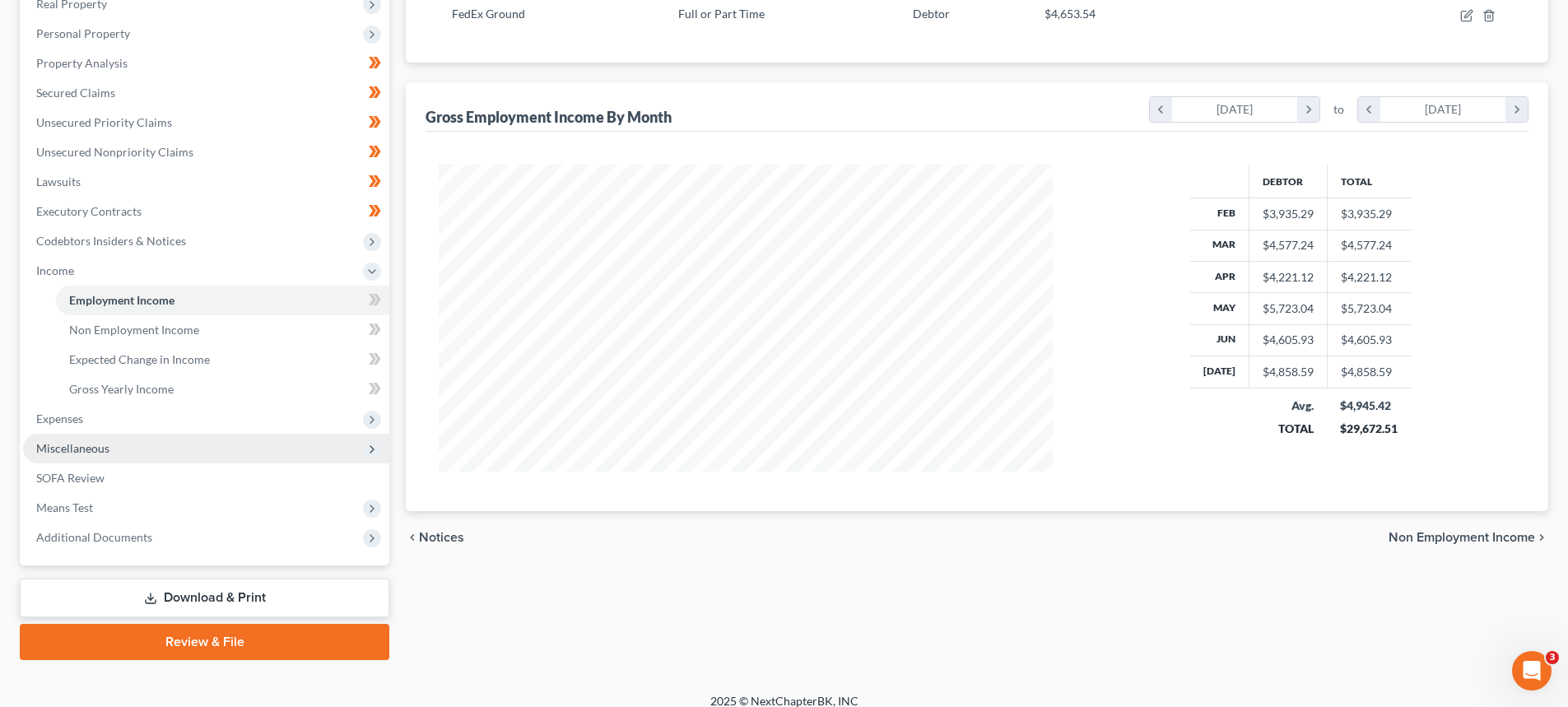
scroll to position [316, 0]
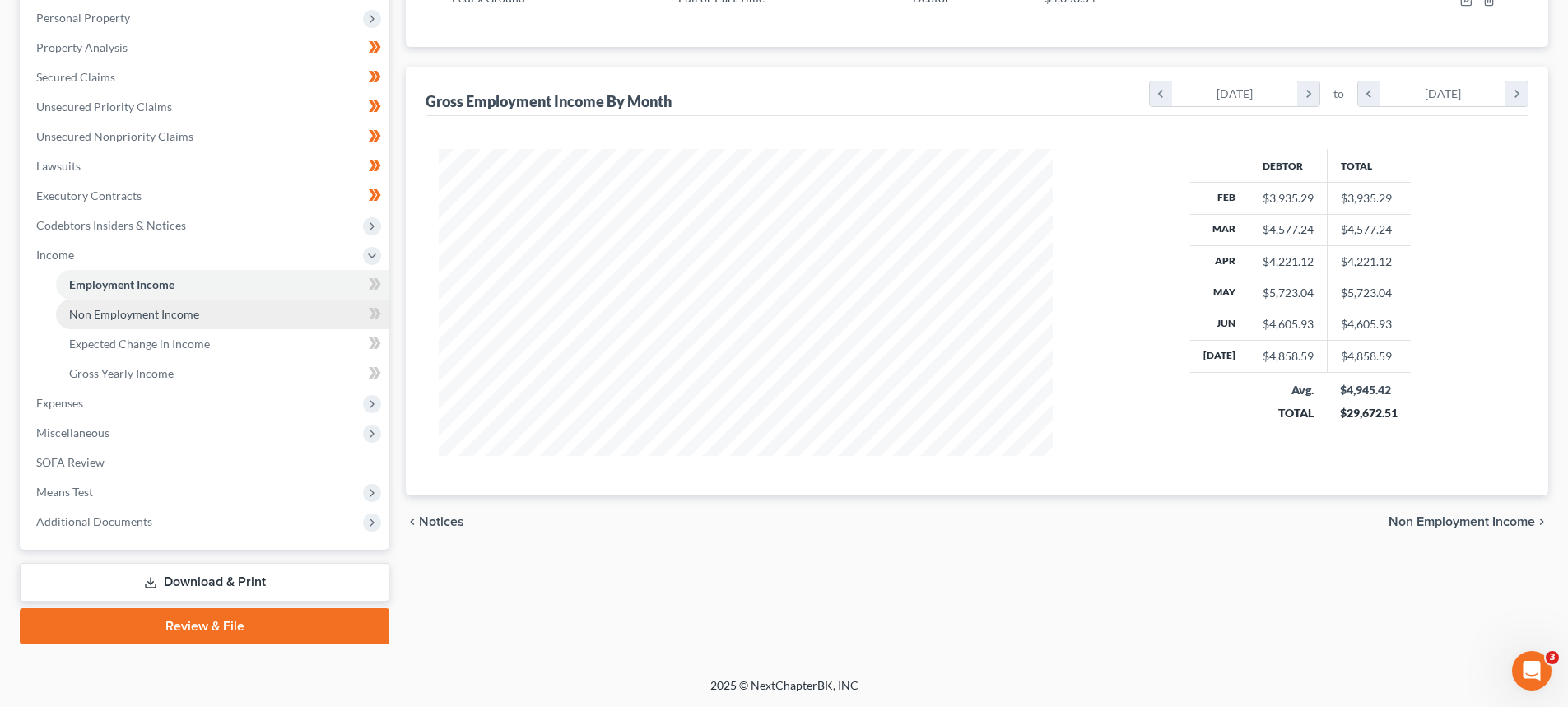
click at [96, 324] on link "Non Employment Income" at bounding box center [222, 314] width 333 height 30
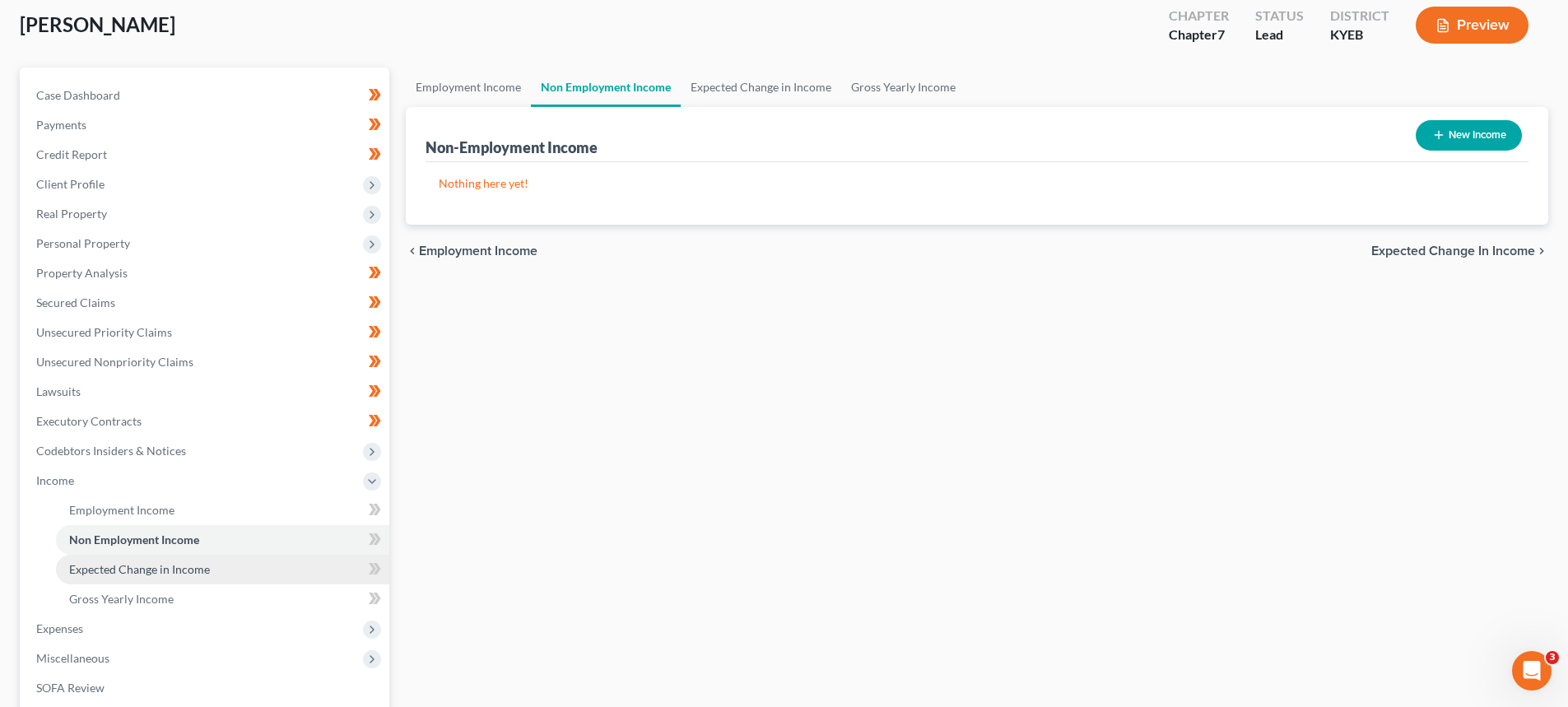
scroll to position [165, 0]
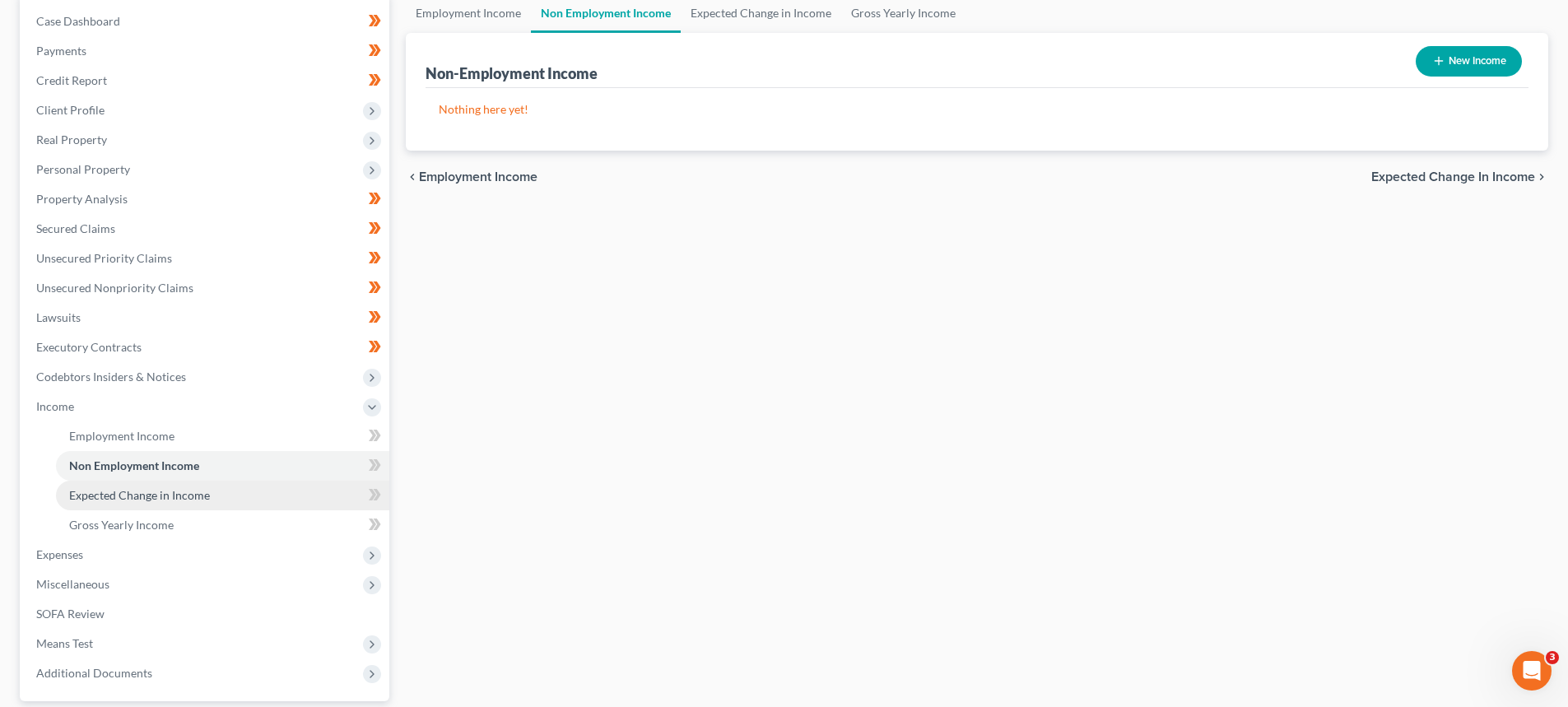
click at [125, 485] on link "Expected Change in Income" at bounding box center [222, 495] width 333 height 30
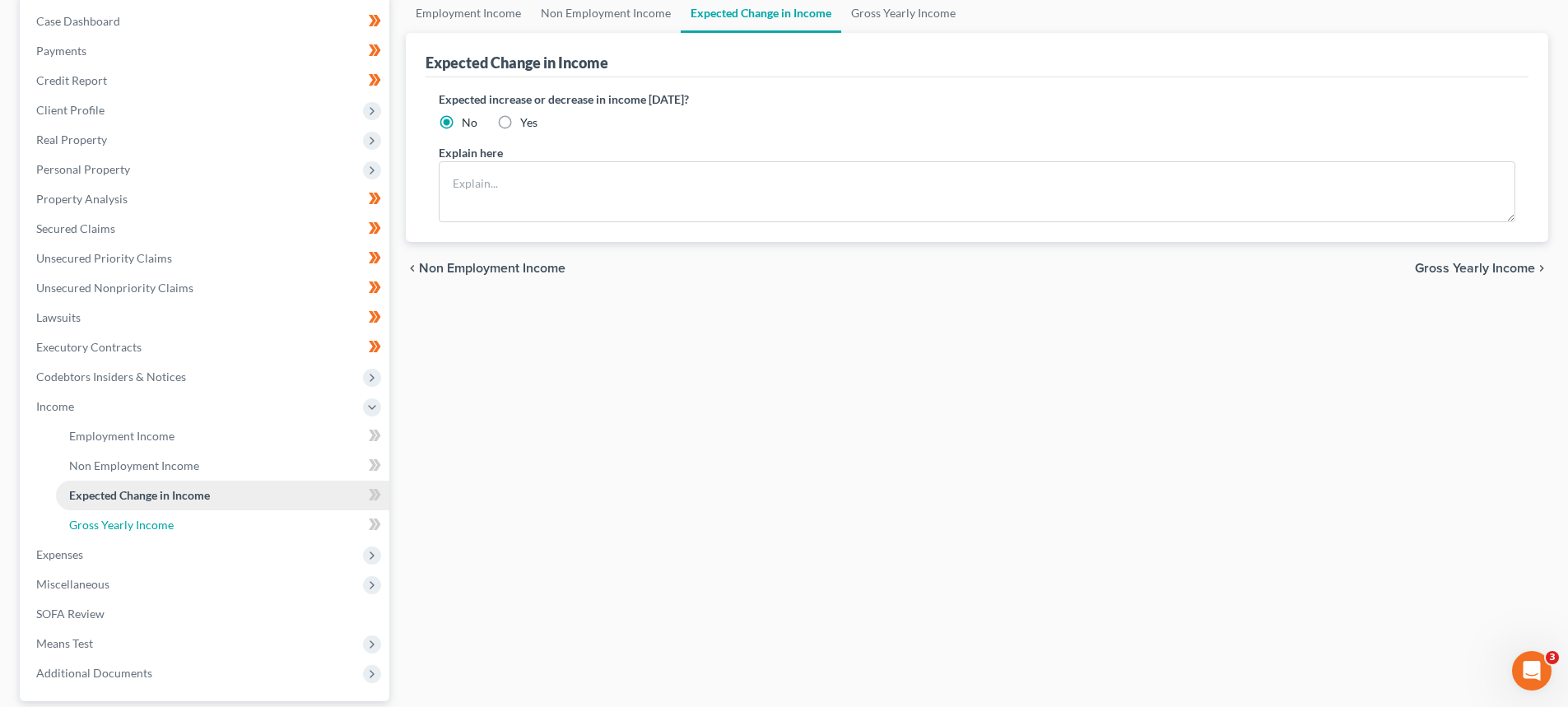
click at [151, 515] on link "Gross Yearly Income" at bounding box center [222, 524] width 333 height 30
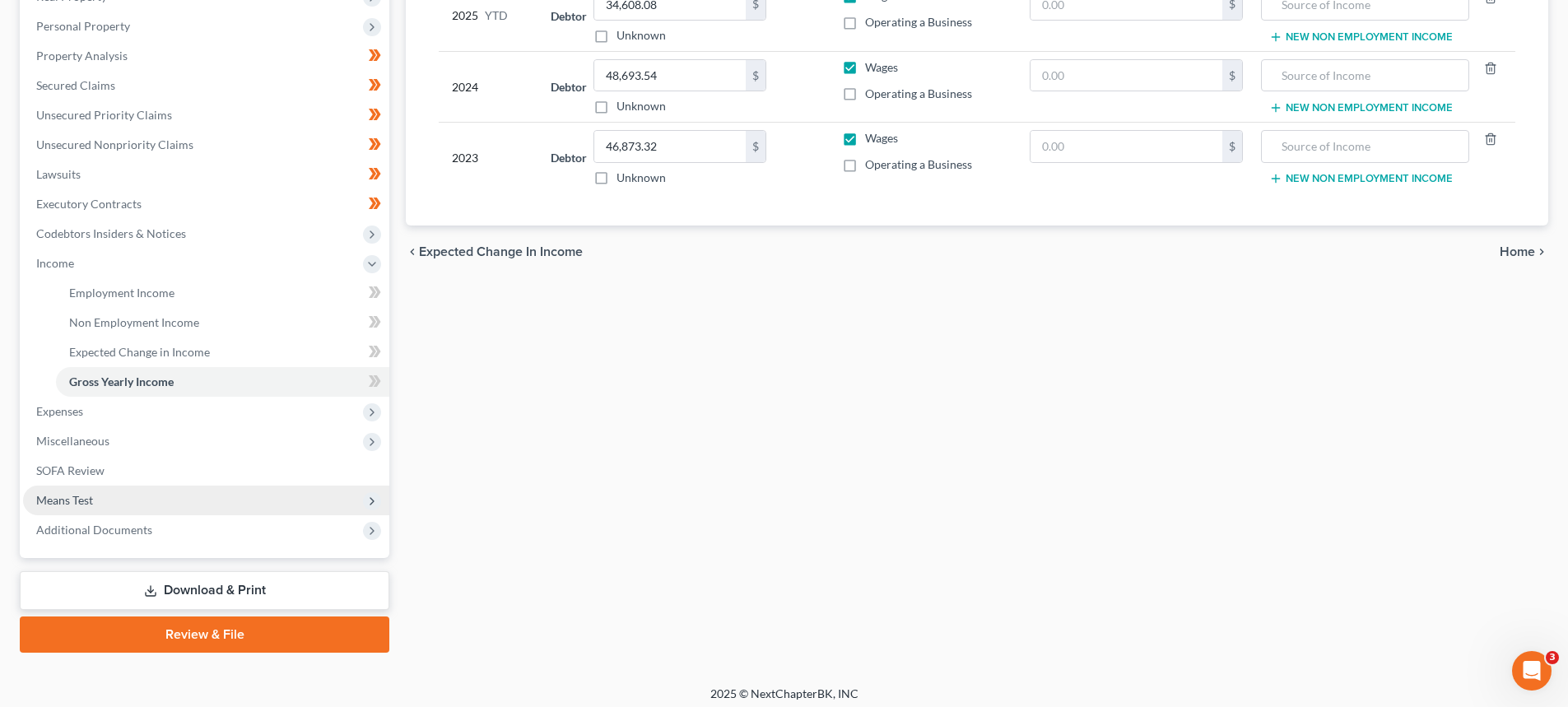
scroll to position [316, 0]
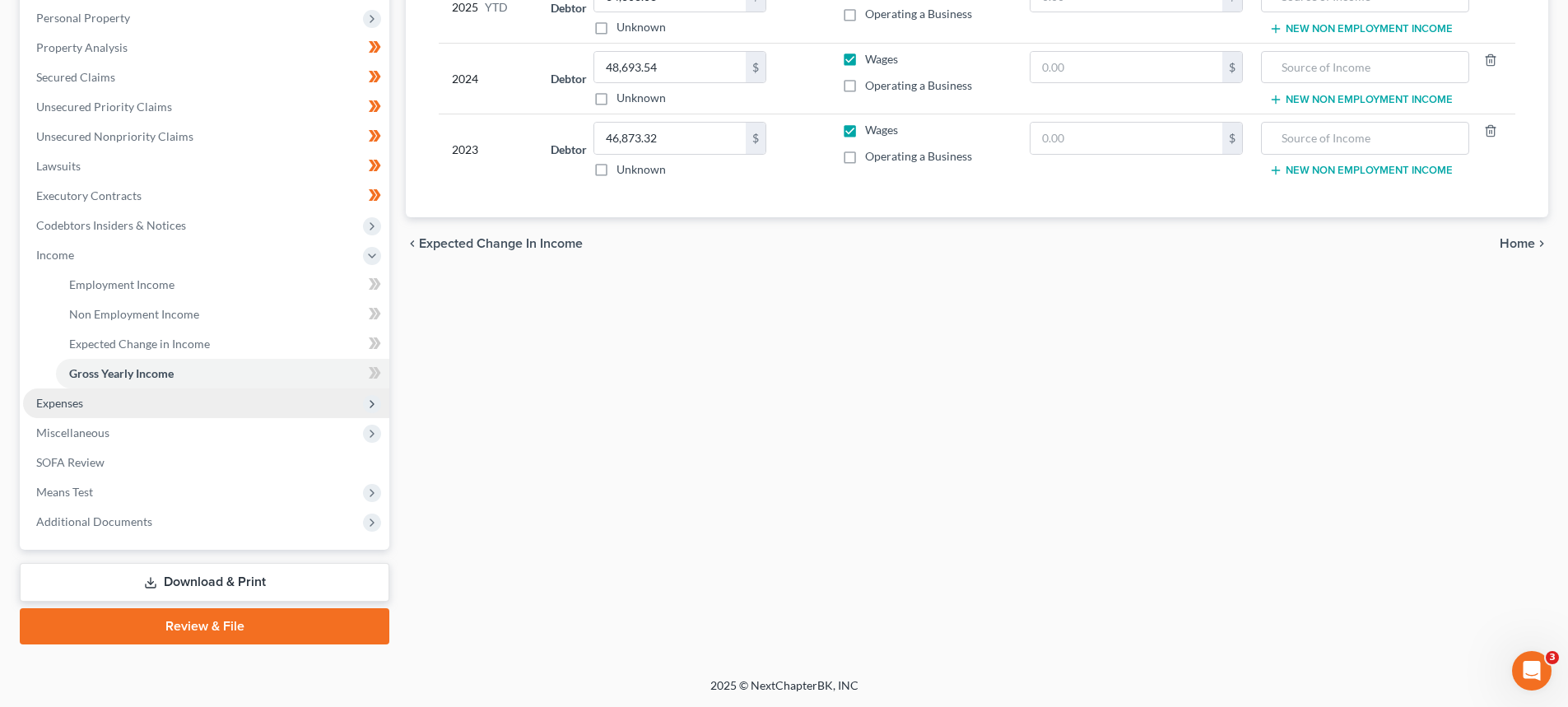
click at [74, 388] on span "Expenses" at bounding box center [206, 403] width 367 height 30
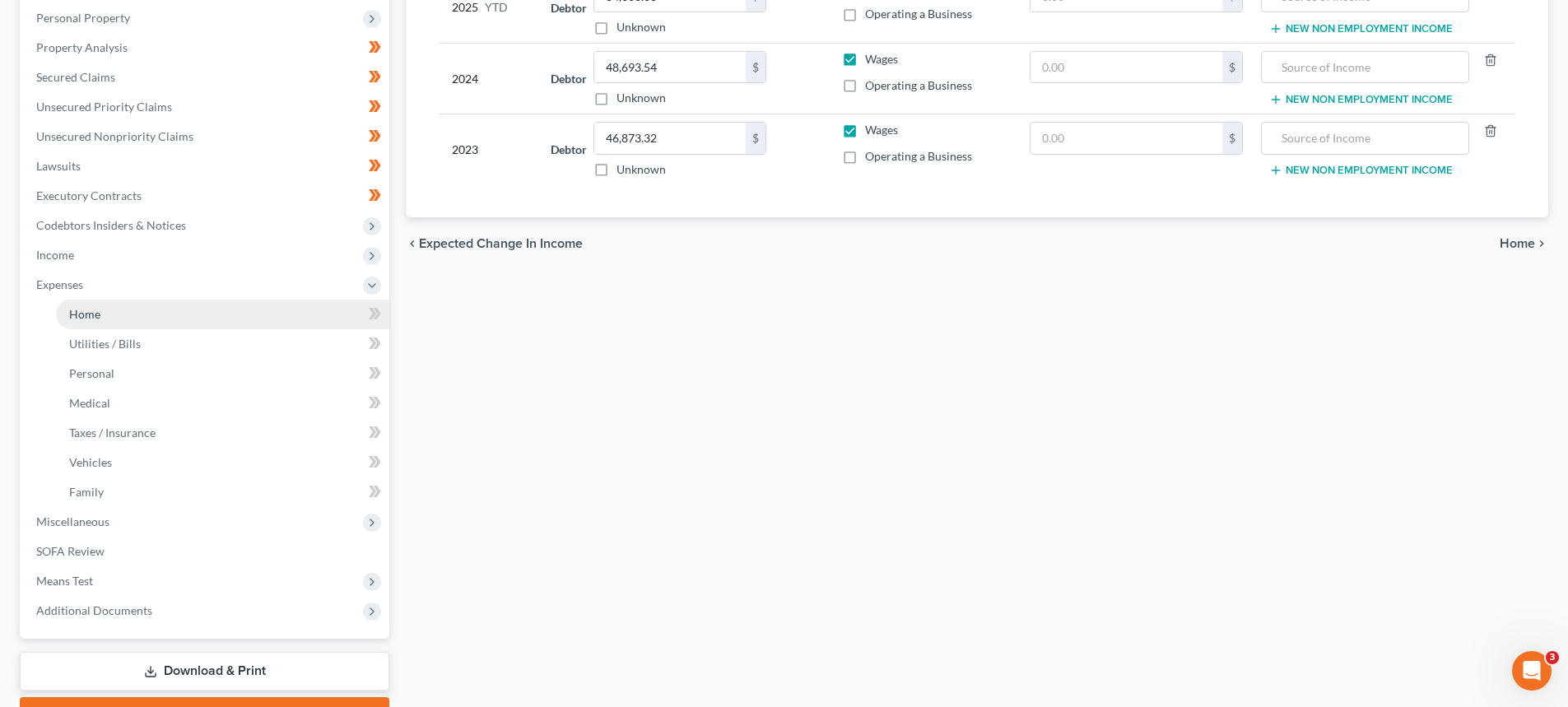
click at [102, 321] on link "Home" at bounding box center [222, 314] width 333 height 30
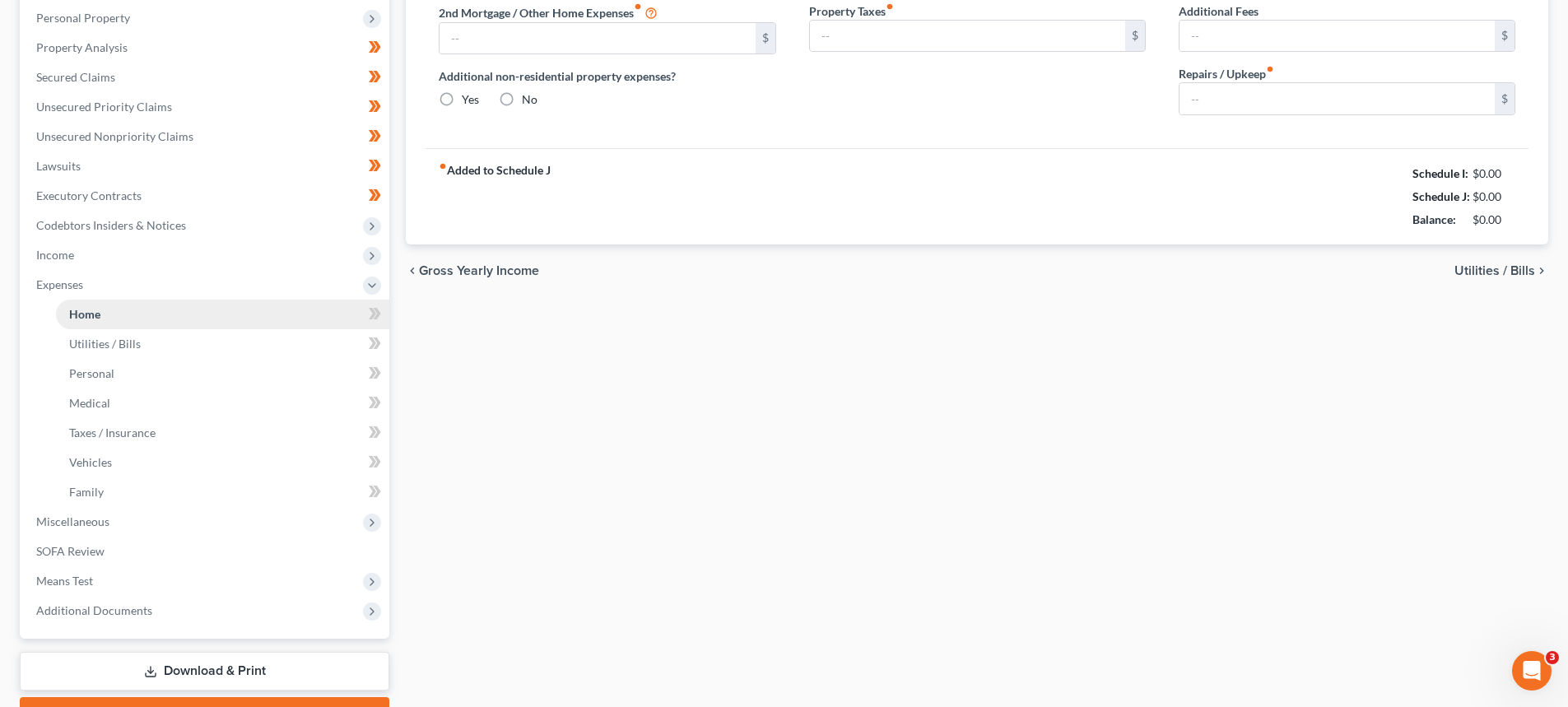
type input "750.00"
type input "0.00"
radio input "true"
type input "0.00"
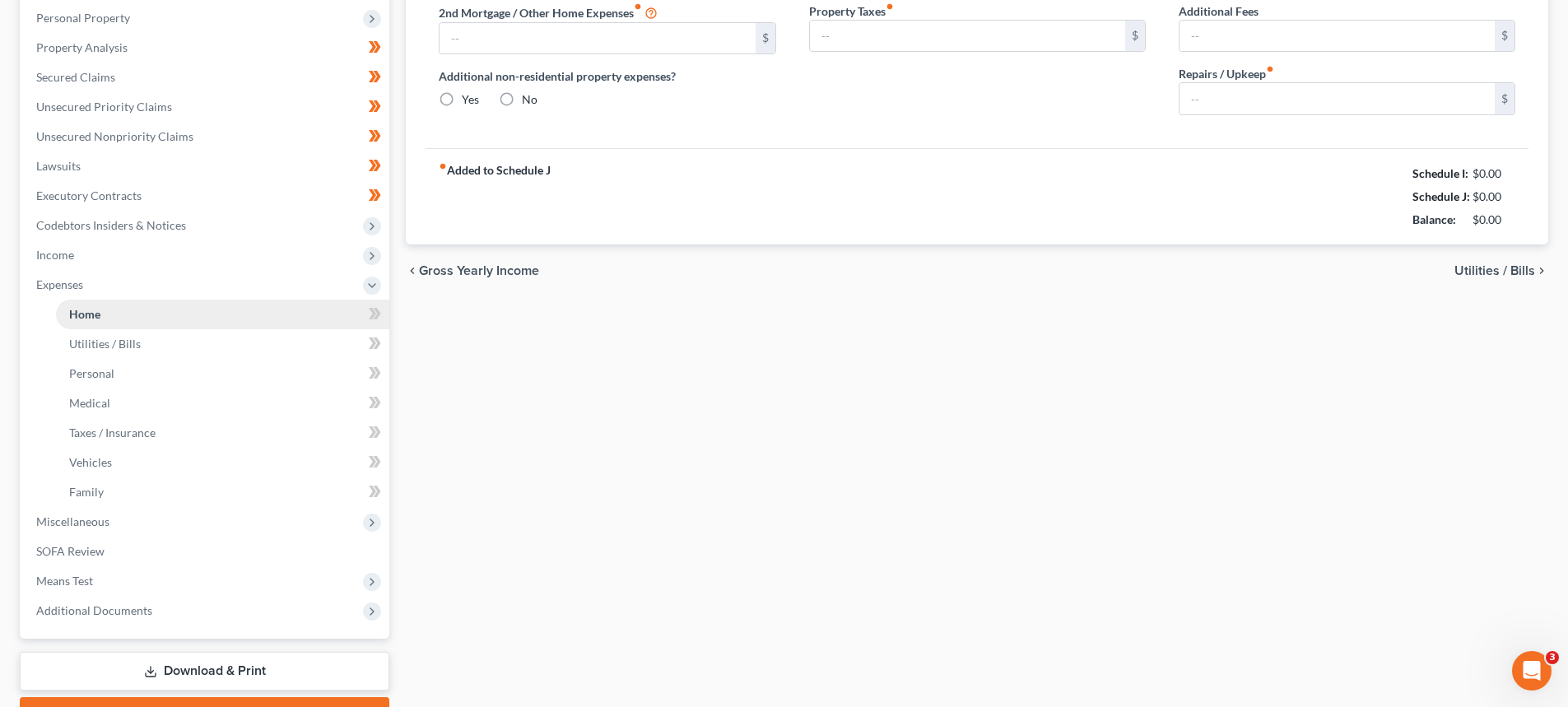
type input "0.00"
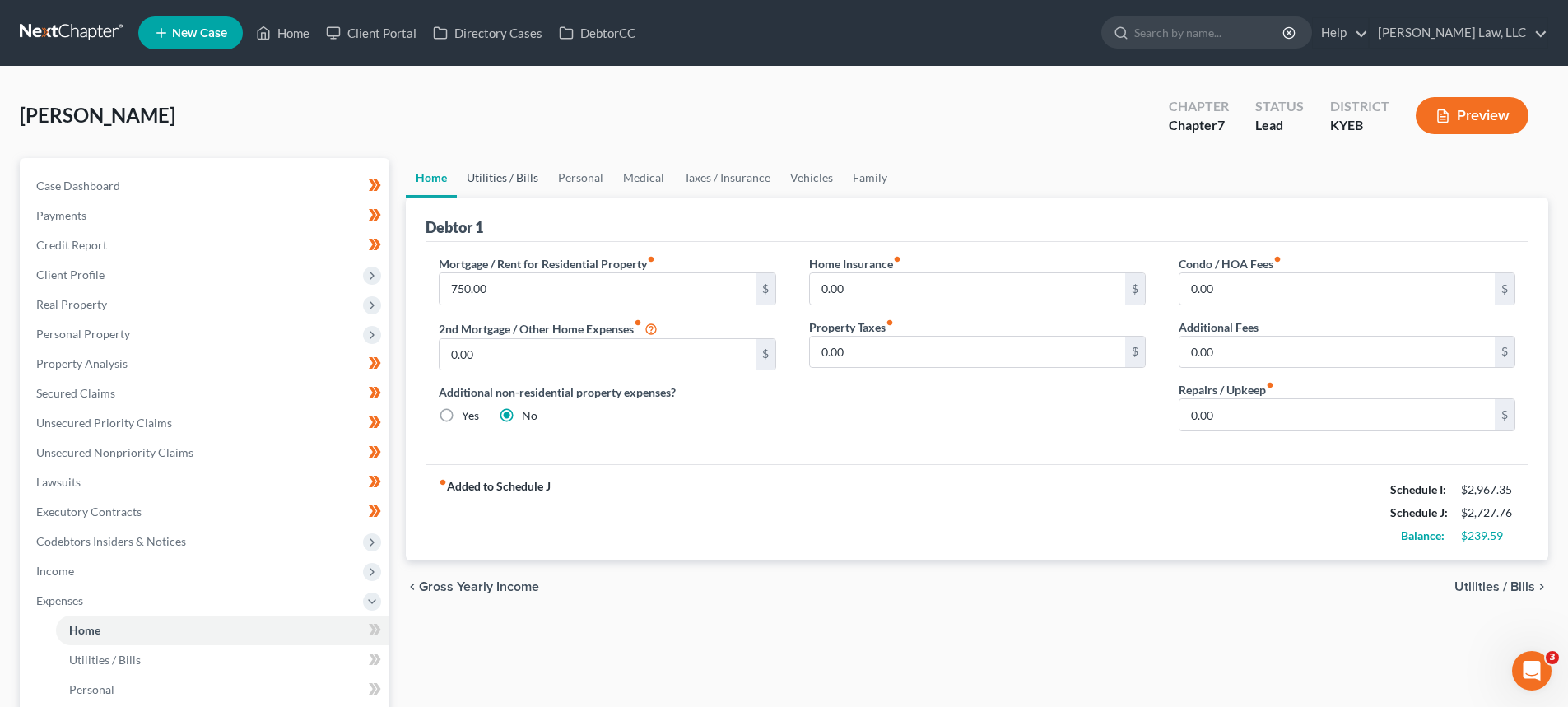
click at [497, 179] on link "Utilities / Bills" at bounding box center [502, 177] width 91 height 39
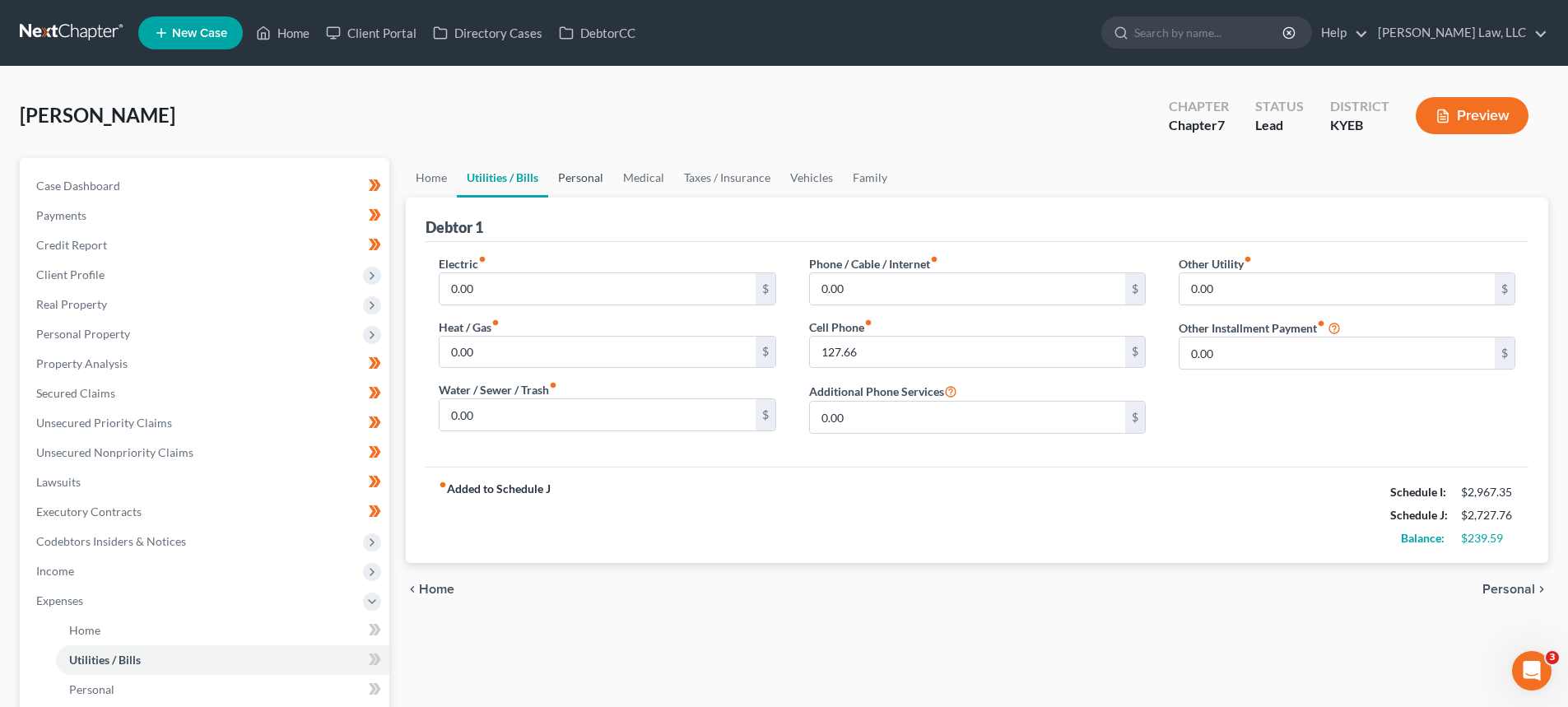
click at [583, 172] on link "Personal" at bounding box center [581, 177] width 65 height 39
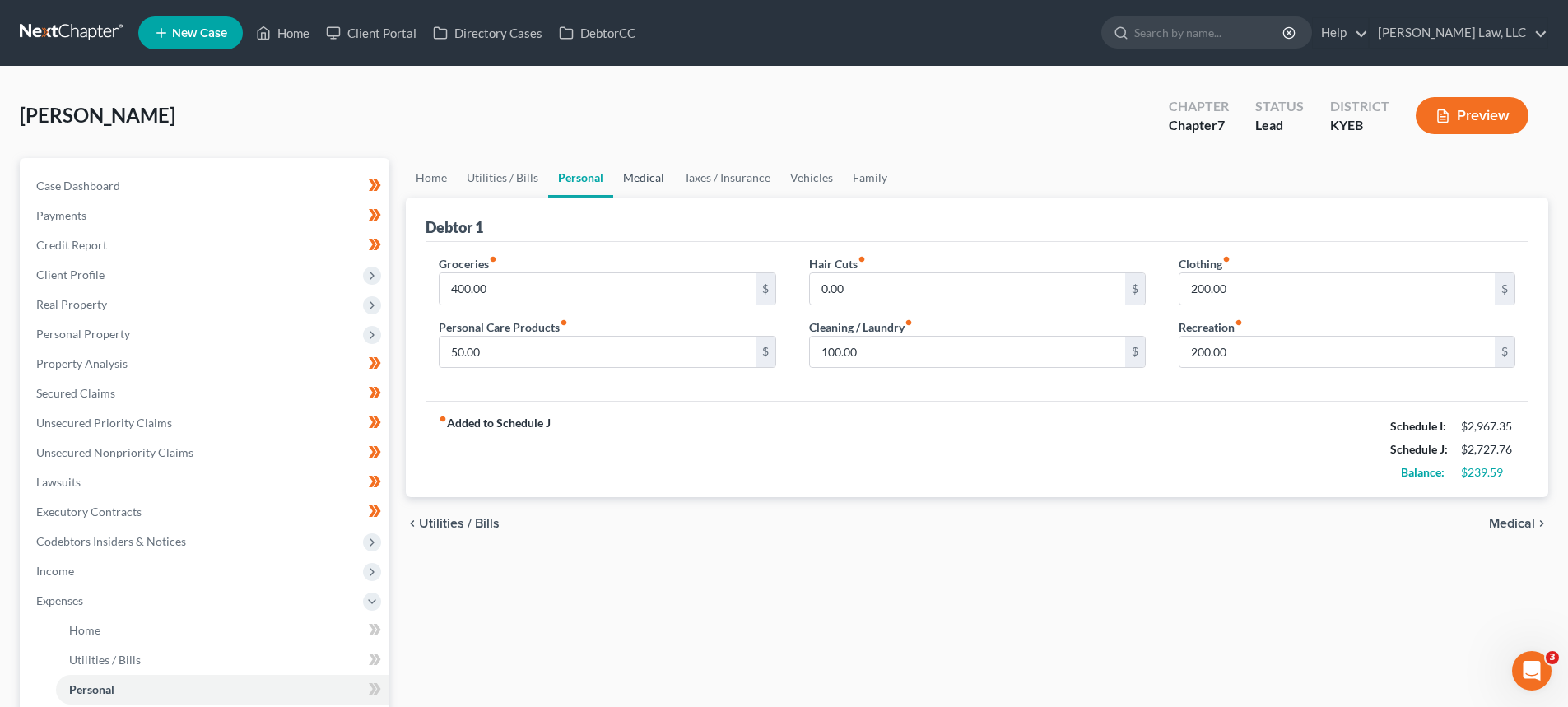
click at [628, 167] on link "Medical" at bounding box center [644, 177] width 61 height 39
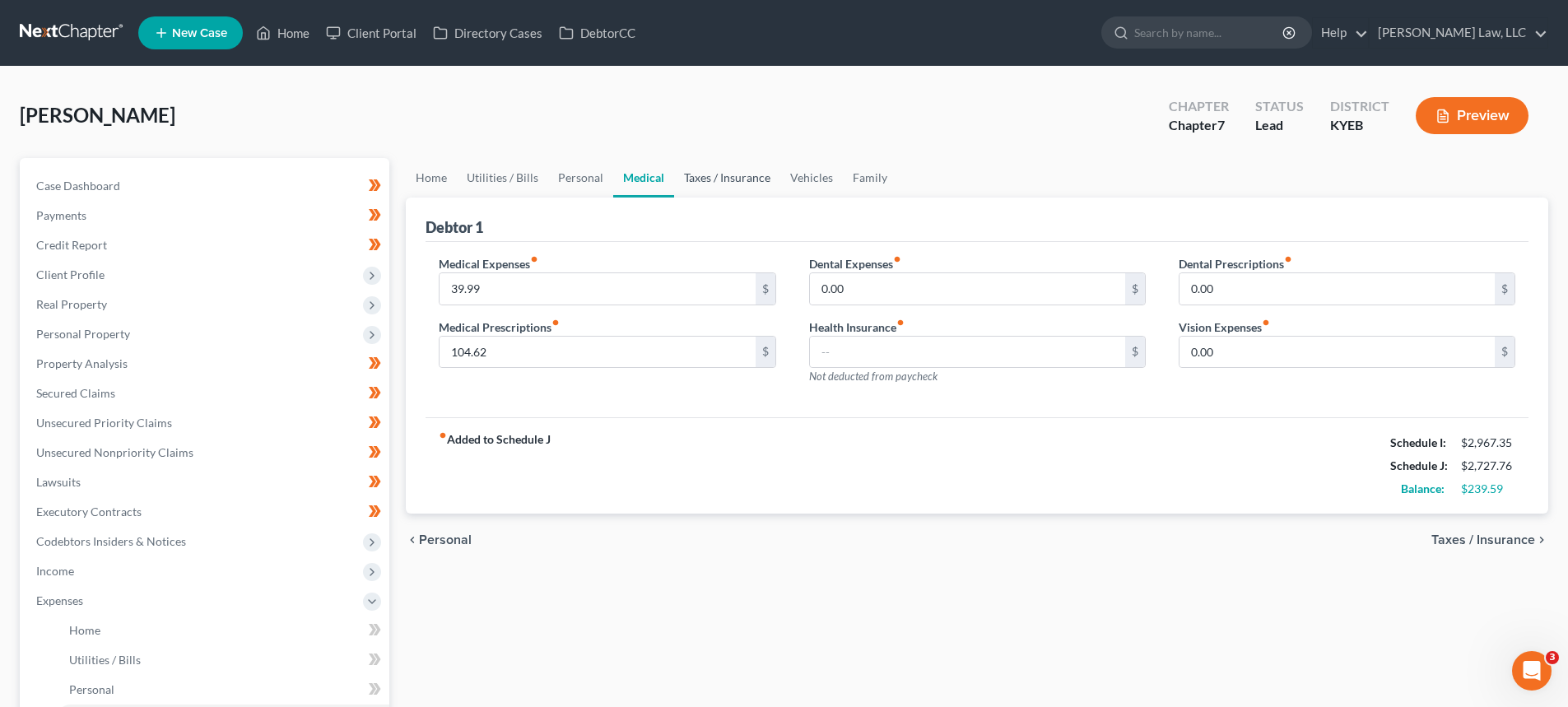
click at [695, 177] on link "Taxes / Insurance" at bounding box center [727, 177] width 106 height 39
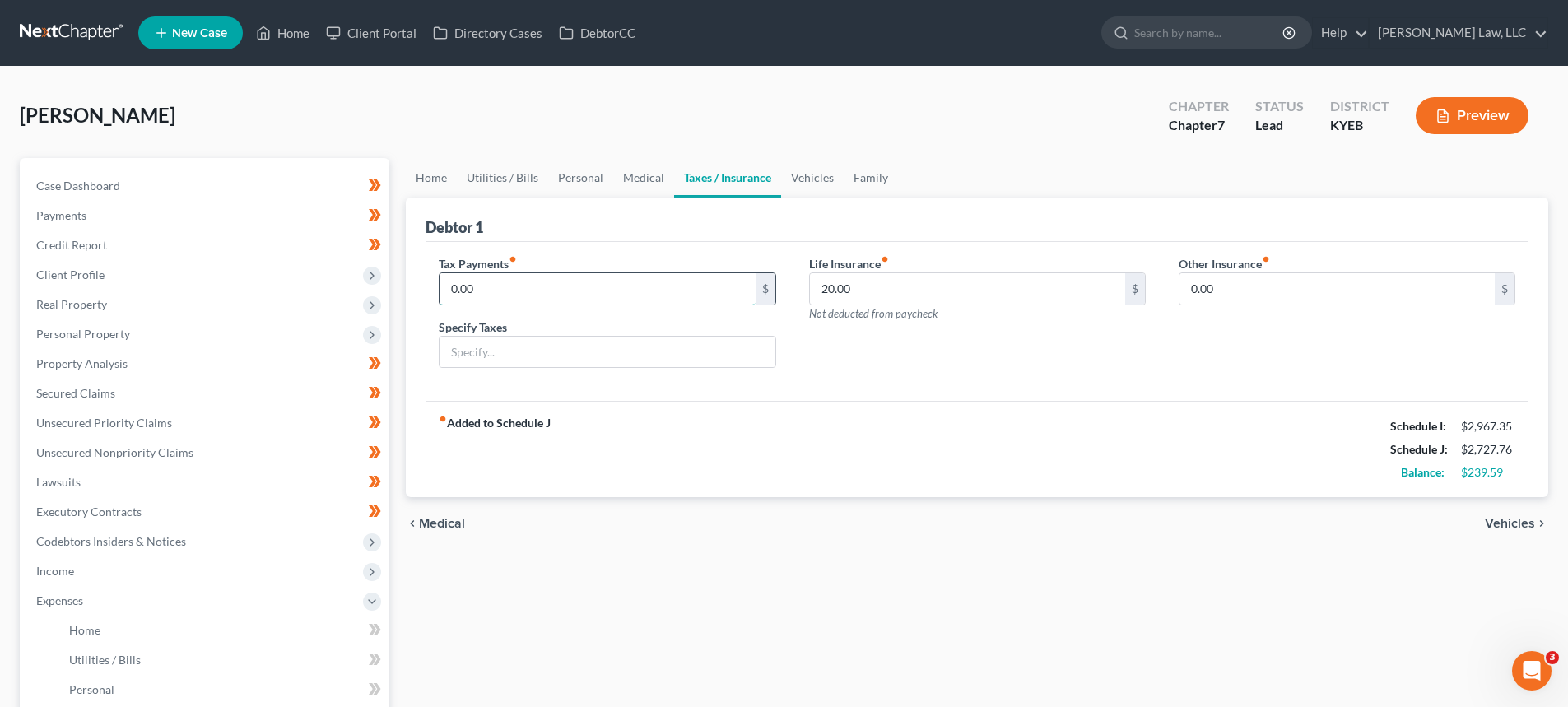
click at [602, 279] on input "0.00" at bounding box center [596, 288] width 315 height 32
type input "40.00"
click at [626, 343] on input "text" at bounding box center [607, 352] width 335 height 32
type input "Vehicle Taxes and Registration"
click at [808, 179] on link "Vehicles" at bounding box center [812, 177] width 62 height 39
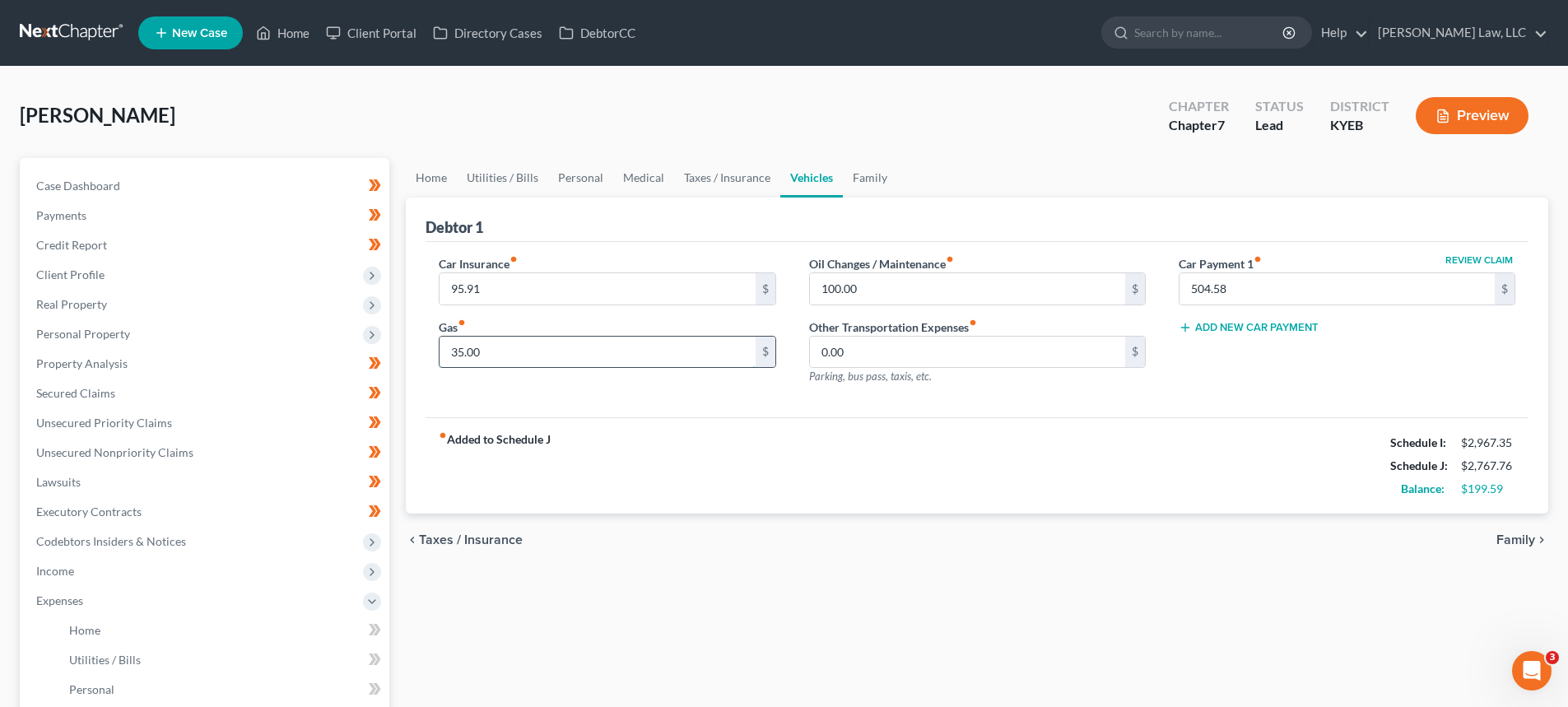
click at [537, 352] on input "35.00" at bounding box center [596, 352] width 315 height 32
type input "100.00"
click at [641, 172] on link "Medical" at bounding box center [644, 177] width 61 height 39
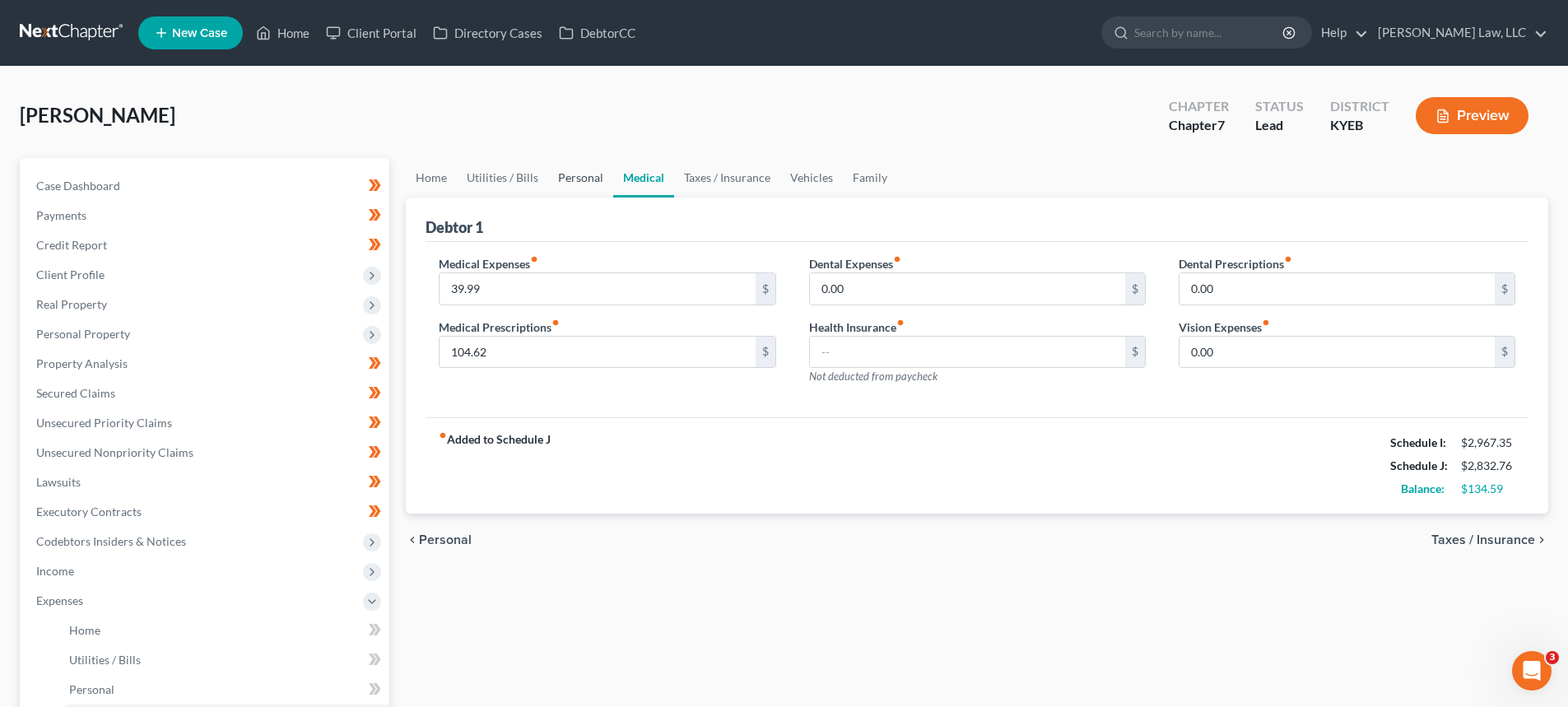
click at [579, 173] on link "Personal" at bounding box center [581, 177] width 65 height 39
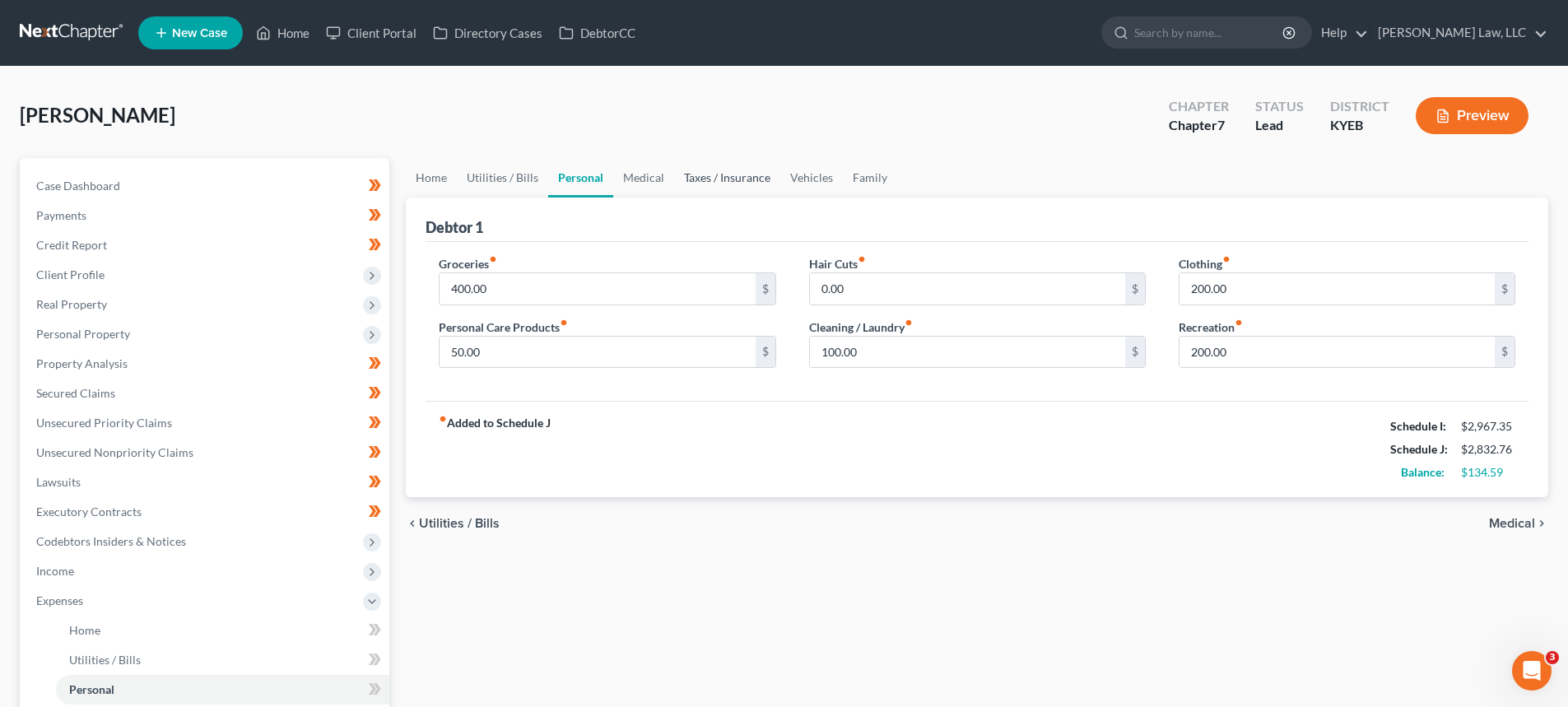
click at [728, 179] on link "Taxes / Insurance" at bounding box center [727, 177] width 106 height 39
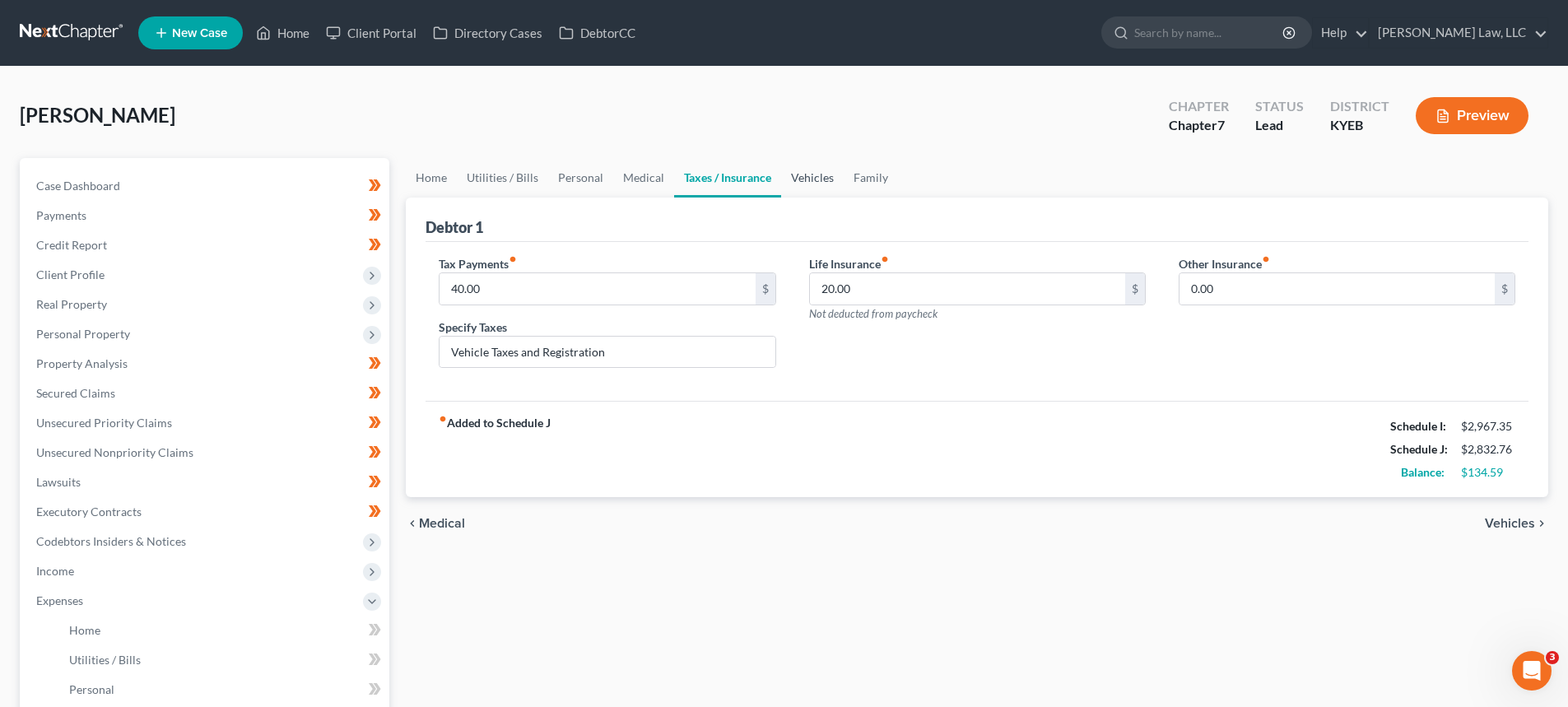
click at [808, 178] on link "Vehicles" at bounding box center [812, 177] width 62 height 39
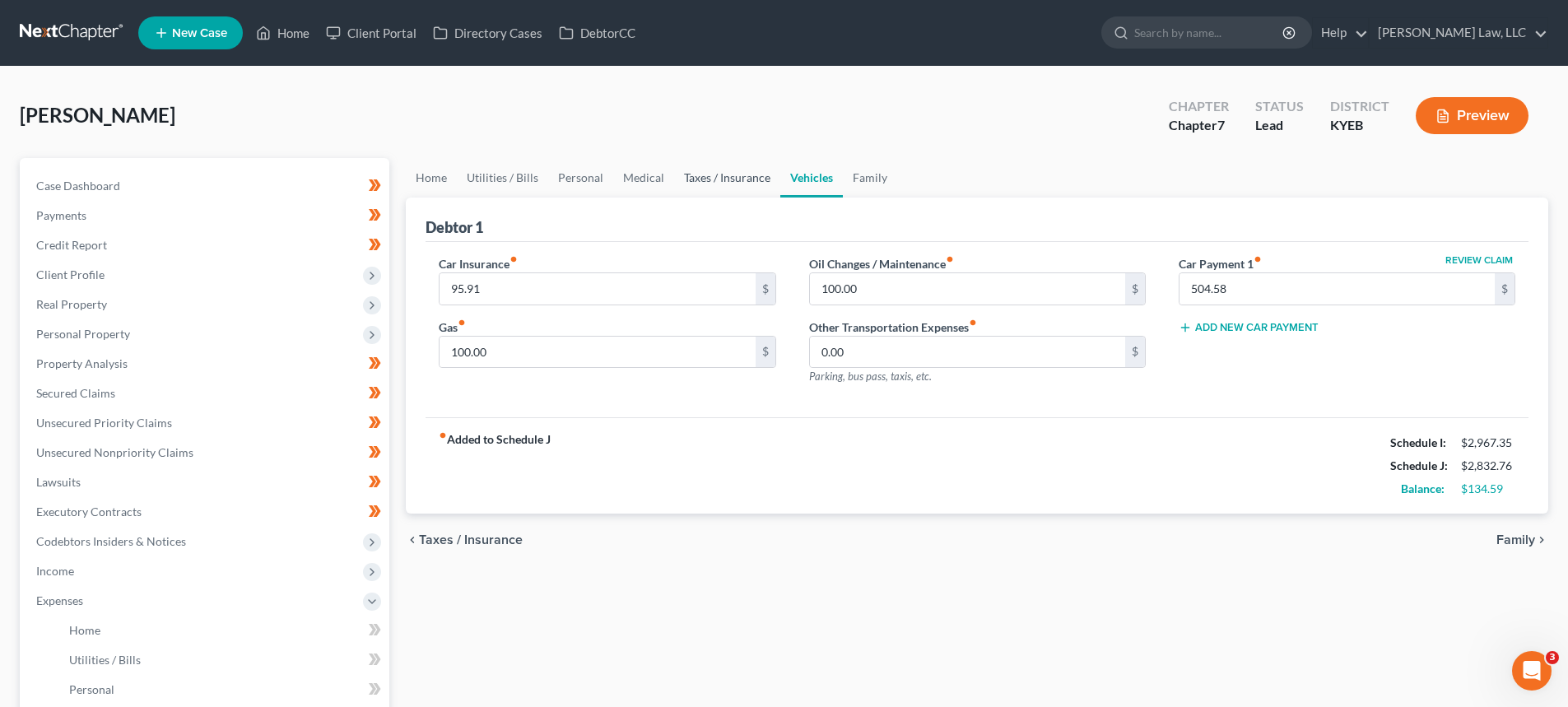
click at [714, 172] on link "Taxes / Insurance" at bounding box center [727, 177] width 106 height 39
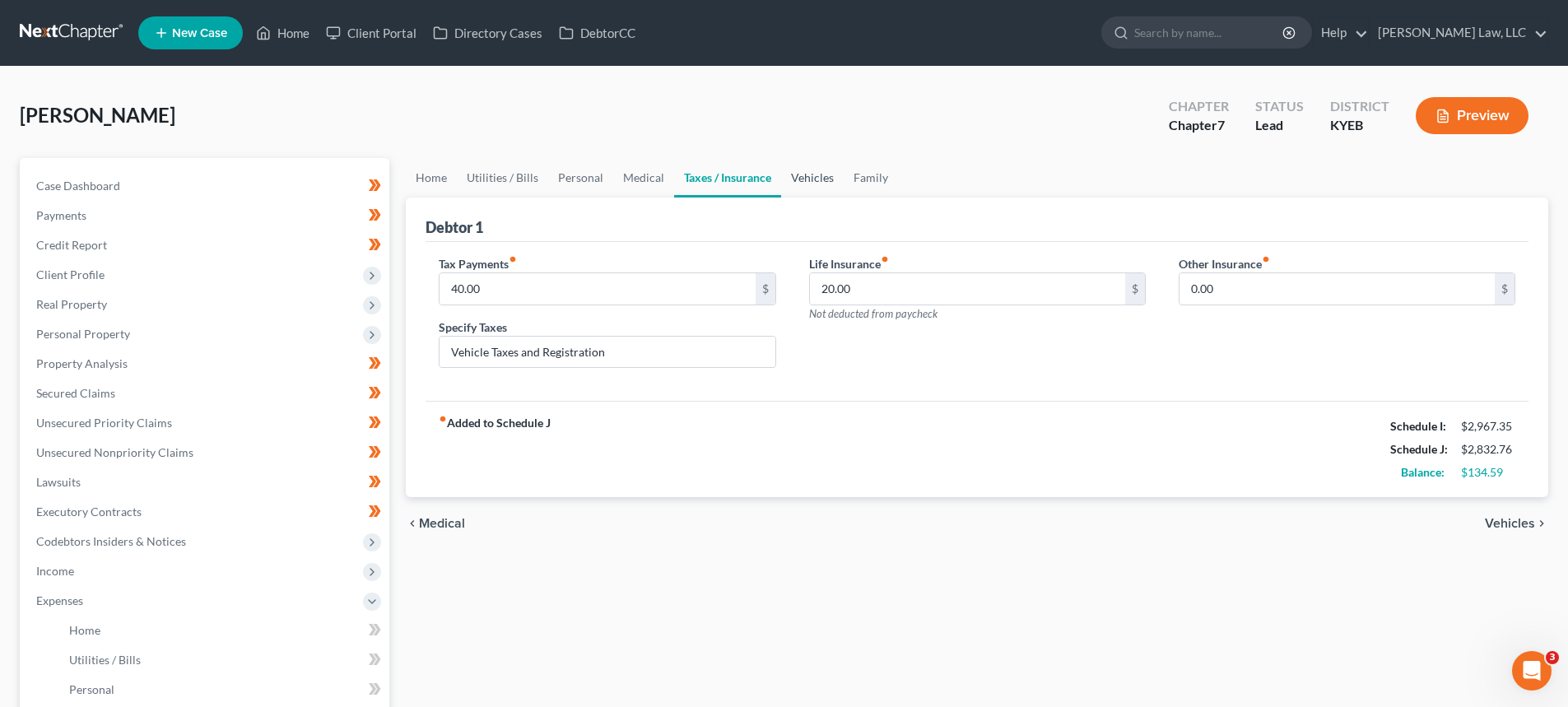
click at [807, 182] on link "Vehicles" at bounding box center [812, 177] width 62 height 39
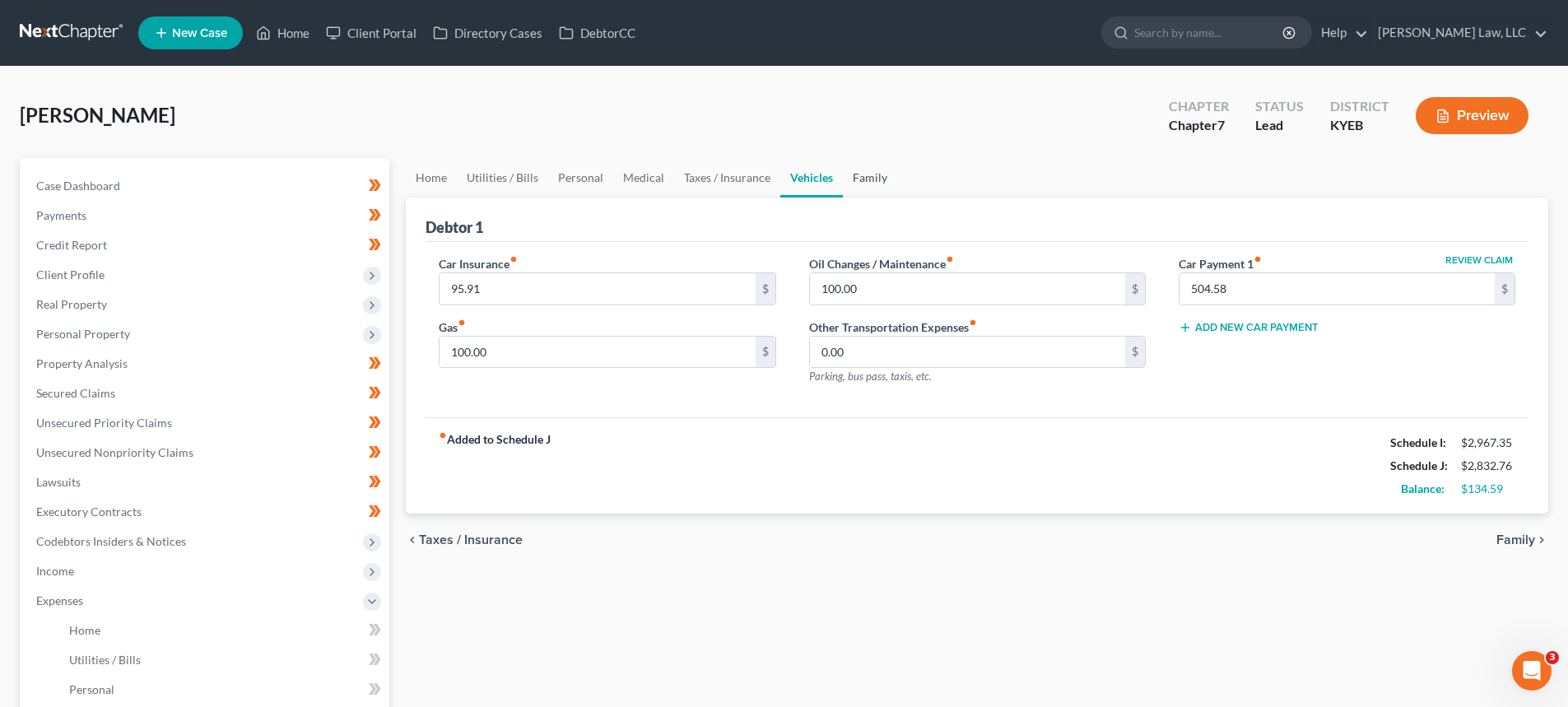
click at [864, 185] on link "Family" at bounding box center [870, 177] width 55 height 39
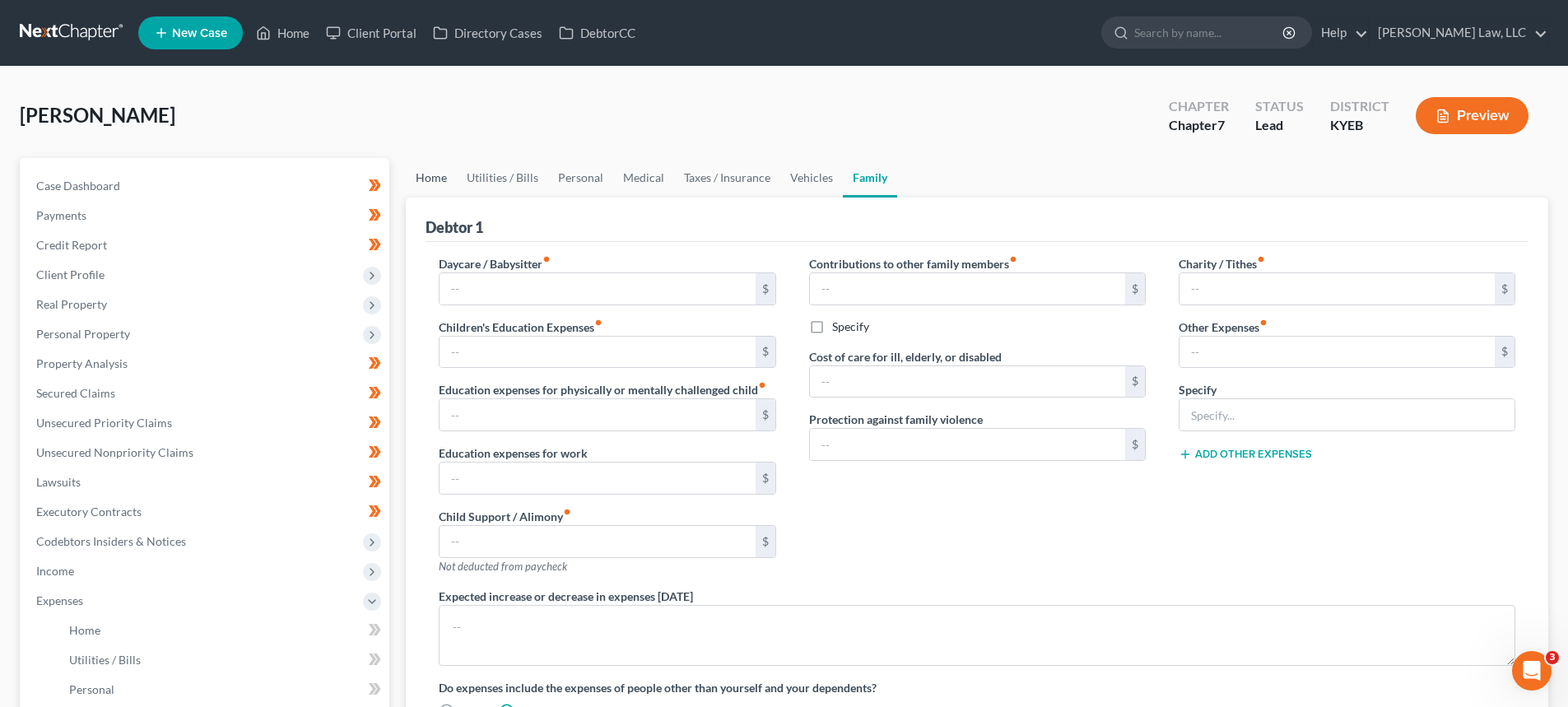
click at [431, 175] on link "Home" at bounding box center [431, 177] width 51 height 39
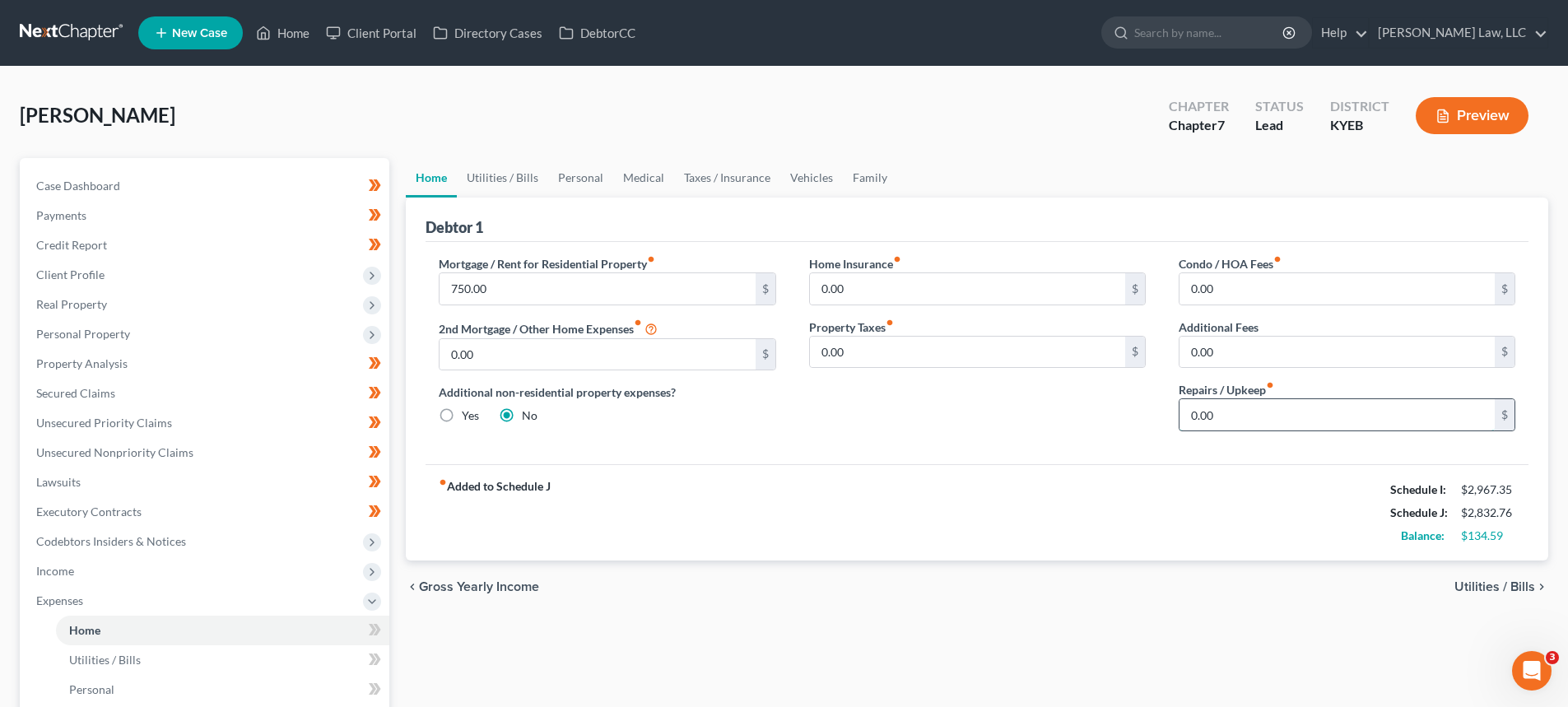
click at [1220, 414] on input "0.00" at bounding box center [1336, 414] width 315 height 32
type input "100.00"
click at [479, 179] on link "Utilities / Bills" at bounding box center [502, 177] width 91 height 39
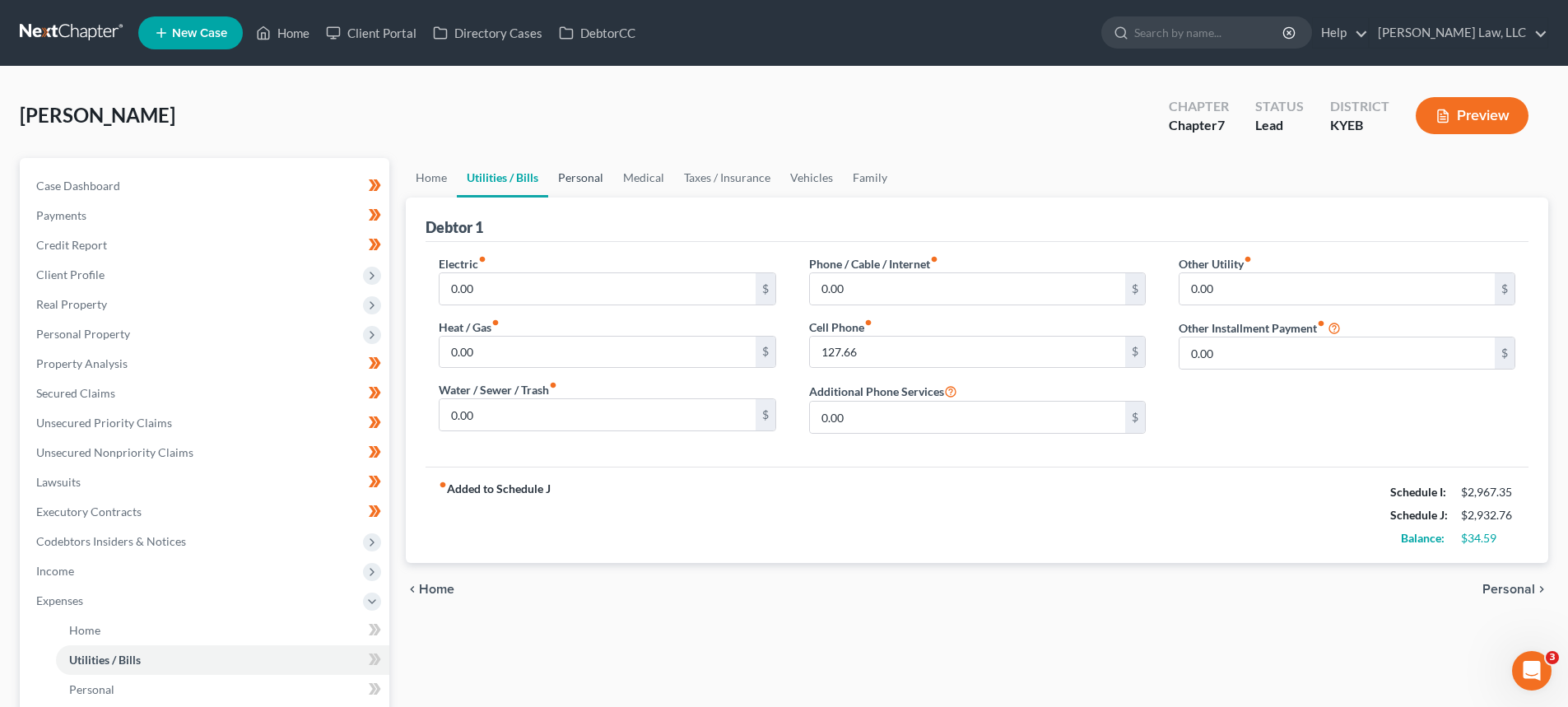
click at [579, 179] on link "Personal" at bounding box center [581, 177] width 65 height 39
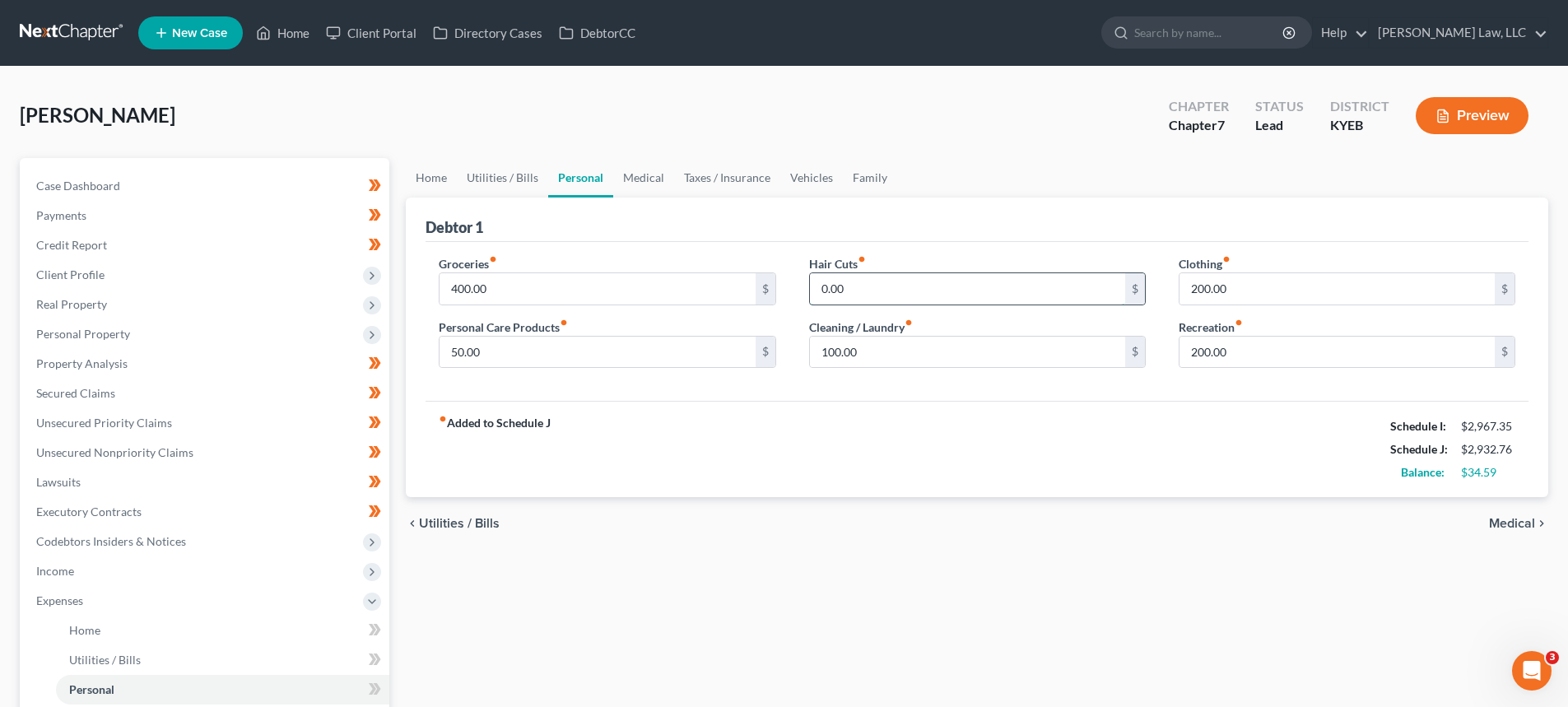
click at [819, 286] on input "0.00" at bounding box center [967, 288] width 315 height 32
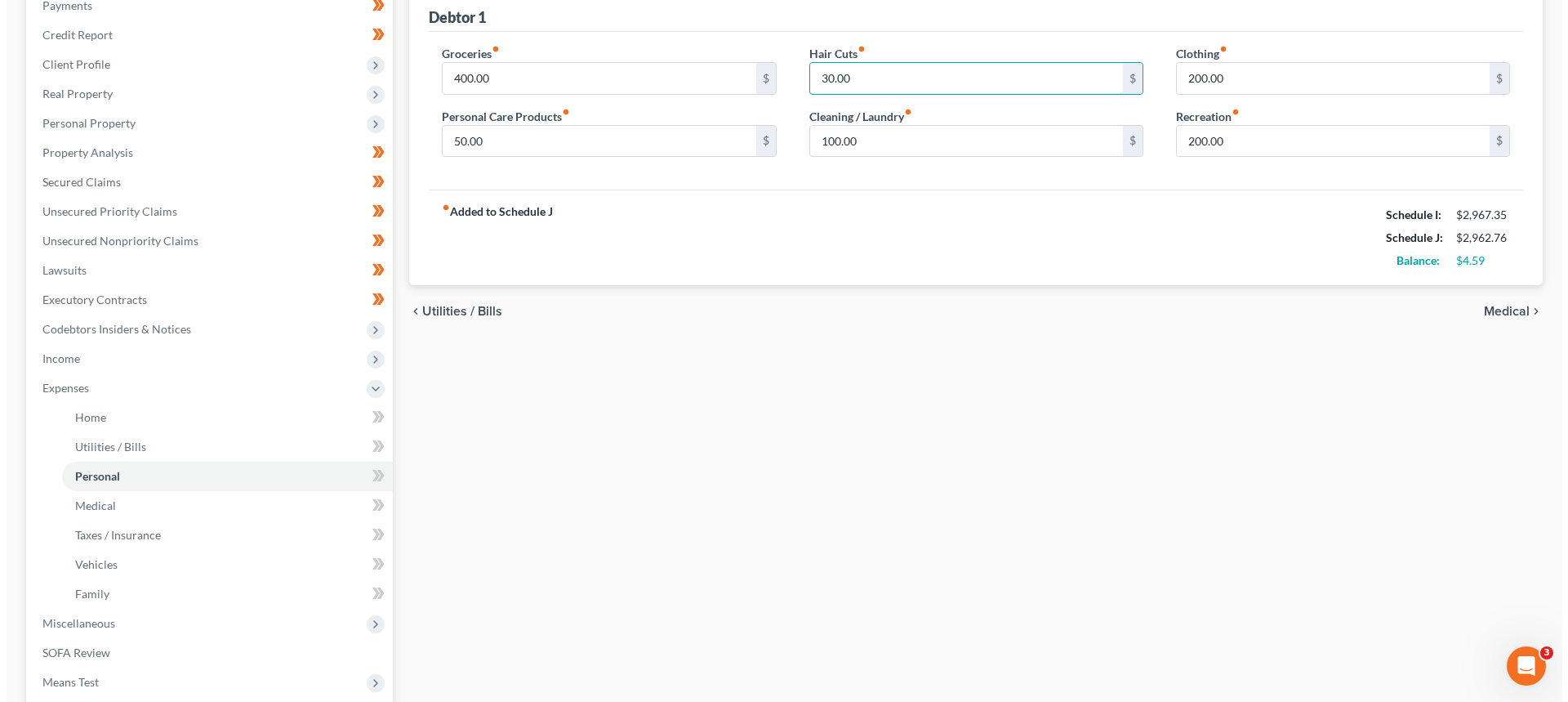
scroll to position [327, 0]
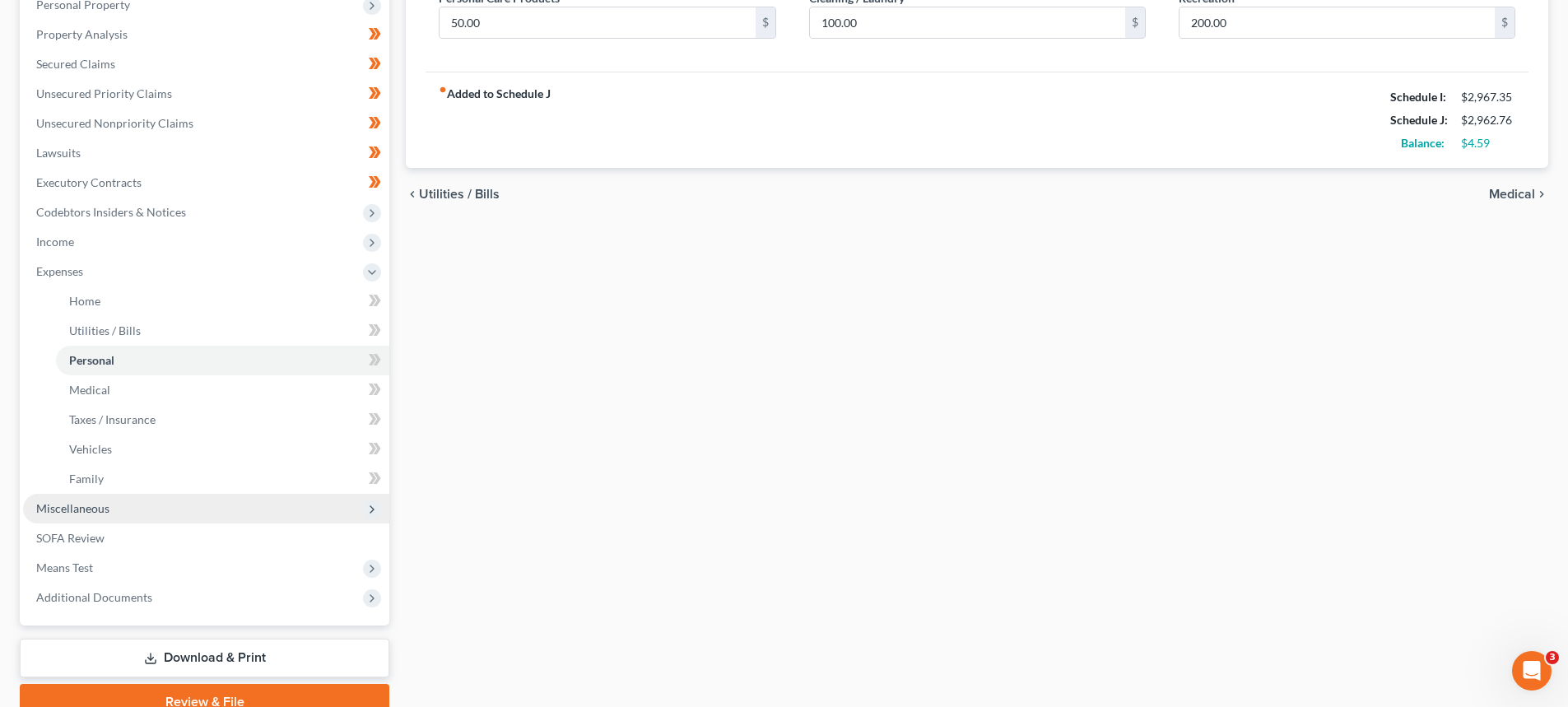
type input "30.00"
click at [104, 511] on span "Miscellaneous" at bounding box center [73, 508] width 74 height 14
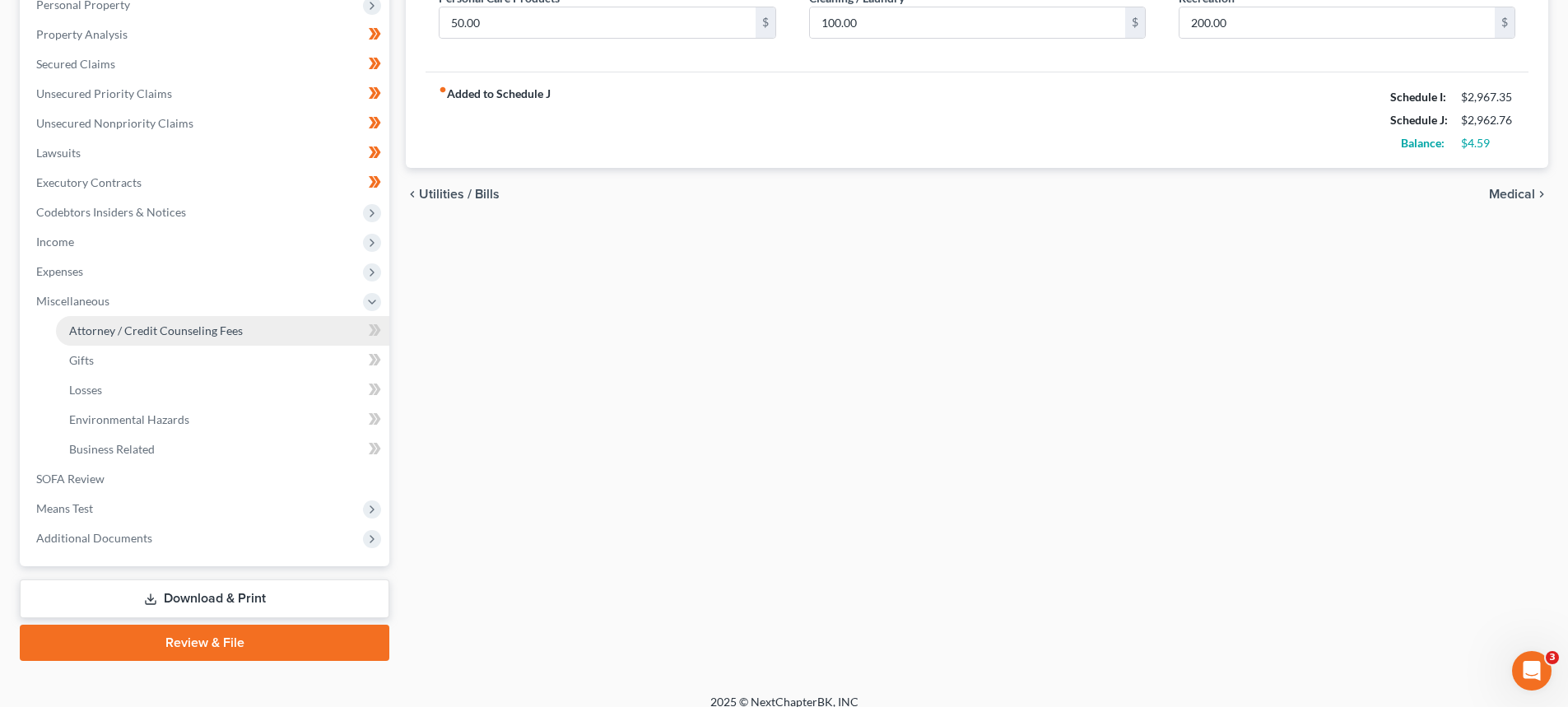
click at [101, 334] on span "Attorney / Credit Counseling Fees" at bounding box center [155, 330] width 173 height 14
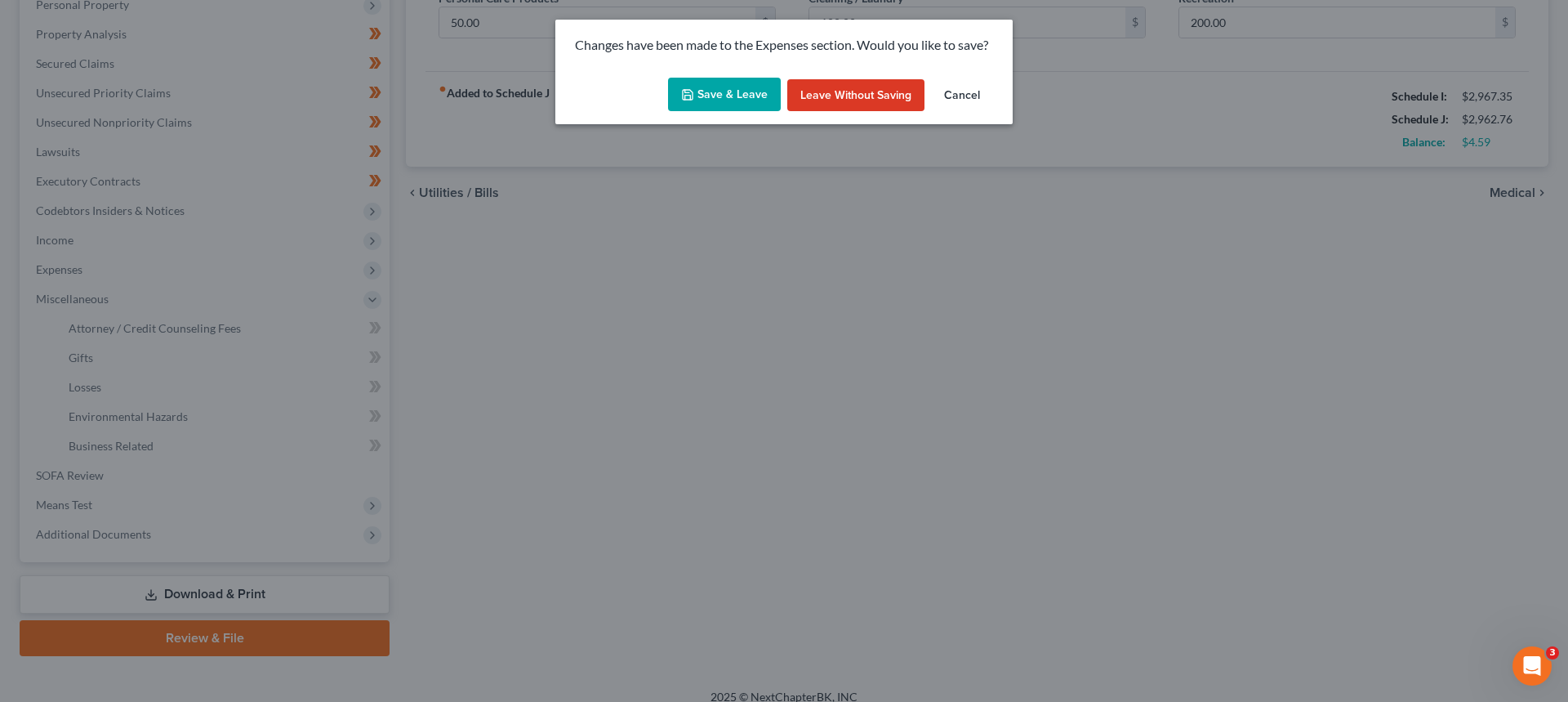
click at [736, 84] on button "Save & Leave" at bounding box center [724, 95] width 113 height 34
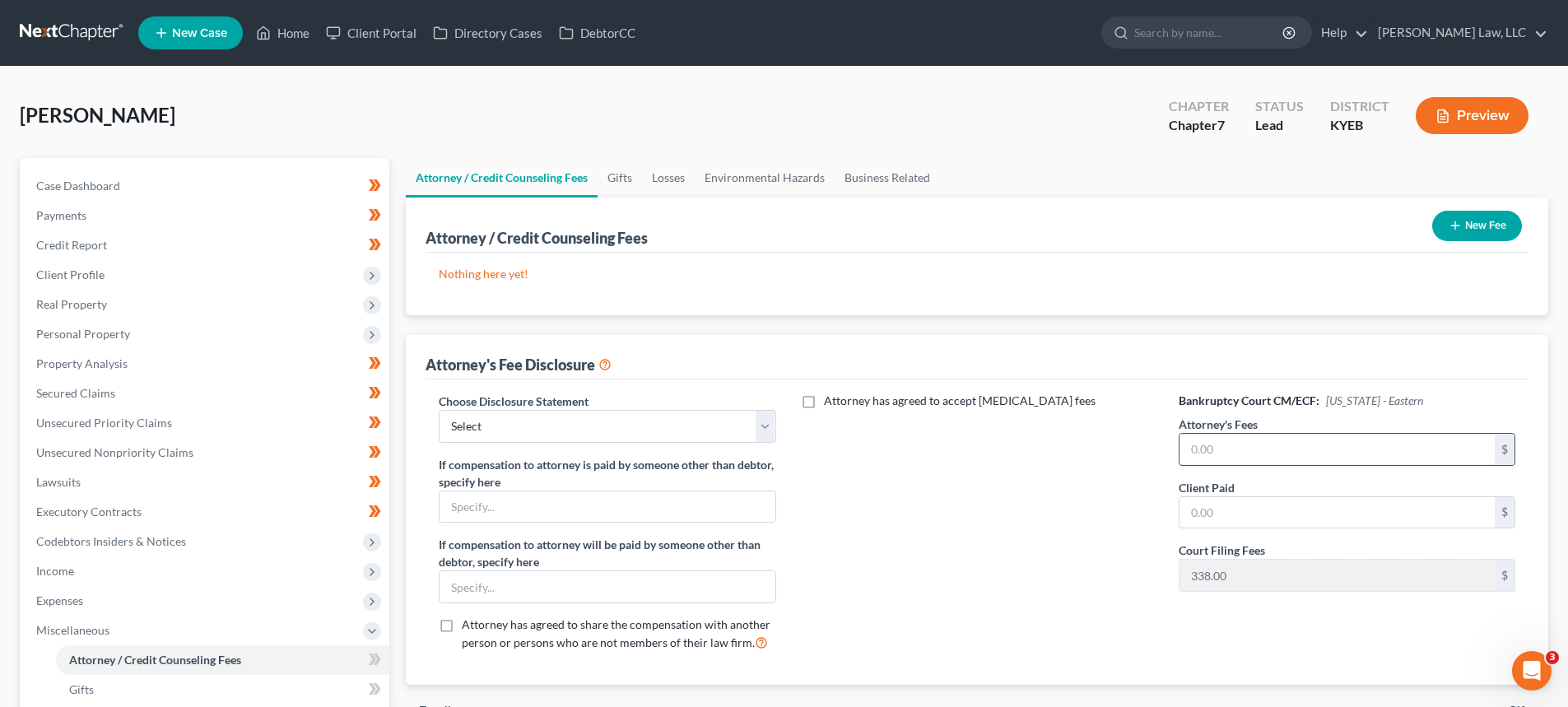
click at [1198, 450] on input "text" at bounding box center [1336, 449] width 315 height 32
type input "900.00"
click at [1217, 499] on input "text" at bounding box center [1336, 512] width 315 height 32
type input "900.00"
click at [550, 434] on select "Select Chapter 7 Payment Plan Fee Disclosure Conversion Chapter 7 Attorney Fee …" at bounding box center [607, 426] width 337 height 33
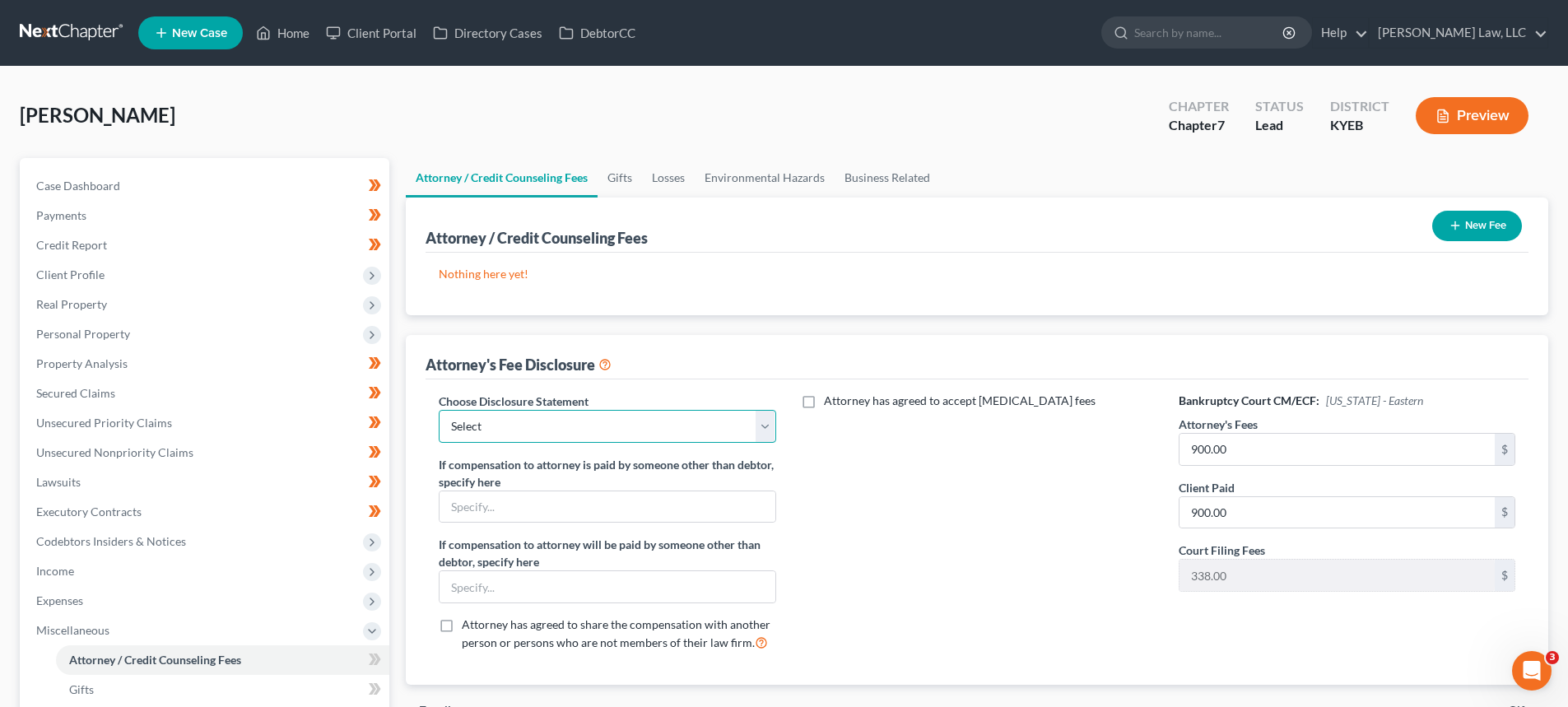
select select "2"
click at [438, 409] on select "Select Chapter 7 Payment Plan Fee Disclosure Conversion Chapter 7 Attorney Fee …" at bounding box center [607, 426] width 337 height 33
click at [508, 511] on input "text" at bounding box center [607, 506] width 335 height 32
drag, startPoint x: 502, startPoint y: 591, endPoint x: 513, endPoint y: 585, distance: 12.5
click at [502, 591] on input "text" at bounding box center [607, 586] width 335 height 32
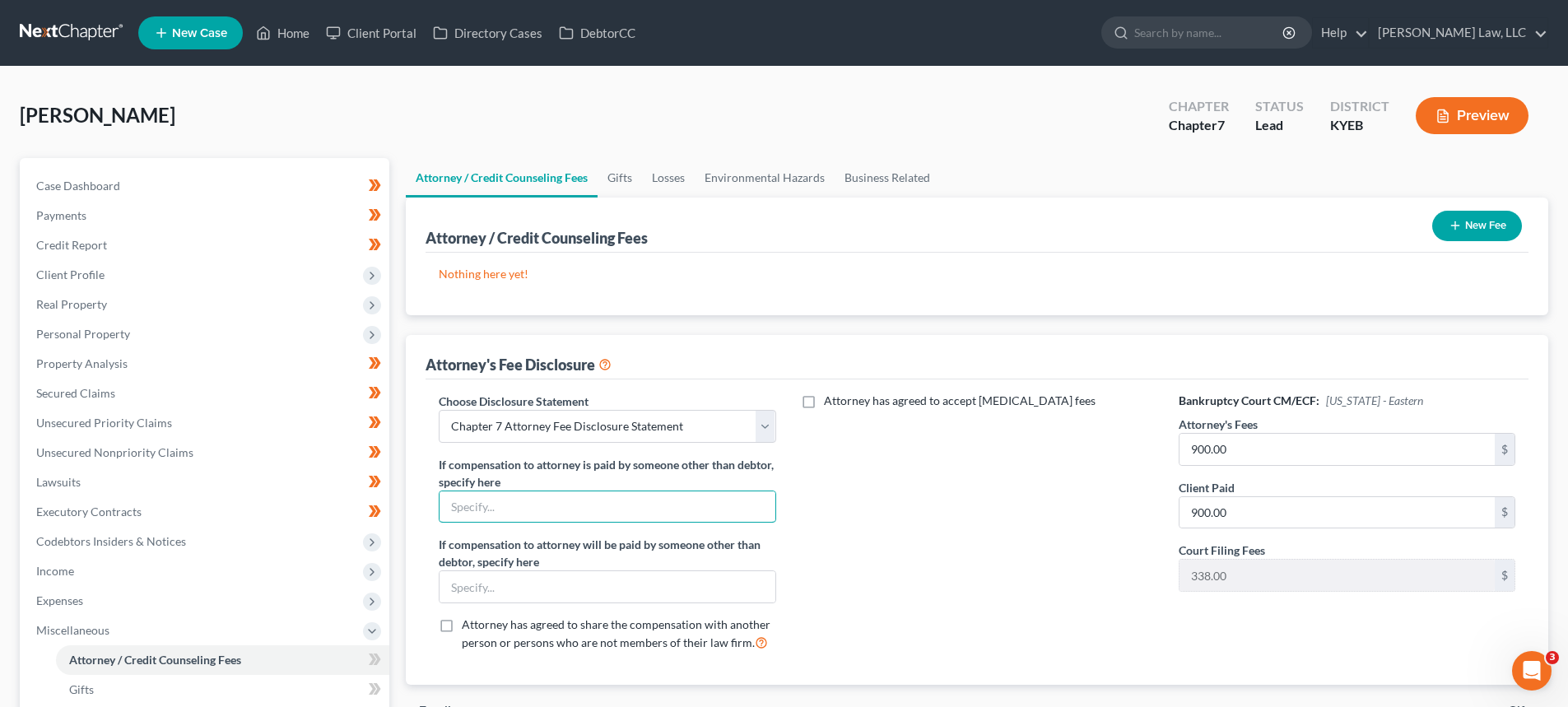
drag, startPoint x: 473, startPoint y: 504, endPoint x: 761, endPoint y: 479, distance: 289.1
click at [473, 504] on input "text" at bounding box center [607, 506] width 335 height 32
type input "Metlife Legal Insurance"
click at [965, 515] on div "Attorney has agreed to accept [MEDICAL_DATA] fees" at bounding box center [977, 528] width 370 height 273
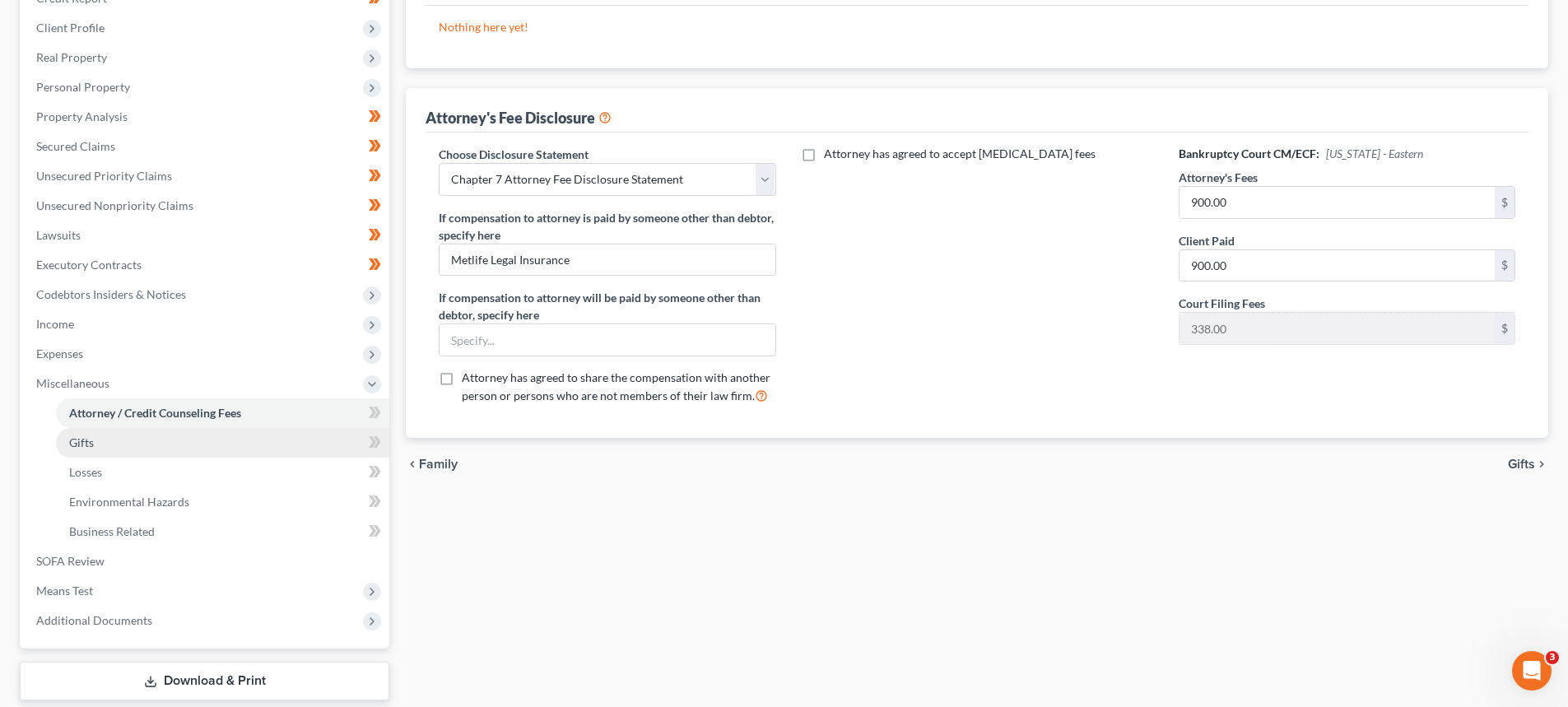
click at [93, 438] on span "Gifts" at bounding box center [81, 442] width 25 height 14
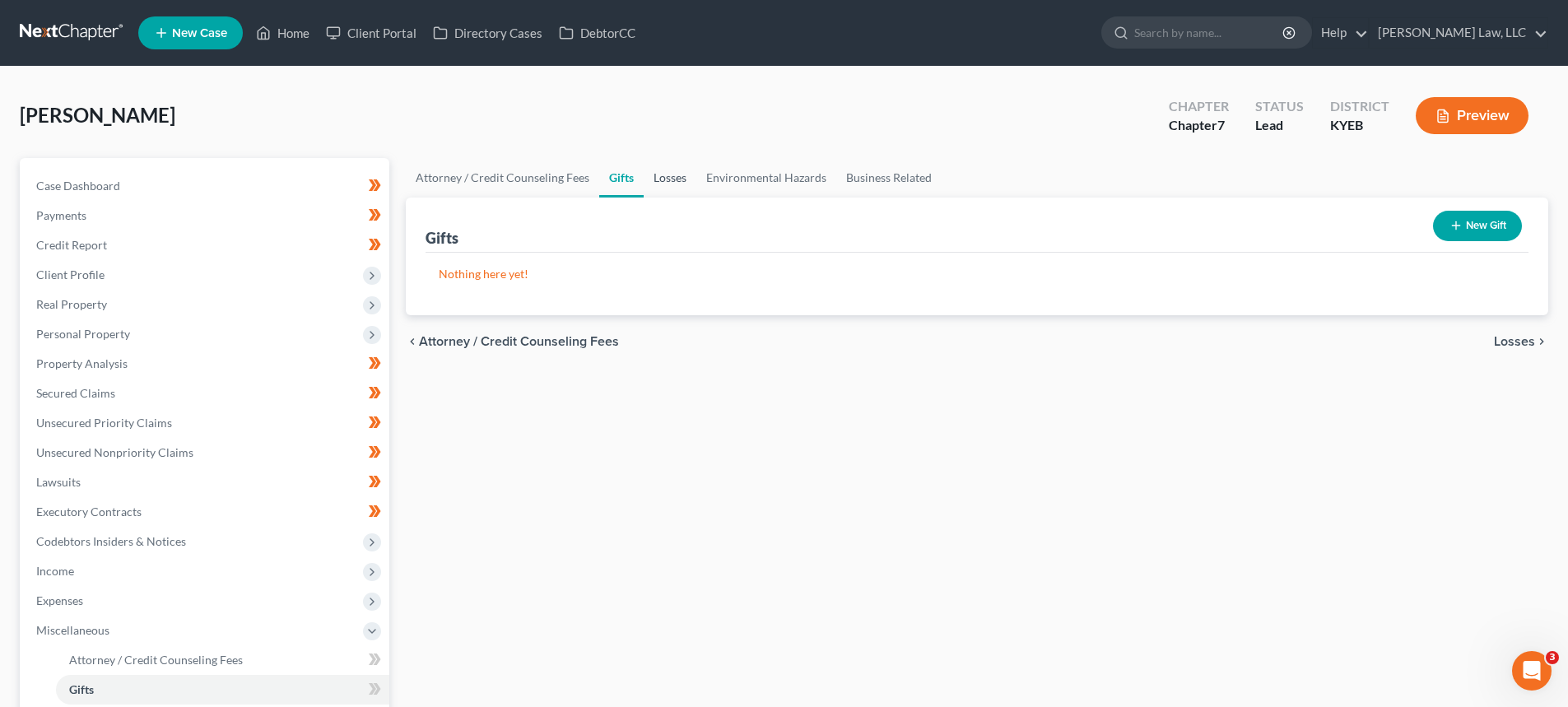
click at [668, 175] on link "Losses" at bounding box center [669, 177] width 53 height 39
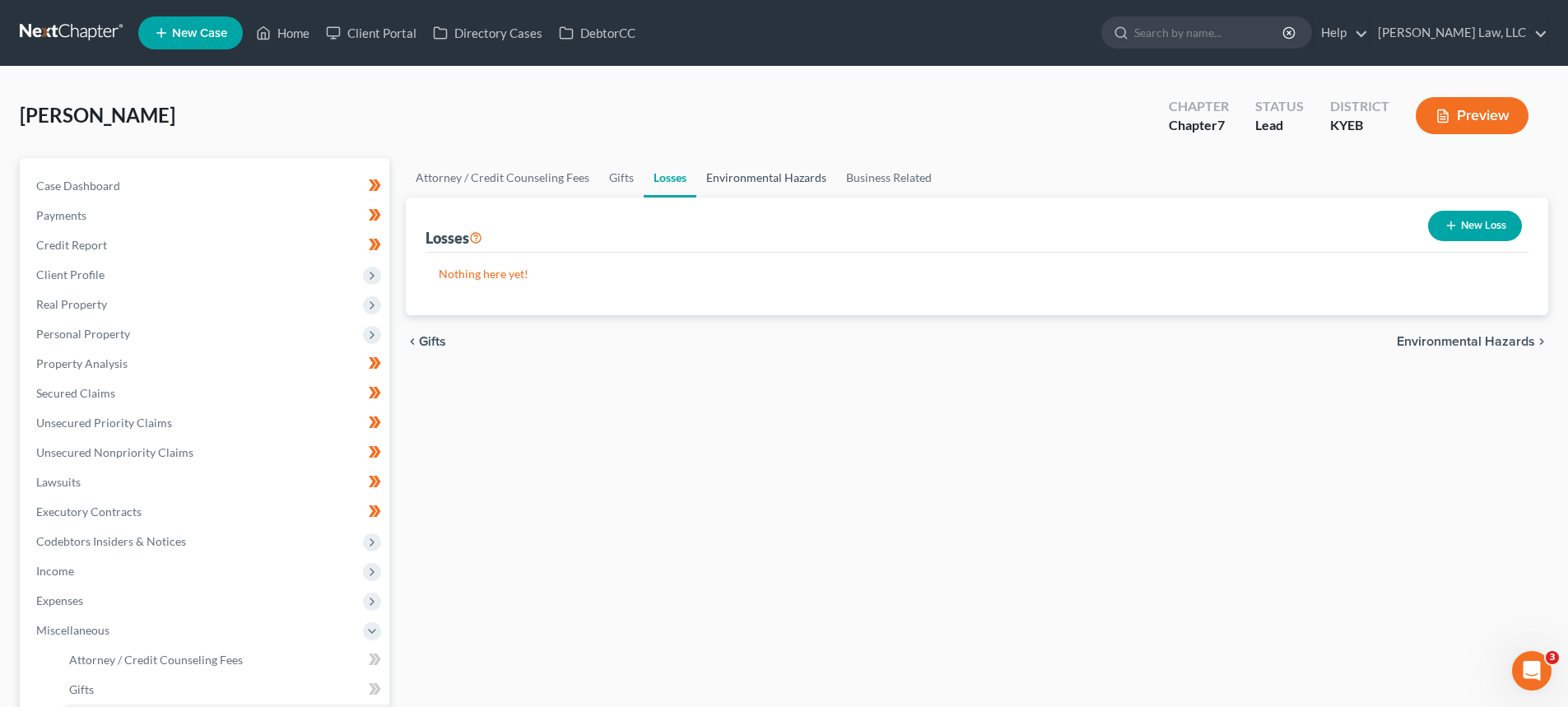
click at [751, 185] on link "Environmental Hazards" at bounding box center [766, 177] width 140 height 39
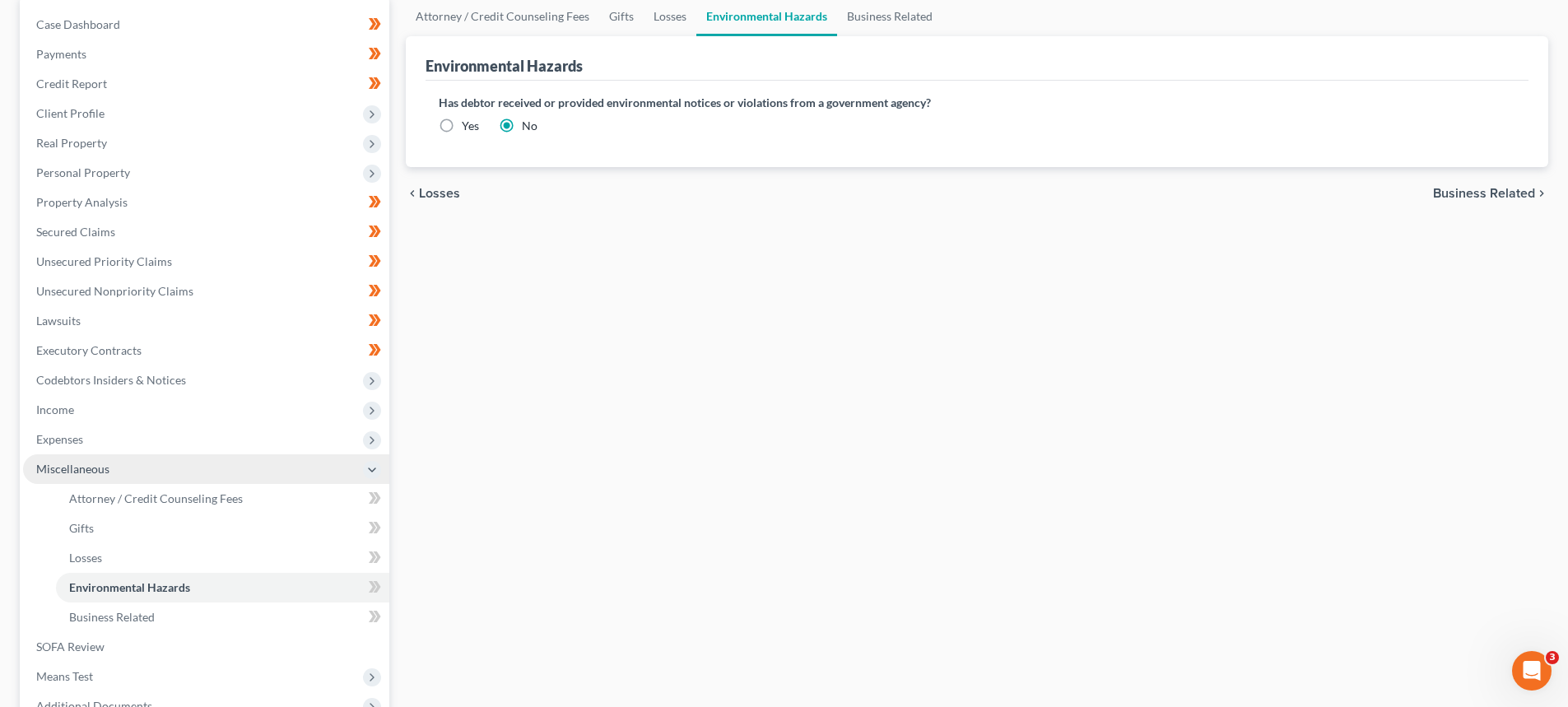
scroll to position [165, 0]
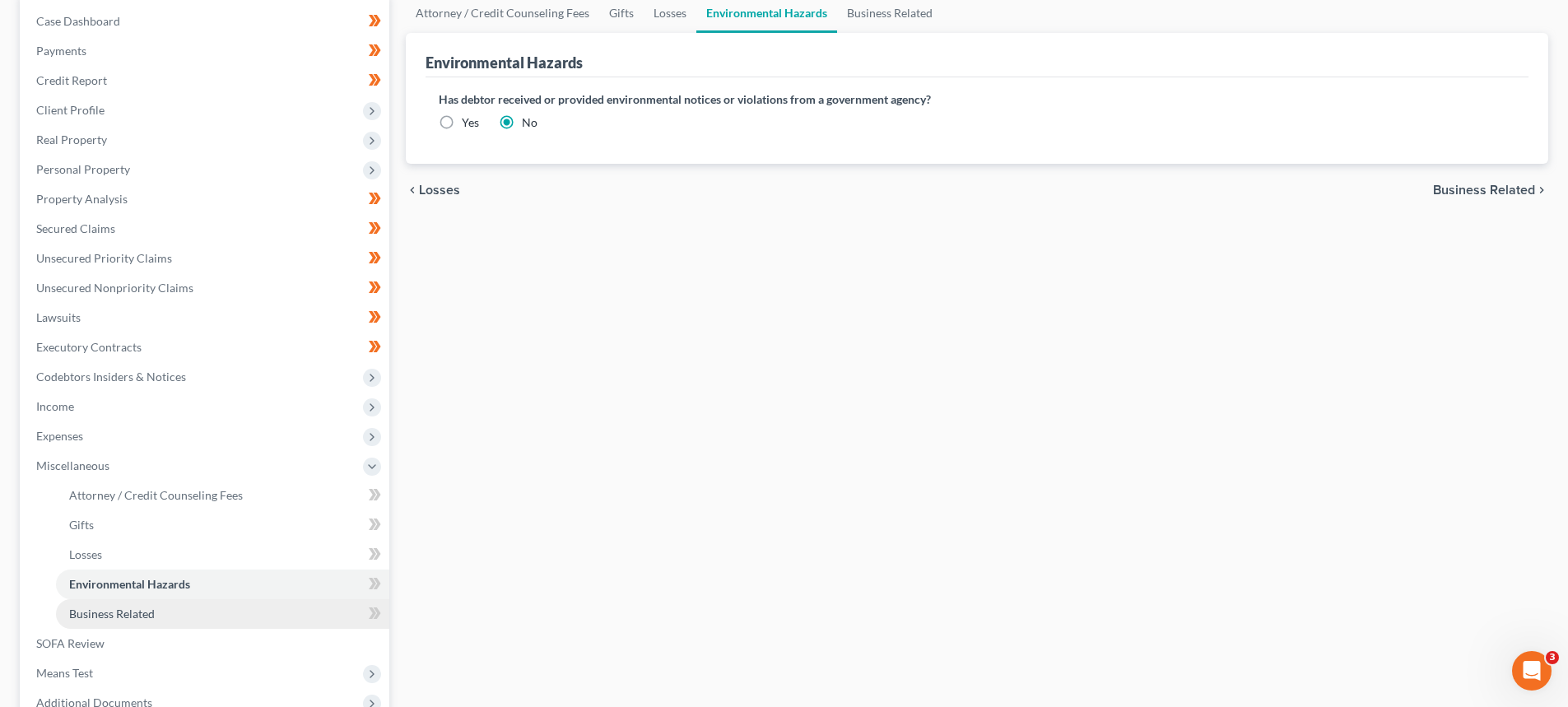
click at [158, 623] on link "Business Related" at bounding box center [222, 613] width 333 height 30
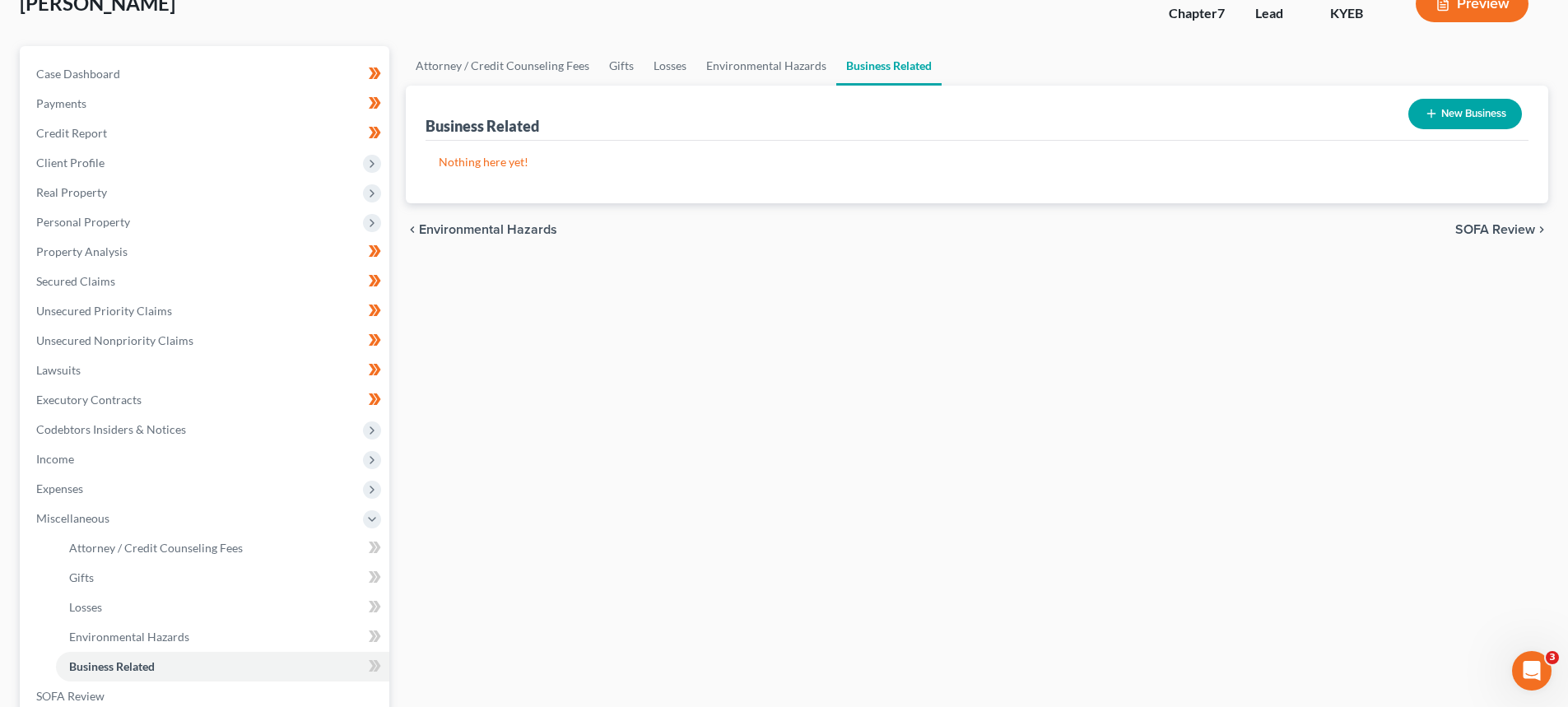
scroll to position [329, 0]
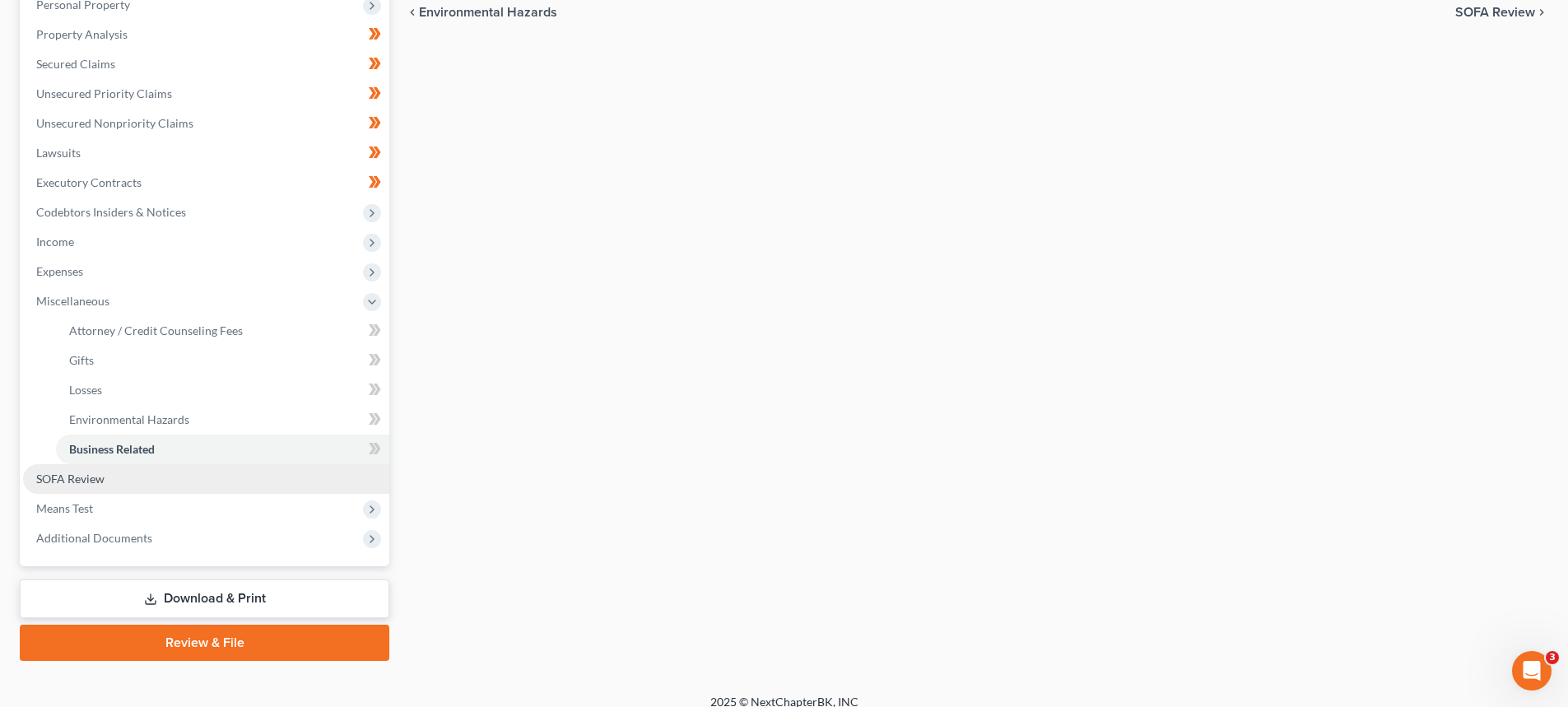
click at [93, 484] on span "SOFA Review" at bounding box center [70, 478] width 68 height 14
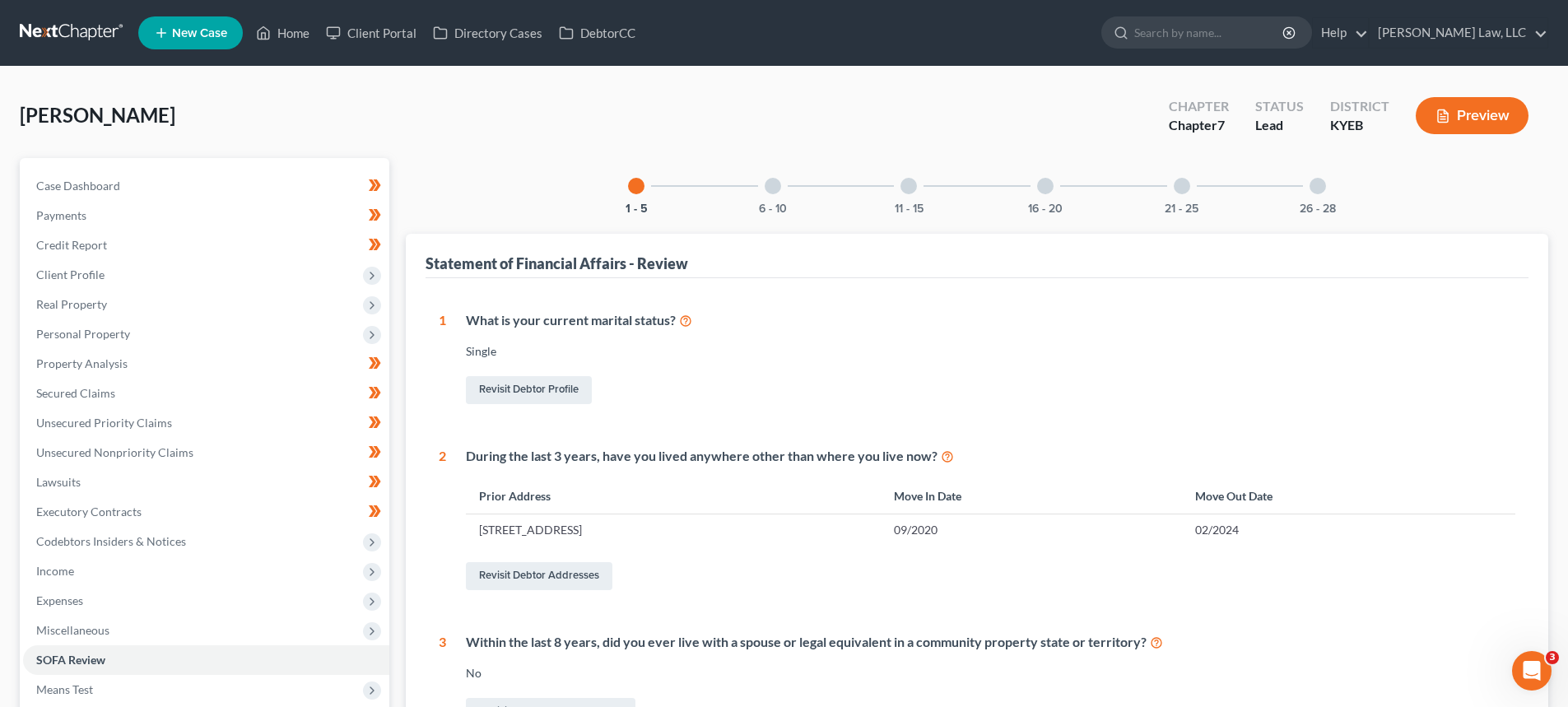
click at [775, 188] on div at bounding box center [773, 186] width 16 height 16
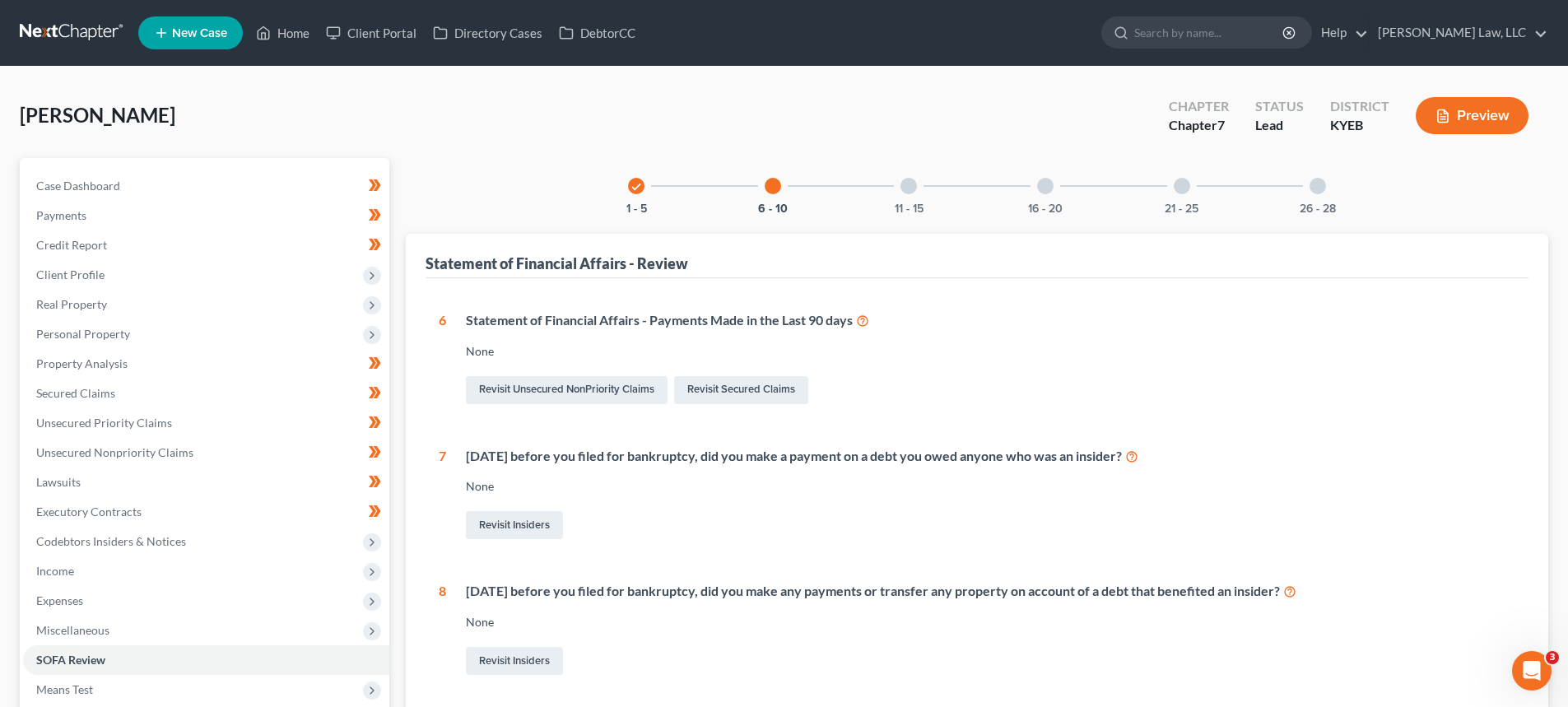
click at [907, 180] on div at bounding box center [908, 186] width 16 height 16
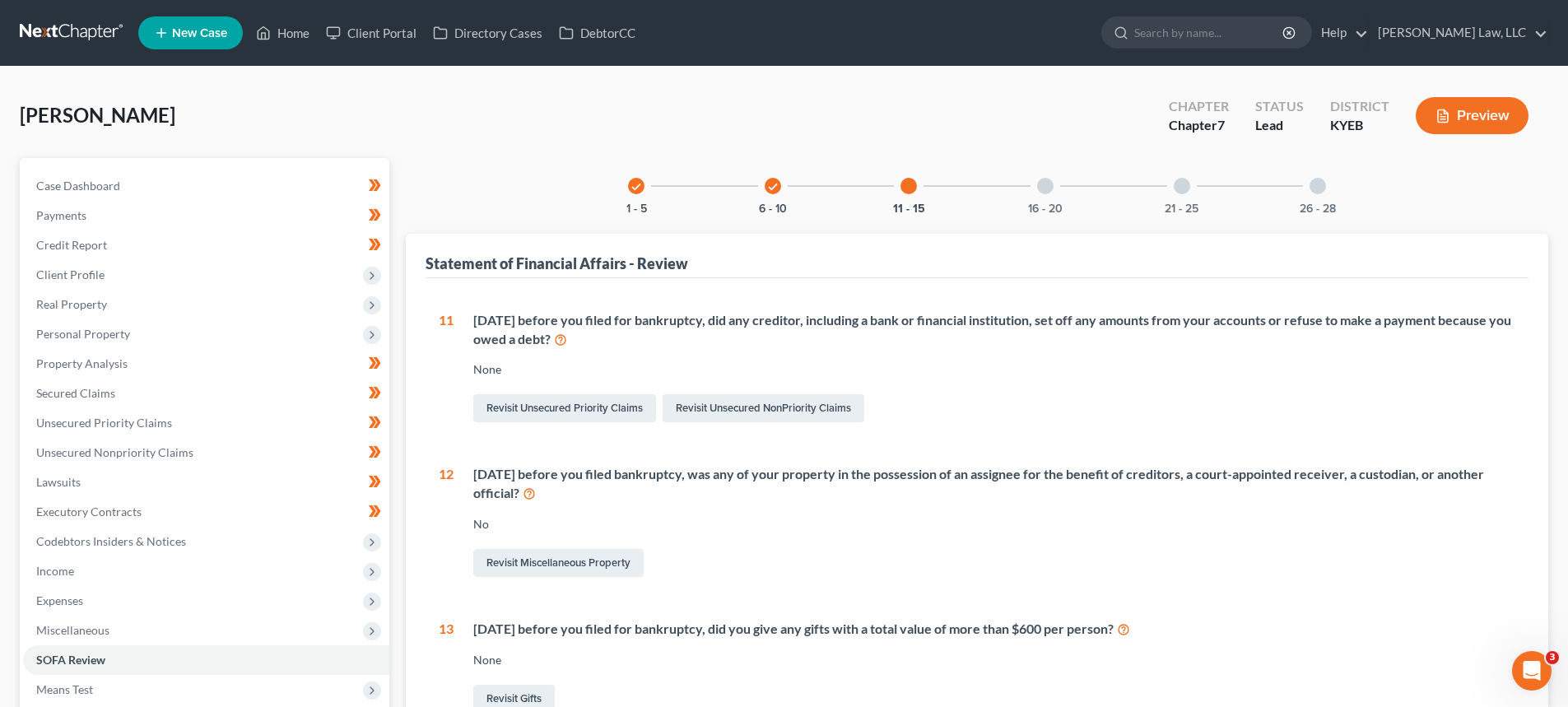
click at [1042, 188] on div at bounding box center [1045, 186] width 16 height 16
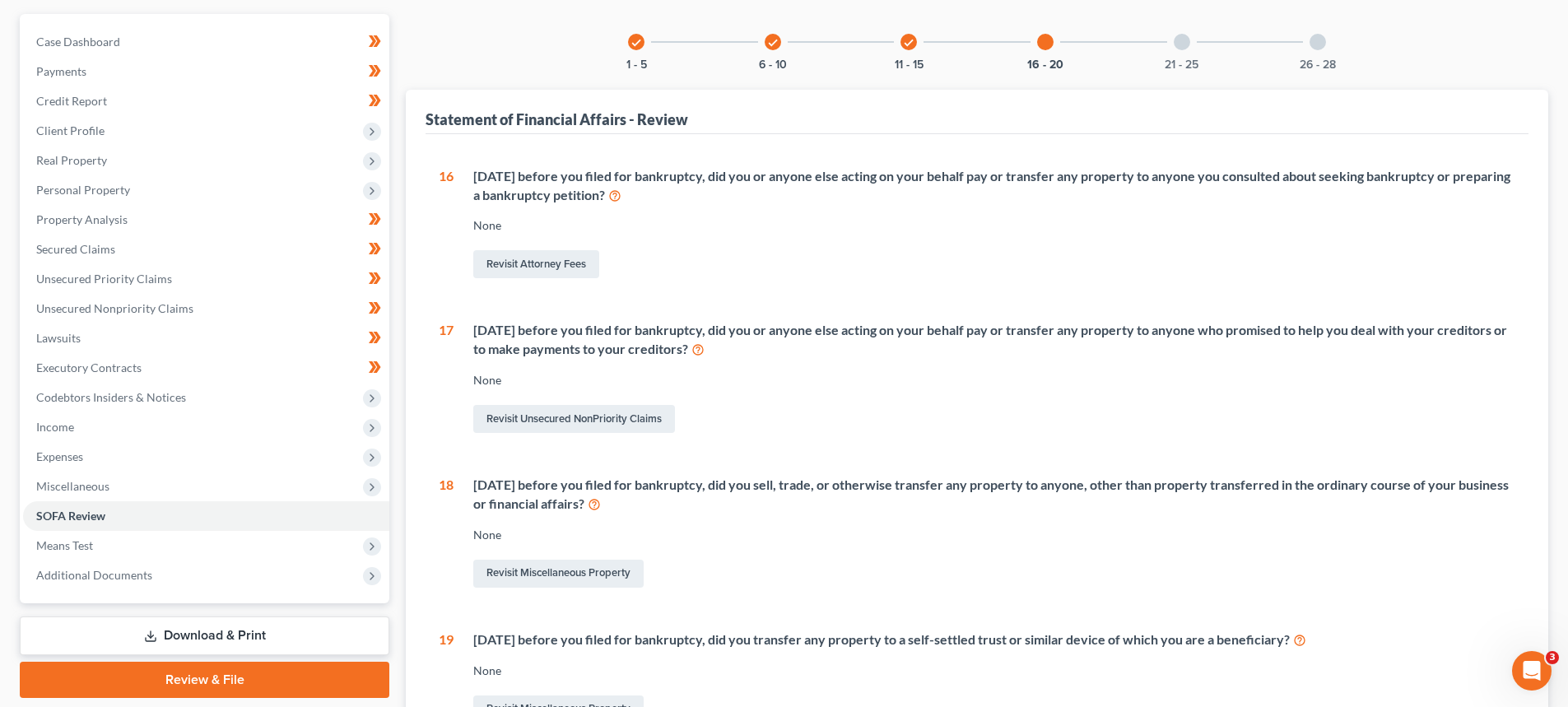
scroll to position [247, 0]
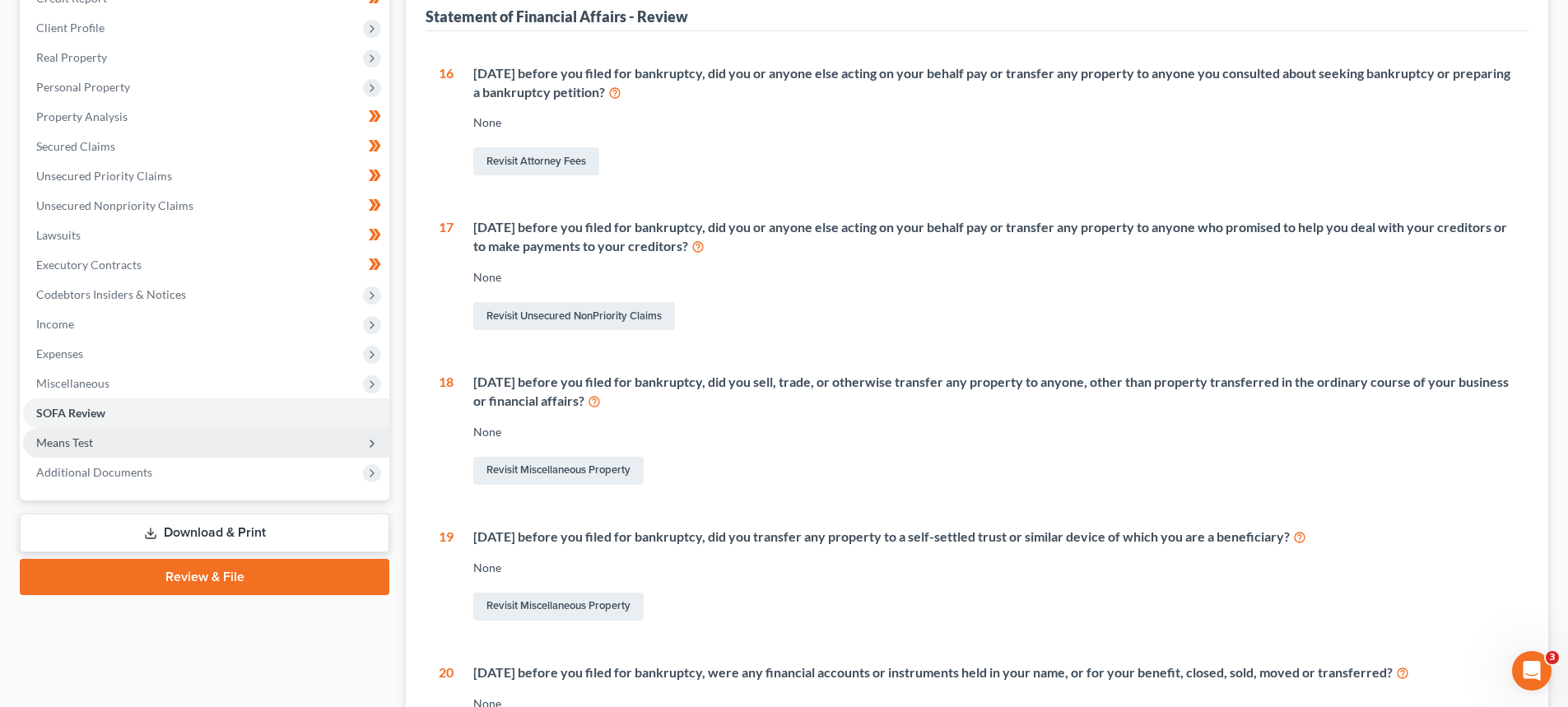
click at [65, 439] on span "Means Test" at bounding box center [64, 442] width 56 height 14
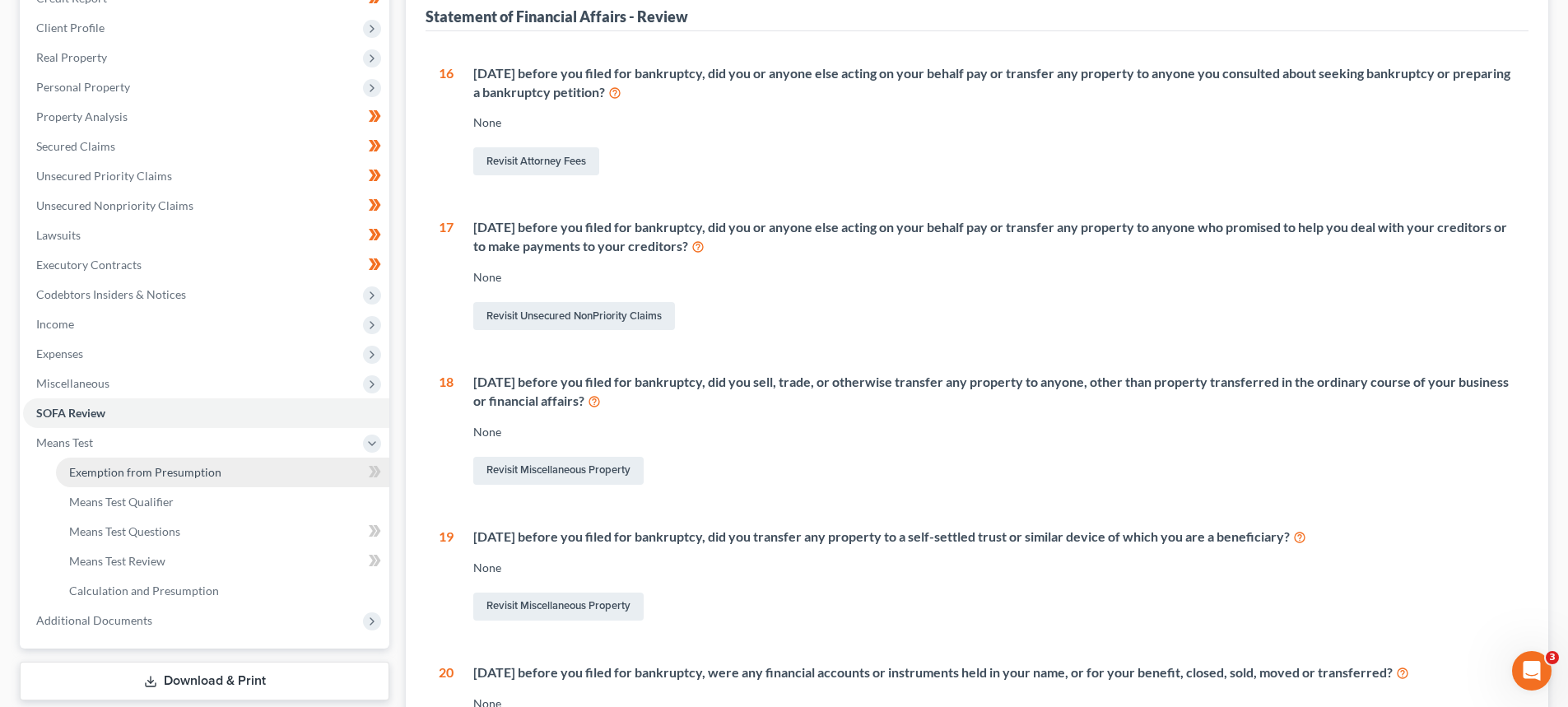
click at [108, 478] on link "Exemption from Presumption" at bounding box center [222, 472] width 333 height 30
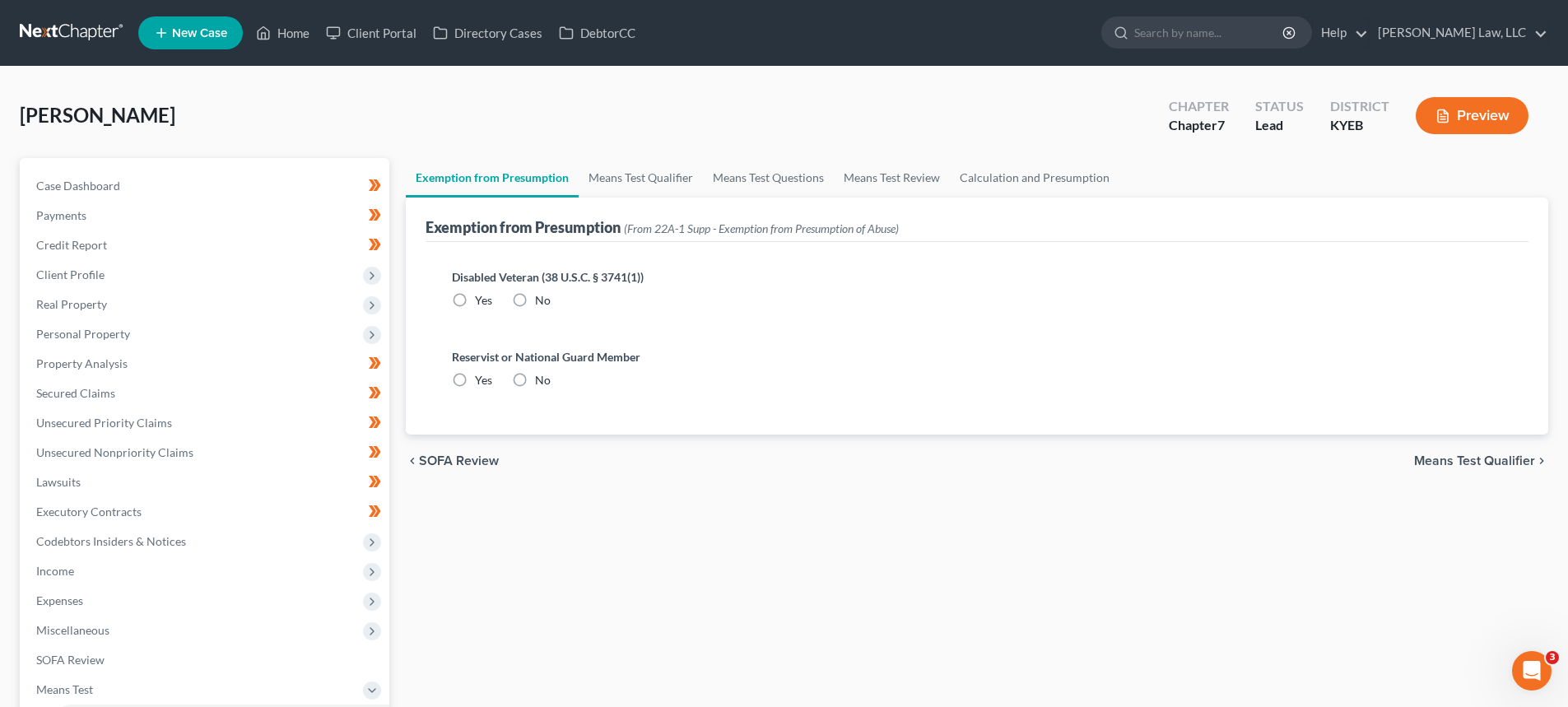
click at [535, 298] on label "No" at bounding box center [543, 299] width 15 height 16
click at [542, 298] on input "No" at bounding box center [547, 297] width 11 height 11
radio input "true"
click at [535, 378] on label "No" at bounding box center [543, 380] width 15 height 16
click at [542, 378] on input "No" at bounding box center [547, 377] width 11 height 11
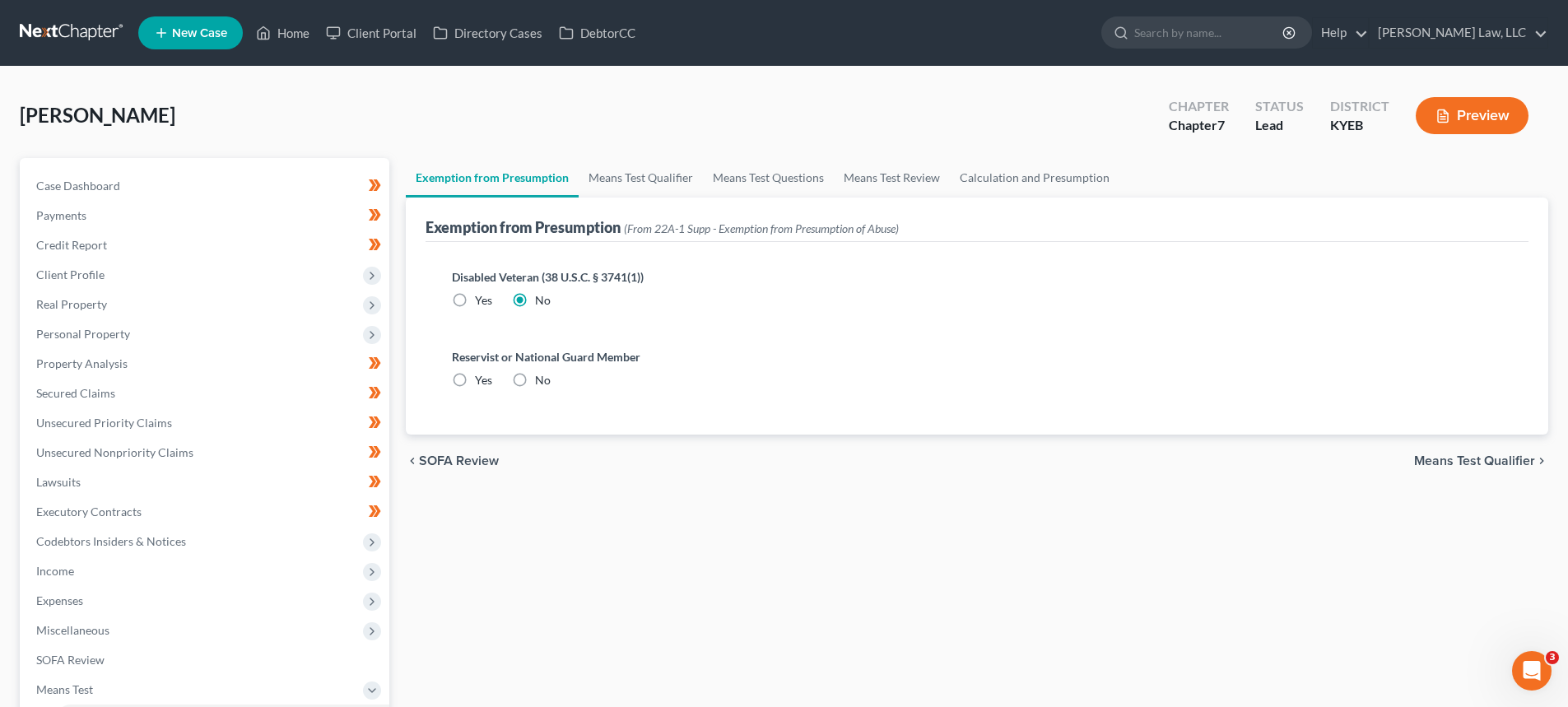
radio input "true"
click at [1490, 464] on span "Means Test Qualifier" at bounding box center [1474, 461] width 121 height 13
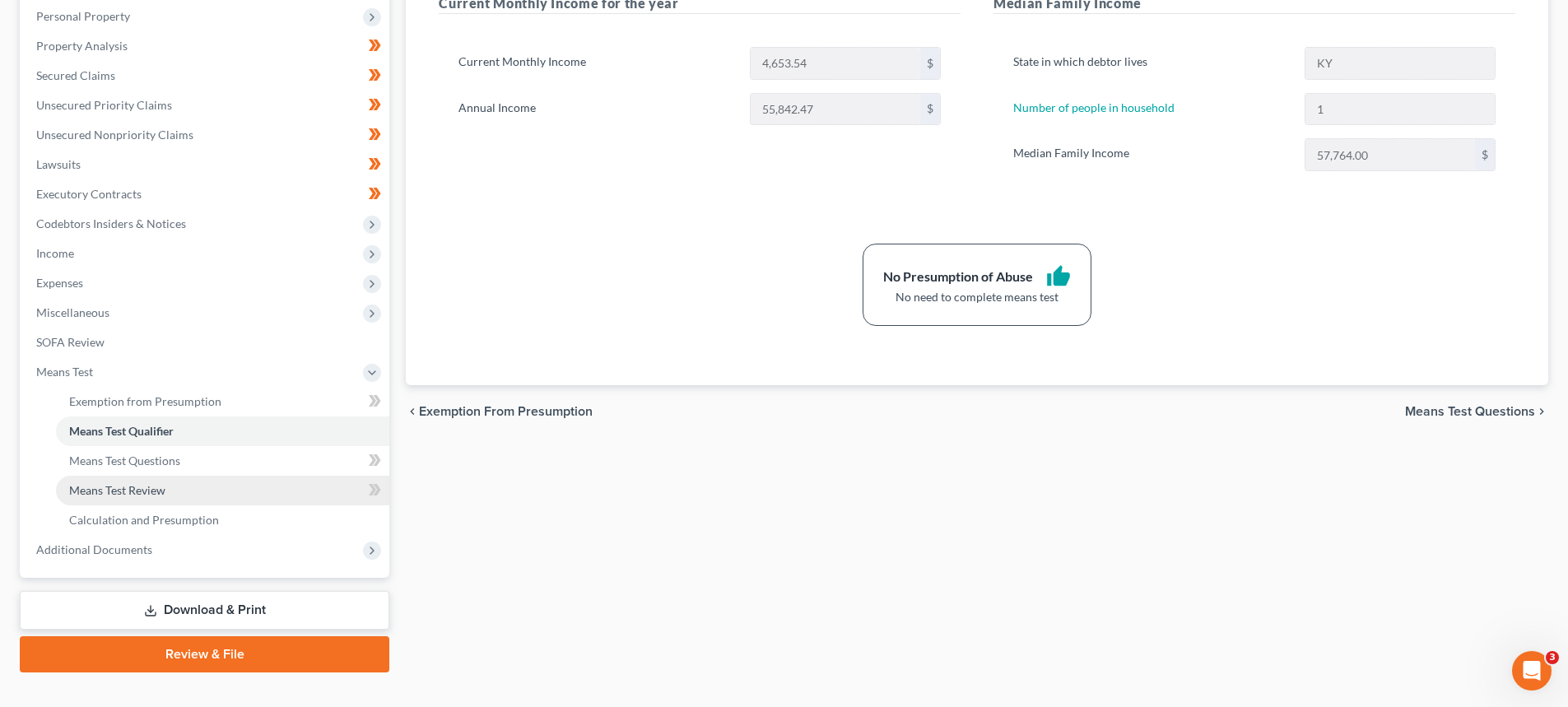
scroll to position [329, 0]
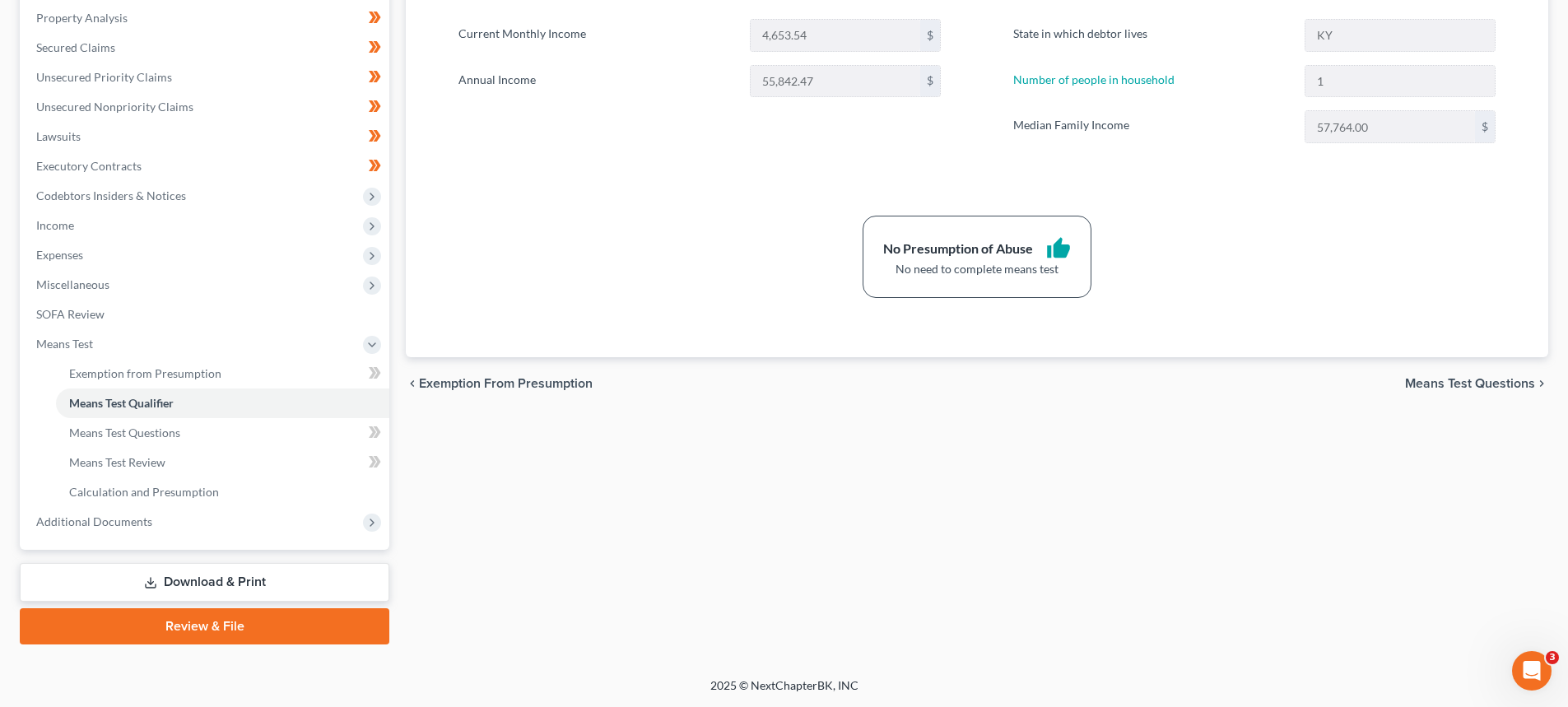
click at [102, 573] on link "Download & Print" at bounding box center [205, 582] width 370 height 38
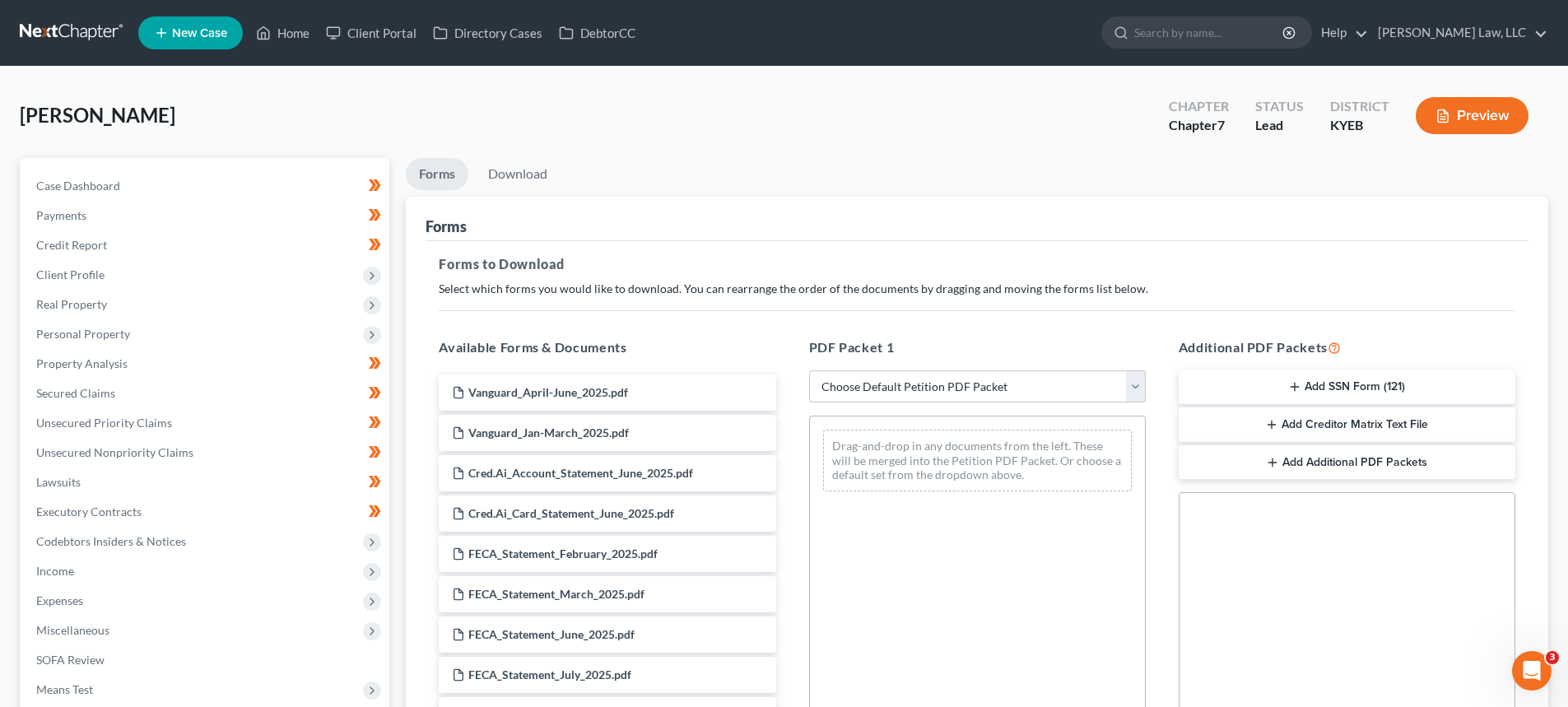
drag, startPoint x: 928, startPoint y: 382, endPoint x: 925, endPoint y: 398, distance: 16.3
click at [928, 382] on select "Choose Default Petition PDF Packet Complete Bankruptcy Petition (all forms and …" at bounding box center [977, 387] width 337 height 33
select select "0"
click at [809, 370] on select "Choose Default Petition PDF Packet Complete Bankruptcy Petition (all forms and …" at bounding box center [977, 387] width 337 height 33
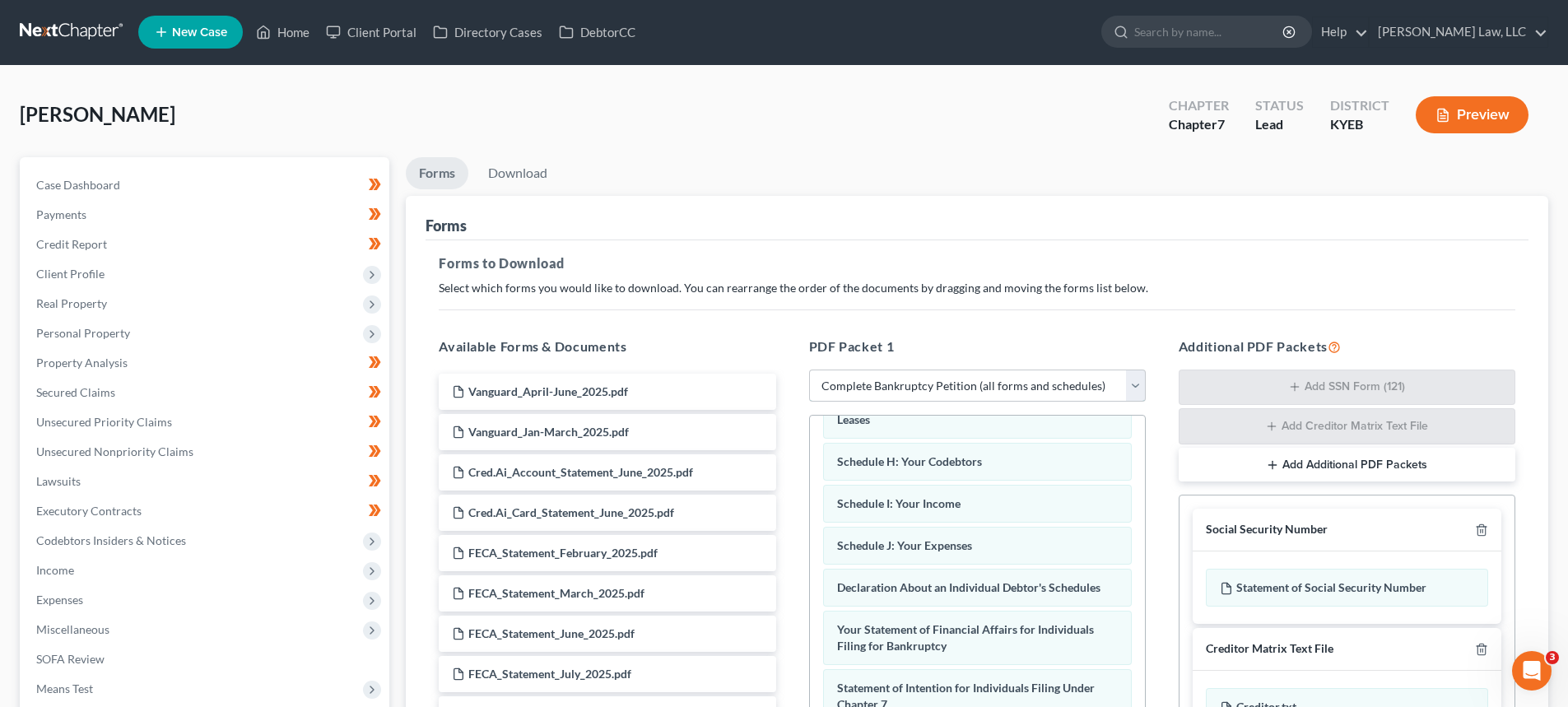
scroll to position [311, 0]
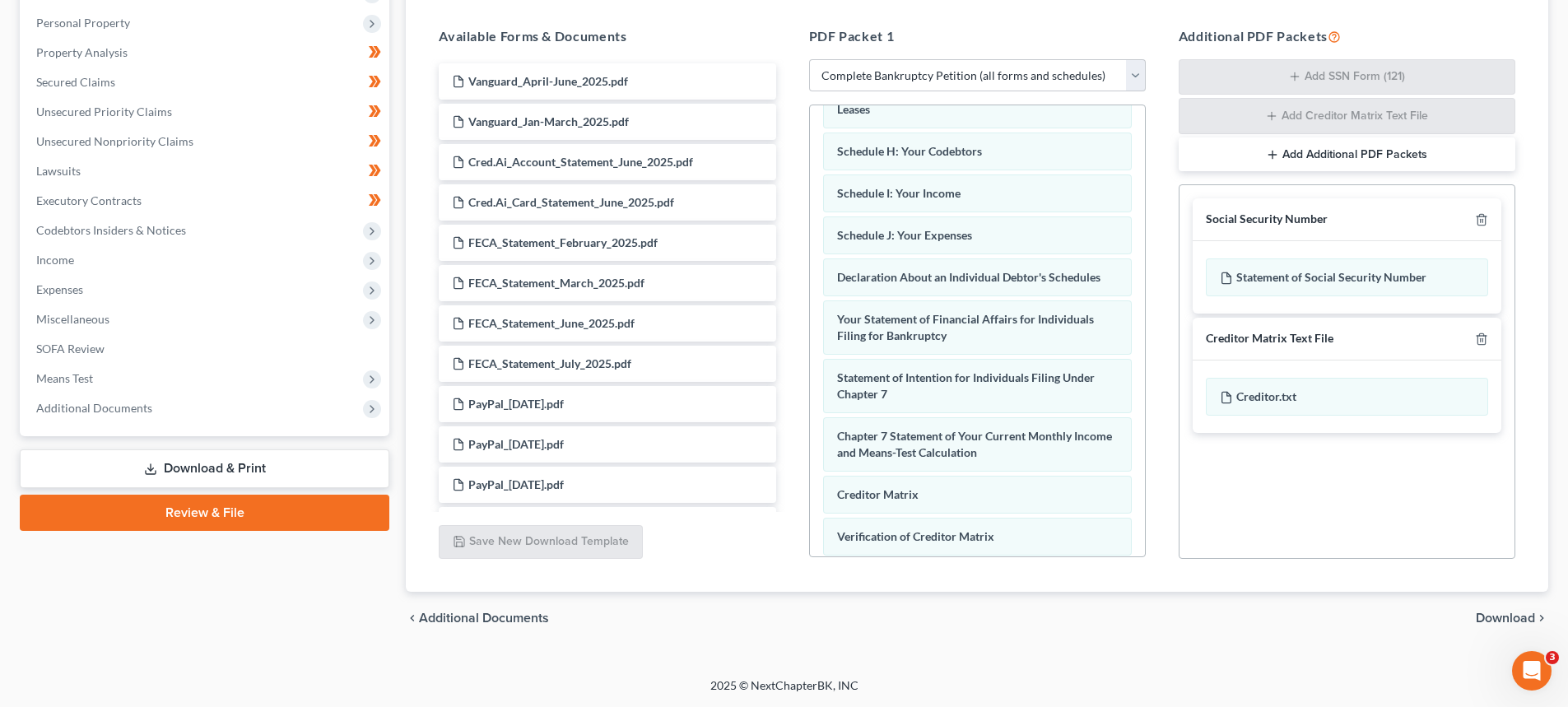
click at [1513, 613] on span "Download" at bounding box center [1506, 618] width 59 height 13
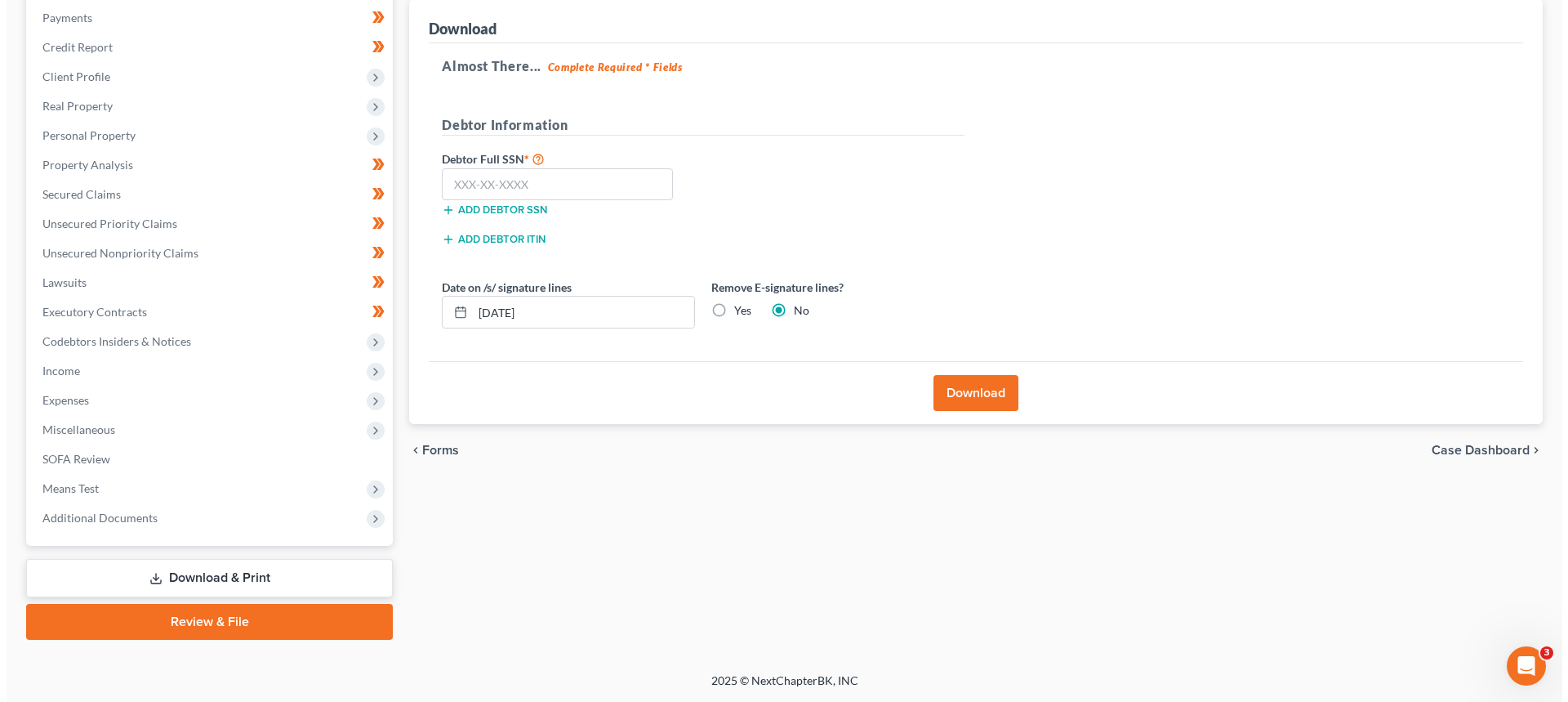
scroll to position [196, 0]
click at [463, 188] on input "text" at bounding box center [550, 184] width 231 height 32
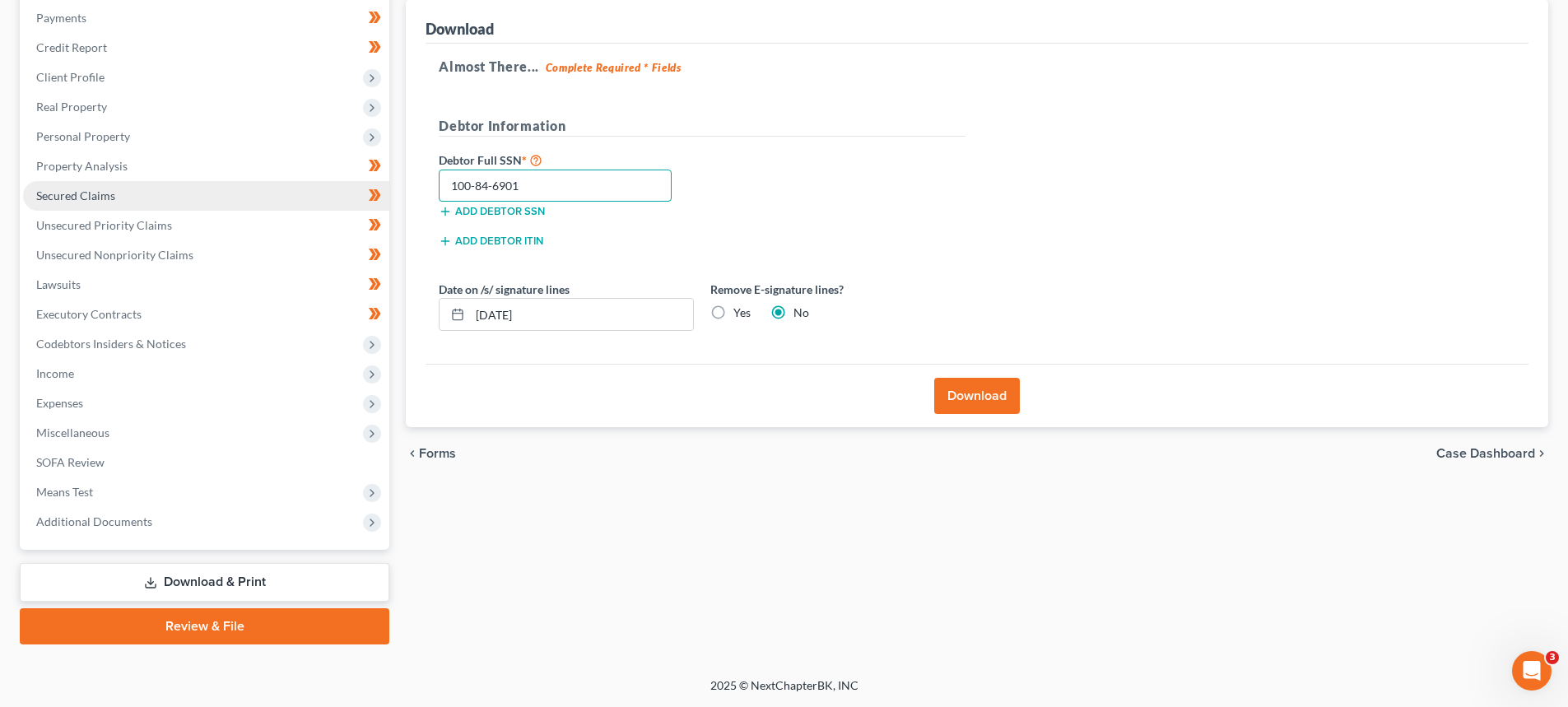
drag, startPoint x: 593, startPoint y: 179, endPoint x: 302, endPoint y: 185, distance: 291.1
click at [341, 188] on div "Petition Navigation Case Dashboard Payments Invoices Payments Payments Credit R…" at bounding box center [784, 302] width 1545 height 684
type input "100-84-6901"
click at [1014, 398] on button "Download" at bounding box center [976, 396] width 85 height 36
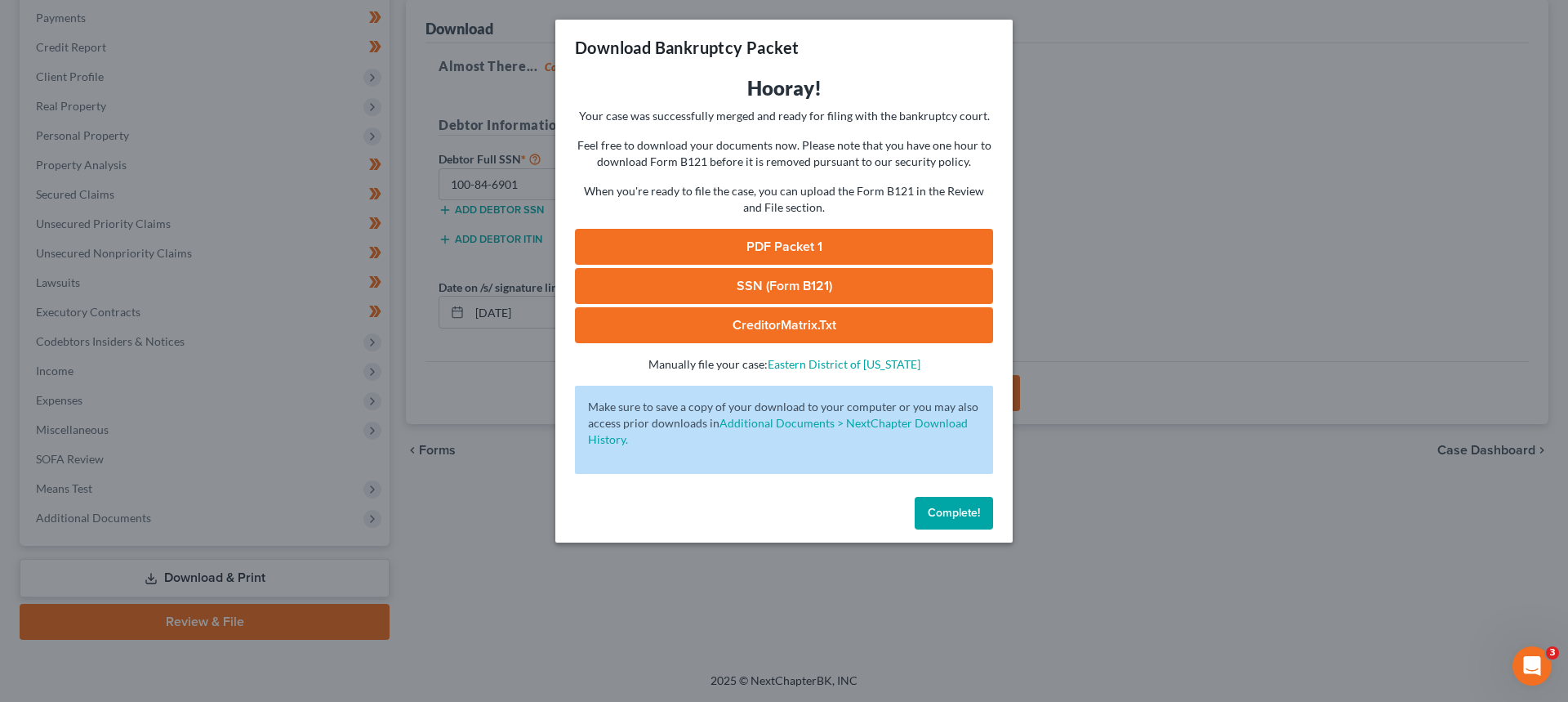
click at [827, 248] on link "PDF Packet 1" at bounding box center [784, 247] width 418 height 36
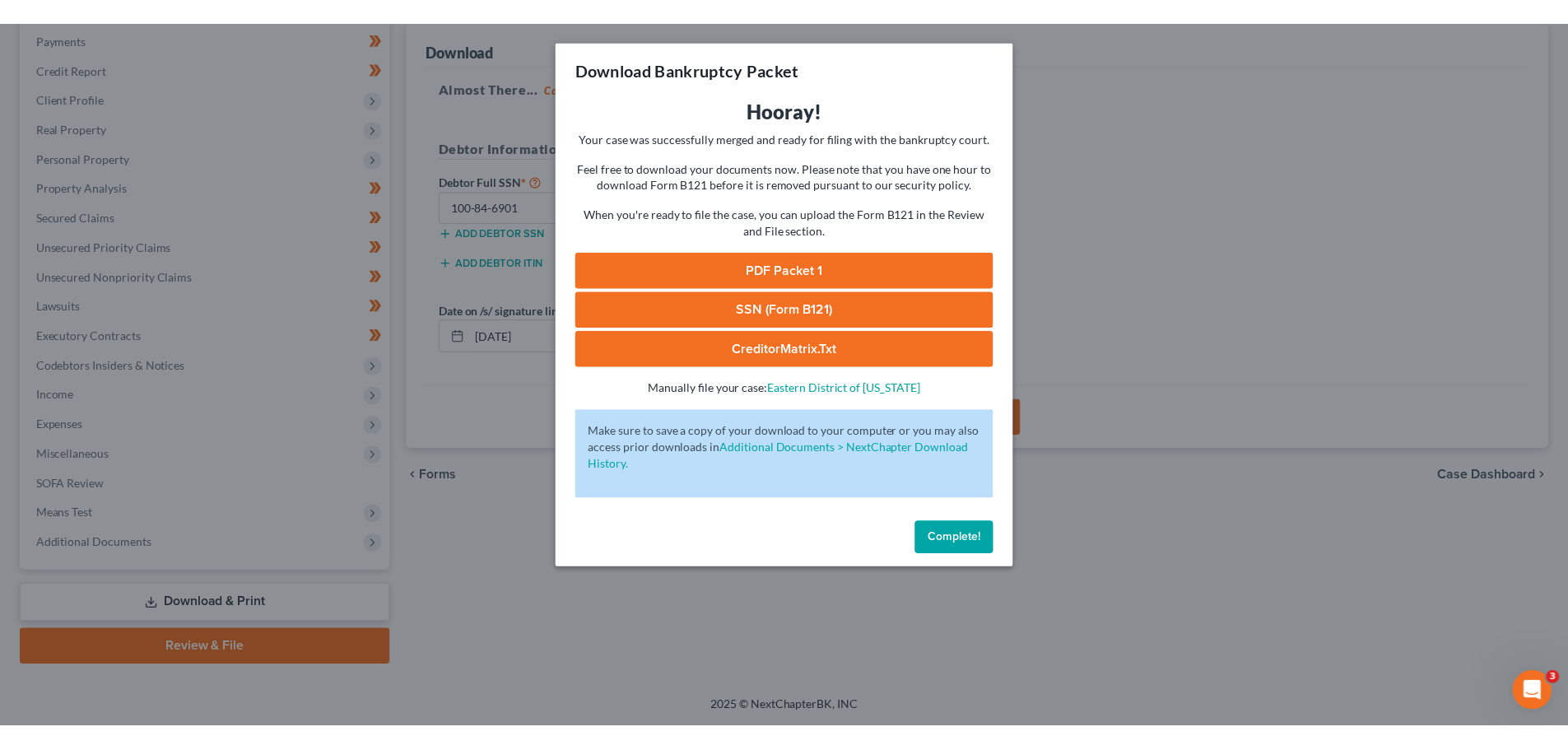
scroll to position [155, 0]
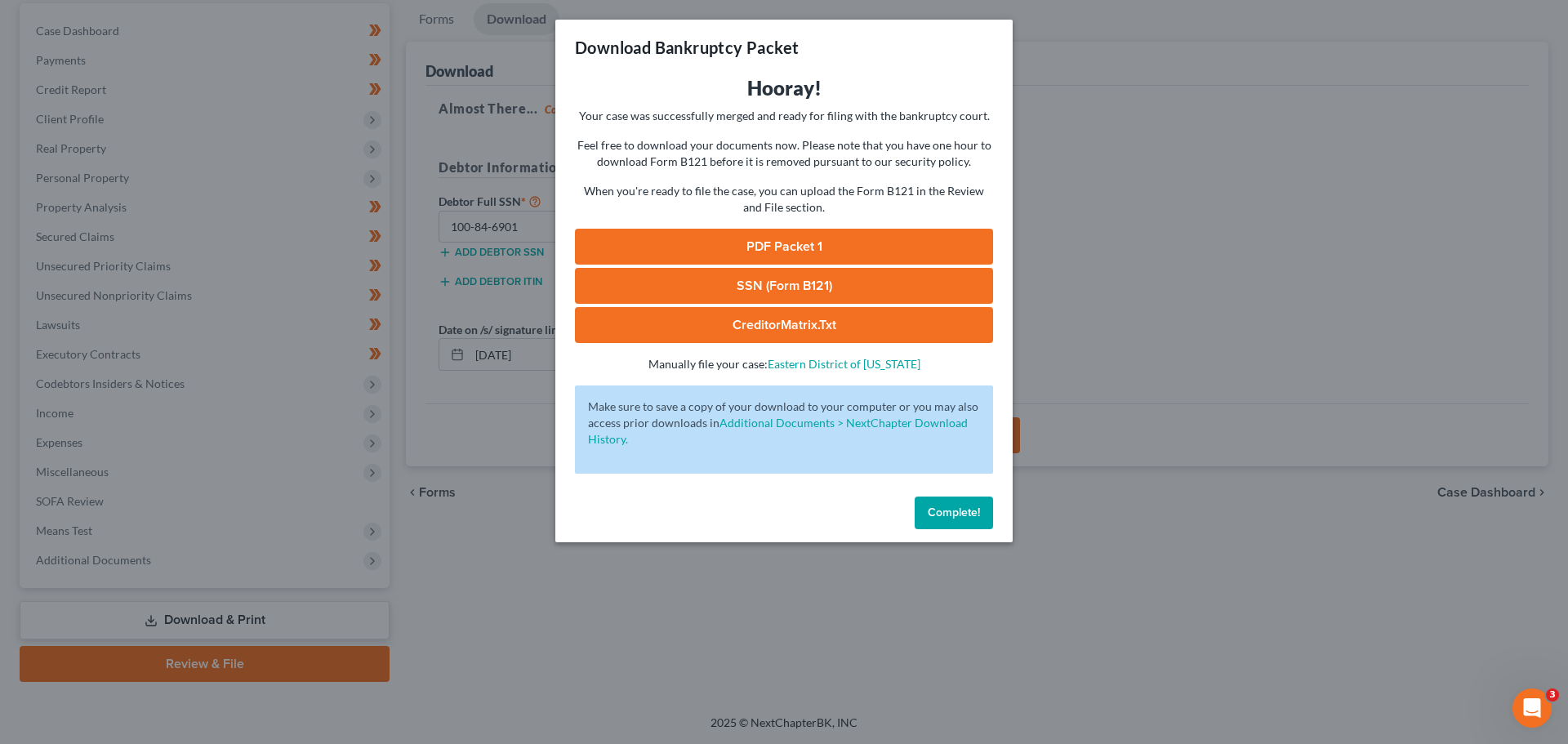
click at [810, 277] on link "SSN (Form B121)" at bounding box center [784, 286] width 418 height 36
click at [989, 520] on button "Complete!" at bounding box center [954, 513] width 79 height 32
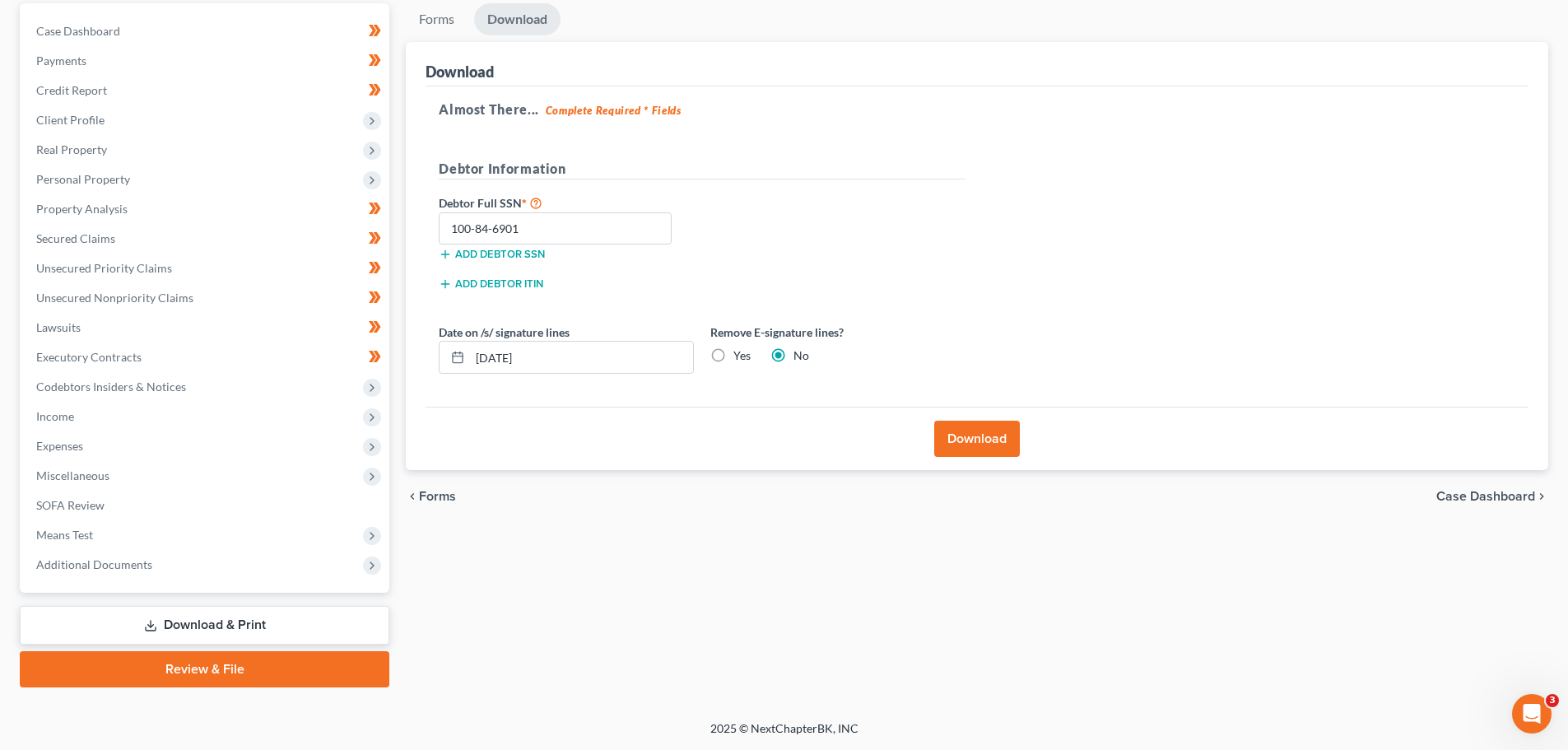
click at [782, 239] on div "Debtor Full SSN * 100-84-6901 Add debtor SSN" at bounding box center [703, 234] width 544 height 82
click at [199, 668] on link "Review & File" at bounding box center [205, 670] width 370 height 36
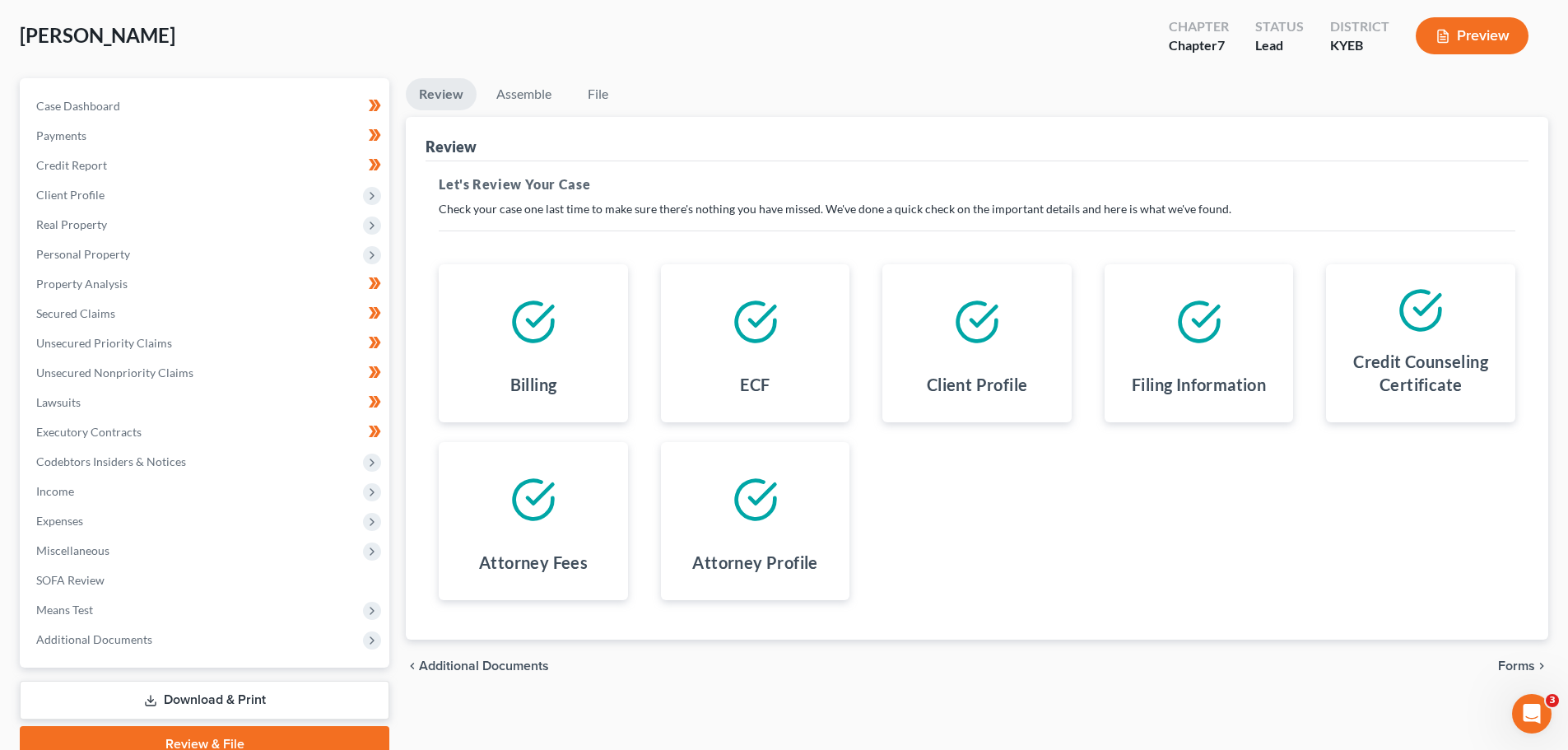
scroll to position [155, 0]
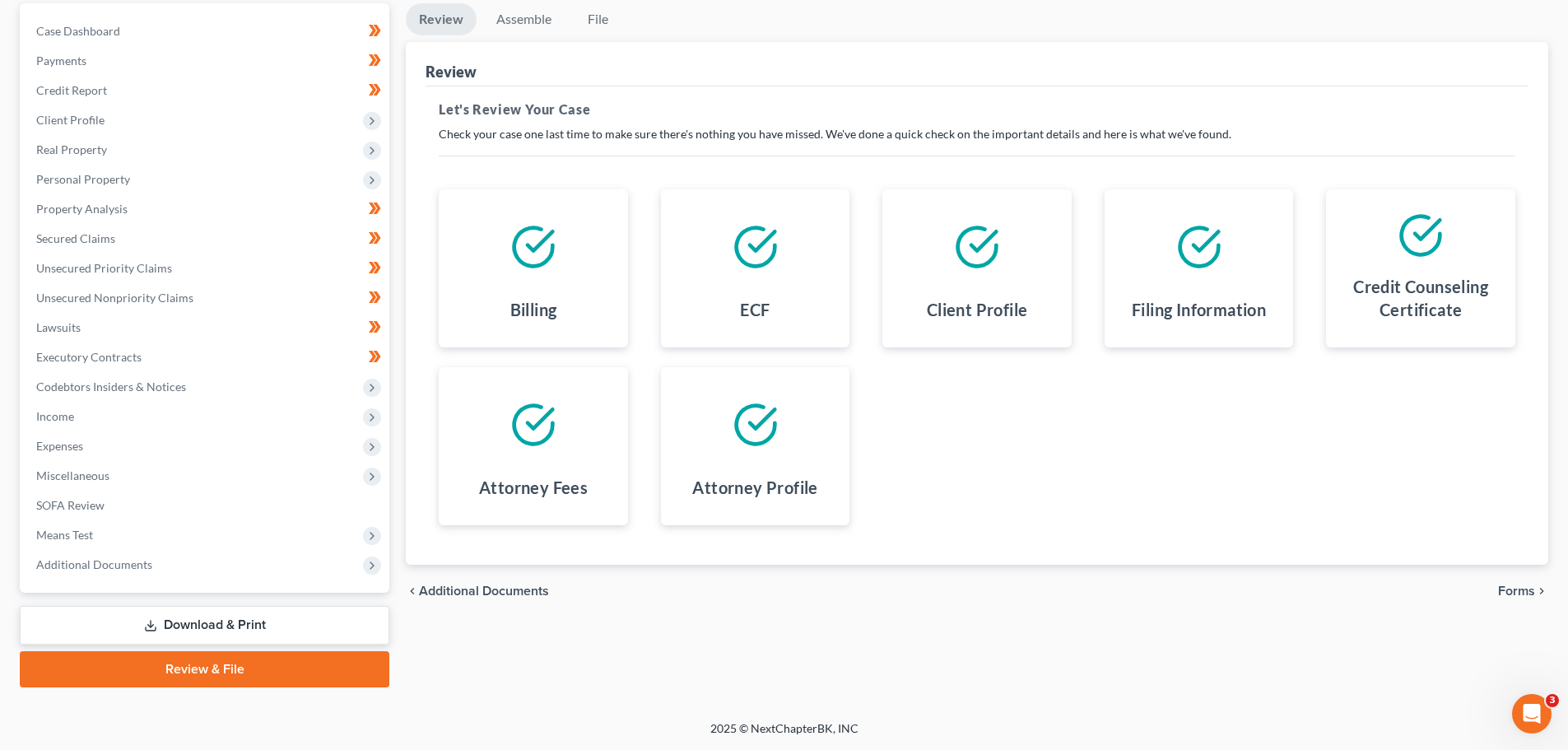
click at [1515, 591] on span "Forms" at bounding box center [1516, 592] width 37 height 13
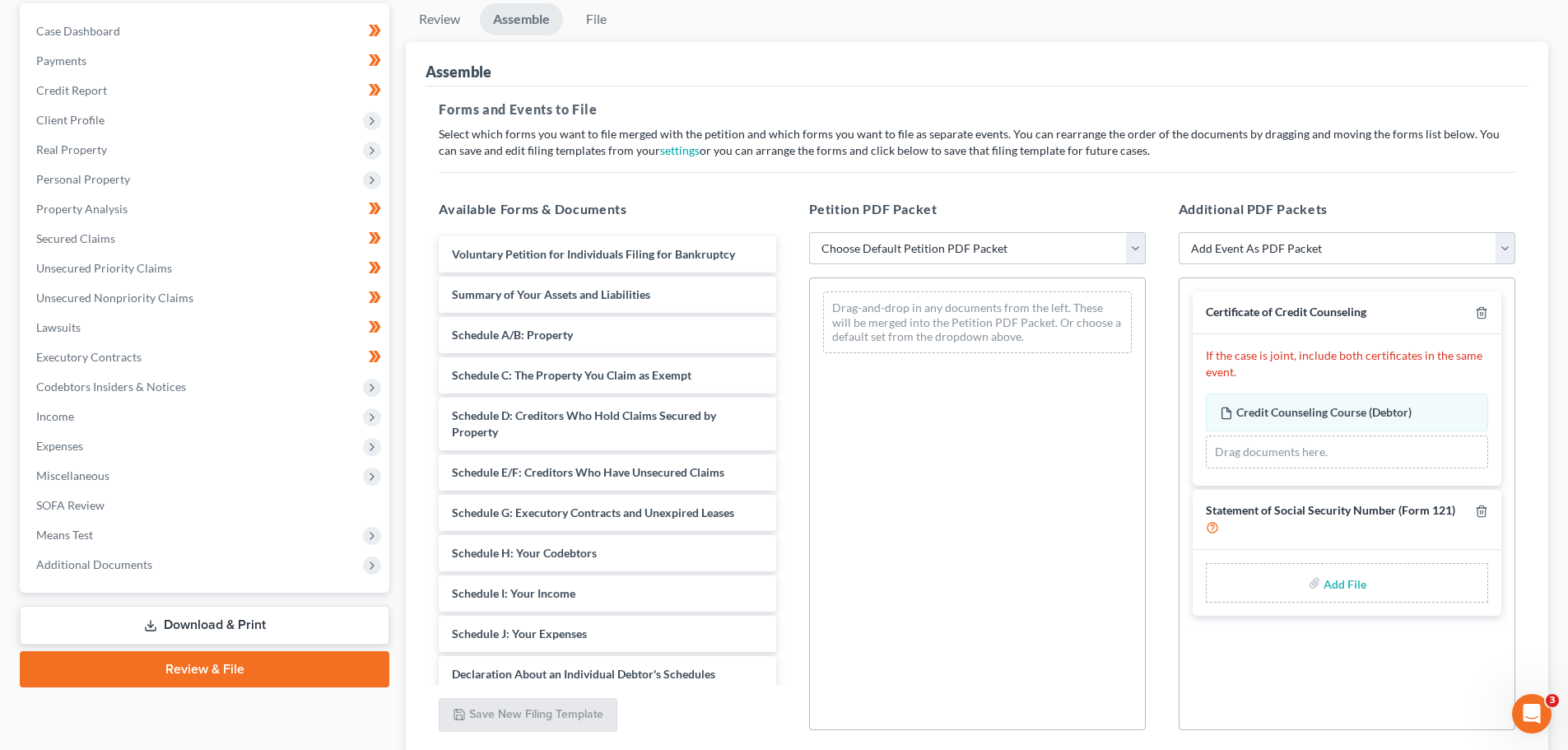
drag, startPoint x: 873, startPoint y: 241, endPoint x: 870, endPoint y: 261, distance: 20.2
click at [873, 241] on select "Choose Default Petition PDF Packet Complete Bankruptcy Petition (all forms and …" at bounding box center [977, 248] width 337 height 33
select select "0"
click at [809, 232] on select "Choose Default Petition PDF Packet Complete Bankruptcy Petition (all forms and …" at bounding box center [977, 248] width 337 height 33
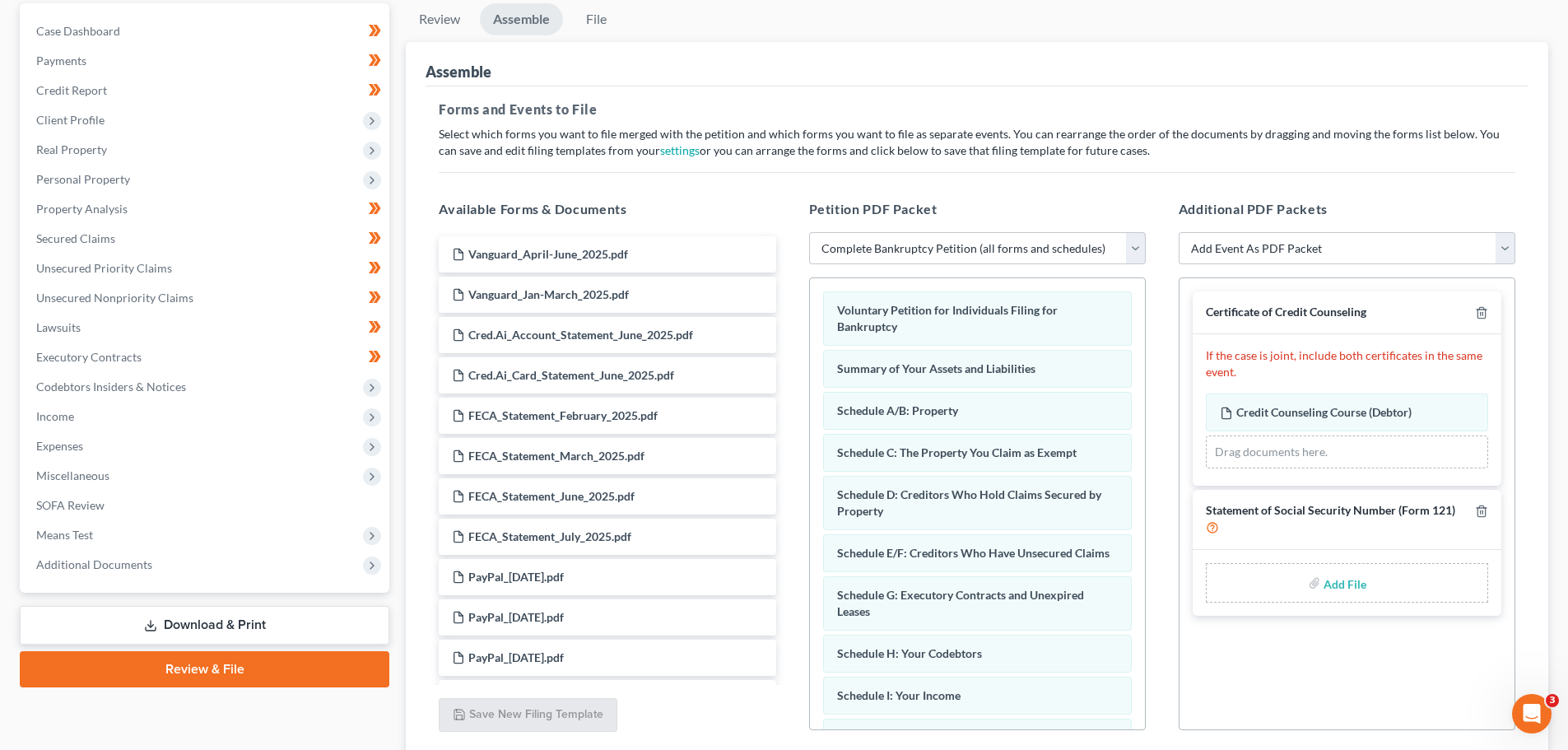
click at [1337, 580] on input "file" at bounding box center [1343, 582] width 39 height 30
type input "C:\fakepath\[PERSON_NAME] - Form 121.pdf"
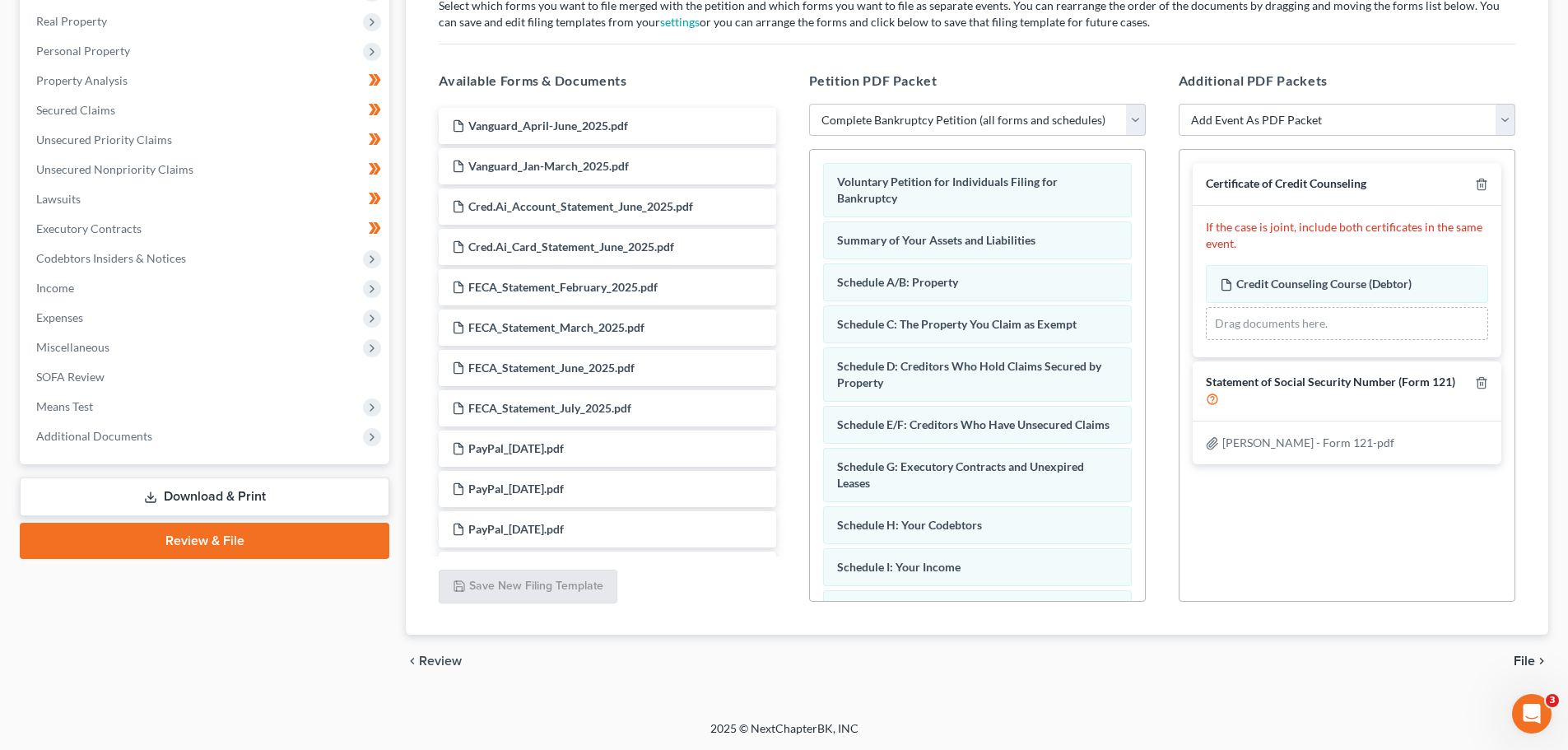
click at [1522, 658] on span "File" at bounding box center [1524, 662] width 21 height 13
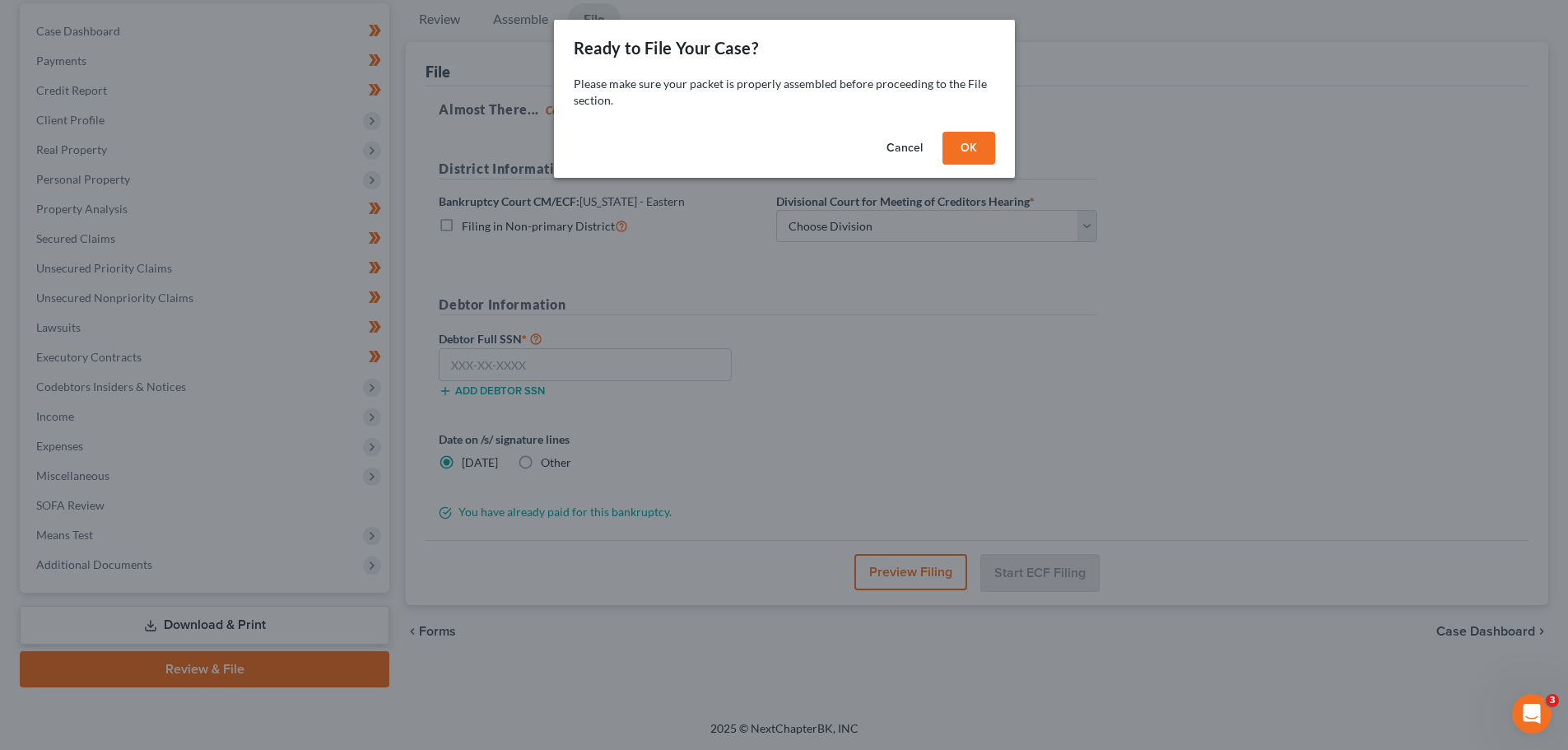
scroll to position [155, 0]
drag, startPoint x: 955, startPoint y: 151, endPoint x: 902, endPoint y: 226, distance: 91.8
click at [955, 150] on button "OK" at bounding box center [974, 148] width 53 height 33
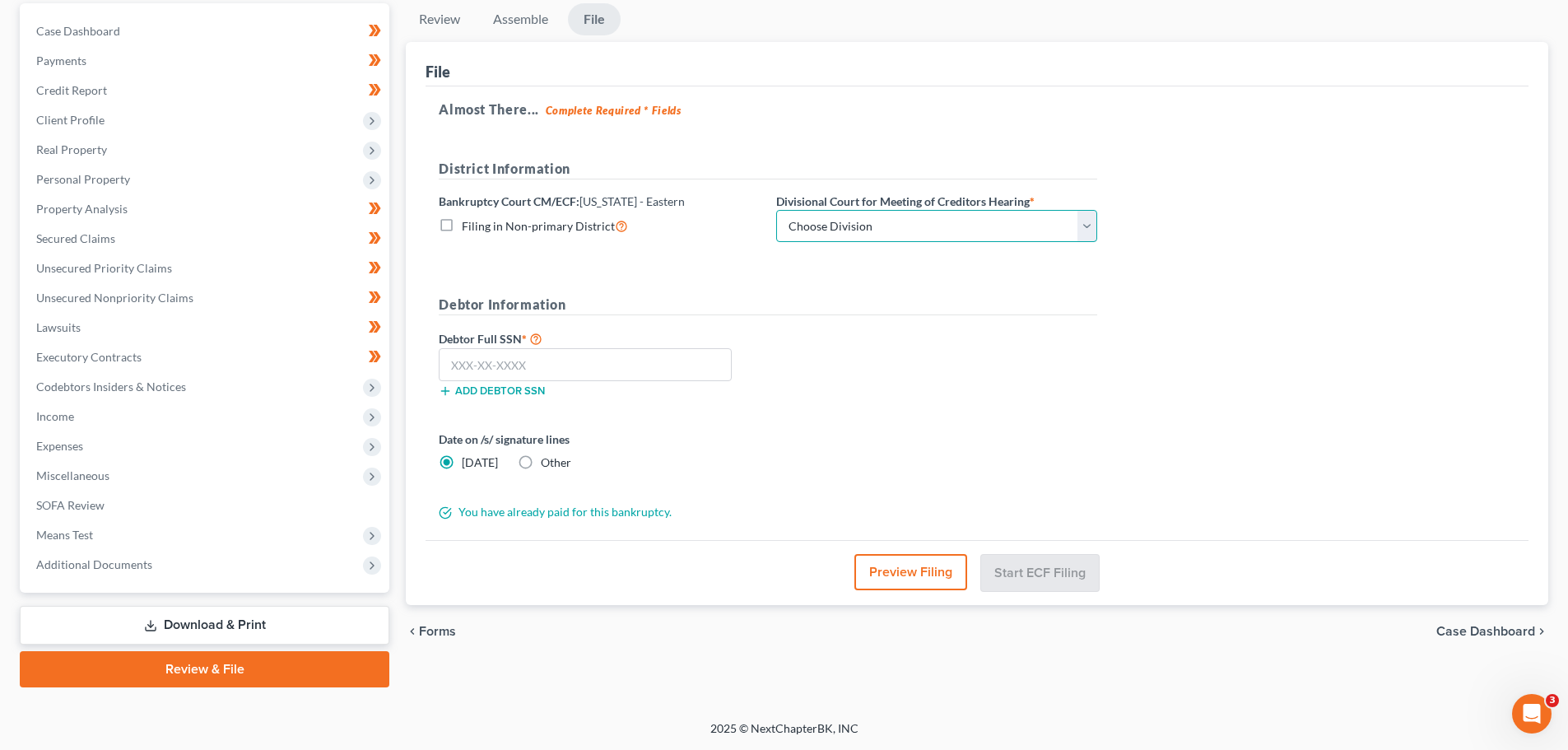
drag, startPoint x: 888, startPoint y: 232, endPoint x: 879, endPoint y: 239, distance: 11.4
click at [888, 232] on select "Choose Division Ashland [GEOGRAPHIC_DATA] [GEOGRAPHIC_DATA] [GEOGRAPHIC_DATA] […" at bounding box center [936, 226] width 321 height 33
select select "1"
click at [776, 210] on select "Choose Division Ashland [GEOGRAPHIC_DATA] [GEOGRAPHIC_DATA] [GEOGRAPHIC_DATA] […" at bounding box center [936, 226] width 321 height 33
click at [497, 358] on input "text" at bounding box center [585, 365] width 293 height 33
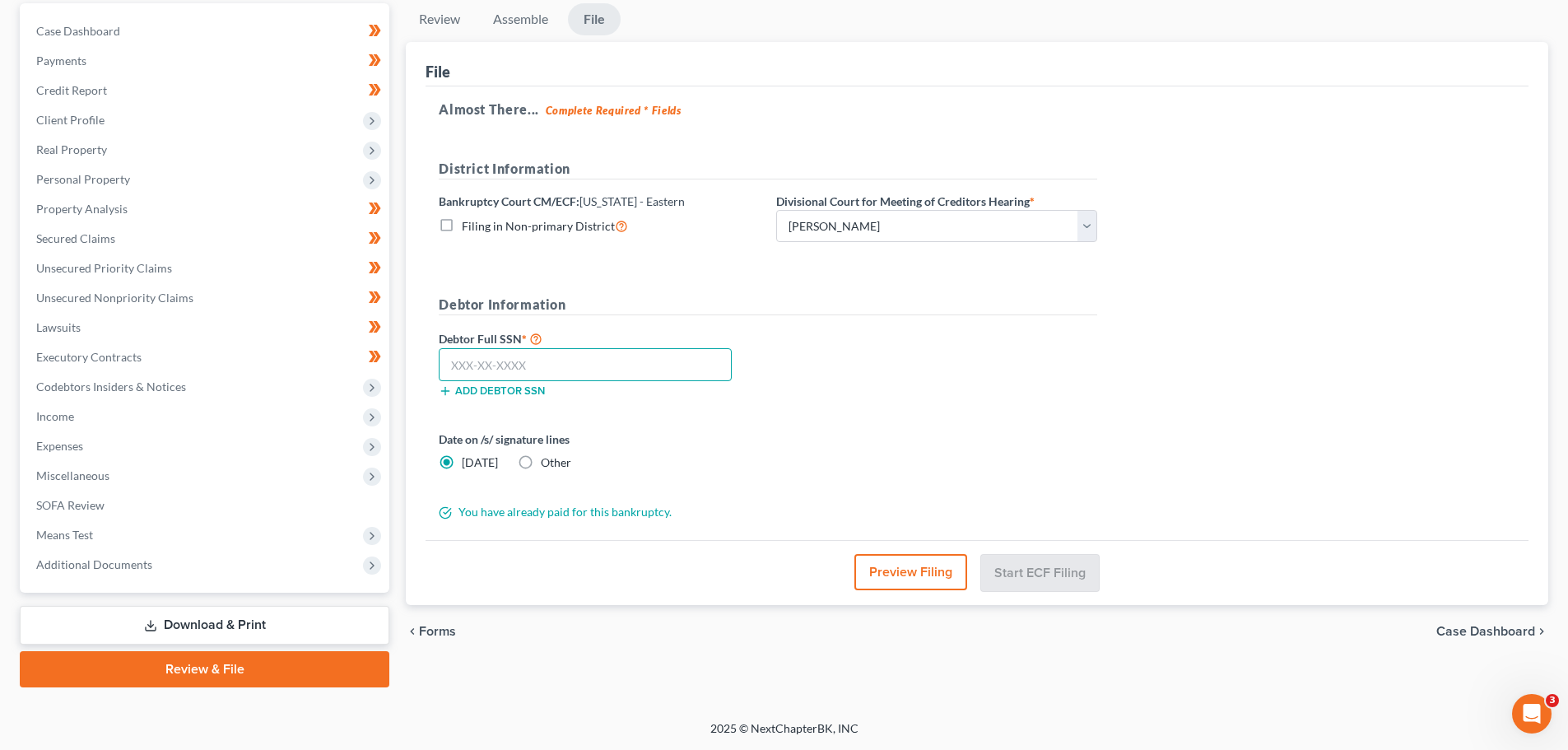
paste input "100-84-6901"
type input "100-84-6901"
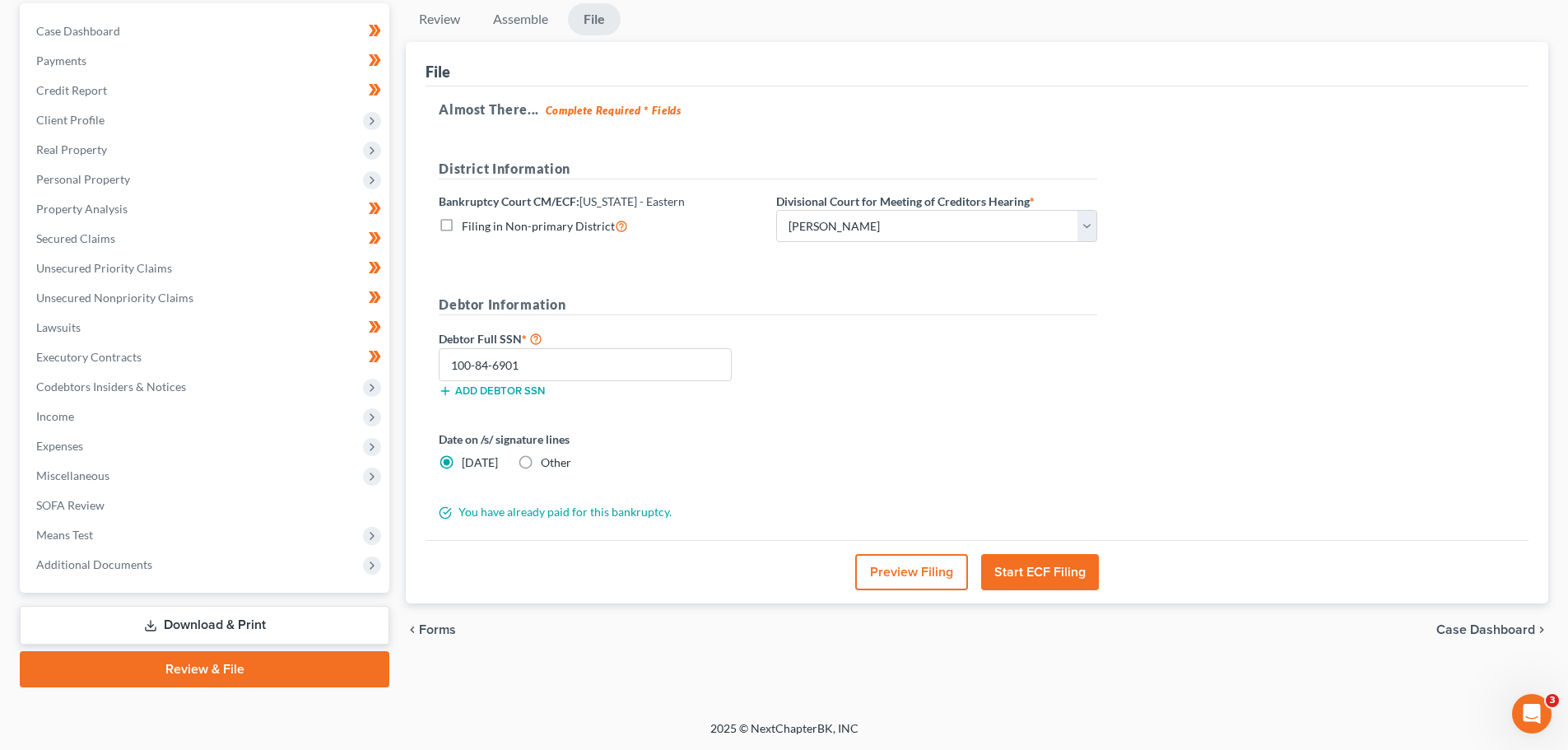
click at [1005, 580] on button "Start ECF Filing" at bounding box center [1040, 573] width 118 height 36
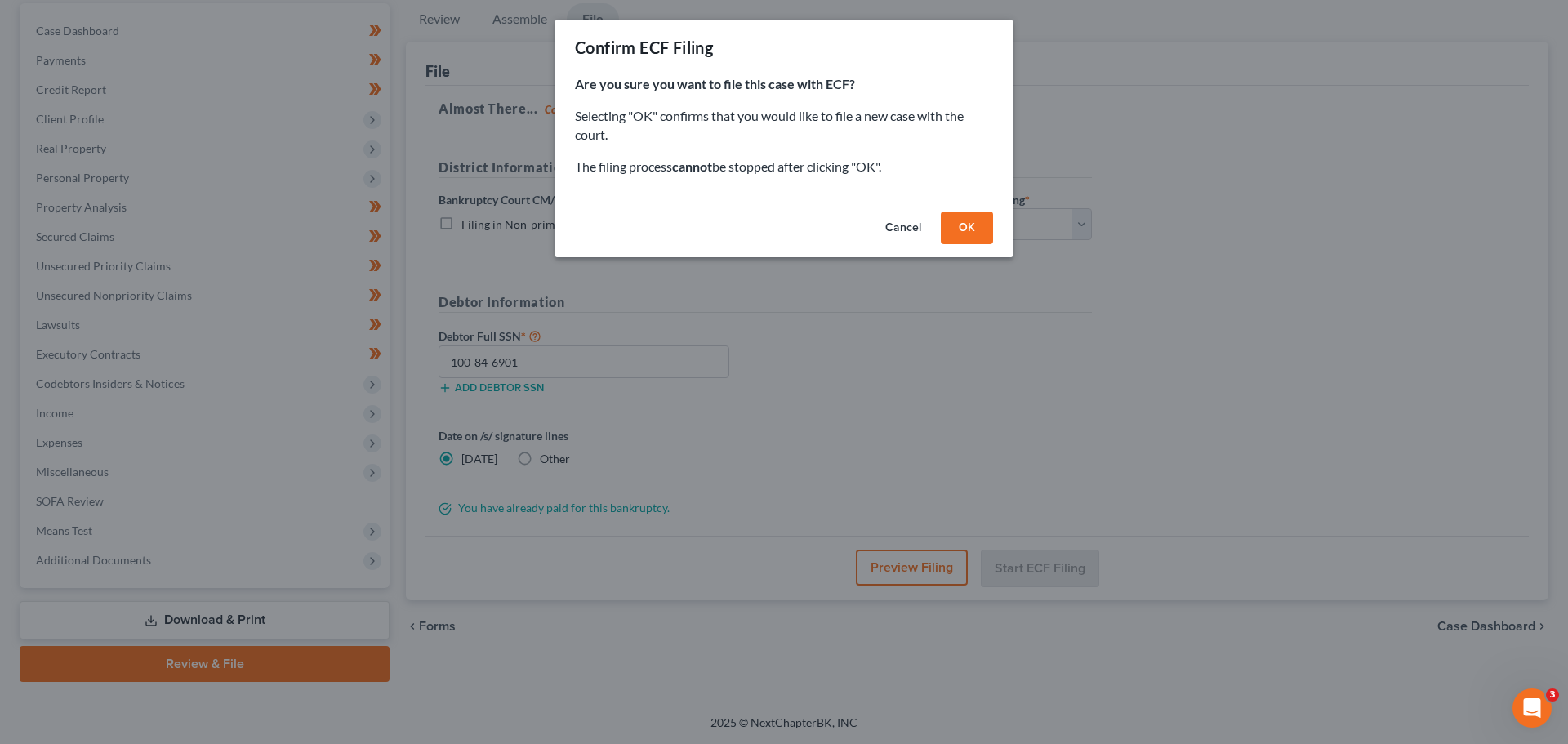
click at [971, 229] on button "OK" at bounding box center [967, 228] width 52 height 32
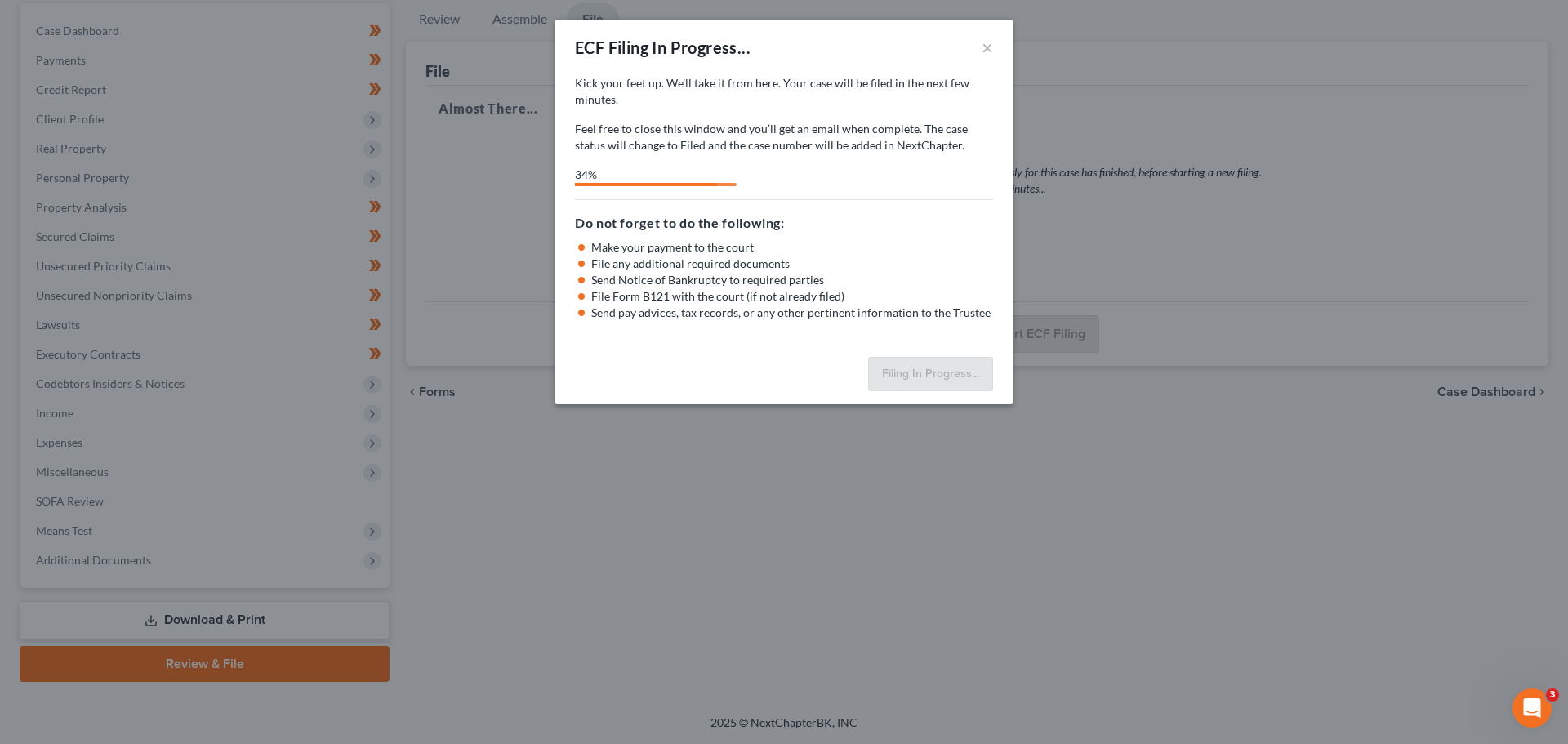
select select "1"
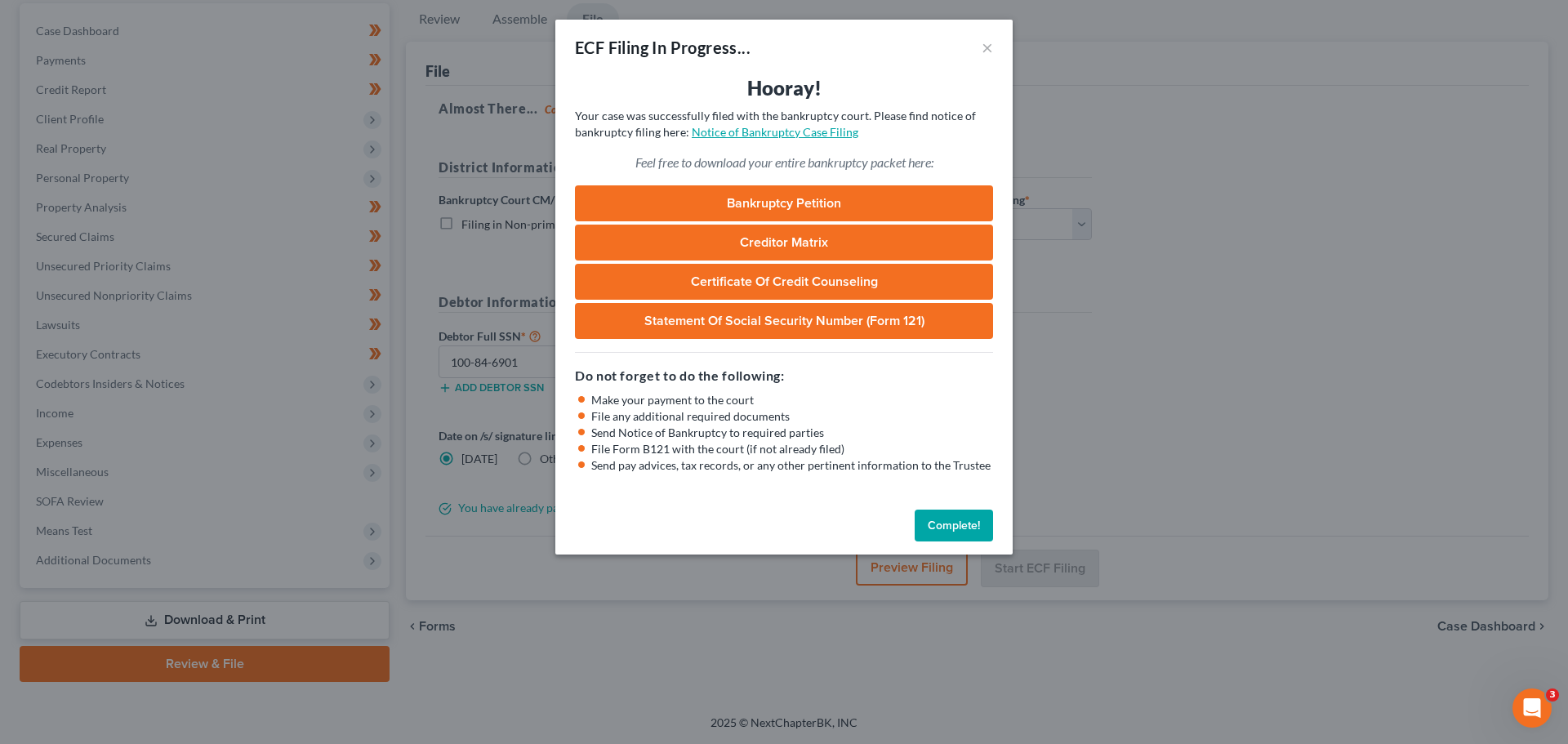
click at [780, 133] on link "Notice of Bankruptcy Case Filing" at bounding box center [774, 132] width 166 height 14
click at [951, 522] on button "Complete!" at bounding box center [954, 526] width 79 height 32
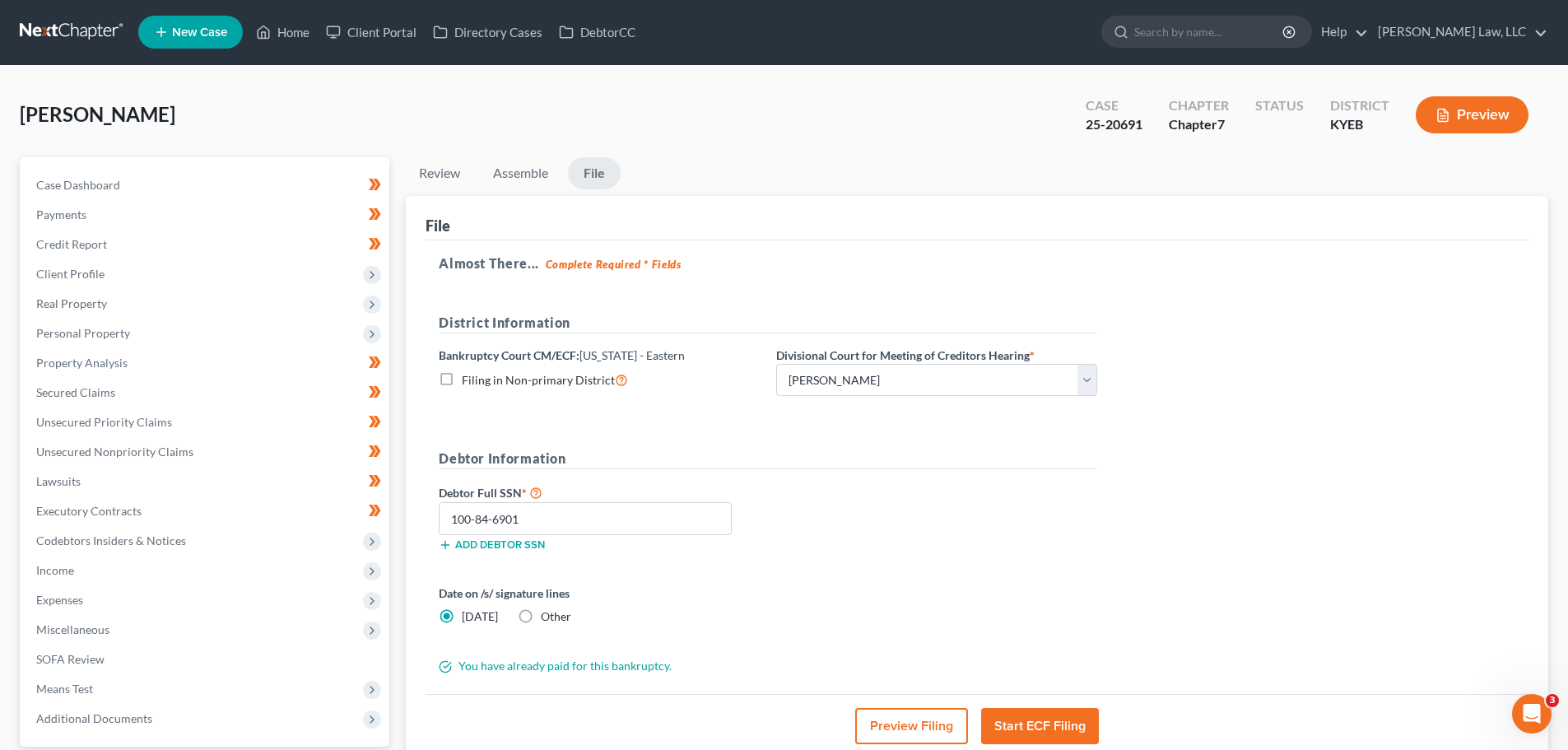
scroll to position [0, 0]
drag, startPoint x: 1142, startPoint y: 124, endPoint x: 1086, endPoint y: 128, distance: 56.1
click at [1086, 128] on div "Case 25-20691" at bounding box center [1113, 117] width 83 height 49
copy div "25-20691"
